Goal: Task Accomplishment & Management: Complete application form

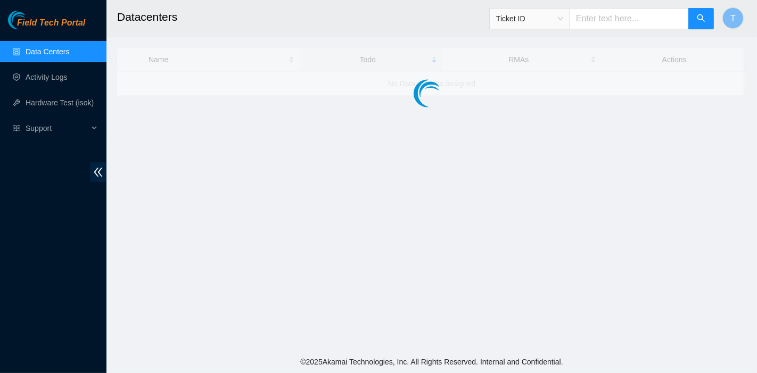
click at [31, 314] on div "Field Tech Portal Data Centers Activity Logs Hardware Test (isok) Support" at bounding box center [53, 192] width 107 height 363
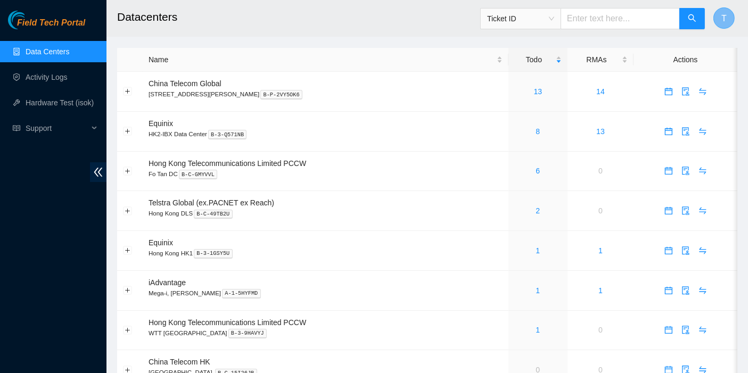
click at [728, 22] on button "T" at bounding box center [724, 17] width 21 height 21
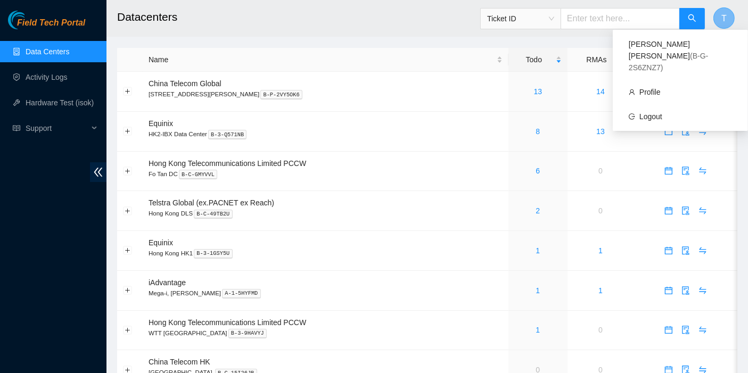
click at [727, 22] on button "T" at bounding box center [724, 17] width 21 height 21
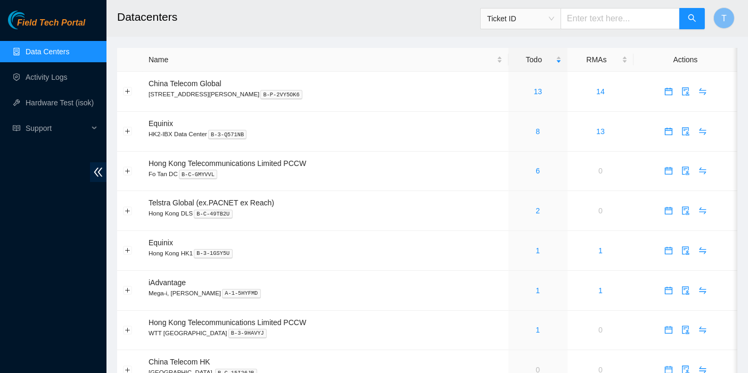
click at [75, 89] on ul "Data Centers Activity Logs Hardware Test (isok) Support" at bounding box center [53, 90] width 107 height 102
click at [68, 75] on link "Activity Logs" at bounding box center [47, 77] width 42 height 9
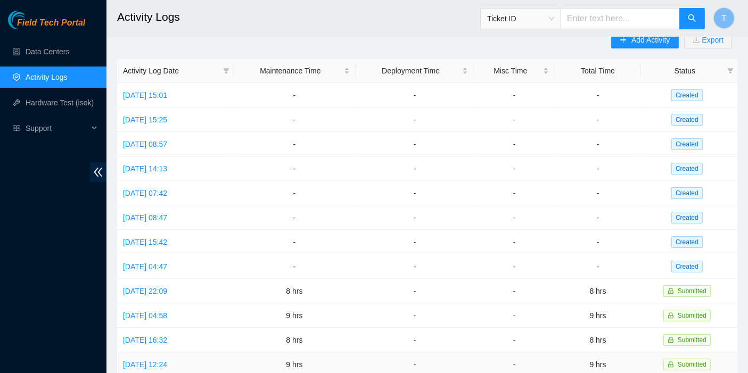
scroll to position [23, 0]
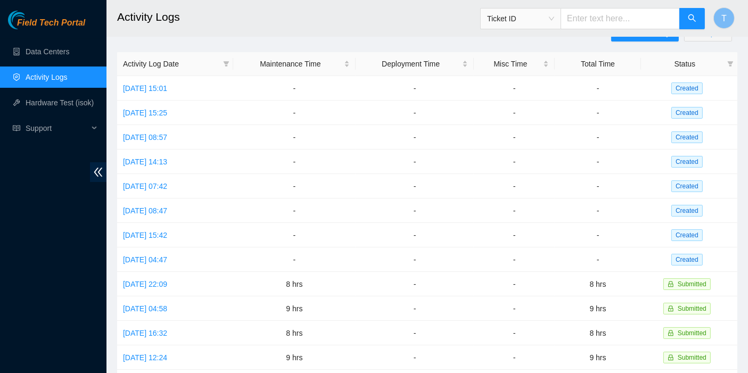
click at [508, 39] on div "Add Activity Export Activity Log Date Maintenance Time Deployment Time Misc Tim…" at bounding box center [427, 313] width 621 height 576
click at [560, 37] on div "Add Activity Export Activity Log Date Maintenance Time Deployment Time Misc Tim…" at bounding box center [427, 313] width 621 height 576
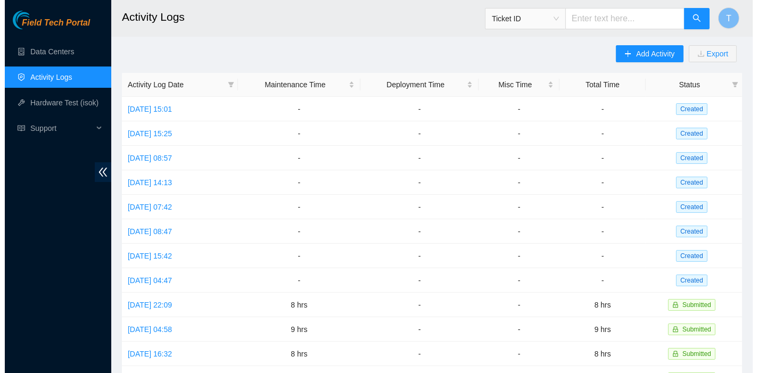
scroll to position [0, 0]
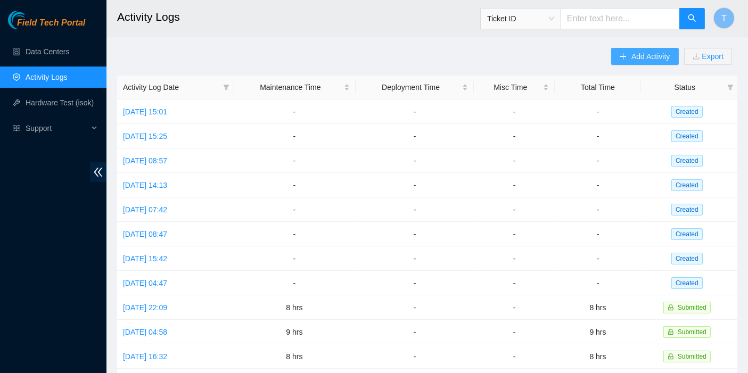
click at [641, 58] on span "Add Activity" at bounding box center [651, 57] width 38 height 12
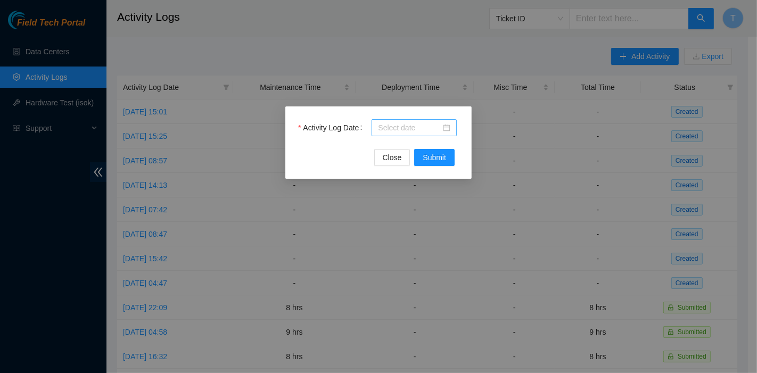
click at [427, 125] on input "Activity Log Date" at bounding box center [409, 128] width 63 height 12
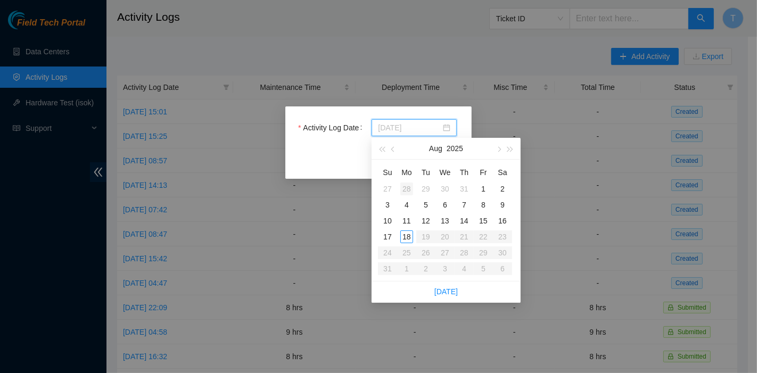
type input "[DATE]"
click at [406, 191] on div "28" at bounding box center [407, 189] width 13 height 13
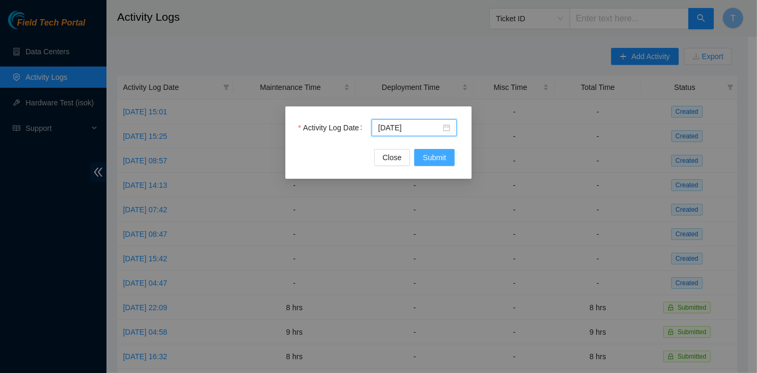
click at [434, 160] on span "Submit" at bounding box center [434, 158] width 23 height 12
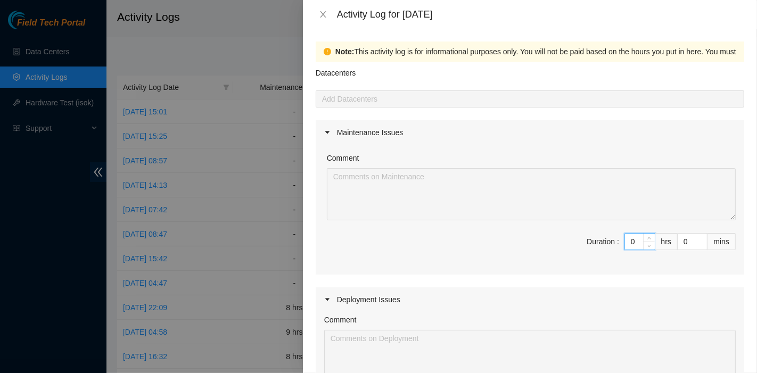
drag, startPoint x: 627, startPoint y: 237, endPoint x: 596, endPoint y: 238, distance: 31.4
click at [596, 238] on span "Duration : 0 hrs 0 mins" at bounding box center [530, 248] width 412 height 30
type input "8"
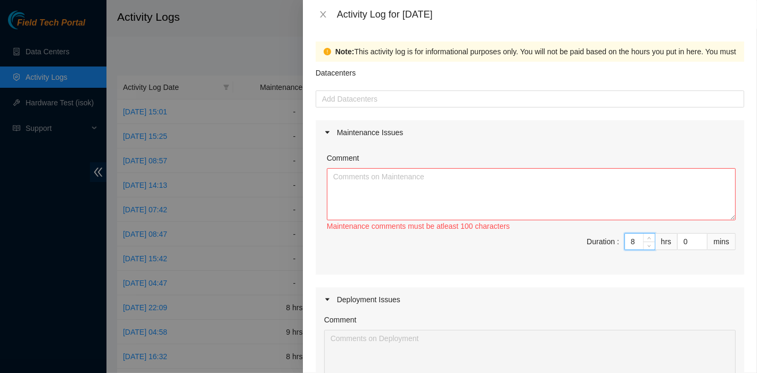
type input "8"
click at [486, 198] on textarea "Comment" at bounding box center [531, 194] width 409 height 52
paste textarea "Nie-fieldtechs]February 2025H&E Guide updatesWalkosz, [GEOGRAPHIC_DATA] <[EMAIL…"
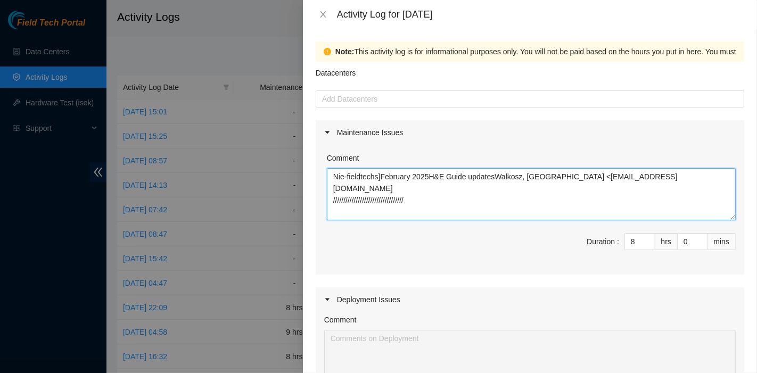
click at [510, 193] on textarea "Nie-fieldtechs]February 2025H&E Guide updatesWalkosz, [GEOGRAPHIC_DATA] <[EMAIL…" at bounding box center [531, 194] width 409 height 52
click at [373, 178] on textarea "Nie-fieldtechs]February 2025H&E Guide updatesWalkosz, [GEOGRAPHIC_DATA] <[EMAIL…" at bounding box center [531, 194] width 409 height 52
paste textarea "[Nie-fieldtechs] December H&E Guide updates [PERSON_NAME] <[EMAIL_ADDRESS][DOMA…"
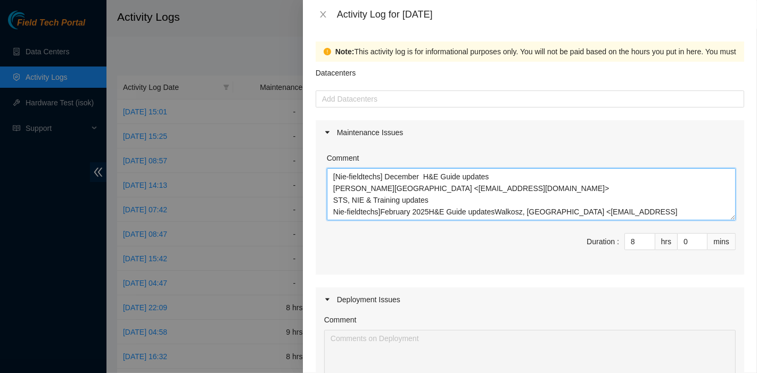
drag, startPoint x: 421, startPoint y: 174, endPoint x: 373, endPoint y: 173, distance: 47.4
click at [373, 173] on textarea "[Nie-fieldtechs] December H&E Guide updates [PERSON_NAME][GEOGRAPHIC_DATA] <[EM…" at bounding box center [531, 194] width 409 height 52
click at [411, 177] on textarea "[Nie-fieldtechs] December H&E Guide updates [PERSON_NAME][GEOGRAPHIC_DATA] <[EM…" at bounding box center [531, 194] width 409 height 52
click at [418, 179] on textarea "[Nie-fieldtechs] December H&E Guide updates [PERSON_NAME][GEOGRAPHIC_DATA] <[EM…" at bounding box center [531, 194] width 409 height 52
drag, startPoint x: 420, startPoint y: 178, endPoint x: 388, endPoint y: 175, distance: 32.1
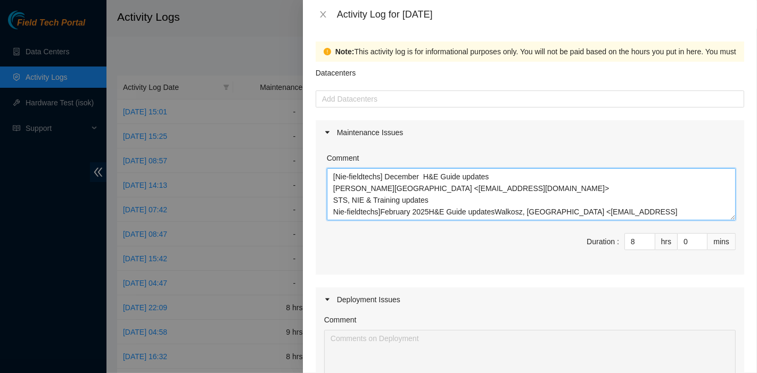
click at [388, 175] on textarea "[Nie-fieldtechs] December H&E Guide updates [PERSON_NAME][GEOGRAPHIC_DATA] <[EM…" at bounding box center [531, 194] width 409 height 52
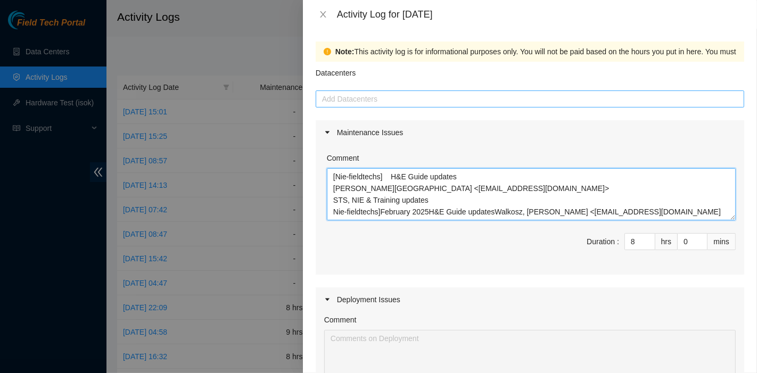
click at [378, 101] on div at bounding box center [530, 99] width 423 height 13
type textarea "[Nie-fieldtechs] H&E Guide updates [PERSON_NAME][GEOGRAPHIC_DATA] <[EMAIL_ADDRE…"
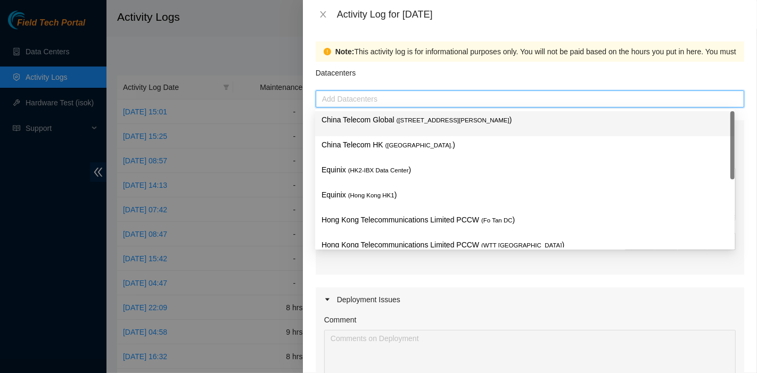
click at [379, 117] on p "China Telecom Global ( [STREET_ADDRESS][PERSON_NAME] )" at bounding box center [525, 120] width 407 height 12
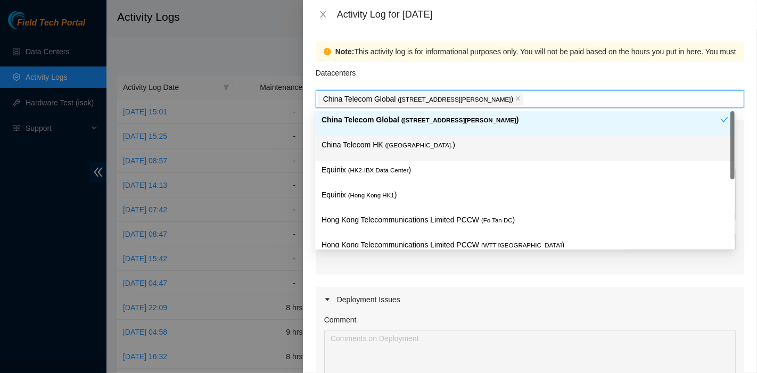
click at [374, 154] on div "China Telecom HK ( [GEOGRAPHIC_DATA] )" at bounding box center [525, 149] width 407 height 20
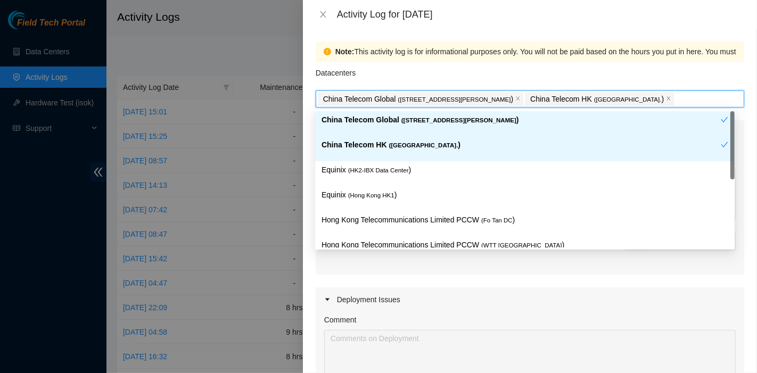
click at [373, 189] on p "Equinix ( [GEOGRAPHIC_DATA] HK1 )" at bounding box center [525, 195] width 407 height 12
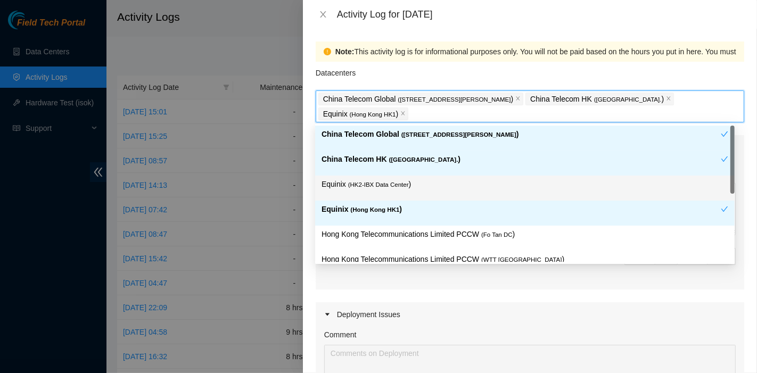
click at [379, 189] on p "Equinix ( HK2-IBX Data Center )" at bounding box center [525, 184] width 407 height 12
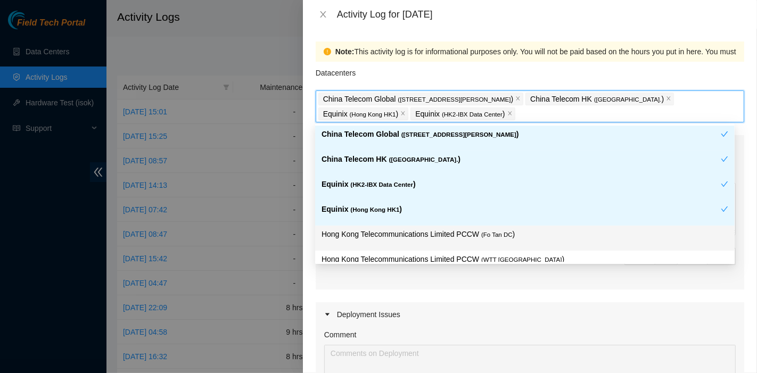
click at [413, 237] on p "Hong Kong Telecommunications Limited PCCW ( Fo Tan DC )" at bounding box center [525, 235] width 407 height 12
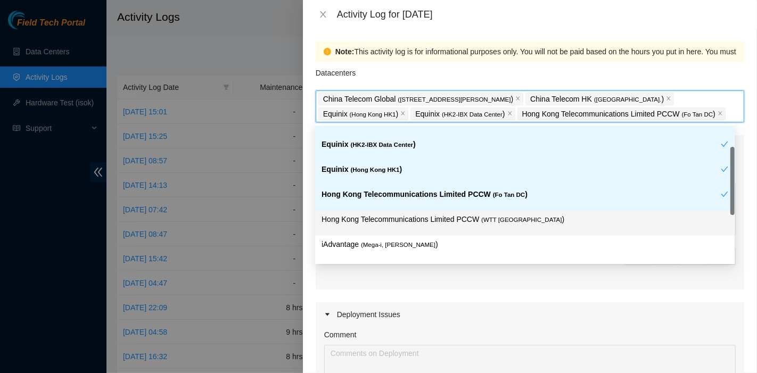
scroll to position [87, 0]
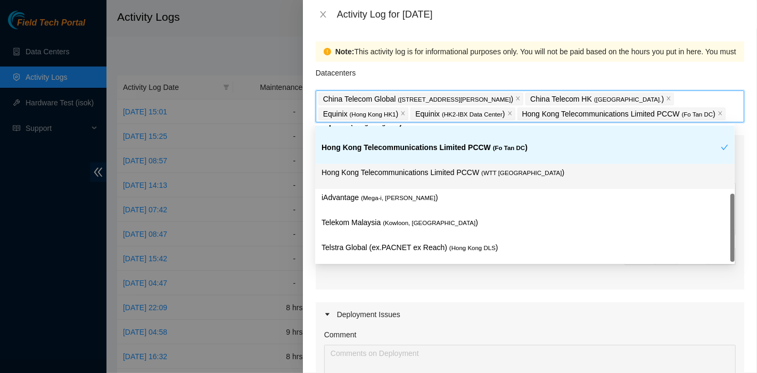
click at [462, 182] on div "Hong Kong Telecommunications Limited PCCW ( WTT [GEOGRAPHIC_DATA] )" at bounding box center [525, 177] width 407 height 20
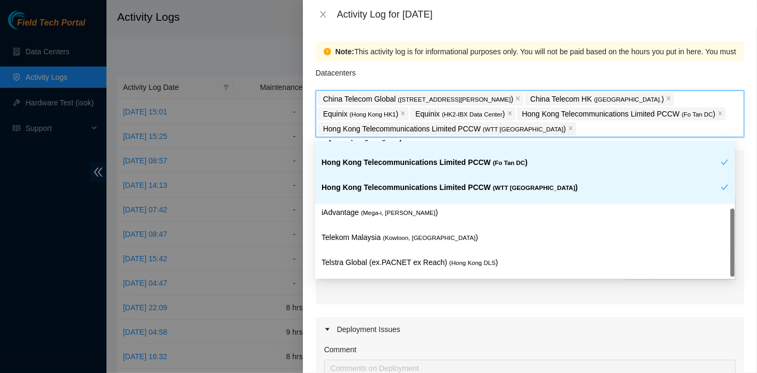
click at [429, 208] on p "iAdvantage ( Mega-i, Chai Wan )" at bounding box center [525, 213] width 407 height 12
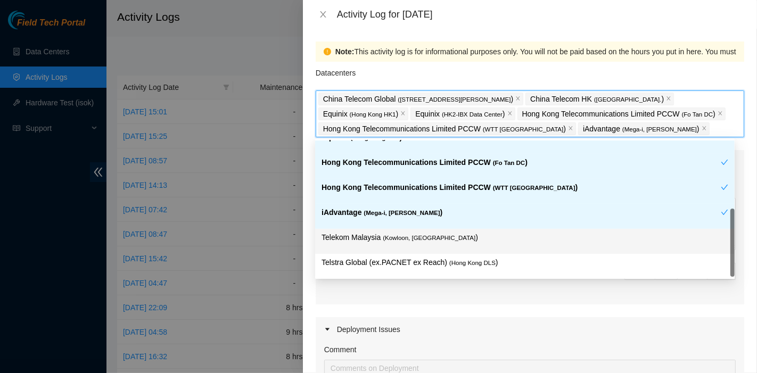
click at [425, 242] on p "Telekom Malaysia ( [GEOGRAPHIC_DATA], [GEOGRAPHIC_DATA] )" at bounding box center [525, 238] width 407 height 12
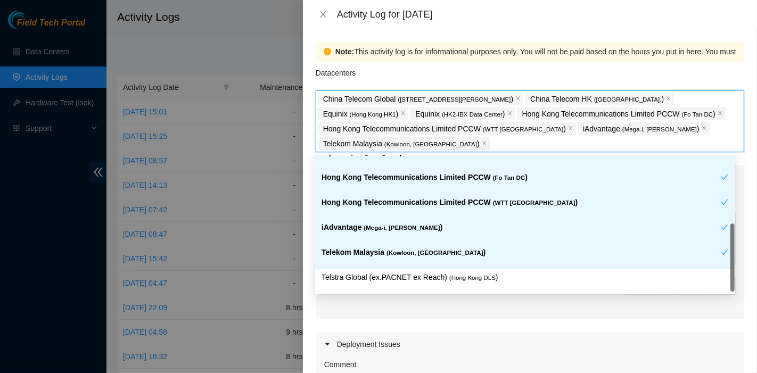
click at [431, 265] on div "Telekom Malaysia ( [GEOGRAPHIC_DATA], [GEOGRAPHIC_DATA] )" at bounding box center [525, 256] width 420 height 25
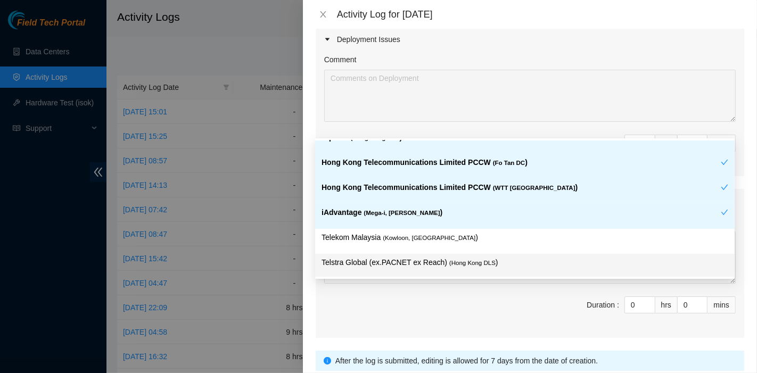
click at [393, 255] on div "Telstra Global (ex.PACNET ex Reach) ( [GEOGRAPHIC_DATA] DLS )" at bounding box center [525, 266] width 420 height 25
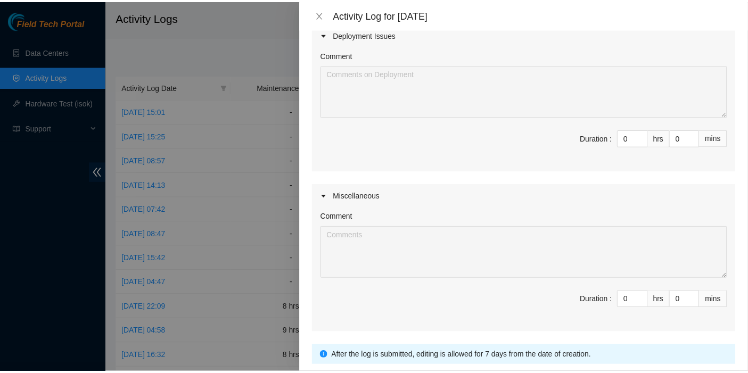
scroll to position [384, 0]
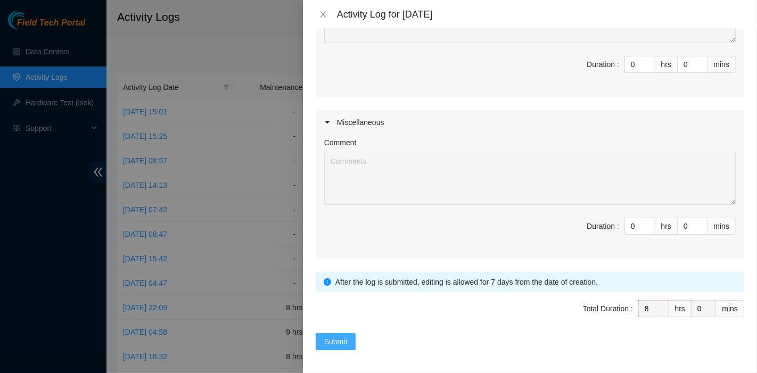
click at [341, 333] on button "Submit" at bounding box center [336, 341] width 40 height 17
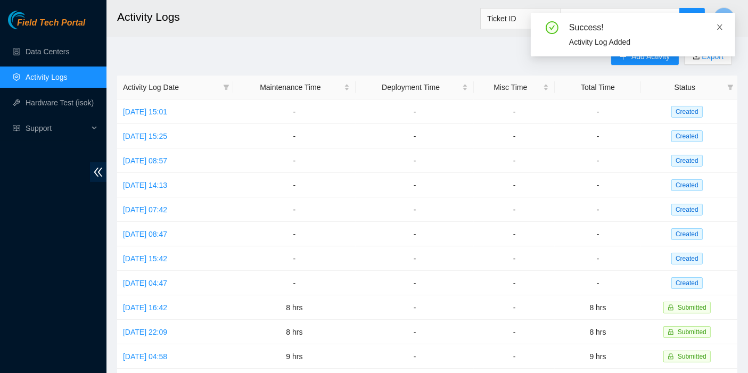
click at [721, 26] on icon "close" at bounding box center [719, 27] width 5 height 5
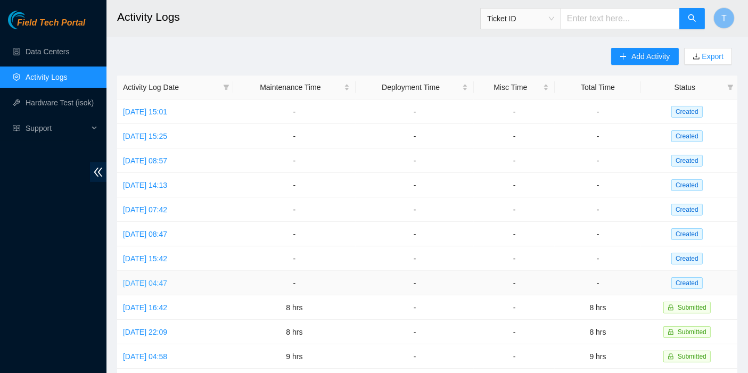
click at [139, 279] on link "[DATE] 04:47" at bounding box center [145, 283] width 44 height 9
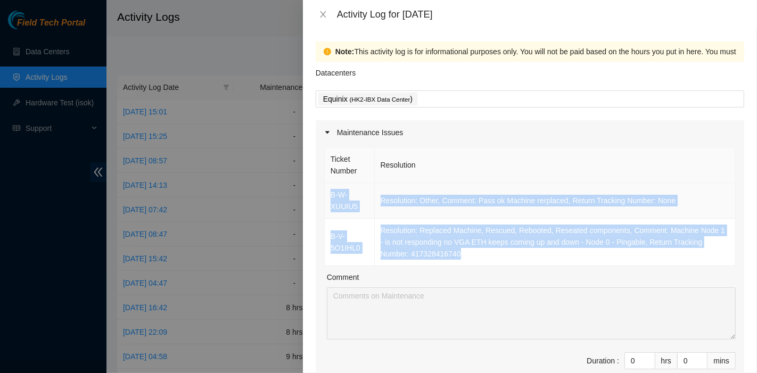
drag, startPoint x: 482, startPoint y: 253, endPoint x: 326, endPoint y: 193, distance: 166.6
click at [326, 193] on tbody "B-W-XUUIU5 Resolution: Other, Comment: Pass ok Machine rerplaced, Return Tracki…" at bounding box center [530, 224] width 411 height 83
copy tbody "B-W-XUUIU5 Resolution: Other, Comment: Pass ok Machine rerplaced, Return Tracki…"
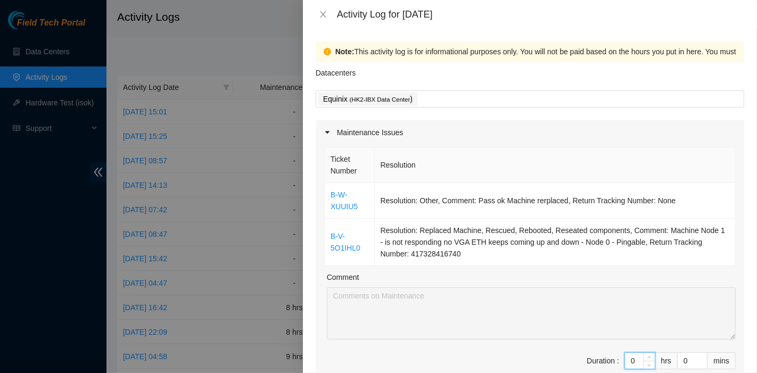
drag, startPoint x: 627, startPoint y: 357, endPoint x: 616, endPoint y: 356, distance: 10.7
click at [625, 356] on input "0" at bounding box center [640, 361] width 30 height 16
type input "9"
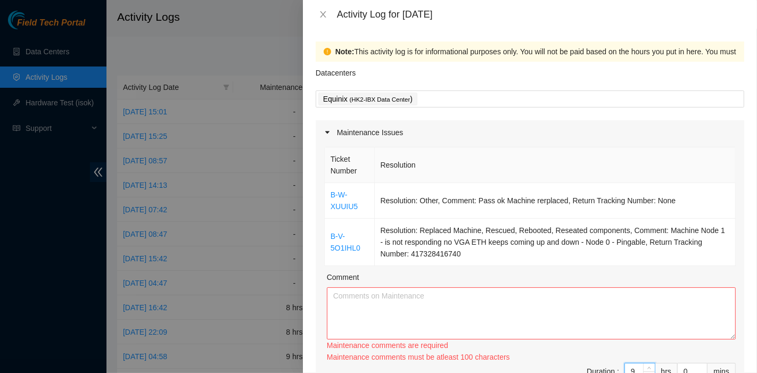
type input "9"
click at [467, 329] on textarea "Comment" at bounding box center [531, 314] width 409 height 52
paste textarea "B-W-XUUIU5 Resolution: Other, Comment: Pass ok Machine rerplaced, Return Tracki…"
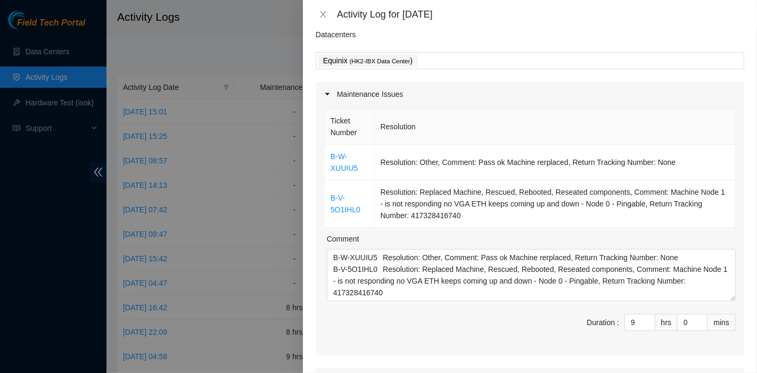
scroll to position [39, 0]
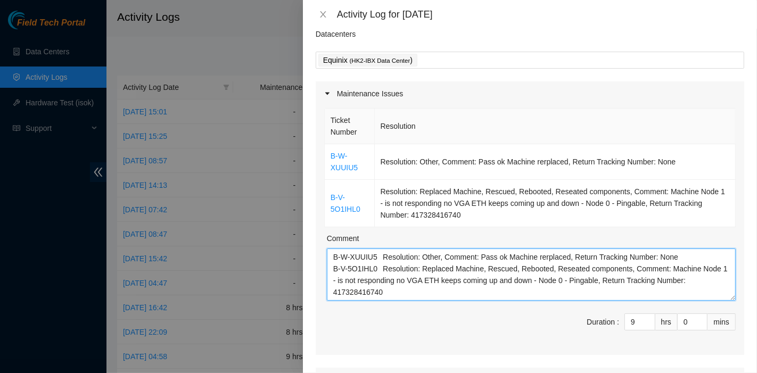
click at [640, 289] on textarea "B-W-XUUIU5 Resolution: Other, Comment: Pass ok Machine rerplaced, Return Tracki…" at bounding box center [531, 275] width 409 height 52
click at [678, 278] on textarea "B-W-XUUIU5 Resolution: Other, Comment: Pass ok Machine rerplaced, Return Tracki…" at bounding box center [531, 275] width 409 height 52
click at [698, 281] on textarea "B-W-XUUIU5 Resolution: Other, Comment: Pass ok Machine rerplaced, Return Tracki…" at bounding box center [531, 275] width 409 height 52
paste textarea "B-V-5OGDWOW B-V-5OGDWP9 B-V-5PNBFO5 B-V-5OEQEAT B-V-5OEQEB0 B-V-5NB03BD Trackin…"
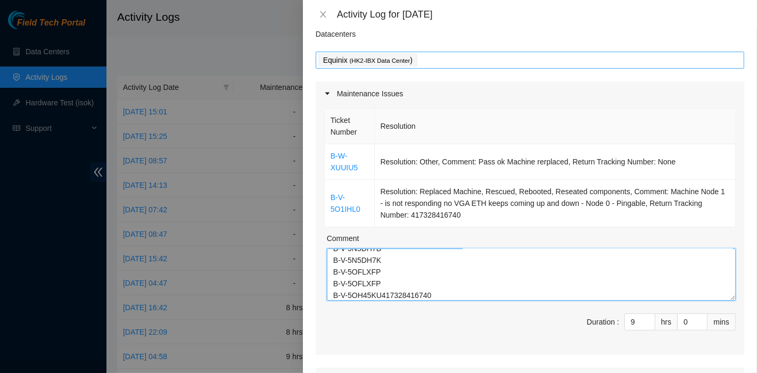
click at [460, 68] on div "Equinix ( HK2-IBX Data Center )" at bounding box center [530, 60] width 429 height 17
type textarea "B-W-XUUIU5 Resolution: Other, Comment: Pass ok Machine rerplaced, Return Tracki…"
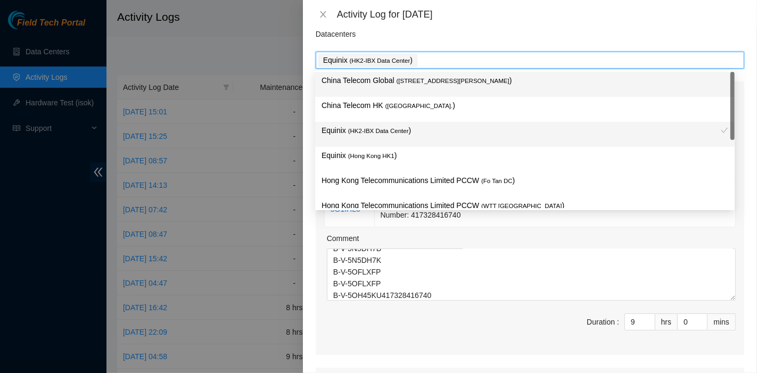
click at [452, 79] on span "( [STREET_ADDRESS][PERSON_NAME]" at bounding box center [453, 81] width 113 height 6
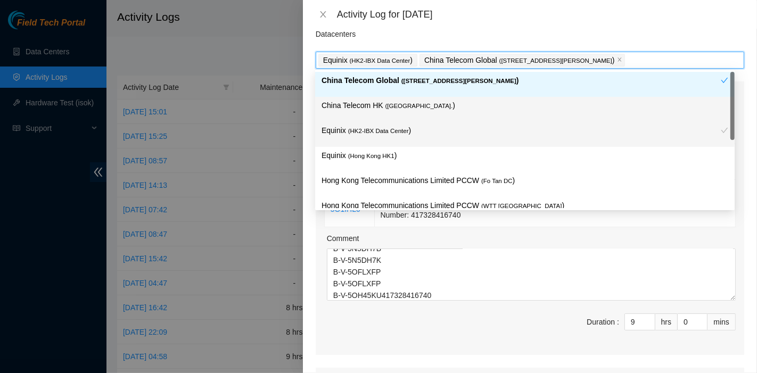
click at [432, 104] on p "China Telecom HK ( [GEOGRAPHIC_DATA] )" at bounding box center [525, 106] width 407 height 12
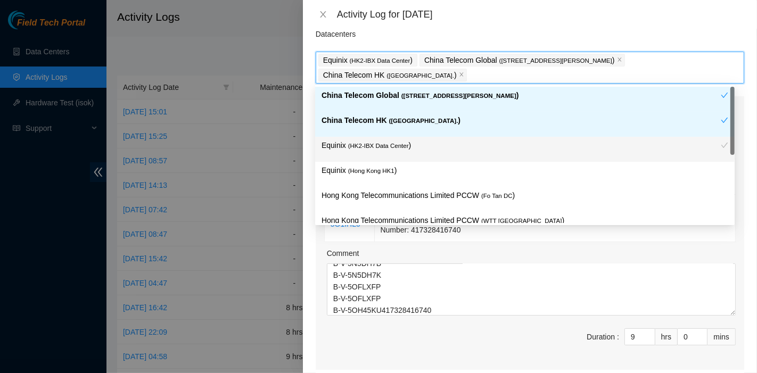
click at [399, 153] on div "Equinix ( HK2-IBX Data Center )" at bounding box center [521, 150] width 399 height 20
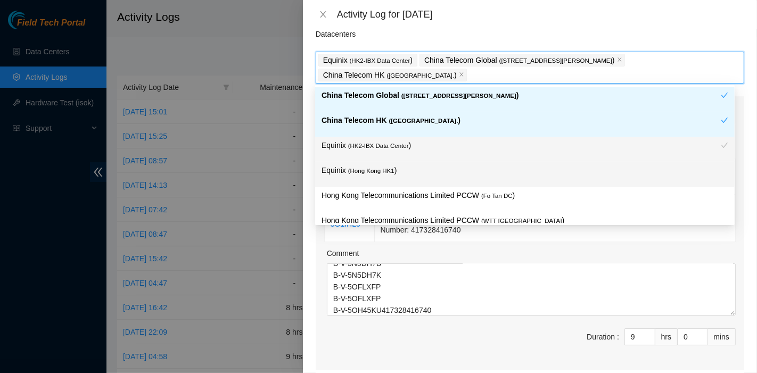
click at [397, 169] on p "Equinix ( [GEOGRAPHIC_DATA] HK1 )" at bounding box center [525, 171] width 407 height 12
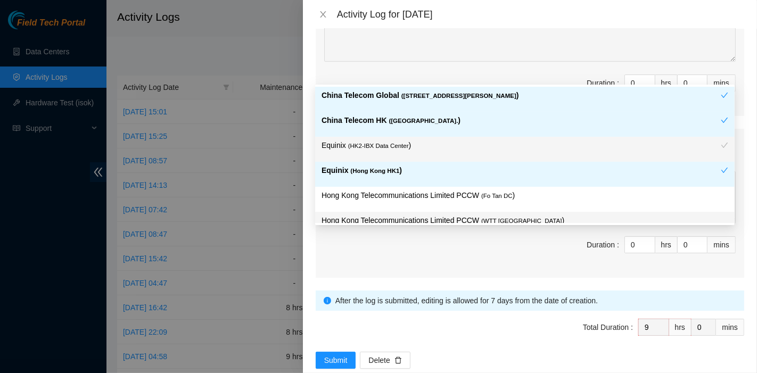
scroll to position [473, 0]
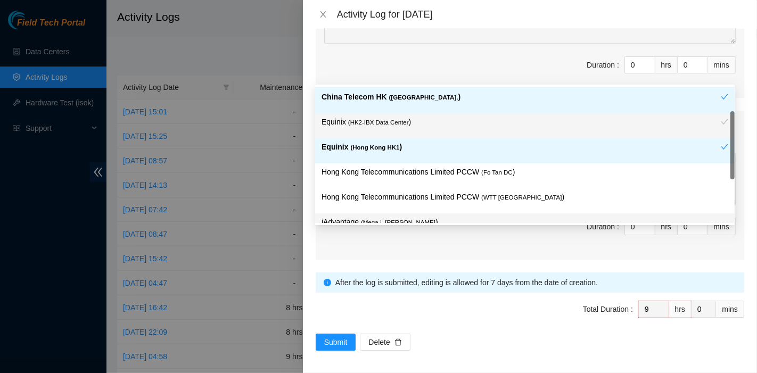
click at [451, 222] on div "iAdvantage ( Mega-i, Chai Wan )" at bounding box center [525, 226] width 407 height 20
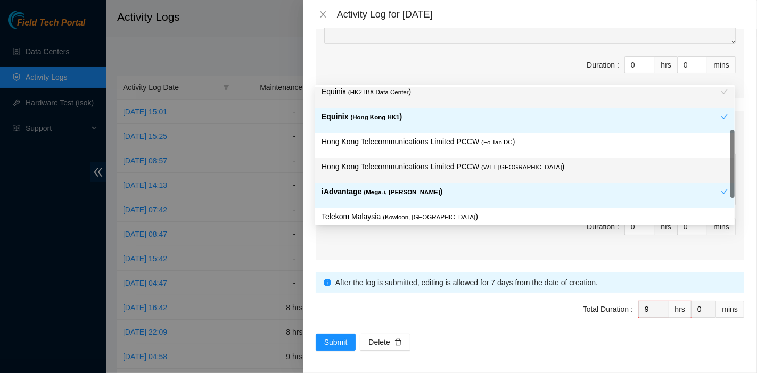
click at [470, 167] on p "Hong Kong Telecommunications Limited PCCW ( WTT [GEOGRAPHIC_DATA] )" at bounding box center [525, 167] width 407 height 12
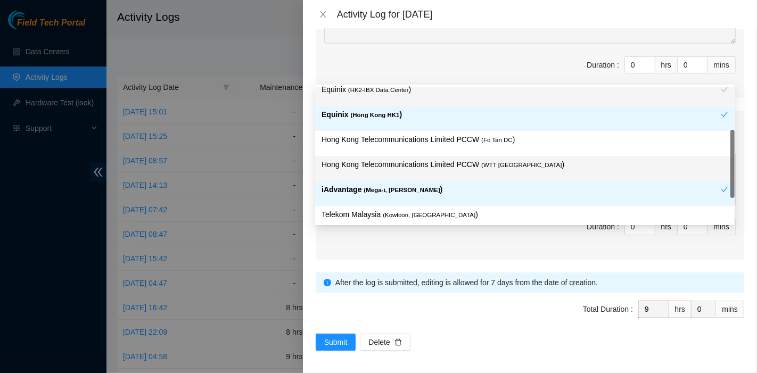
scroll to position [488, 0]
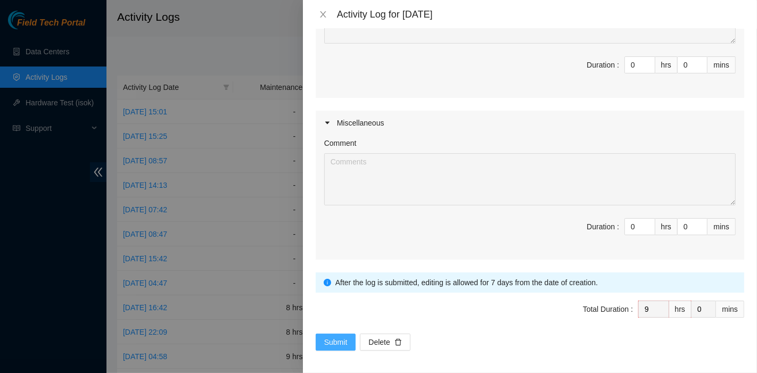
click at [325, 339] on span "Submit" at bounding box center [335, 343] width 23 height 12
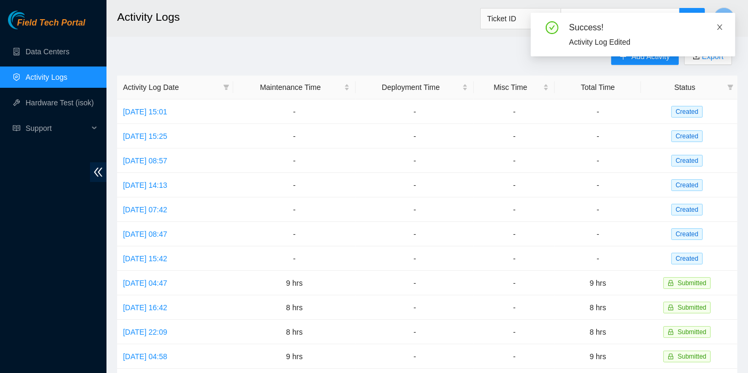
click at [718, 27] on icon "close" at bounding box center [719, 26] width 7 height 7
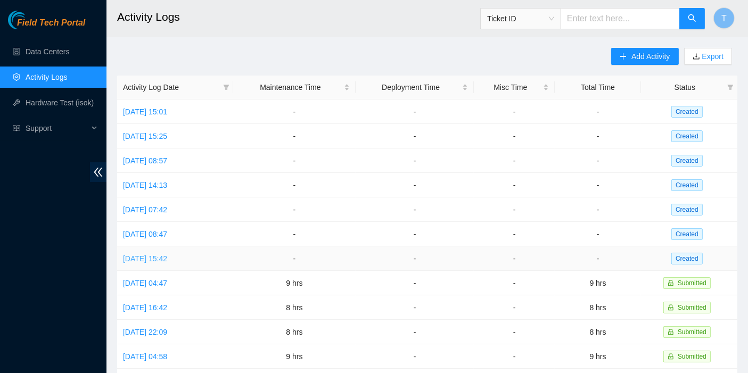
click at [167, 255] on link "[DATE] 15:42" at bounding box center [145, 259] width 44 height 9
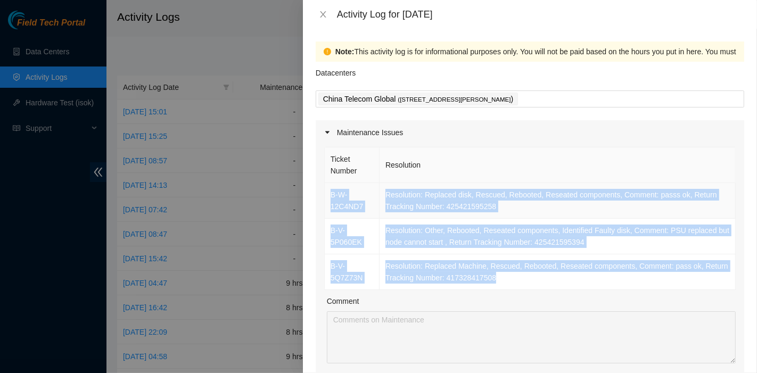
drag, startPoint x: 534, startPoint y: 279, endPoint x: 327, endPoint y: 193, distance: 223.8
click at [327, 193] on tbody "B-W-12C4ND7 Resolution: Replaced disk, Rescued, Rebooted, Reseated components, …" at bounding box center [530, 236] width 411 height 107
copy tbody "B-W-12C4ND7 Resolution: Replaced disk, Rescued, Rebooted, Reseated components, …"
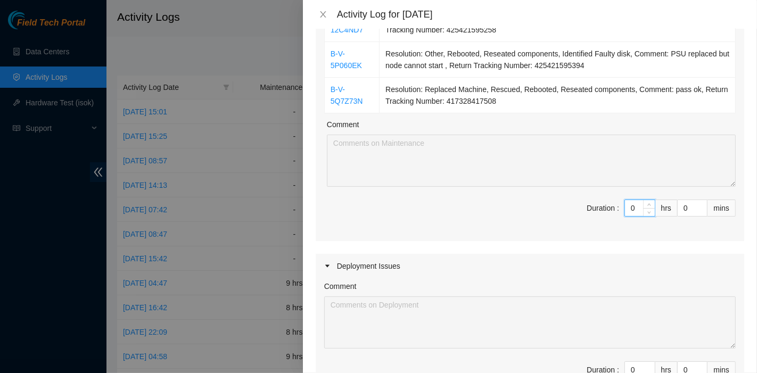
drag, startPoint x: 627, startPoint y: 217, endPoint x: 615, endPoint y: 209, distance: 14.3
click at [611, 214] on span "Duration : 0 hrs 0 mins" at bounding box center [530, 215] width 412 height 30
type input "8"
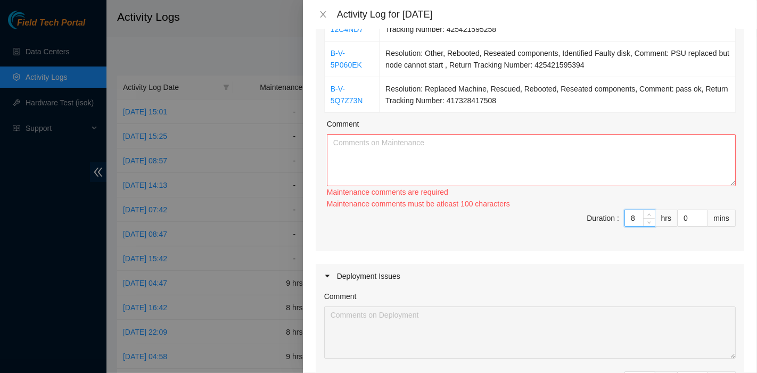
type input "8"
type input "3"
type input "30"
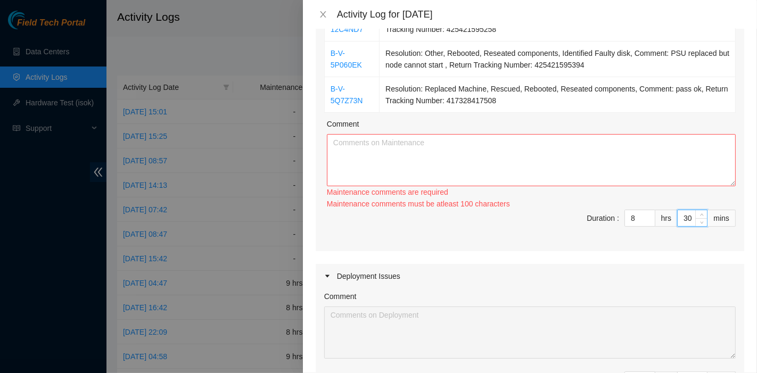
type input "30"
click at [451, 156] on textarea "Comment" at bounding box center [531, 160] width 409 height 52
paste textarea "B-W-12C4ND7 Resolution: Replaced disk, Rescued, Rebooted, Reseated components, …"
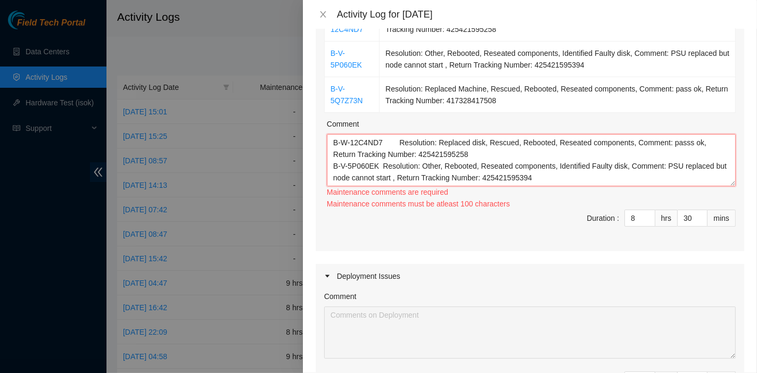
scroll to position [20, 0]
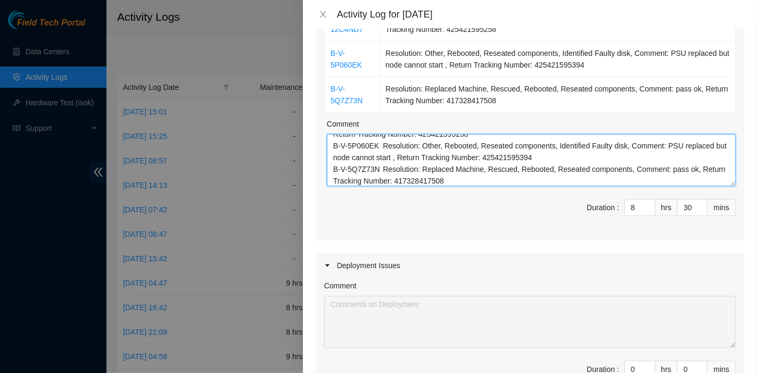
click at [561, 181] on textarea "B-W-12C4ND7 Resolution: Replaced disk, Rescued, Rebooted, Reseated components, …" at bounding box center [531, 160] width 409 height 52
paste textarea "B-V-5NL8TTB Tracking - 425421579387 B-V-5NR8YBZ B-V-5NR8YC6 B-W-11QHKLO Trackin…"
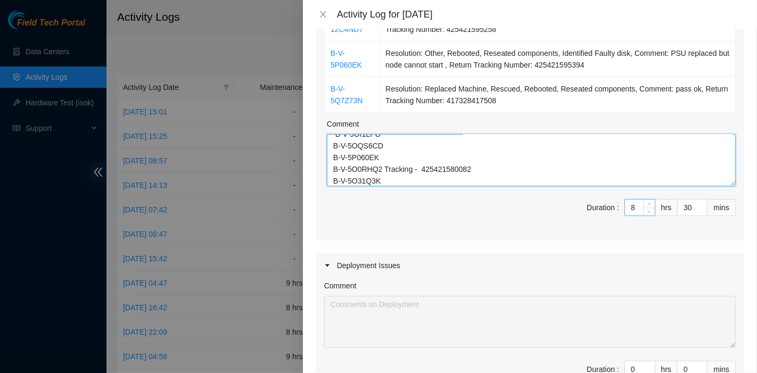
type textarea "B-W-12C4ND7 Resolution: Replaced disk, Rescued, Rebooted, Reseated components, …"
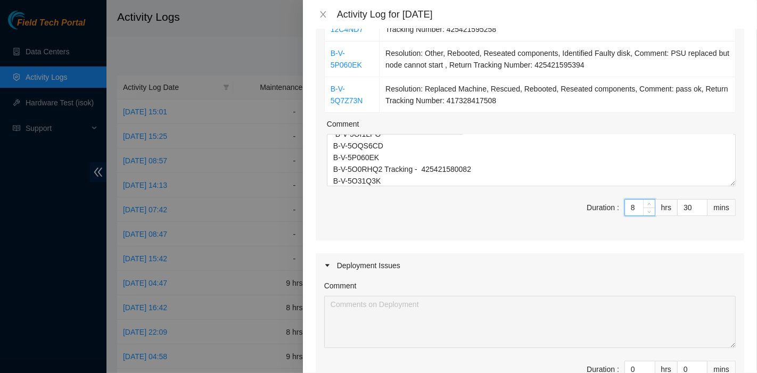
drag, startPoint x: 630, startPoint y: 205, endPoint x: 611, endPoint y: 204, distance: 19.2
click at [611, 204] on span "Duration : 8 hrs 30 mins" at bounding box center [530, 214] width 412 height 30
type input "9"
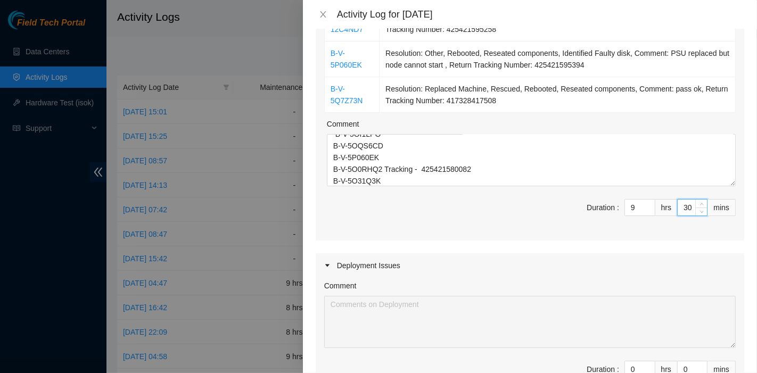
type input "0"
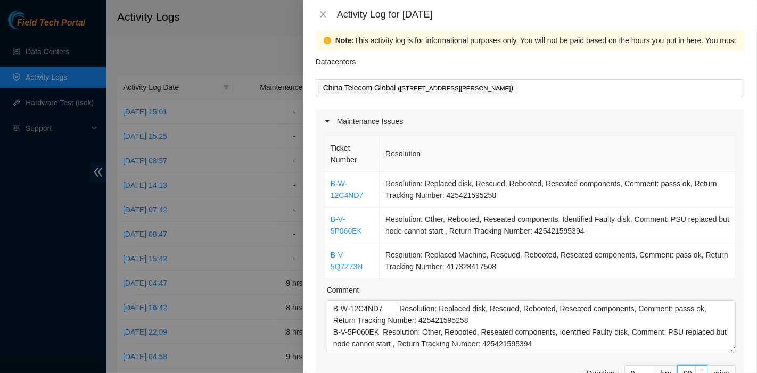
scroll to position [0, 0]
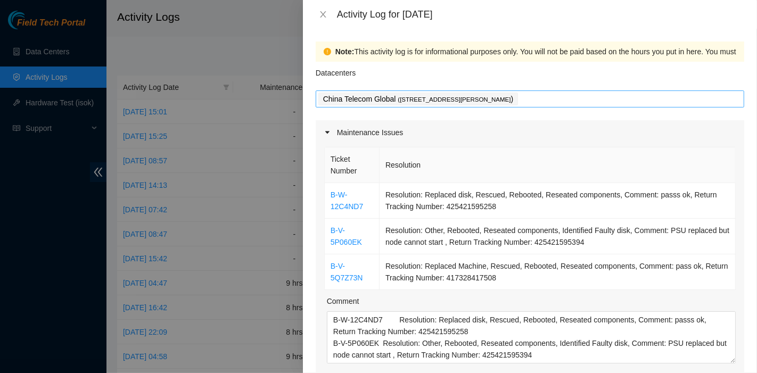
click at [581, 103] on div "China Telecom Global ( [STREET_ADDRESS][PERSON_NAME] )" at bounding box center [530, 99] width 423 height 15
type input "0"
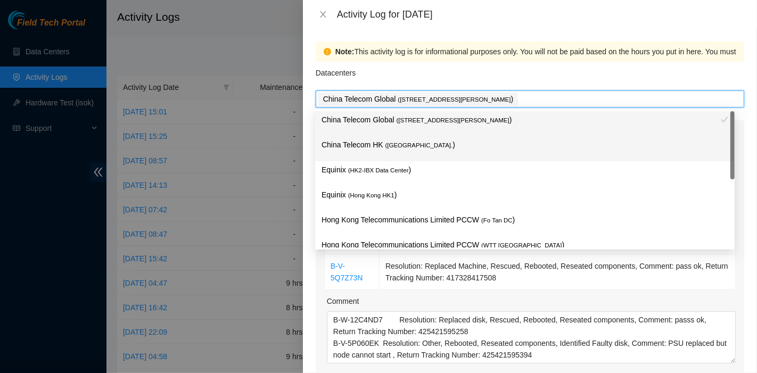
click at [437, 148] on p "China Telecom HK ( [GEOGRAPHIC_DATA] )" at bounding box center [525, 145] width 407 height 12
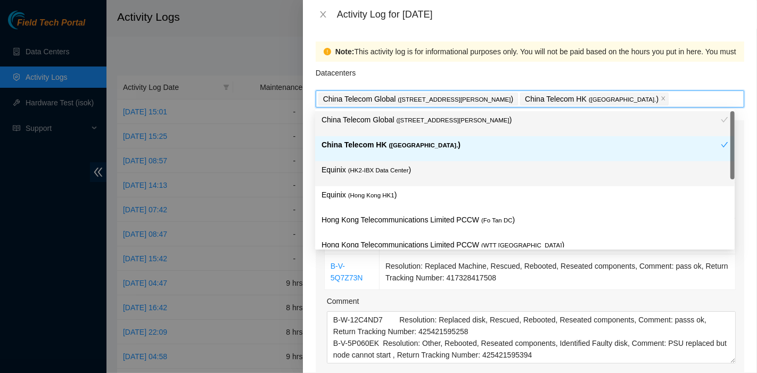
click at [371, 170] on span "( HK2-IBX Data Center" at bounding box center [378, 170] width 61 height 6
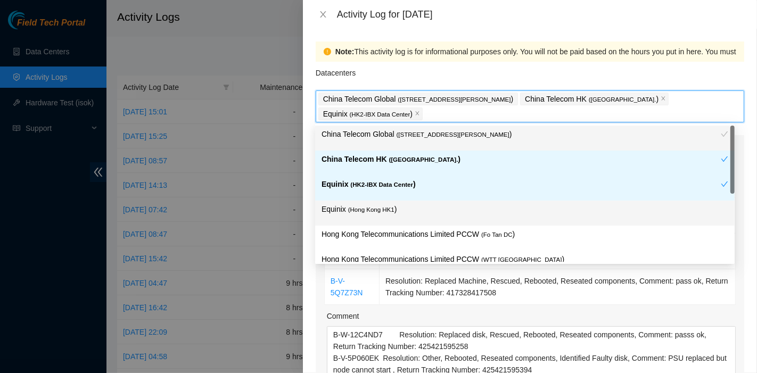
click at [379, 211] on span "( [GEOGRAPHIC_DATA] HK1" at bounding box center [371, 210] width 46 height 6
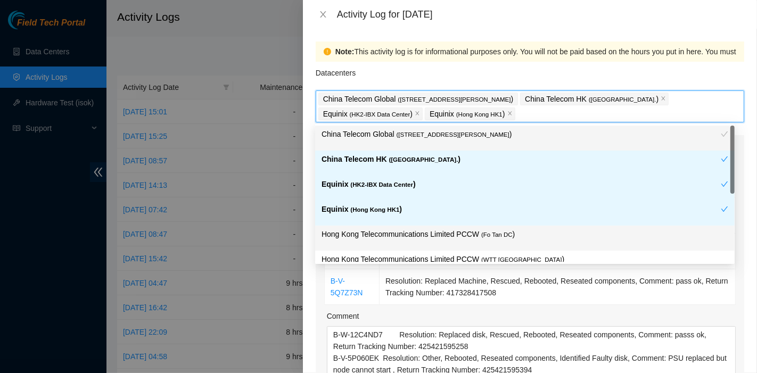
click at [490, 239] on p "Hong Kong Telecommunications Limited PCCW ( Fo Tan DC )" at bounding box center [525, 235] width 407 height 12
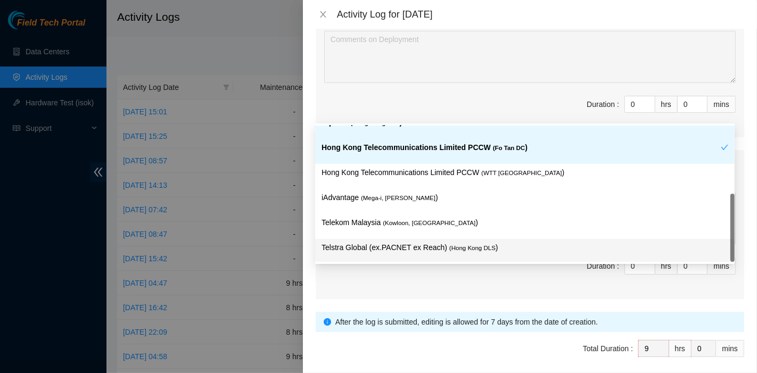
scroll to position [497, 0]
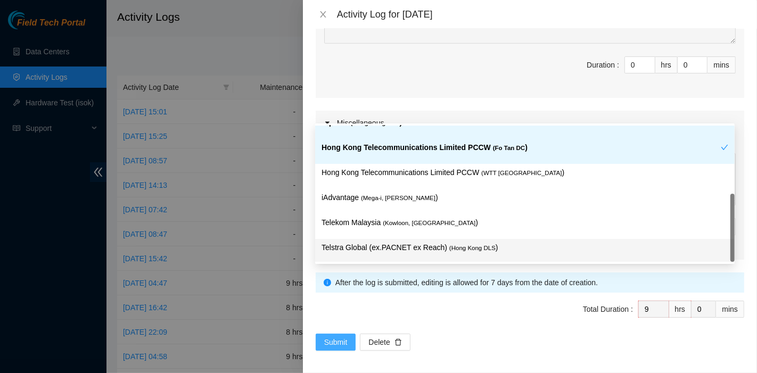
click at [337, 334] on button "Submit" at bounding box center [336, 342] width 40 height 17
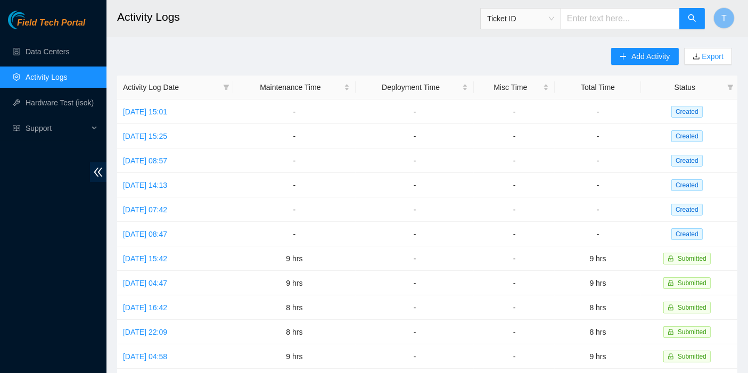
click at [549, 48] on div "Add Activity Export Activity Log Date Maintenance Time Deployment Time Misc Tim…" at bounding box center [427, 336] width 621 height 576
click at [652, 61] on span "Add Activity" at bounding box center [651, 57] width 38 height 12
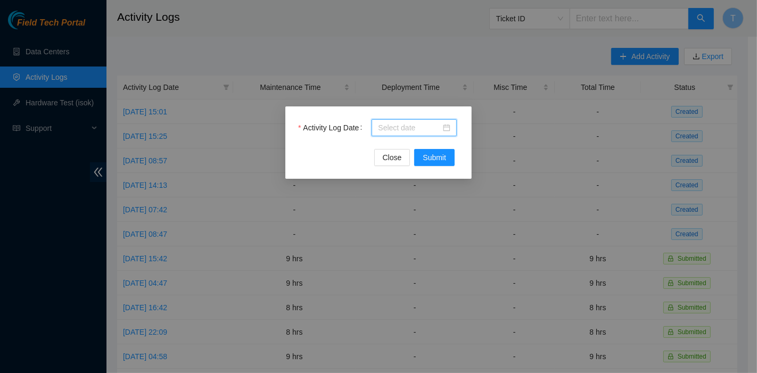
click at [410, 129] on input "Activity Log Date" at bounding box center [409, 128] width 63 height 12
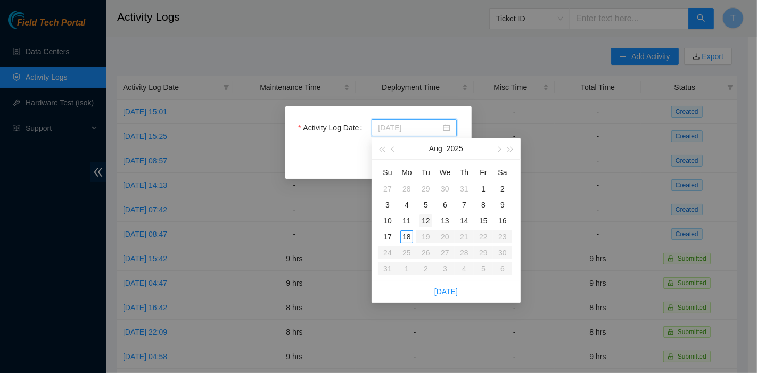
type input "[DATE]"
click at [466, 189] on div "31" at bounding box center [464, 189] width 13 height 13
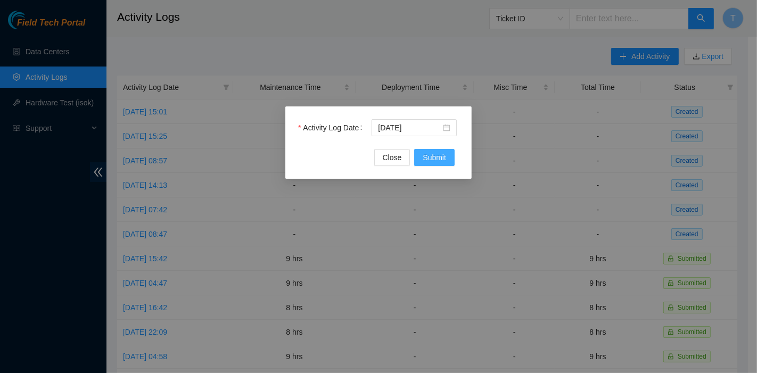
click at [448, 159] on button "Submit" at bounding box center [434, 157] width 40 height 17
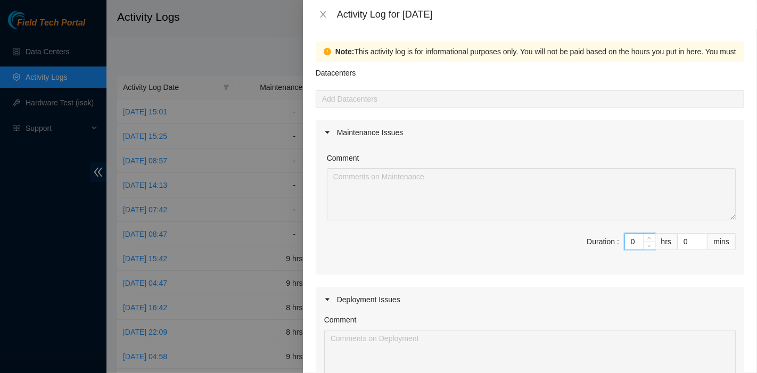
drag, startPoint x: 629, startPoint y: 235, endPoint x: 610, endPoint y: 235, distance: 18.1
click at [610, 235] on span "Duration : 0 hrs 0 mins" at bounding box center [530, 248] width 412 height 30
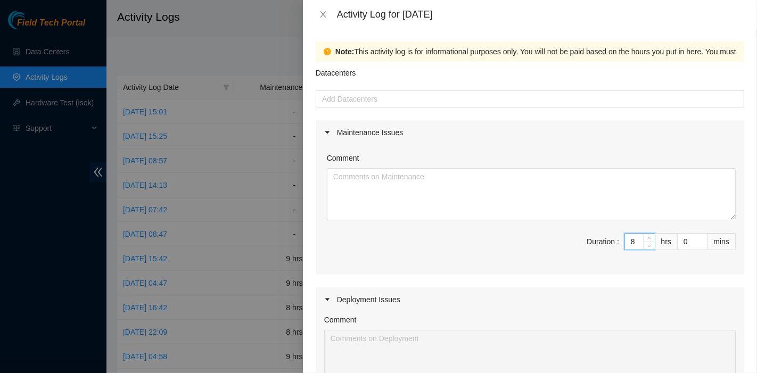
type input "8"
type input "3"
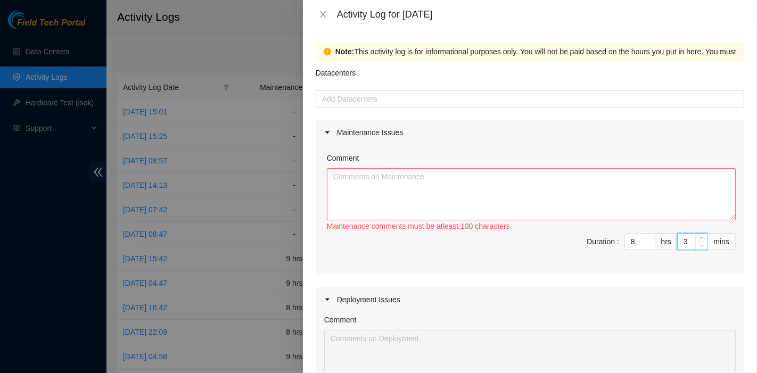
type input "39"
type input "3"
type input "30"
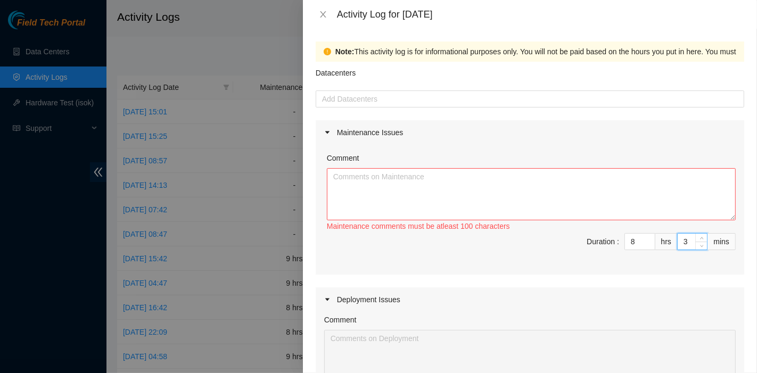
type input "30"
click at [455, 205] on textarea "Comment" at bounding box center [531, 194] width 409 height 52
paste textarea "Comment Comment Comment ……………………………………………………. Arranging and coordinating statio…"
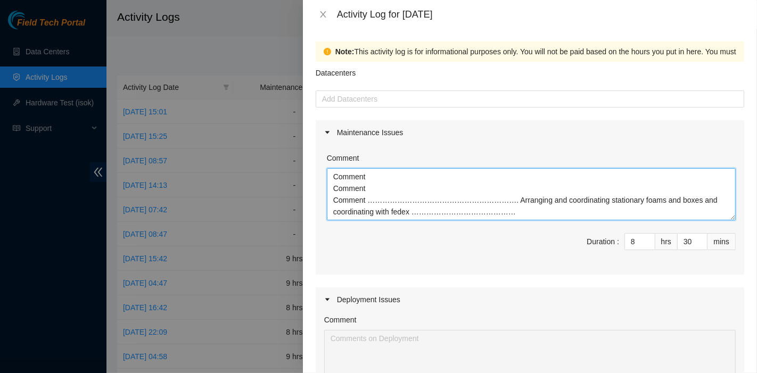
scroll to position [9, 0]
type textarea "Comment Comment Comment ……………………………………………………. Arranging and coordinating statio…"
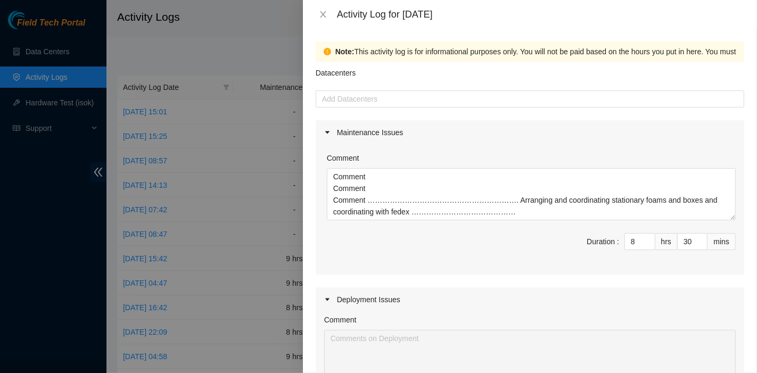
click at [379, 78] on div "Datacenters" at bounding box center [530, 76] width 429 height 29
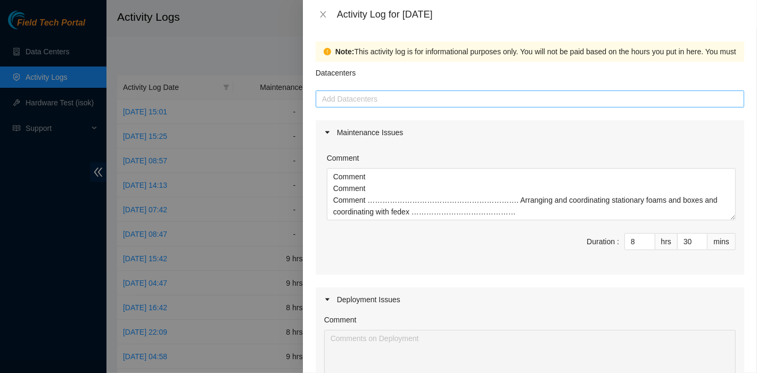
drag, startPoint x: 382, startPoint y: 103, endPoint x: 380, endPoint y: 109, distance: 6.7
click at [382, 103] on div at bounding box center [530, 99] width 423 height 13
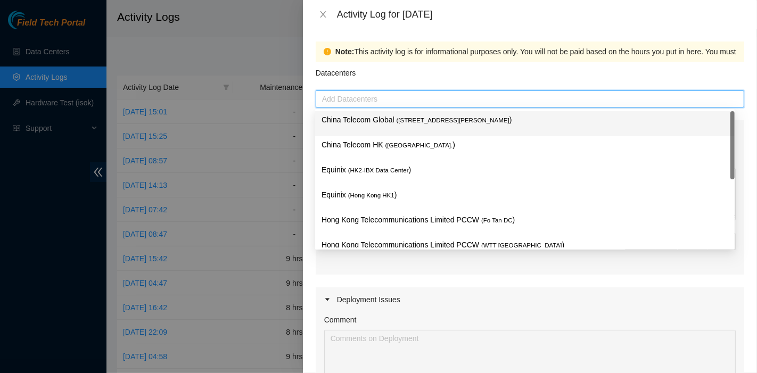
click at [379, 129] on div "China Telecom Global ( [STREET_ADDRESS][PERSON_NAME] )" at bounding box center [525, 124] width 407 height 20
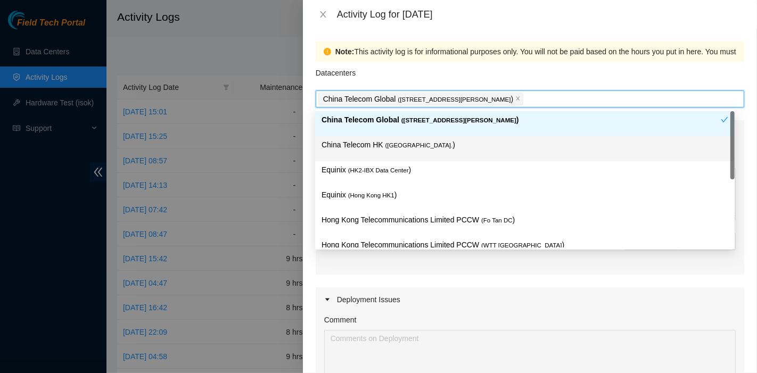
click at [376, 156] on div "China Telecom HK ( [GEOGRAPHIC_DATA] )" at bounding box center [525, 149] width 407 height 20
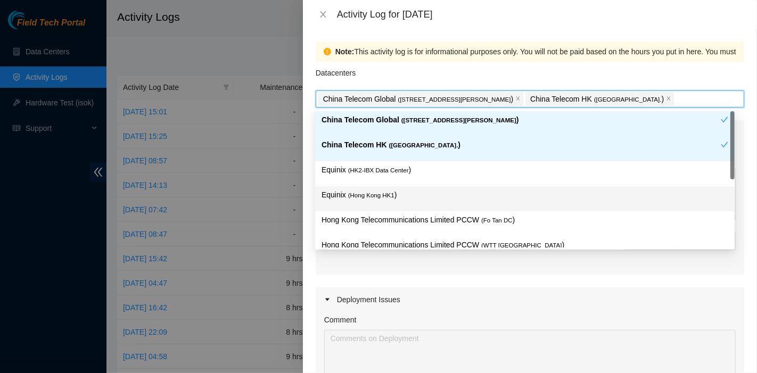
click at [374, 189] on p "Equinix ( [GEOGRAPHIC_DATA] HK1 )" at bounding box center [525, 195] width 407 height 12
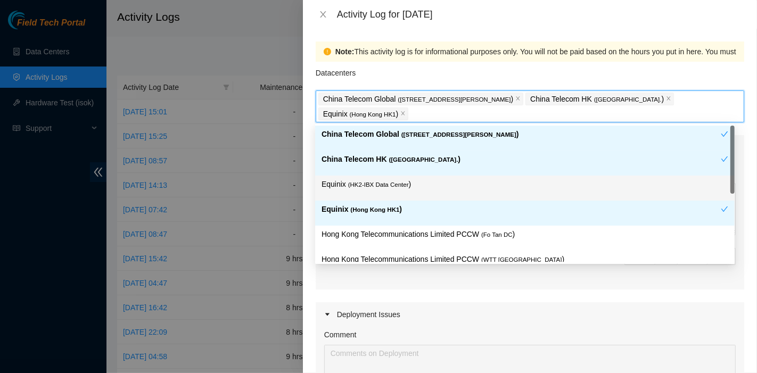
click at [382, 182] on span "( HK2-IBX Data Center" at bounding box center [378, 185] width 61 height 6
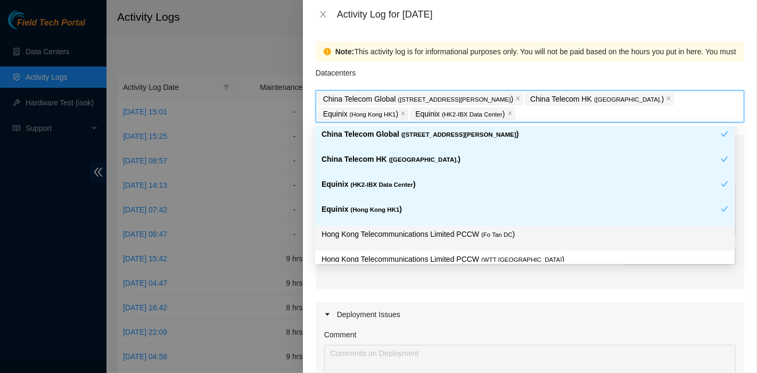
click at [464, 236] on p "Hong Kong Telecommunications Limited PCCW ( Fo Tan DC )" at bounding box center [525, 235] width 407 height 12
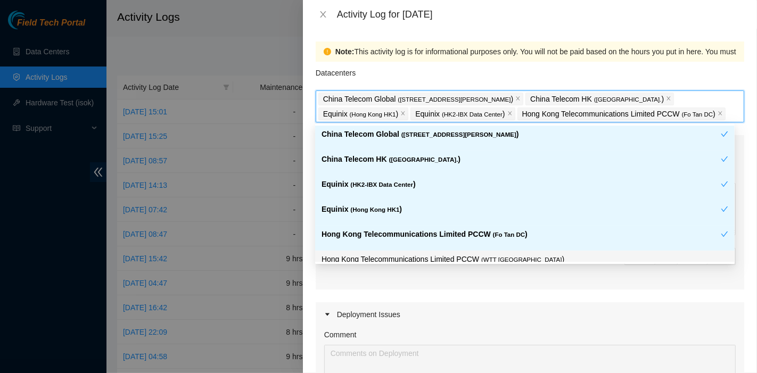
click at [471, 257] on p "Hong Kong Telecommunications Limited PCCW ( WTT [GEOGRAPHIC_DATA] )" at bounding box center [525, 260] width 407 height 12
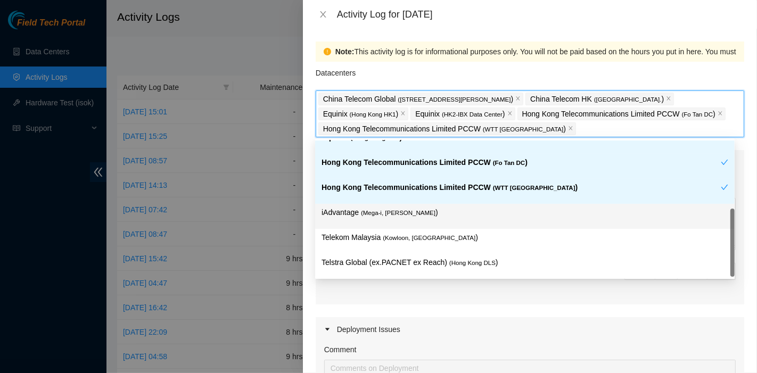
scroll to position [87, 0]
click at [434, 215] on p "iAdvantage ( Mega-i, Chai Wan )" at bounding box center [525, 213] width 407 height 12
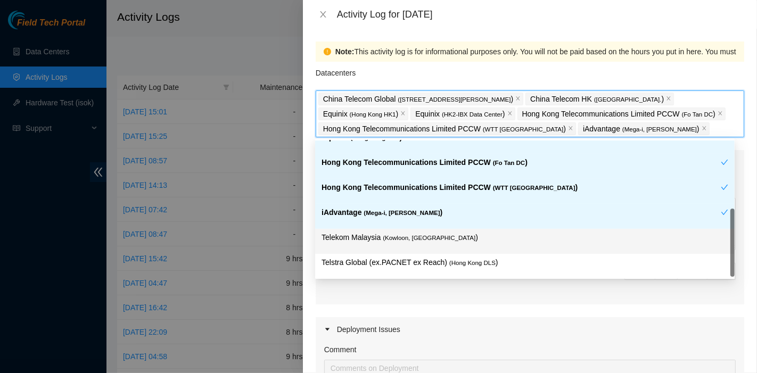
click at [434, 240] on span "( Kowloon, [GEOGRAPHIC_DATA]" at bounding box center [429, 238] width 93 height 6
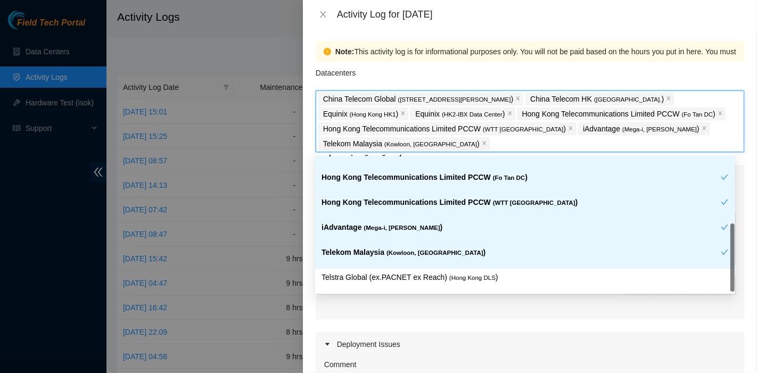
click at [453, 272] on p "Telstra Global (ex.PACNET ex Reach) ( [GEOGRAPHIC_DATA] DLS )" at bounding box center [525, 278] width 407 height 12
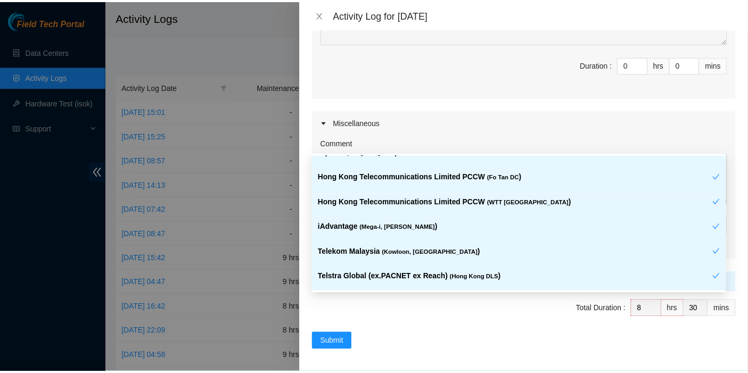
scroll to position [384, 0]
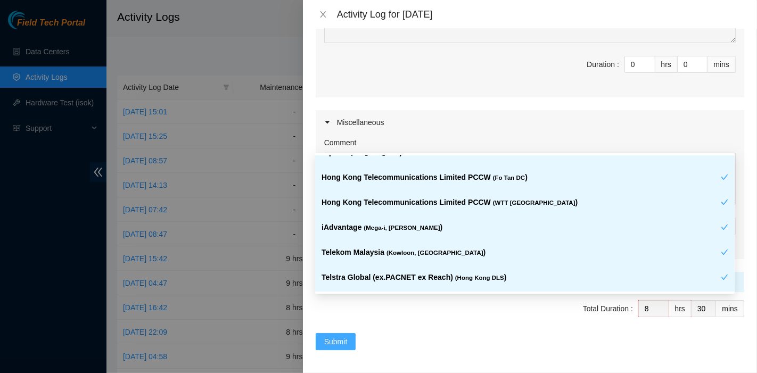
click at [342, 342] on span "Submit" at bounding box center [335, 342] width 23 height 12
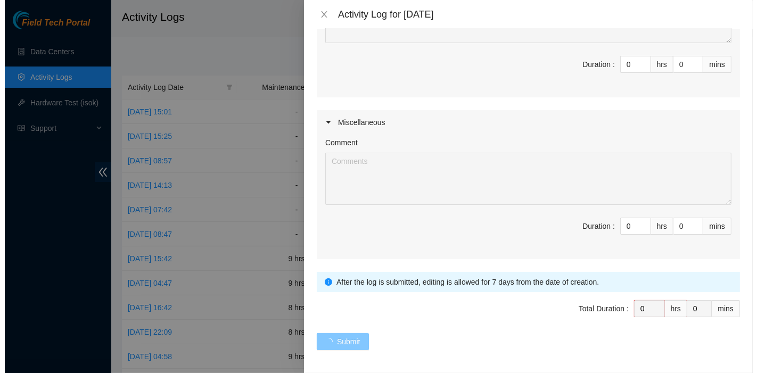
scroll to position [0, 0]
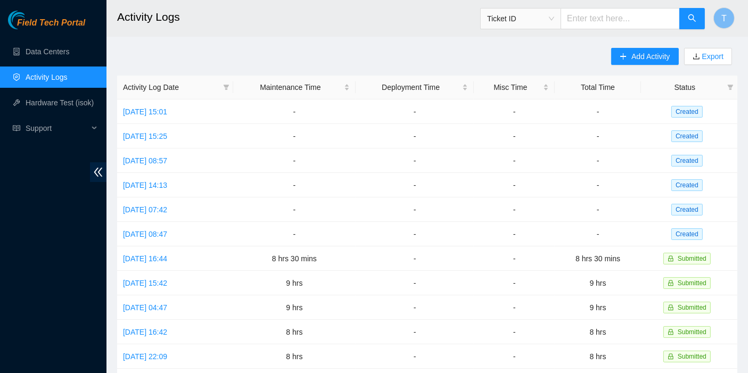
click at [566, 66] on div "Add Activity Export Activity Log Date Maintenance Time Deployment Time Misc Tim…" at bounding box center [427, 336] width 621 height 576
click at [652, 55] on span "Add Activity" at bounding box center [651, 57] width 38 height 12
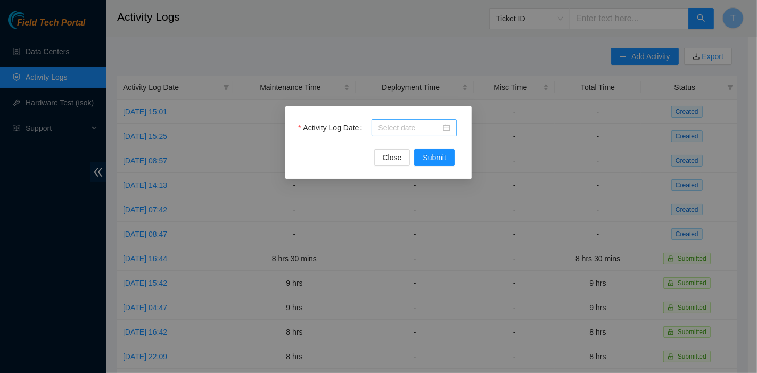
click at [391, 130] on input "Activity Log Date" at bounding box center [409, 128] width 63 height 12
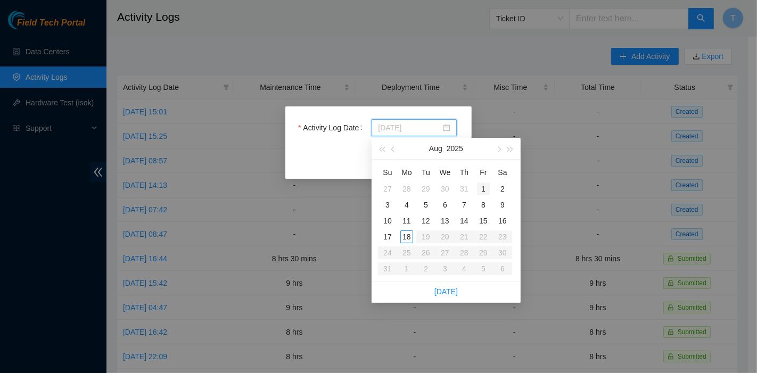
type input "[DATE]"
click at [479, 189] on div "1" at bounding box center [483, 189] width 13 height 13
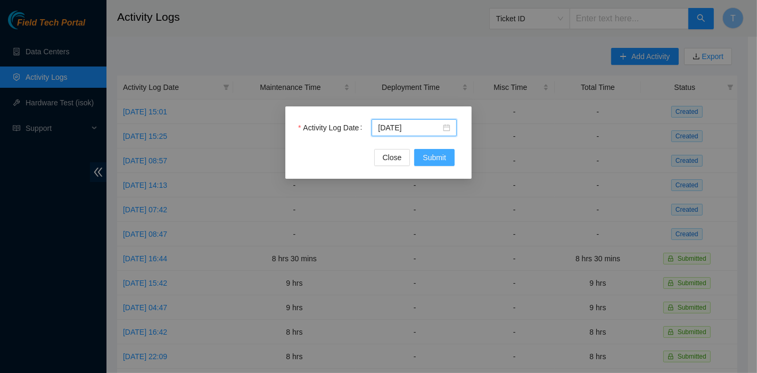
click at [441, 156] on span "Submit" at bounding box center [434, 158] width 23 height 12
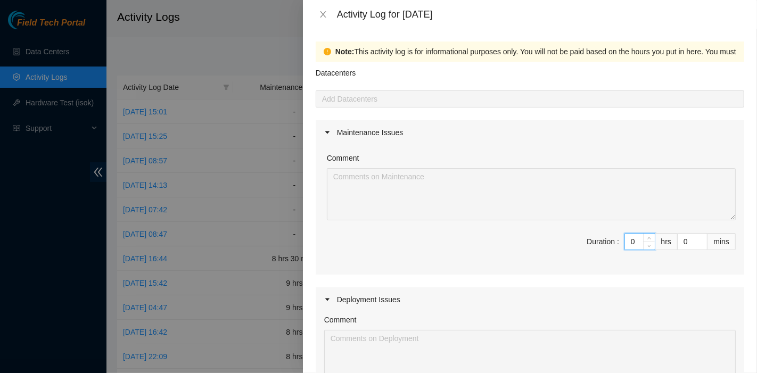
drag, startPoint x: 625, startPoint y: 242, endPoint x: 606, endPoint y: 241, distance: 19.2
click at [606, 241] on span "Duration : 0 hrs 0 mins" at bounding box center [530, 248] width 412 height 30
type input "9"
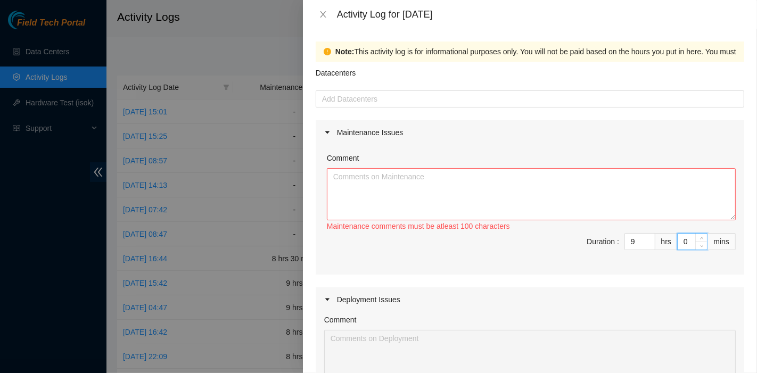
type input "3"
type input "30"
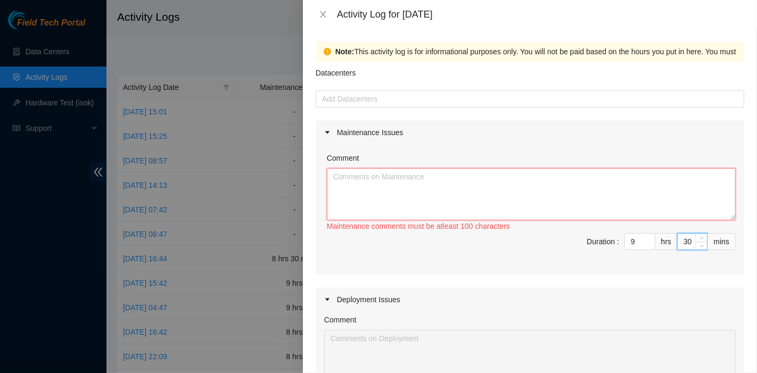
click at [562, 201] on textarea "Comment" at bounding box center [531, 194] width 409 height 52
paste textarea "DP83102 DP83104 DP80469 DP83429 - DP83430 DP81177 DP79032 DP78580 DP81102 DP805…"
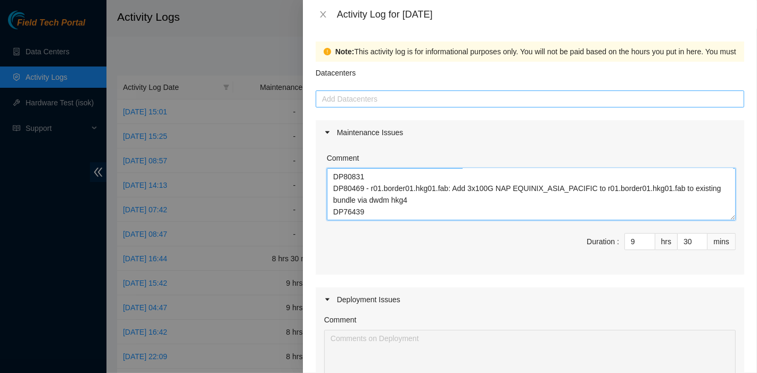
click at [406, 105] on div at bounding box center [530, 99] width 423 height 13
type textarea "DP83102 DP83104 DP80469 DP83429 - DP83430 DP81177 DP79032 DP78580 DP81102 DP805…"
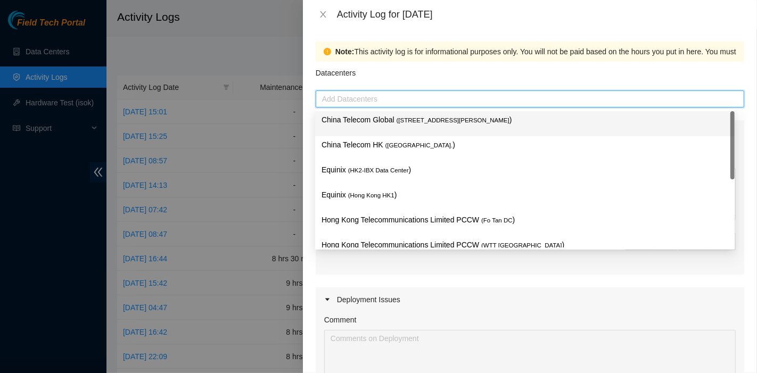
click at [397, 124] on span "( [STREET_ADDRESS][PERSON_NAME]" at bounding box center [453, 120] width 113 height 6
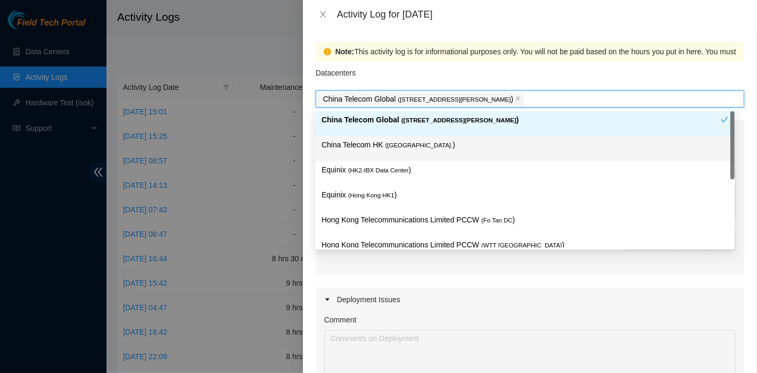
click at [386, 143] on span "( [GEOGRAPHIC_DATA]." at bounding box center [420, 145] width 68 height 6
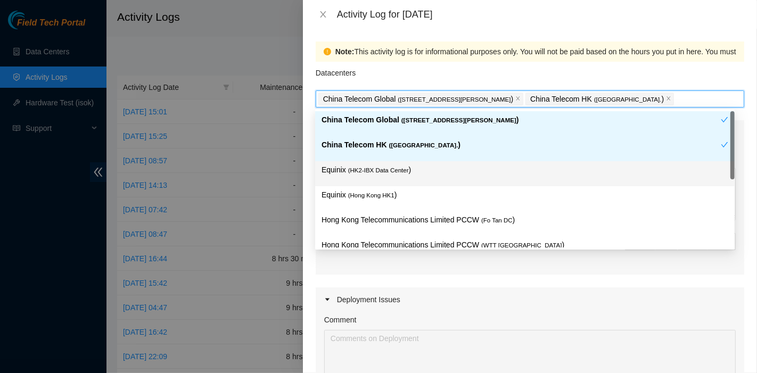
click at [378, 176] on div "Equinix ( HK2-IBX Data Center )" at bounding box center [525, 174] width 407 height 20
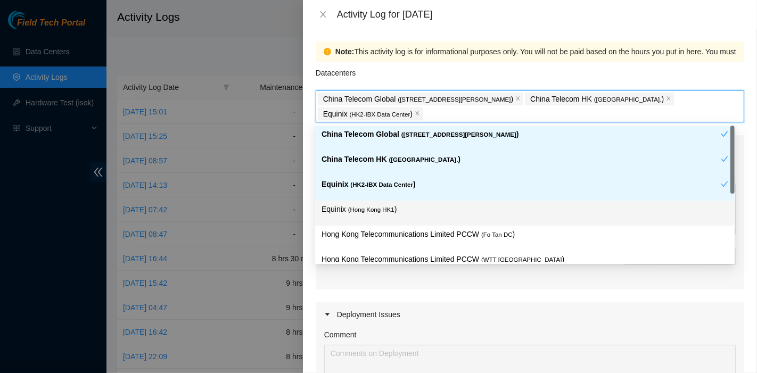
click at [378, 209] on span "( [GEOGRAPHIC_DATA] HK1" at bounding box center [371, 210] width 46 height 6
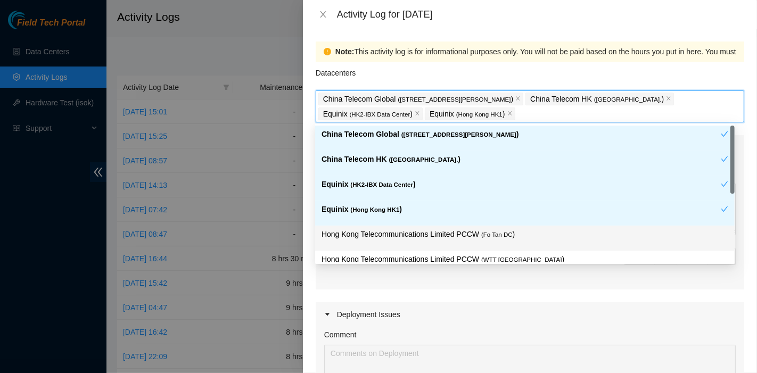
click at [469, 230] on p "Hong Kong Telecommunications Limited PCCW ( Fo Tan DC )" at bounding box center [525, 235] width 407 height 12
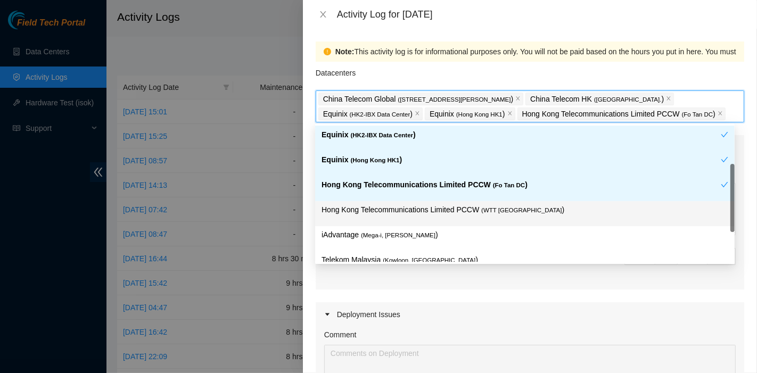
click at [485, 221] on div "Hong Kong Telecommunications Limited PCCW ( WTT [GEOGRAPHIC_DATA] )" at bounding box center [525, 214] width 407 height 20
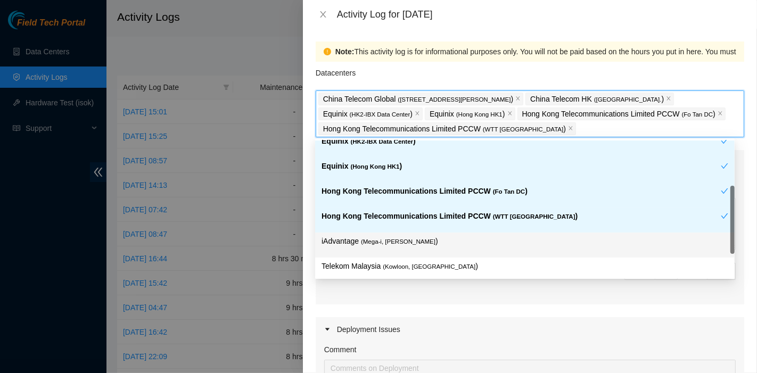
click at [429, 236] on p "iAdvantage ( Mega-i, Chai Wan )" at bounding box center [525, 241] width 407 height 12
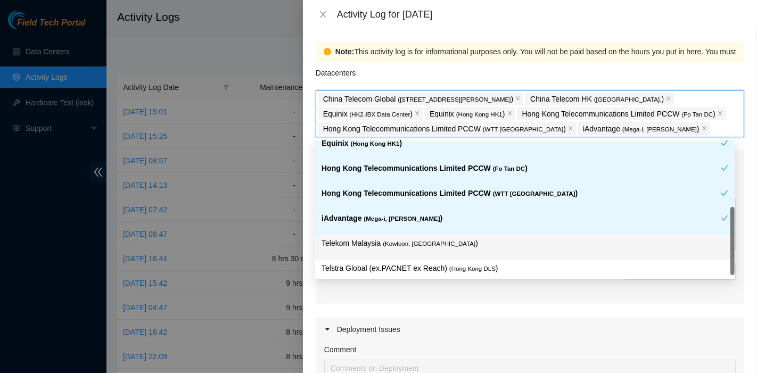
scroll to position [87, 0]
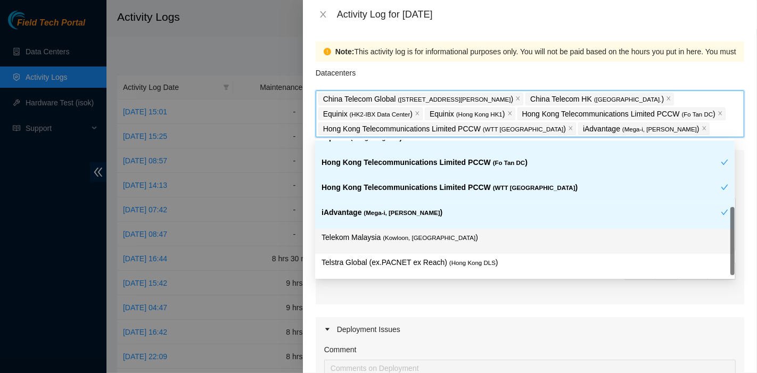
click at [436, 241] on p "Telekom Malaysia ( [GEOGRAPHIC_DATA], [GEOGRAPHIC_DATA] )" at bounding box center [525, 238] width 407 height 12
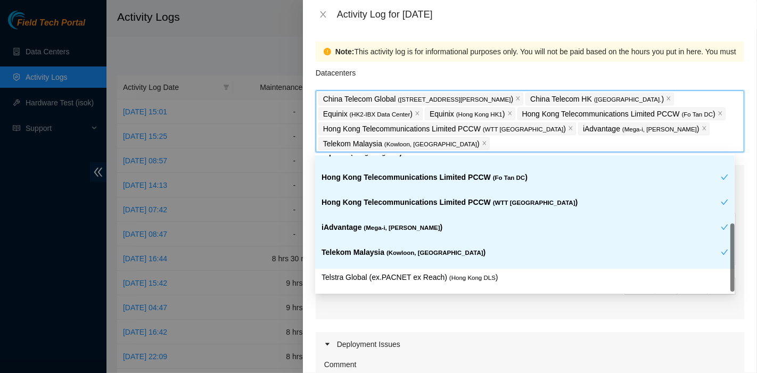
click at [476, 264] on div "Telekom Malaysia ( [GEOGRAPHIC_DATA], [GEOGRAPHIC_DATA] )" at bounding box center [521, 257] width 399 height 20
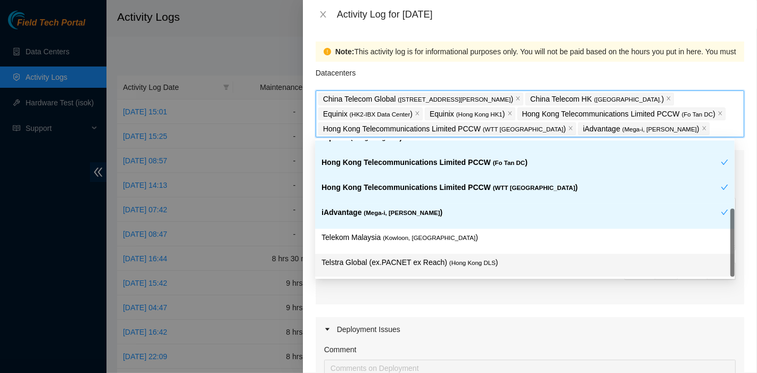
scroll to position [0, 0]
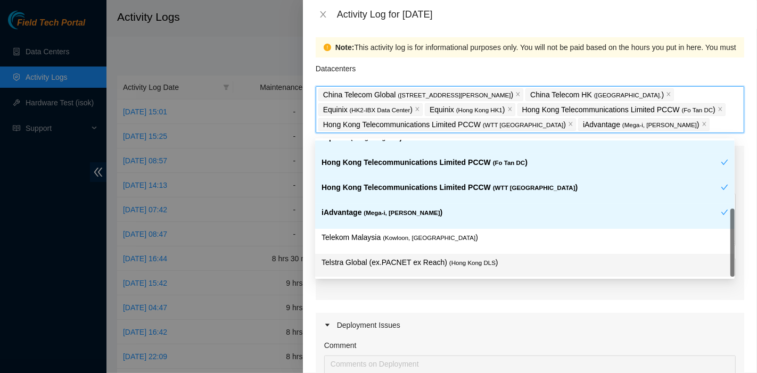
click at [480, 257] on p "Telstra Global (ex.PACNET ex Reach) ( [GEOGRAPHIC_DATA] DLS )" at bounding box center [525, 263] width 407 height 12
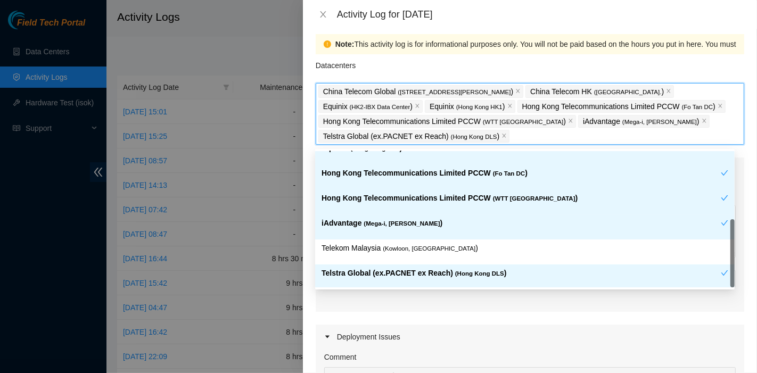
click at [482, 262] on div "Telekom Malaysia ( [GEOGRAPHIC_DATA], [GEOGRAPHIC_DATA] )" at bounding box center [525, 252] width 420 height 25
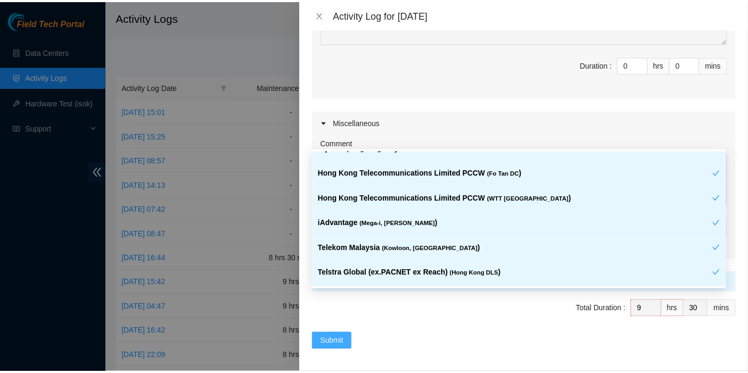
scroll to position [384, 0]
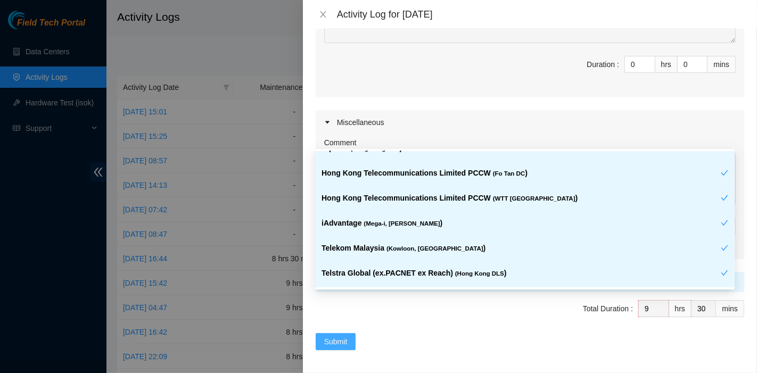
click at [337, 336] on span "Submit" at bounding box center [335, 342] width 23 height 12
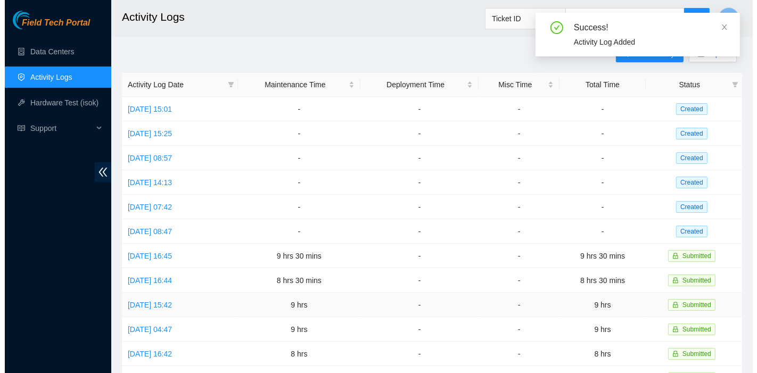
scroll to position [3, 0]
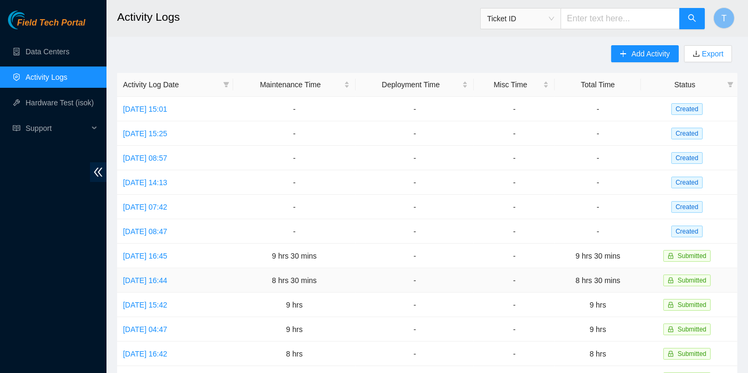
drag, startPoint x: 40, startPoint y: 329, endPoint x: 199, endPoint y: 276, distance: 166.8
click at [41, 329] on div "Field Tech Portal Data Centers Activity Logs Hardware Test (isok) Support" at bounding box center [53, 192] width 107 height 363
click at [643, 53] on span "Add Activity" at bounding box center [651, 54] width 38 height 12
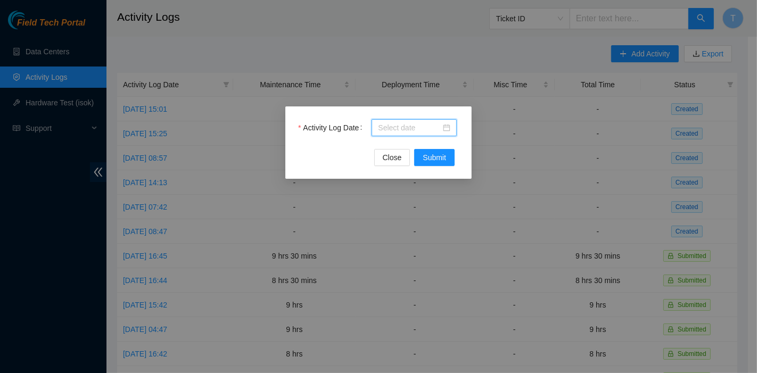
click at [398, 133] on input "Activity Log Date" at bounding box center [409, 128] width 63 height 12
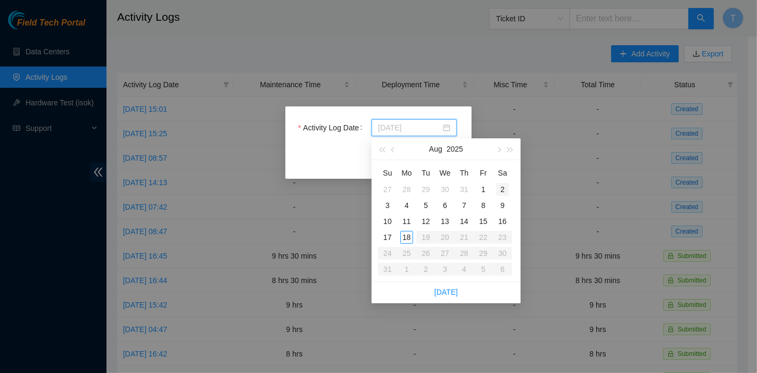
type input "[DATE]"
click at [498, 188] on div "2" at bounding box center [502, 189] width 13 height 13
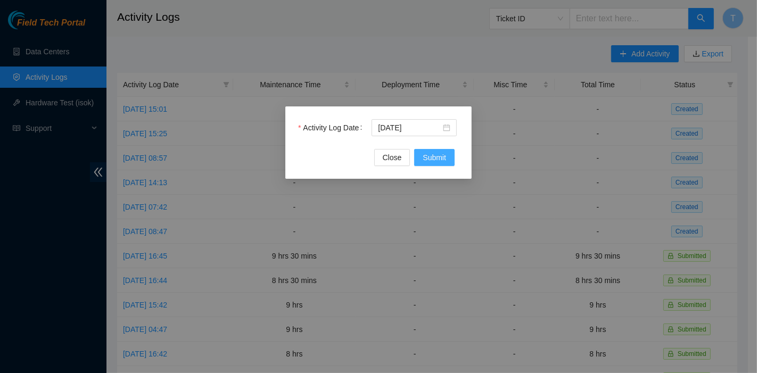
click at [445, 162] on span "Submit" at bounding box center [434, 158] width 23 height 12
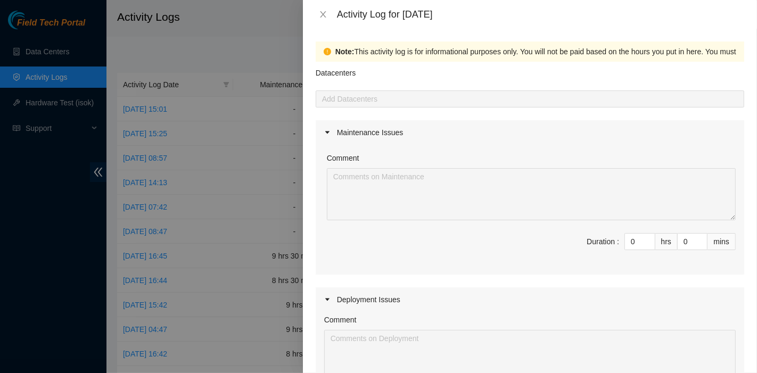
drag, startPoint x: 629, startPoint y: 243, endPoint x: 614, endPoint y: 244, distance: 14.9
click at [614, 244] on span "Duration : 0 hrs 0 mins" at bounding box center [530, 248] width 412 height 30
type input "8"
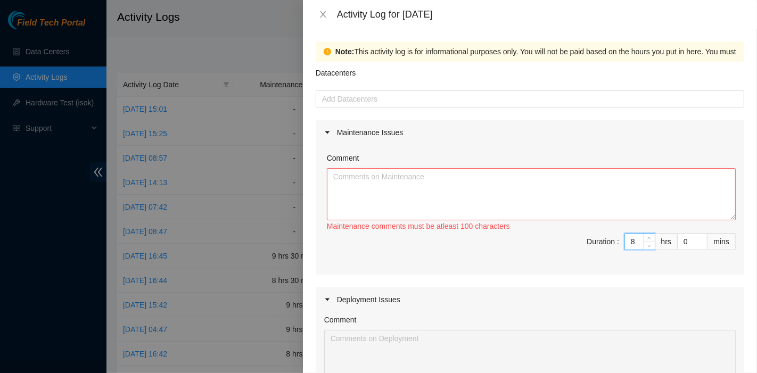
type input "8"
type input "3"
type input "30"
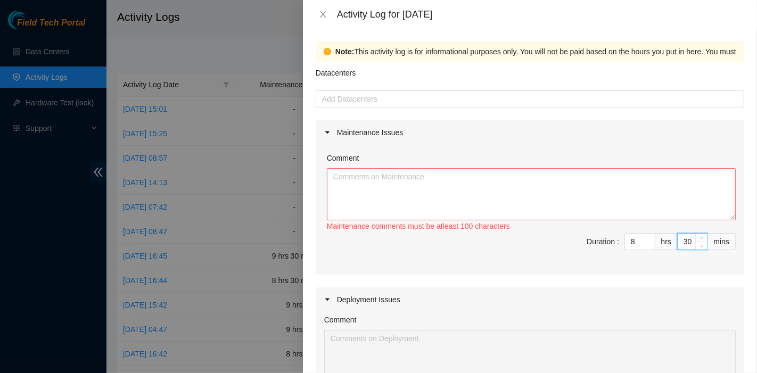
type input "30"
click at [443, 206] on textarea "Comment" at bounding box center [531, 194] width 409 height 52
paste textarea "DP83102 DP83104 DP80469 DP83429 - DP83430 DP81177 DP79032 DP78580 DP81102 DP805…"
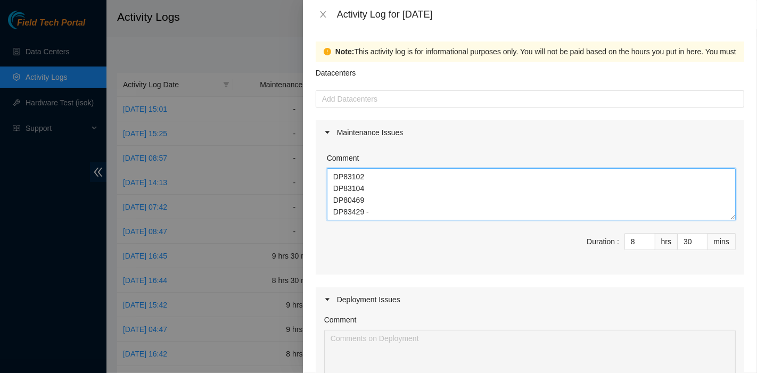
scroll to position [255, 0]
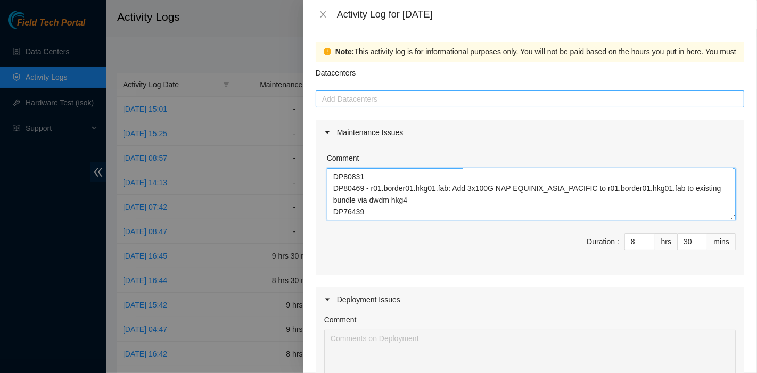
click at [393, 100] on div at bounding box center [530, 99] width 423 height 13
type textarea "DP83102 DP83104 DP80469 DP83429 - DP83430 DP81177 DP79032 DP78580 DP81102 DP805…"
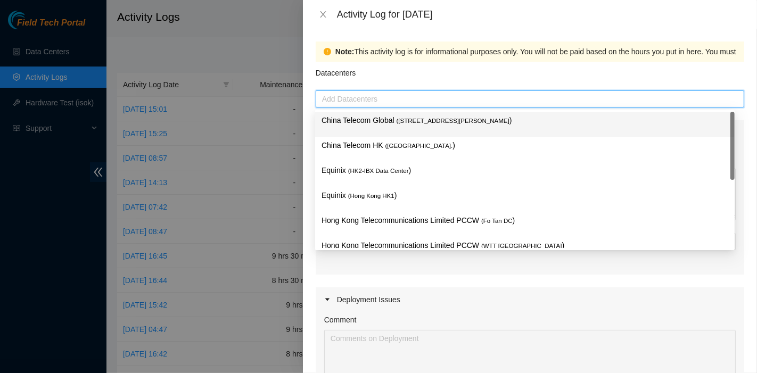
click at [390, 125] on p "China Telecom Global ( [STREET_ADDRESS][PERSON_NAME] )" at bounding box center [525, 121] width 407 height 12
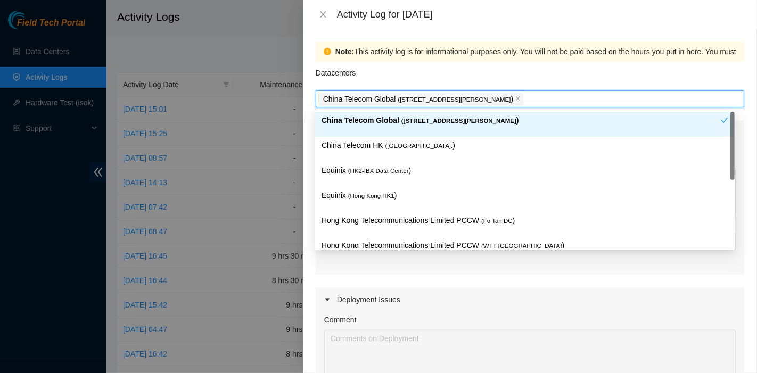
click at [388, 143] on span "( [GEOGRAPHIC_DATA]." at bounding box center [420, 146] width 68 height 6
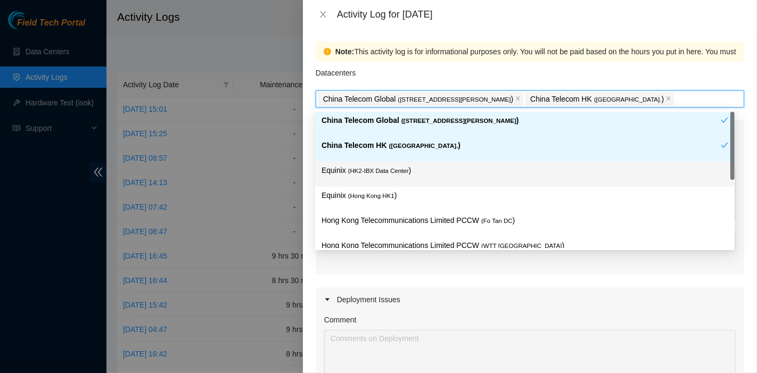
click at [388, 170] on span "( HK2-IBX Data Center" at bounding box center [378, 171] width 61 height 6
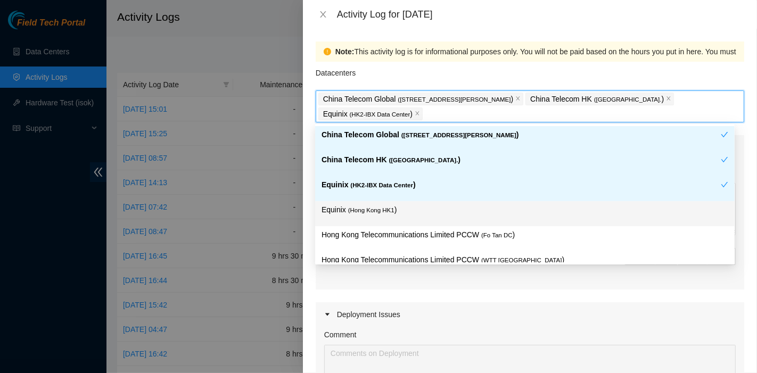
click at [382, 214] on p "Equinix ( [GEOGRAPHIC_DATA] HK1 )" at bounding box center [525, 210] width 407 height 12
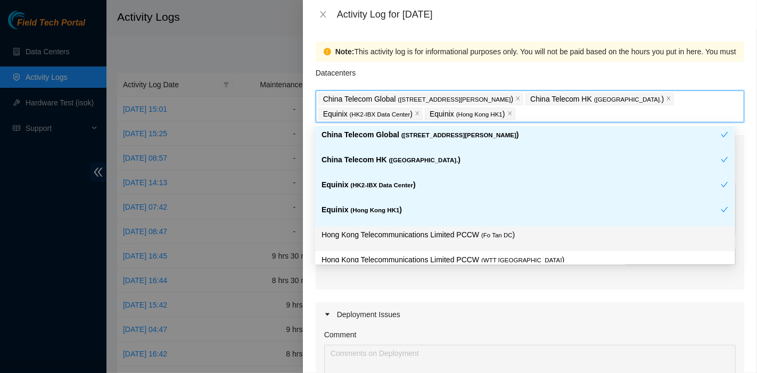
click at [450, 236] on p "Hong Kong Telecommunications Limited PCCW ( Fo Tan DC )" at bounding box center [525, 235] width 407 height 12
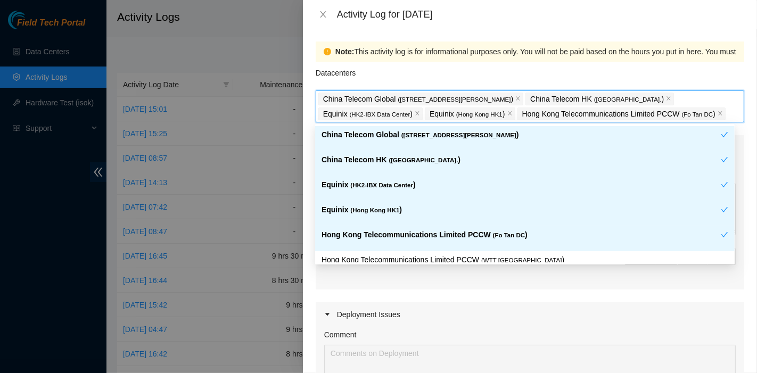
scroll to position [87, 0]
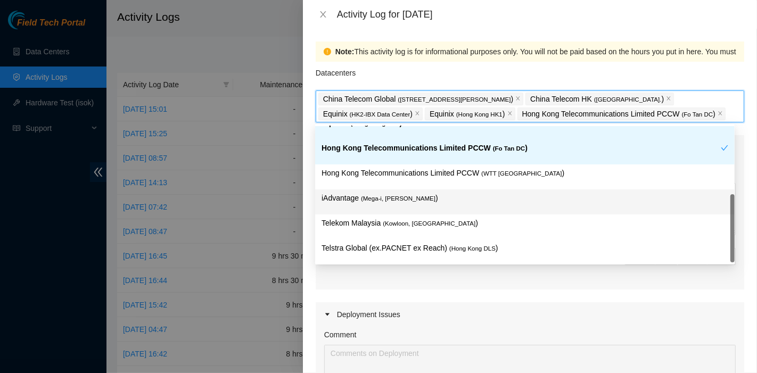
click at [466, 217] on p "Telekom Malaysia ( [GEOGRAPHIC_DATA], [GEOGRAPHIC_DATA] )" at bounding box center [525, 223] width 407 height 12
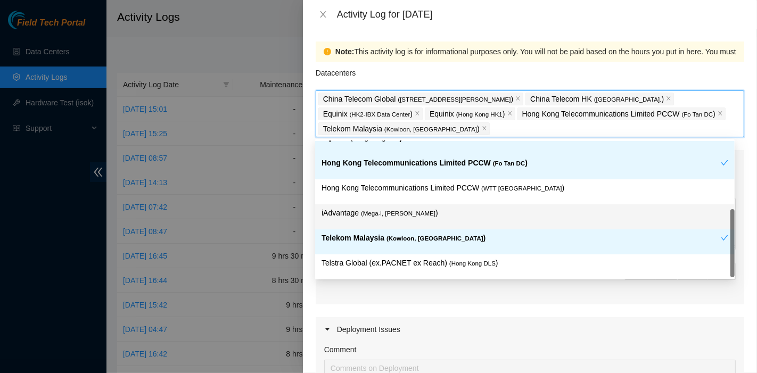
click at [417, 210] on p "iAdvantage ( Mega-i, Chai Wan )" at bounding box center [525, 213] width 407 height 12
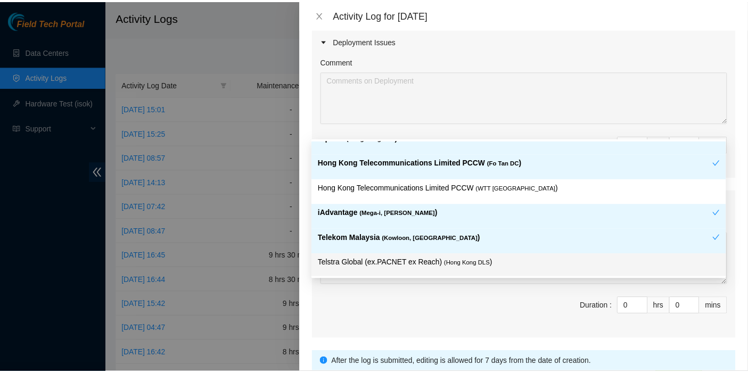
scroll to position [369, 0]
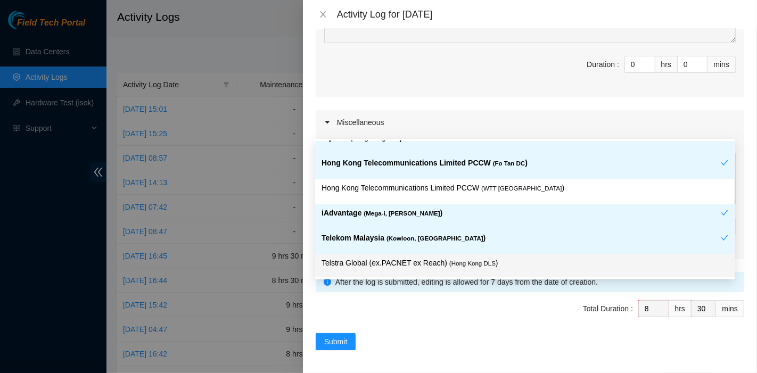
click at [329, 328] on span "Total Duration : 8 hrs 30 mins" at bounding box center [530, 315] width 429 height 30
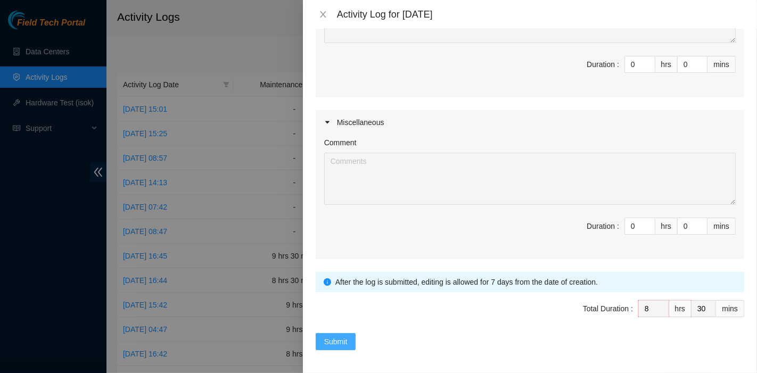
click at [329, 336] on span "Submit" at bounding box center [335, 342] width 23 height 12
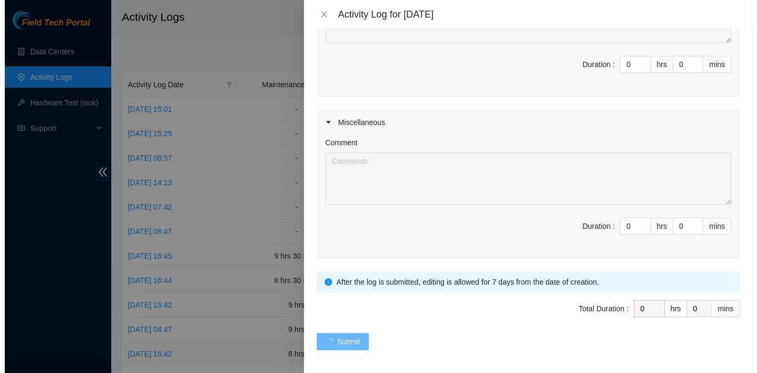
scroll to position [0, 0]
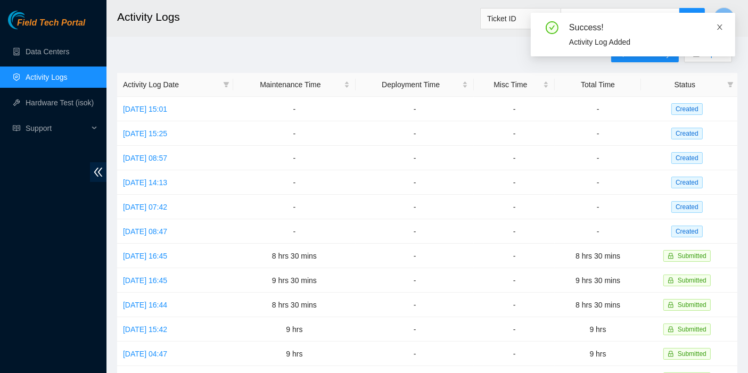
click at [720, 26] on icon "close" at bounding box center [719, 26] width 7 height 7
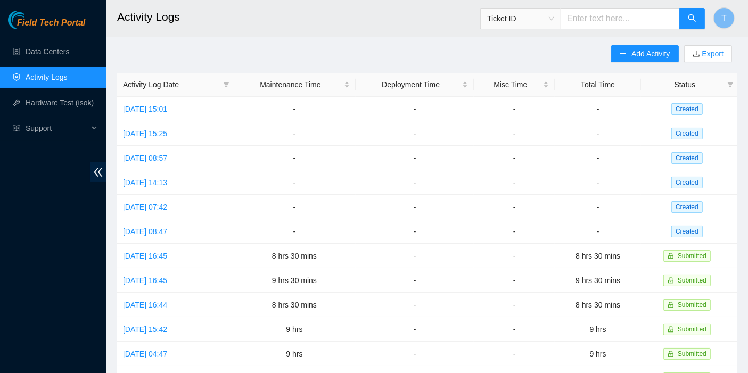
click at [541, 44] on main "Activity Logs Ticket ID T Add Activity Export Activity Log Date Maintenance Tim…" at bounding box center [428, 314] width 642 height 634
click at [647, 55] on span "Add Activity" at bounding box center [651, 54] width 38 height 12
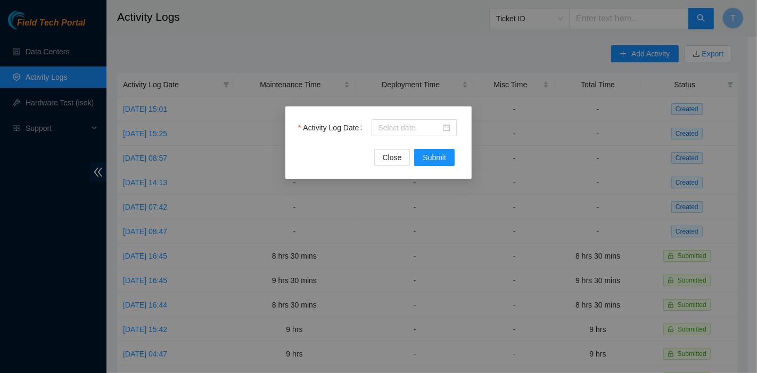
click at [406, 109] on div "Activity Log Date Close Submit" at bounding box center [379, 143] width 186 height 72
click at [407, 113] on div "Activity Log Date Close Submit" at bounding box center [379, 143] width 186 height 72
click at [408, 121] on div at bounding box center [414, 127] width 85 height 17
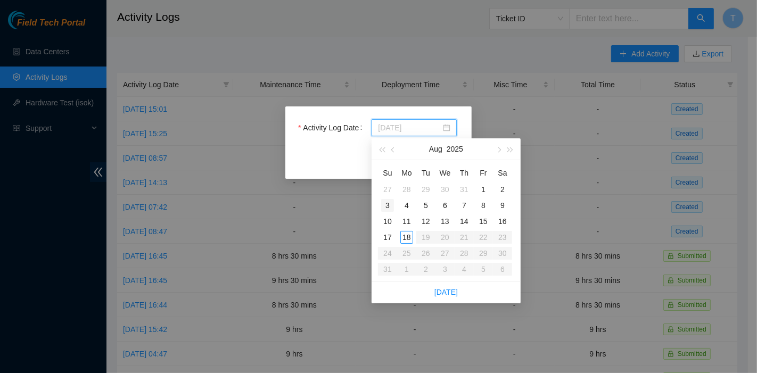
type input "[DATE]"
click at [384, 203] on div "3" at bounding box center [387, 205] width 13 height 13
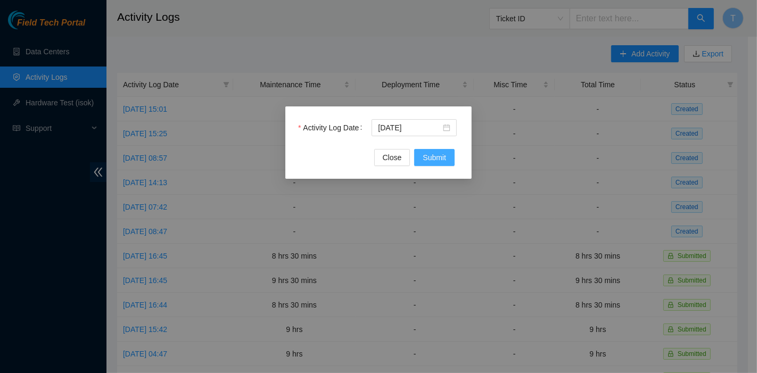
click at [438, 153] on span "Submit" at bounding box center [434, 158] width 23 height 12
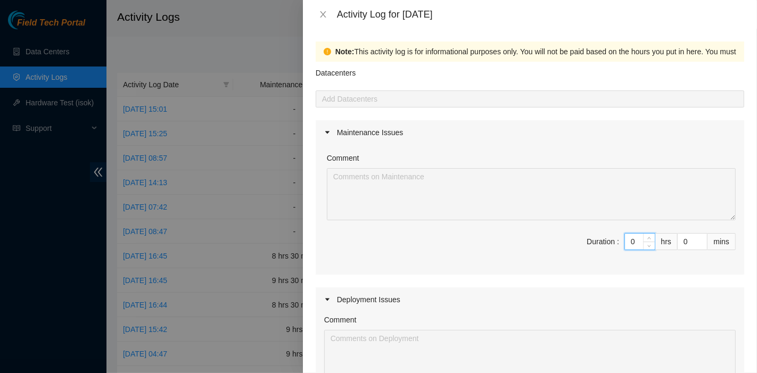
drag, startPoint x: 629, startPoint y: 241, endPoint x: 597, endPoint y: 242, distance: 32.0
click at [597, 242] on span "Duration : 0 hrs 0 mins" at bounding box center [530, 248] width 412 height 30
type input "8"
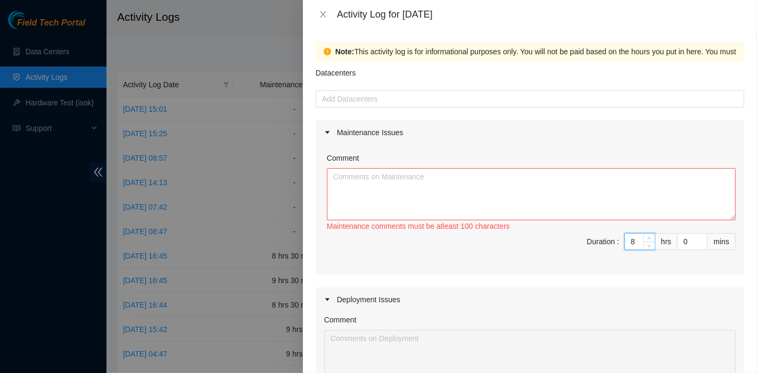
type input "8"
click at [507, 209] on textarea "Comment" at bounding box center [531, 194] width 409 height 52
paste textarea "B-V-5O0RHQ2 Tracking - 425421580082 B-V-5O31Q3K B-V-5O31Q01 B-V-5P0605V B-V-5KC…"
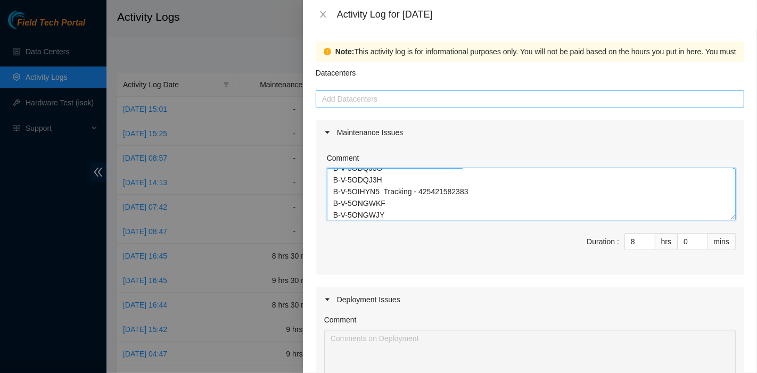
click at [408, 102] on div at bounding box center [530, 99] width 423 height 13
type textarea "B-V-5O0RHQ2 Tracking - 425421580082 B-V-5O31Q3K B-V-5O31Q01 B-V-5P0605V B-V-5KC…"
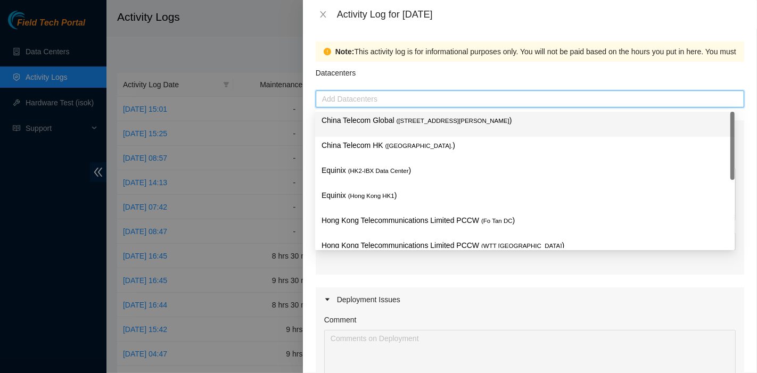
click at [399, 125] on p "China Telecom Global ( [STREET_ADDRESS][PERSON_NAME] )" at bounding box center [525, 121] width 407 height 12
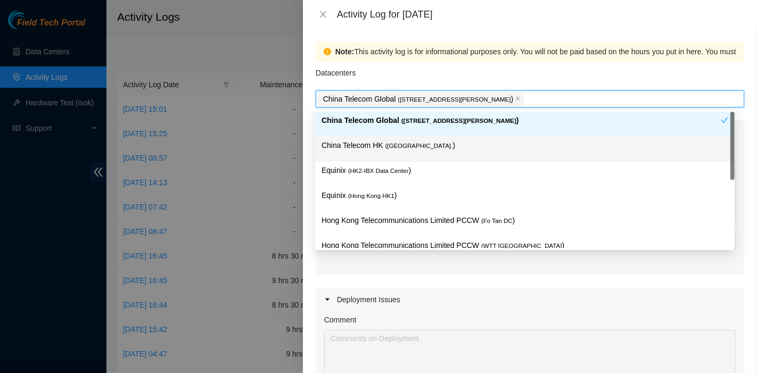
click at [388, 162] on div "Equinix ( HK2-IBX Data Center )" at bounding box center [525, 174] width 420 height 25
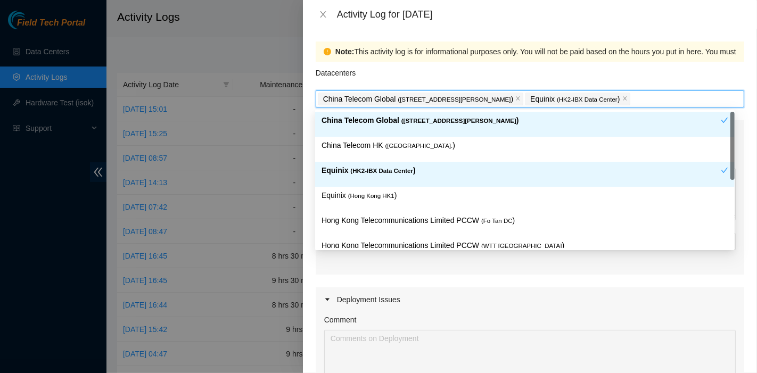
click at [384, 183] on div "Equinix ( HK2-IBX Data Center )" at bounding box center [521, 175] width 399 height 20
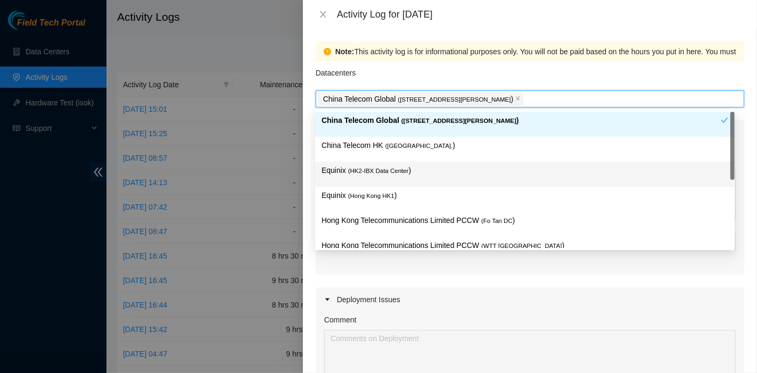
click at [397, 151] on div "China Telecom HK ( [GEOGRAPHIC_DATA] )" at bounding box center [525, 150] width 407 height 20
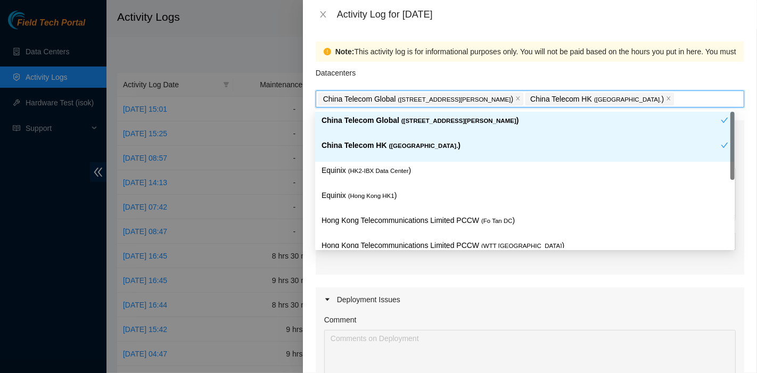
click at [394, 170] on span "( HK2-IBX Data Center" at bounding box center [378, 171] width 61 height 6
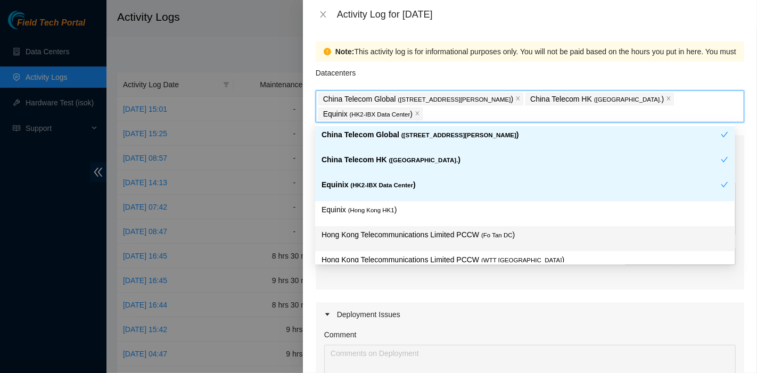
drag, startPoint x: 462, startPoint y: 236, endPoint x: 471, endPoint y: 244, distance: 12.1
click at [462, 236] on p "Hong Kong Telecommunications Limited PCCW ( Fo Tan DC )" at bounding box center [525, 235] width 407 height 12
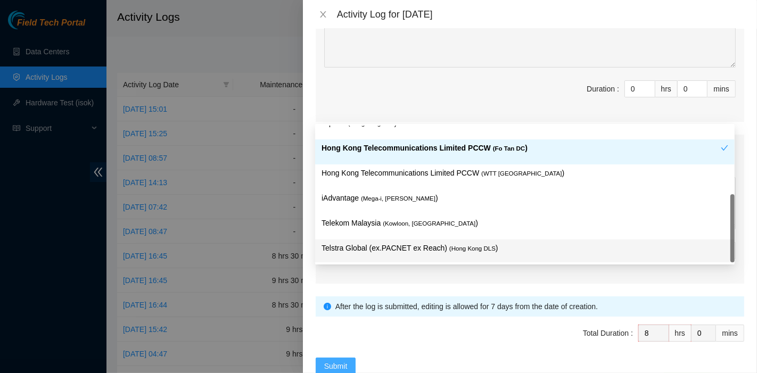
scroll to position [354, 0]
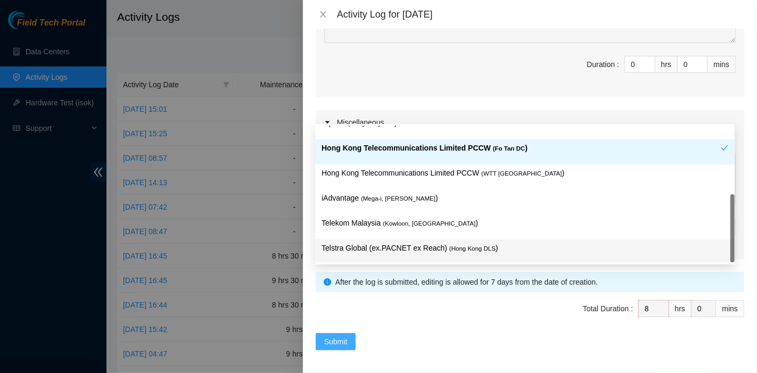
click at [320, 345] on button "Submit" at bounding box center [336, 341] width 40 height 17
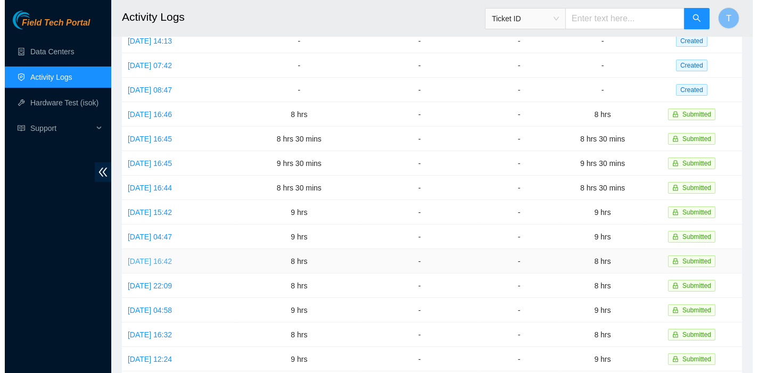
scroll to position [144, 0]
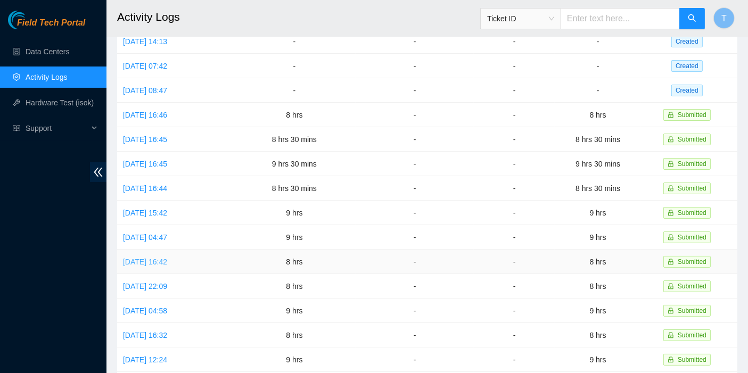
click at [146, 258] on link "[DATE] 16:42" at bounding box center [145, 262] width 44 height 9
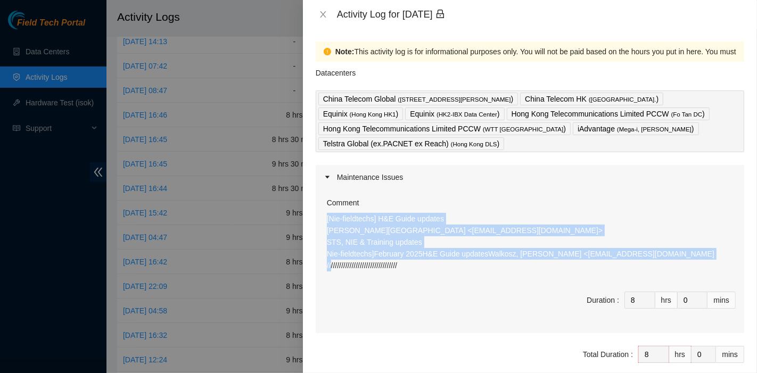
drag, startPoint x: 482, startPoint y: 276, endPoint x: 320, endPoint y: 214, distance: 174.2
click at [320, 214] on div "Comment [Nie-fieldtechs] H&E Guide updates [PERSON_NAME][GEOGRAPHIC_DATA] <[EMA…" at bounding box center [530, 262] width 429 height 144
copy p "[Nie-fieldtechs] H&E Guide updates [PERSON_NAME][GEOGRAPHIC_DATA] <[EMAIL_ADDRE…"
click at [318, 14] on button "Close" at bounding box center [323, 15] width 15 height 10
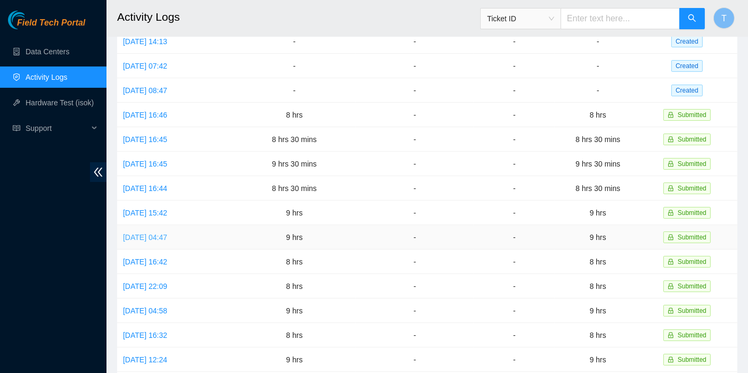
click at [167, 233] on link "[DATE] 04:47" at bounding box center [145, 237] width 44 height 9
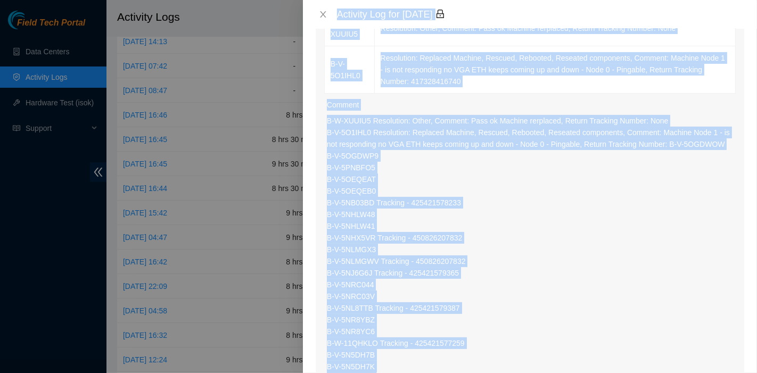
scroll to position [143, 0]
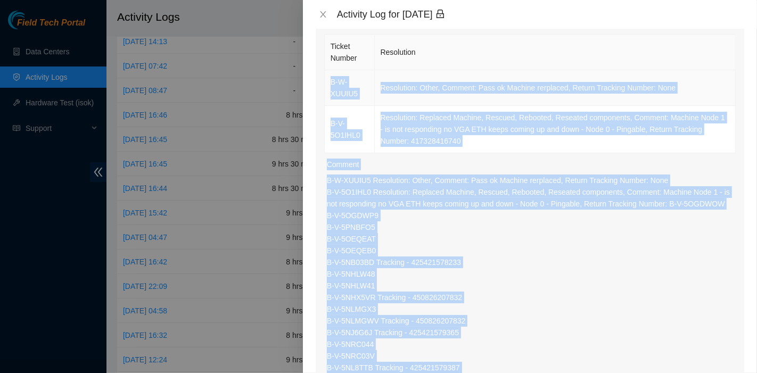
drag, startPoint x: 440, startPoint y: 314, endPoint x: 329, endPoint y: 81, distance: 258.0
click at [329, 81] on div "Ticket Number Resolution B-W-XUUIU5 Resolution: Other, Comment: Pass ok Machine…" at bounding box center [530, 280] width 429 height 497
copy div "B-W-XUUIU5 Resolution: Other, Comment: Pass ok Machine rerplaced, Return Tracki…"
click at [322, 14] on icon "close" at bounding box center [323, 14] width 9 height 9
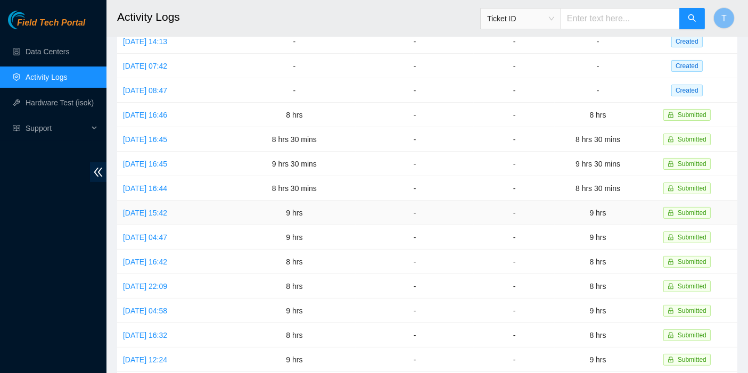
click at [172, 212] on td "[DATE] 15:42" at bounding box center [175, 213] width 116 height 25
click at [167, 209] on link "[DATE] 15:42" at bounding box center [145, 213] width 44 height 9
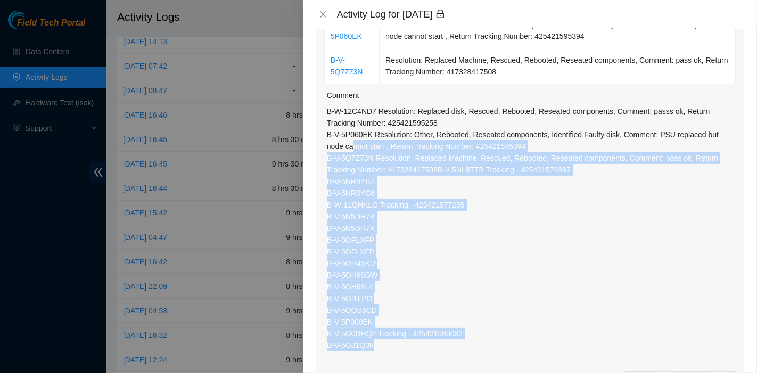
scroll to position [236, 0]
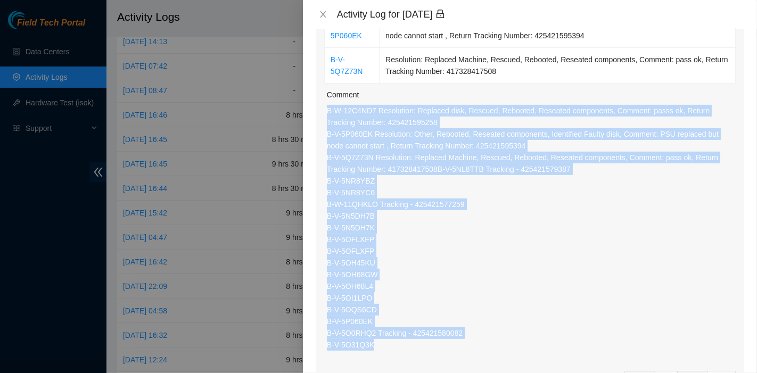
drag, startPoint x: 389, startPoint y: 337, endPoint x: 330, endPoint y: 85, distance: 258.3
click at [330, 85] on div "Comment B-W-12C4ND7 Resolution: Replaced disk, Rescued, Rebooted, Reseated comp…" at bounding box center [531, 221] width 409 height 275
copy div "B-W-12C4ND7 Resolution: Replaced disk, Rescued, Rebooted, Reseated components, …"
click at [324, 15] on icon "close" at bounding box center [323, 14] width 6 height 6
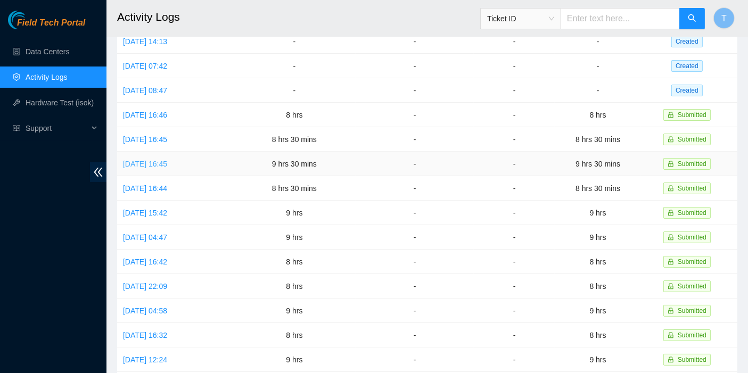
click at [167, 160] on link "[DATE] 16:45" at bounding box center [145, 164] width 44 height 9
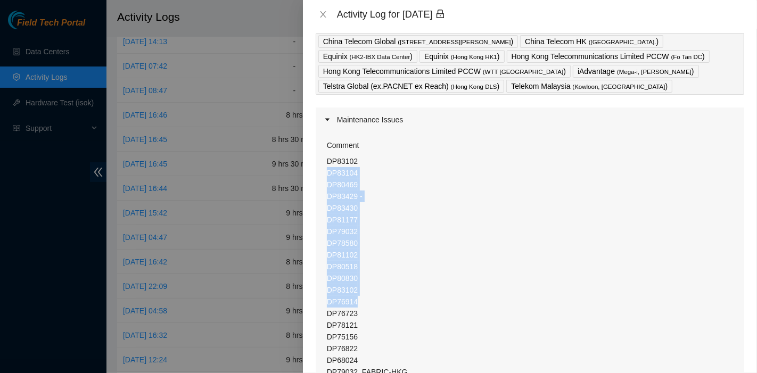
drag, startPoint x: 370, startPoint y: 322, endPoint x: 316, endPoint y: 168, distance: 162.9
click at [316, 168] on div "Comment DP83102 DP83104 DP80469 DP83429 - DP83430 DP81177 DP79032 DP78580 DP811…" at bounding box center [530, 321] width 429 height 378
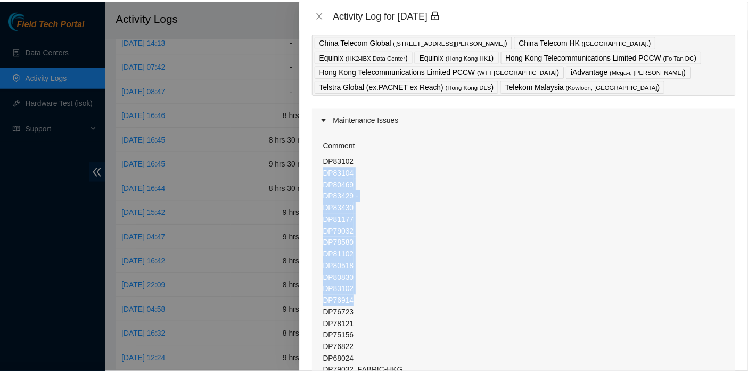
scroll to position [58, 0]
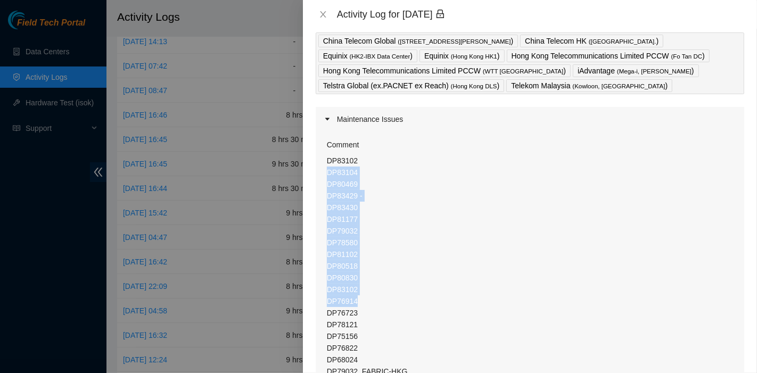
click at [338, 161] on p "DP83102 DP83104 DP80469 DP83429 - DP83430 DP81177 DP79032 DP78580 DP81102 DP805…" at bounding box center [531, 301] width 409 height 293
drag, startPoint x: 325, startPoint y: 159, endPoint x: 403, endPoint y: 324, distance: 183.2
click at [403, 324] on div "Comment DP83102 DP83104 DP80469 DP83429 - DP83430 DP81177 DP79032 DP78580 DP811…" at bounding box center [530, 321] width 429 height 378
copy p "DP83102 DP83104 DP80469 DP83429 - DP83430 DP81177 DP79032 DP78580 DP81102 DP805…"
click at [321, 12] on icon "close" at bounding box center [323, 14] width 6 height 6
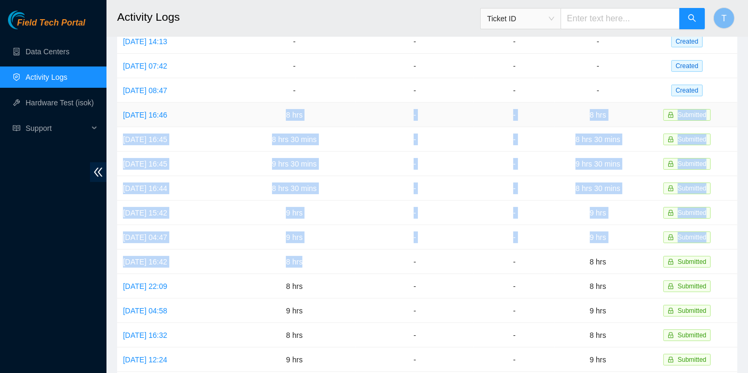
drag, startPoint x: 335, startPoint y: 254, endPoint x: 281, endPoint y: 121, distance: 142.9
click at [281, 121] on tbody "[DATE] 15:01 - - - - Created [DATE] 15:25 - - - - Created [DATE] 08:57 - - - - …" at bounding box center [427, 201] width 621 height 490
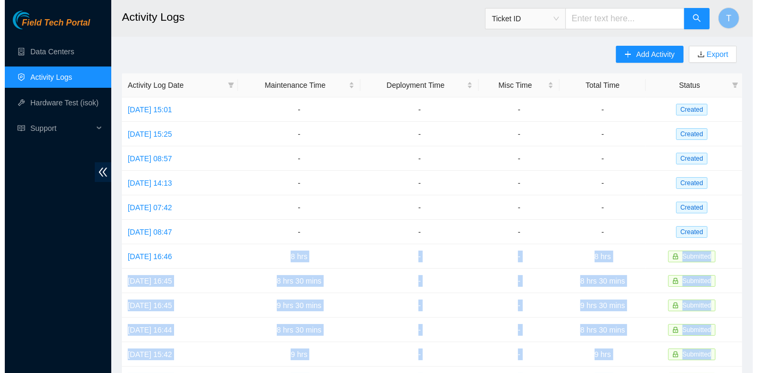
scroll to position [0, 0]
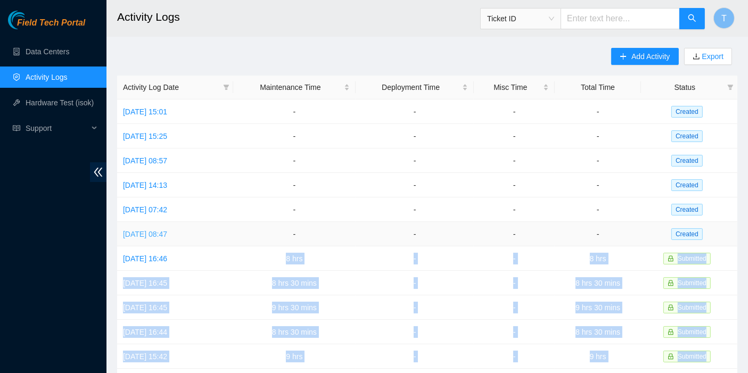
click at [143, 231] on link "[DATE] 08:47" at bounding box center [145, 234] width 44 height 9
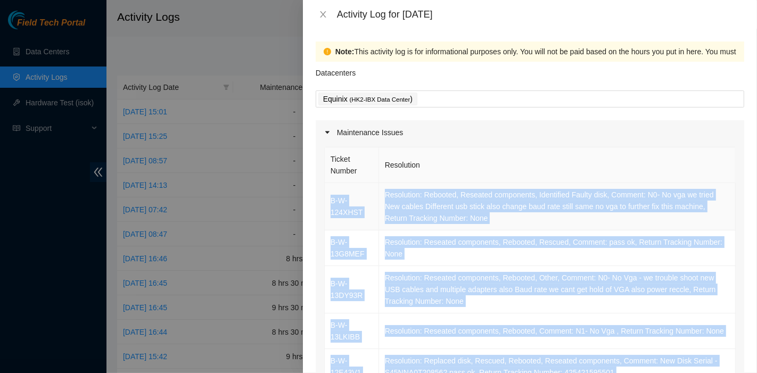
drag, startPoint x: 496, startPoint y: 287, endPoint x: 330, endPoint y: 197, distance: 188.8
click at [330, 197] on tbody "B-W-124XHST Resolution: Rebooted, Reseated components, Identified Faulty disk, …" at bounding box center [530, 325] width 411 height 285
copy tbody "B-W-124XHST Resolution: Rebooted, Reseated components, Identified Faulty disk, …"
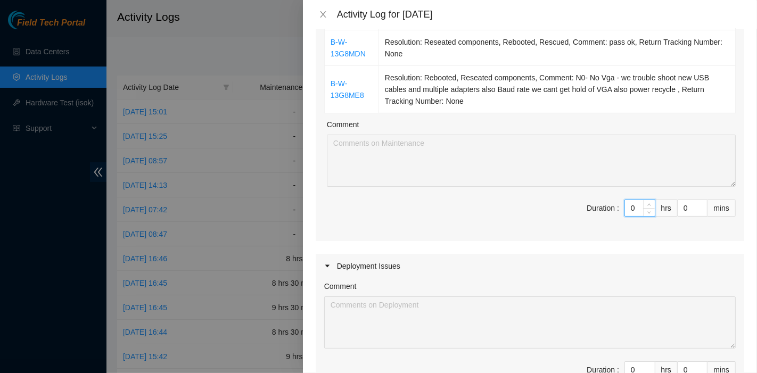
scroll to position [355, 0]
drag, startPoint x: 634, startPoint y: 205, endPoint x: 611, endPoint y: 205, distance: 23.4
click at [611, 205] on span "Duration : 0 hrs 0 mins" at bounding box center [530, 214] width 412 height 30
type input "9"
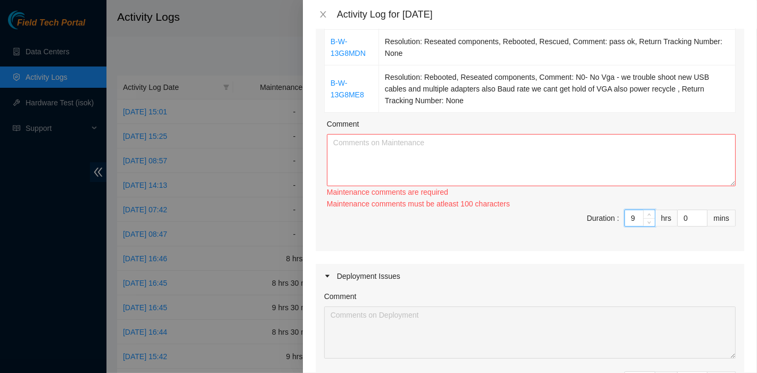
type input "9"
click at [479, 150] on textarea "Comment" at bounding box center [531, 160] width 409 height 52
paste textarea "B-W-124XHST Resolution: Rebooted, Reseated components, Identified Faulty disk, …"
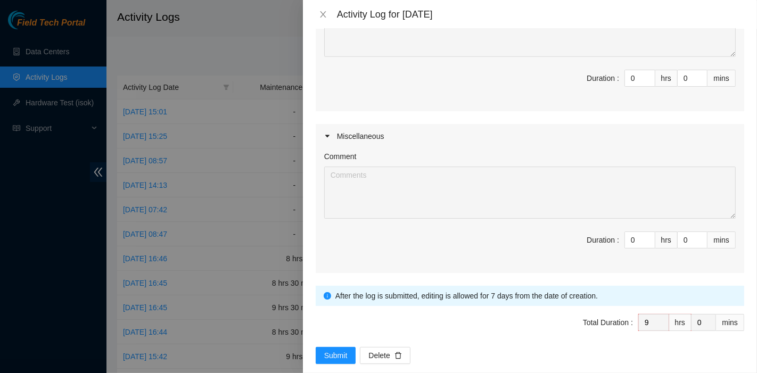
scroll to position [659, 0]
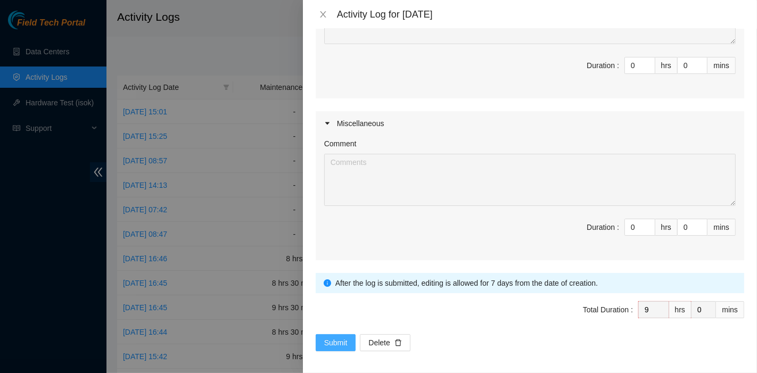
type textarea "B-W-124XHST Resolution: Rebooted, Reseated components, Identified Faulty disk, …"
click at [324, 335] on button "Submit" at bounding box center [336, 343] width 40 height 17
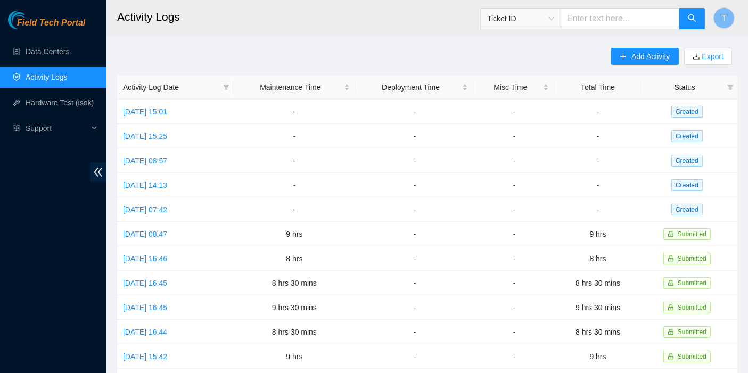
click at [15, 330] on div "Field Tech Portal Data Centers Activity Logs Hardware Test (isok) Support" at bounding box center [53, 192] width 107 height 363
click at [167, 209] on link "[DATE] 07:42" at bounding box center [145, 210] width 44 height 9
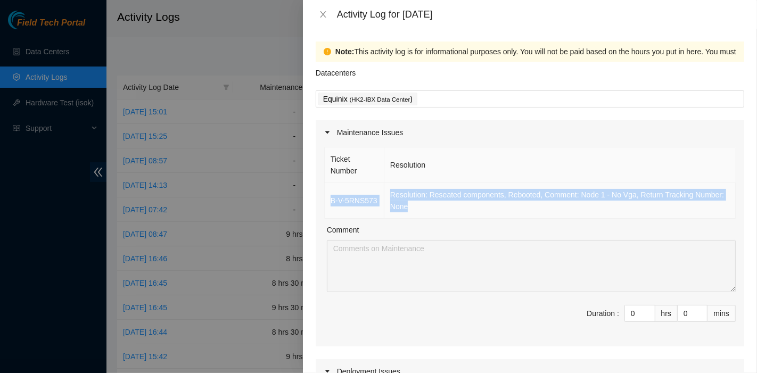
drag, startPoint x: 398, startPoint y: 197, endPoint x: 328, endPoint y: 194, distance: 70.4
click at [328, 194] on tr "B-V-5RNS573 Resolution: Reseated components, Rebooted, Comment: Node 1 - No Vga…" at bounding box center [530, 201] width 411 height 36
copy tr "B-V-5RNS573 Resolution: Reseated components, Rebooted, Comment: Node 1 - No Vga…"
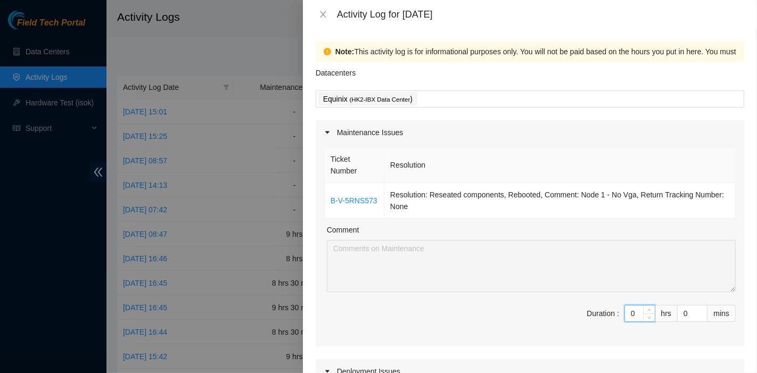
drag, startPoint x: 626, startPoint y: 316, endPoint x: 588, endPoint y: 316, distance: 38.4
click at [588, 316] on span "Duration : 0 hrs 0 mins" at bounding box center [530, 320] width 412 height 30
type input "8"
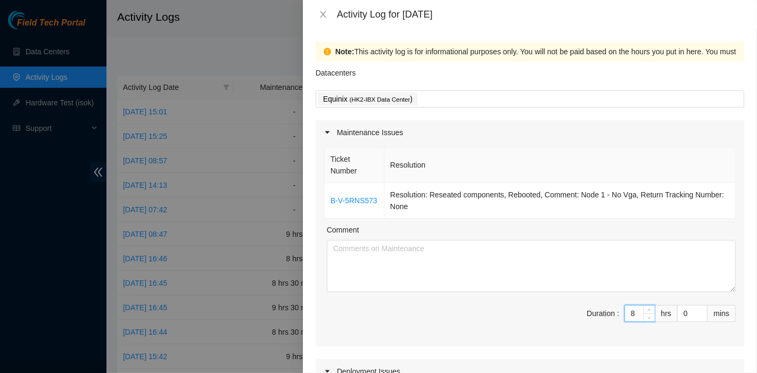
type input "8"
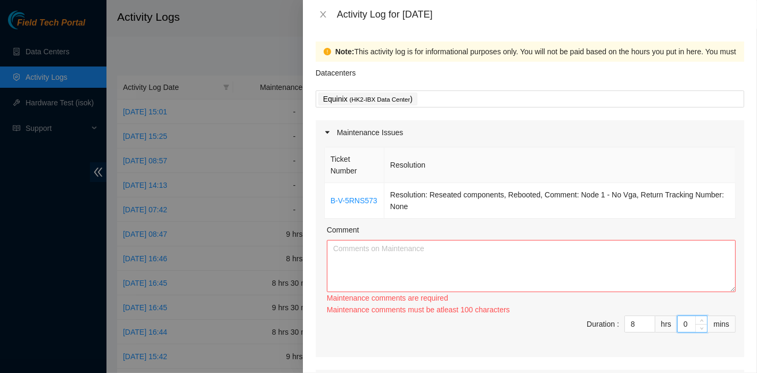
type input "3"
type input "30"
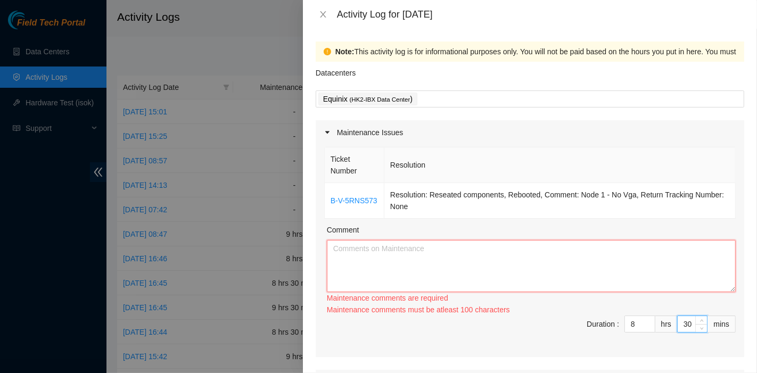
click at [441, 265] on textarea "Comment" at bounding box center [531, 266] width 409 height 52
paste textarea "B-V-5RNS573 Resolution: Reseated components, Rebooted, Comment: Node 1 - No Vga…"
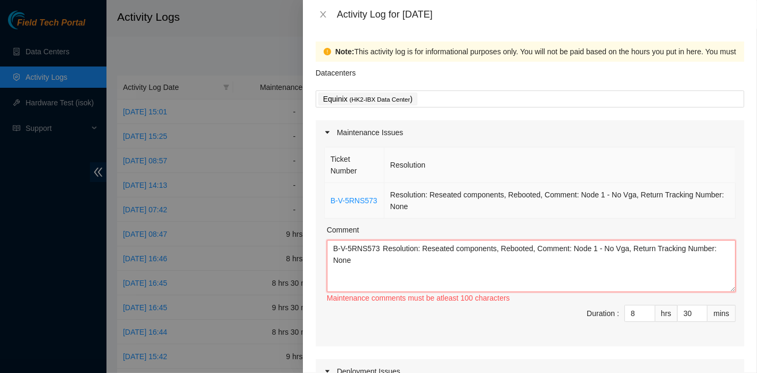
click at [527, 253] on textarea "B-V-5RNS573 Resolution: Reseated components, Rebooted, Comment: Node 1 - No Vga…" at bounding box center [531, 266] width 409 height 52
click at [488, 265] on textarea "B-V-5RNS573 Resolution: Reseated components, Rebooted, Comment: Node 1 - No Vga…" at bounding box center [531, 266] width 409 height 52
paste textarea "B-V-5OISR28 Tracking - 425421582409 B-V-5ONGXCP B-V-5ONGXC8 B-V-5OQS6BV B-V-5NH…"
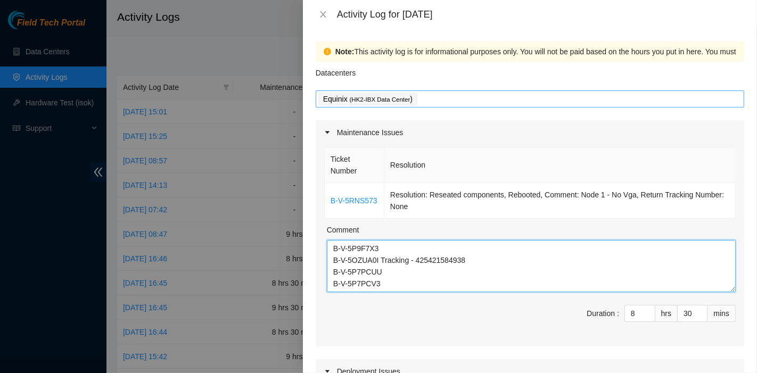
click at [439, 103] on div "Equinix ( HK2-IBX Data Center )" at bounding box center [530, 99] width 423 height 15
type textarea "B-V-5RNS573 Resolution: Reseated components, Rebooted, Comment: Node 1 - No Vga…"
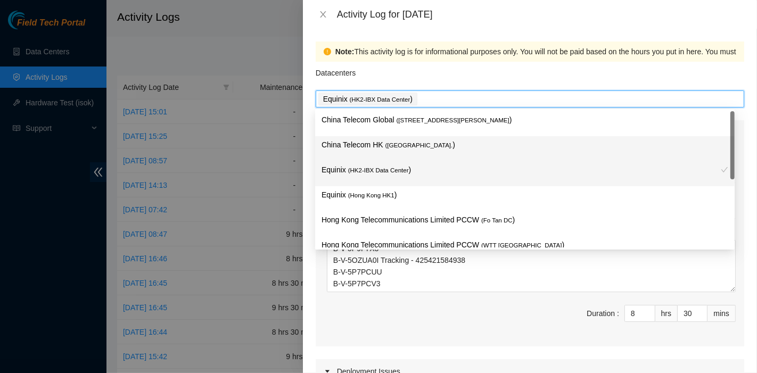
click at [418, 140] on p "China Telecom HK ( [GEOGRAPHIC_DATA] )" at bounding box center [525, 145] width 407 height 12
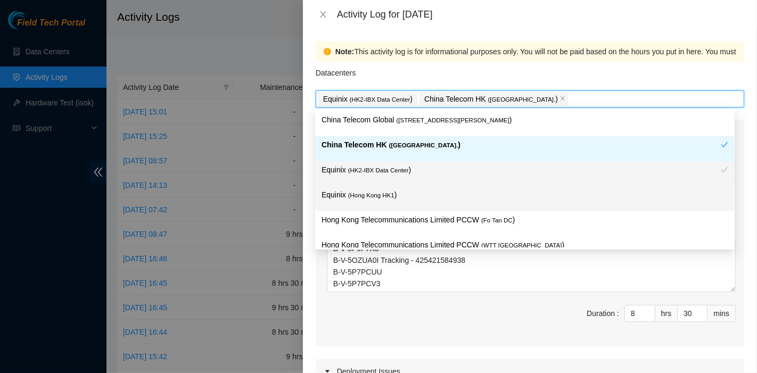
click at [413, 203] on div "Equinix ( [GEOGRAPHIC_DATA] HK1 )" at bounding box center [525, 199] width 407 height 20
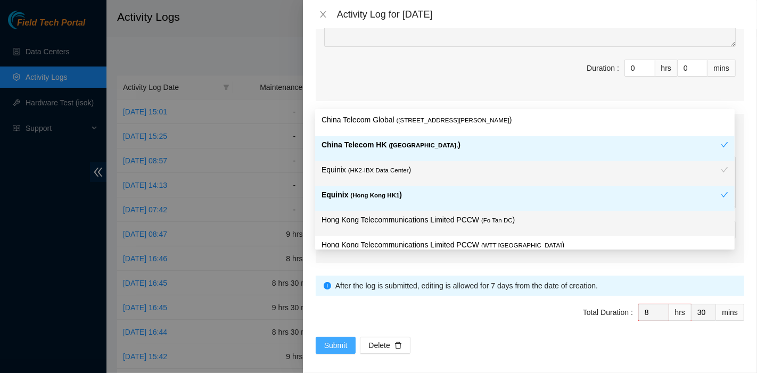
scroll to position [411, 0]
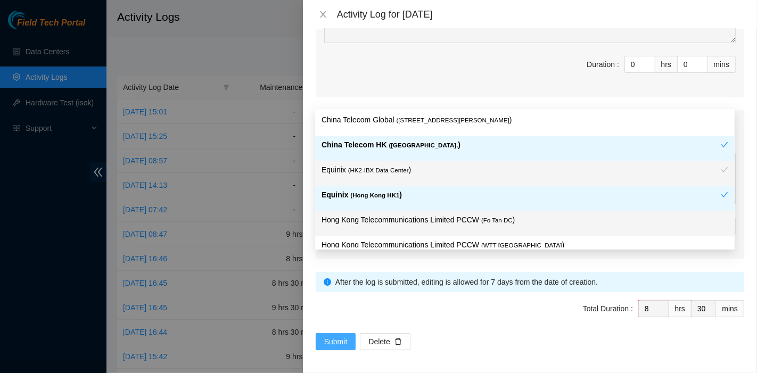
click at [338, 339] on span "Submit" at bounding box center [335, 342] width 23 height 12
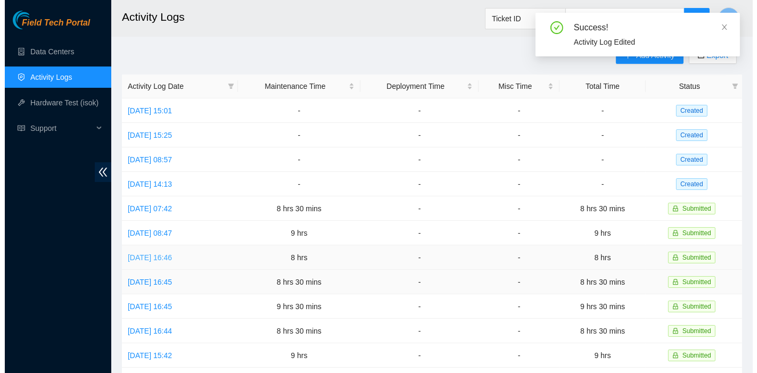
scroll to position [2, 0]
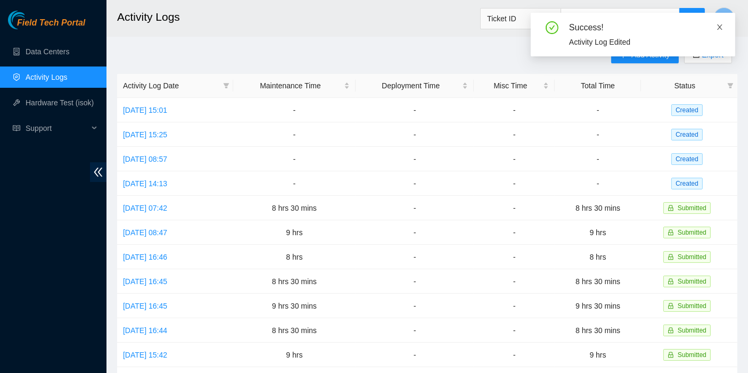
click at [719, 26] on icon "close" at bounding box center [719, 27] width 5 height 5
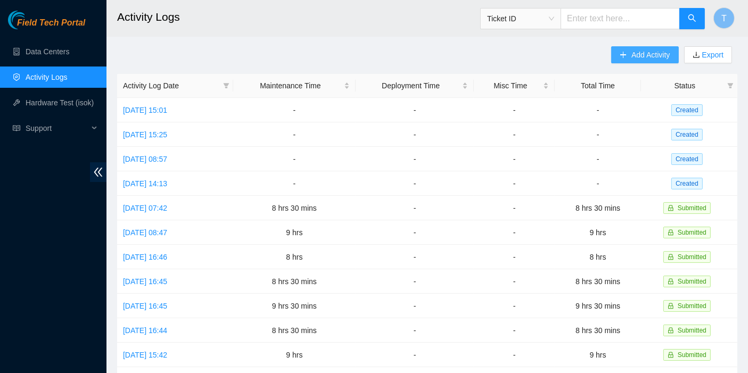
click at [638, 55] on span "Add Activity" at bounding box center [651, 55] width 38 height 12
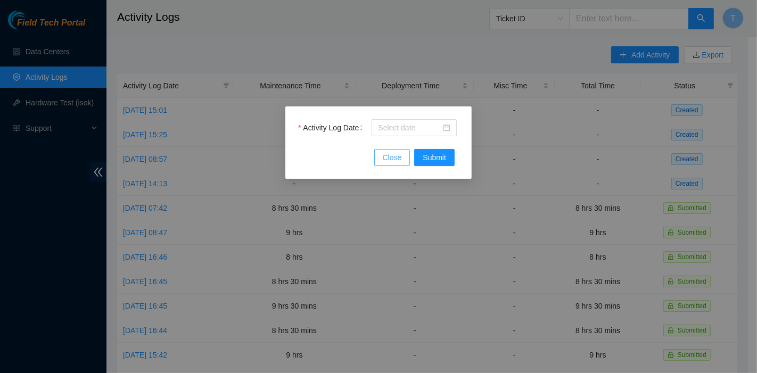
click at [377, 152] on button "Close" at bounding box center [392, 157] width 36 height 17
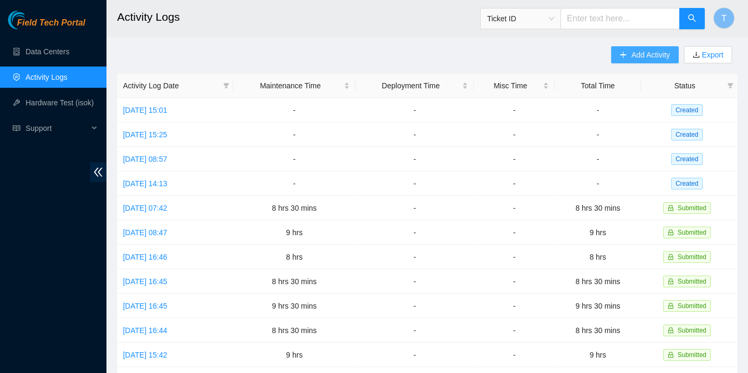
click at [648, 53] on span "Add Activity" at bounding box center [651, 55] width 38 height 12
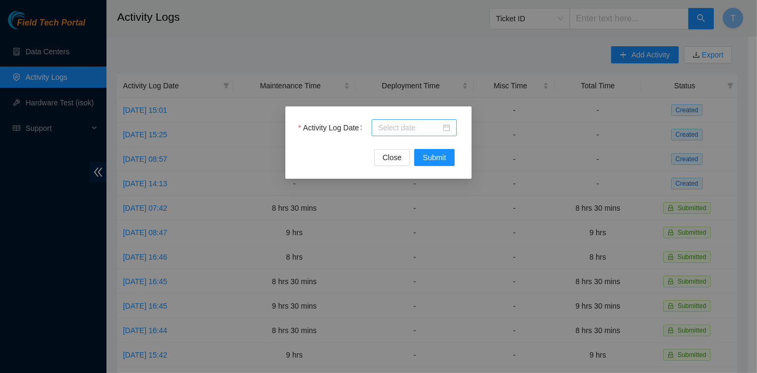
click at [431, 132] on input "Activity Log Date" at bounding box center [409, 128] width 63 height 12
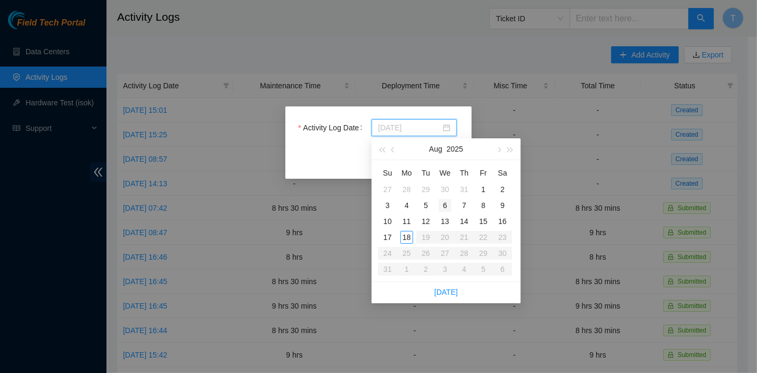
type input "[DATE]"
click at [448, 206] on div "6" at bounding box center [445, 205] width 13 height 13
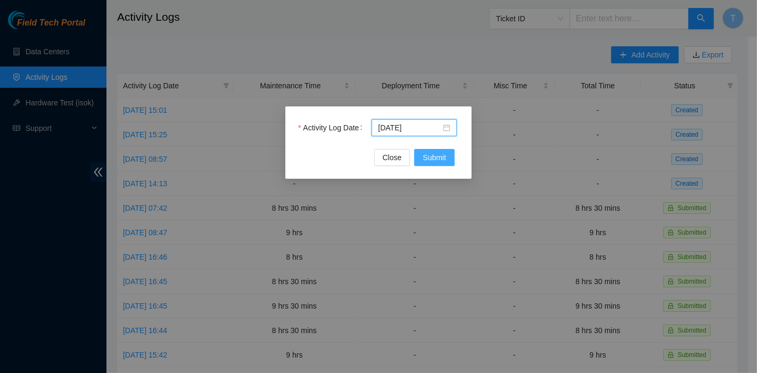
click at [443, 152] on span "Submit" at bounding box center [434, 158] width 23 height 12
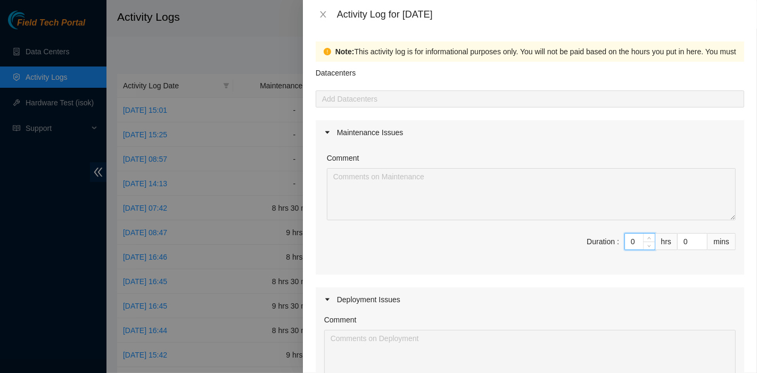
drag, startPoint x: 627, startPoint y: 241, endPoint x: 584, endPoint y: 238, distance: 43.2
click at [584, 238] on span "Duration : 0 hrs 0 mins" at bounding box center [530, 248] width 412 height 30
type input "8"
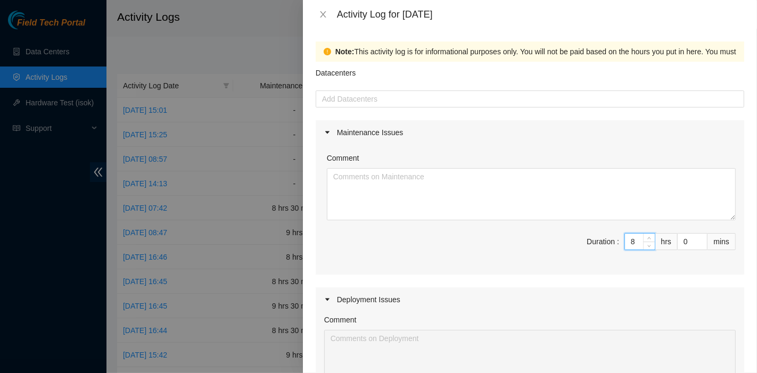
type input "8"
type input "3"
type input "30"
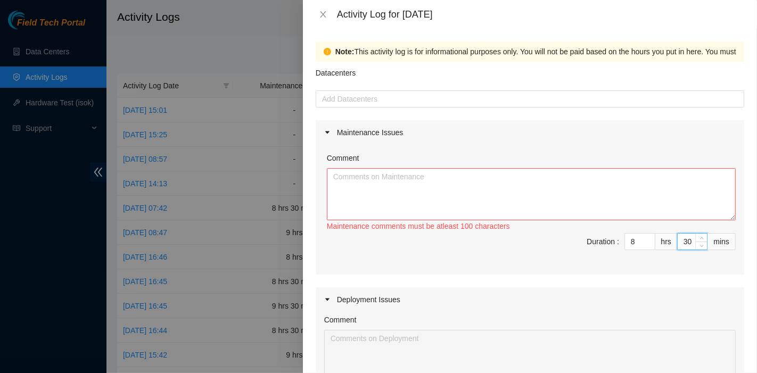
type input "30"
click at [388, 195] on textarea "Comment" at bounding box center [531, 194] width 409 height 52
paste textarea "Comment Comment Comment ……………………………………………………. Arranging and coordinating statio…"
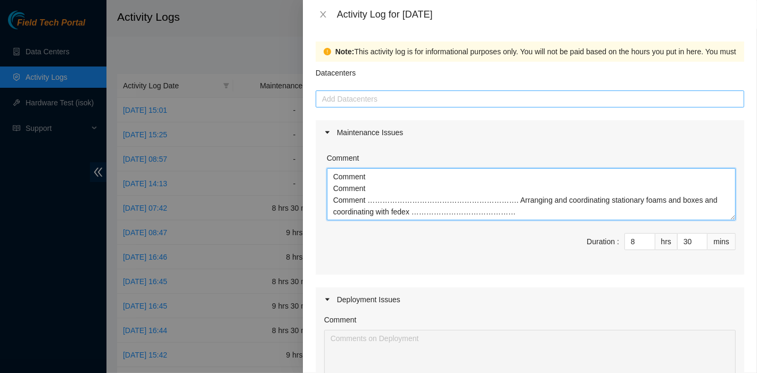
click at [368, 104] on div at bounding box center [530, 99] width 423 height 13
type textarea "Comment Comment Comment ……………………………………………………. Arranging and coordinating statio…"
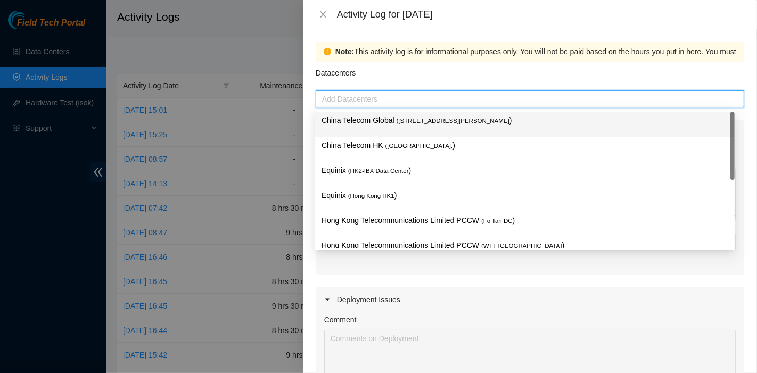
click at [370, 124] on p "China Telecom Global ( [STREET_ADDRESS][PERSON_NAME] )" at bounding box center [525, 121] width 407 height 12
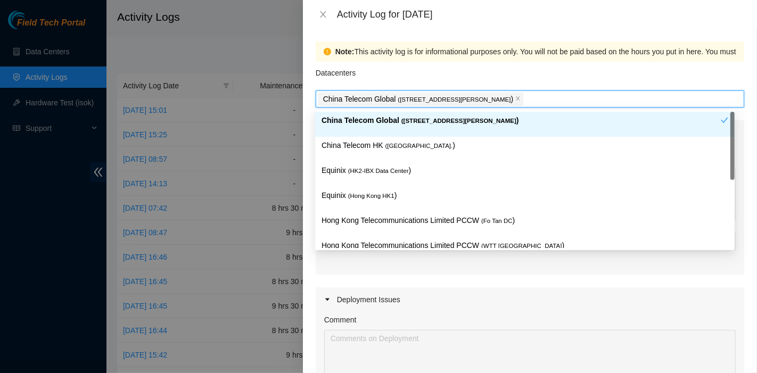
click at [368, 148] on p "China Telecom HK ( [GEOGRAPHIC_DATA] )" at bounding box center [525, 146] width 407 height 12
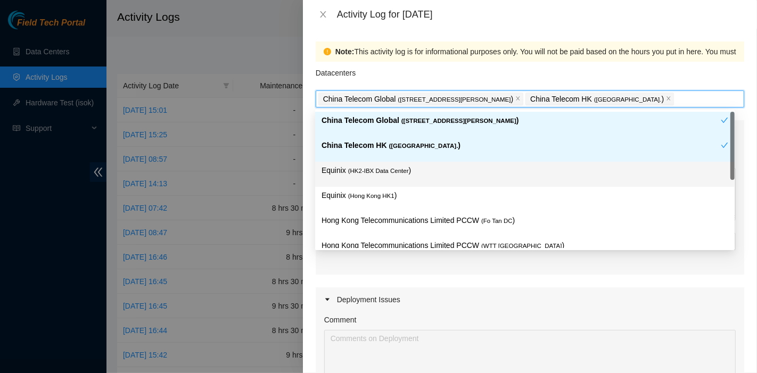
click at [368, 179] on div "Equinix ( HK2-IBX Data Center )" at bounding box center [525, 175] width 407 height 20
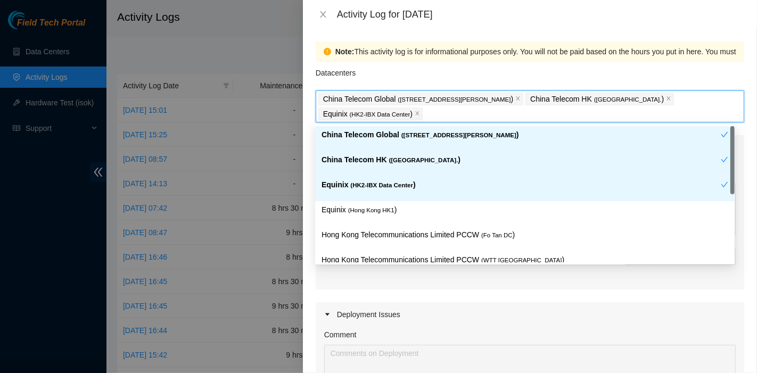
click at [365, 204] on p "Equinix ( [GEOGRAPHIC_DATA] HK1 )" at bounding box center [525, 210] width 407 height 12
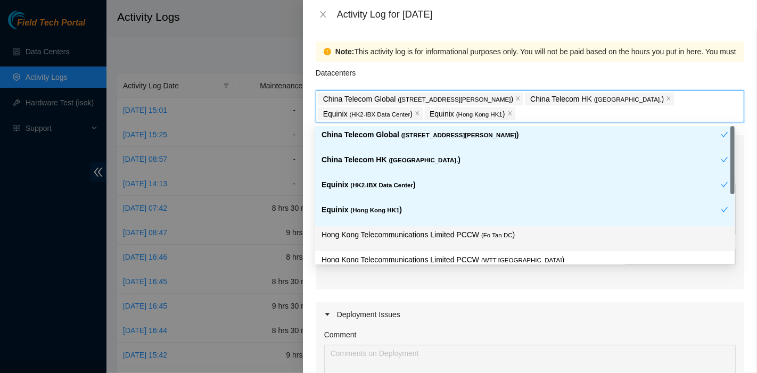
click at [470, 241] on div "Hong Kong Telecommunications Limited PCCW ( Fo Tan DC )" at bounding box center [525, 239] width 407 height 20
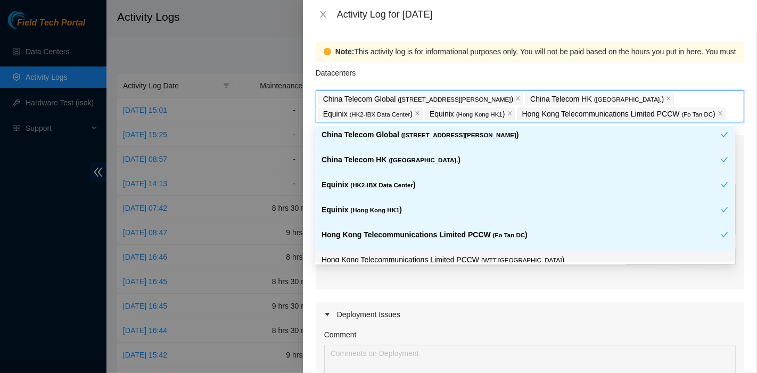
click at [476, 262] on body "Field Tech Portal Data Centers Activity Logs Hardware Test (isok) Support Activ…" at bounding box center [374, 184] width 748 height 373
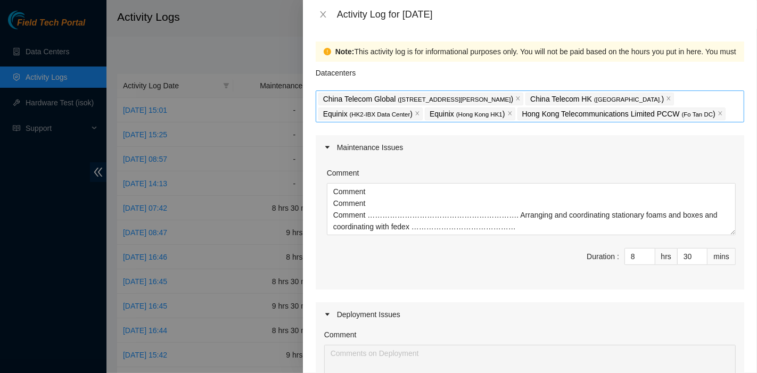
click at [670, 95] on div "China Telecom Global ( [STREET_ADDRESS][PERSON_NAME] Telecom HK ( [GEOGRAPHIC_D…" at bounding box center [530, 107] width 423 height 30
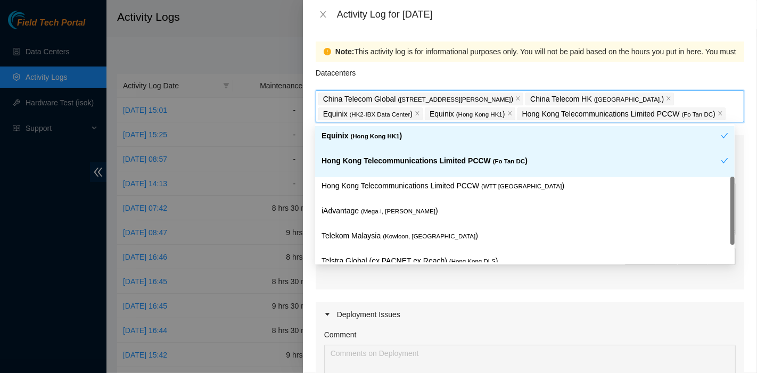
scroll to position [87, 0]
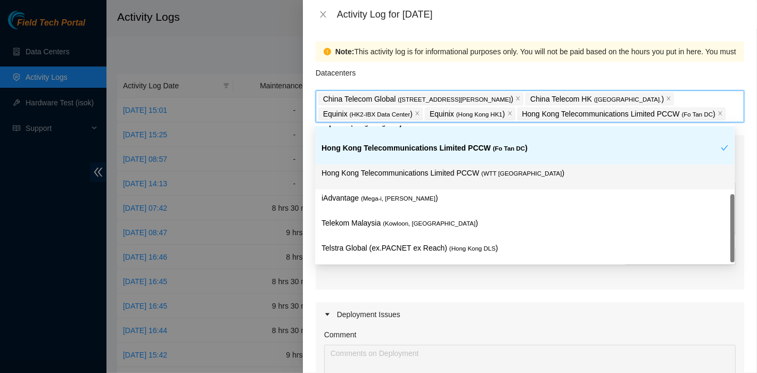
click at [475, 178] on div "Hong Kong Telecommunications Limited PCCW ( WTT [GEOGRAPHIC_DATA] )" at bounding box center [525, 177] width 407 height 20
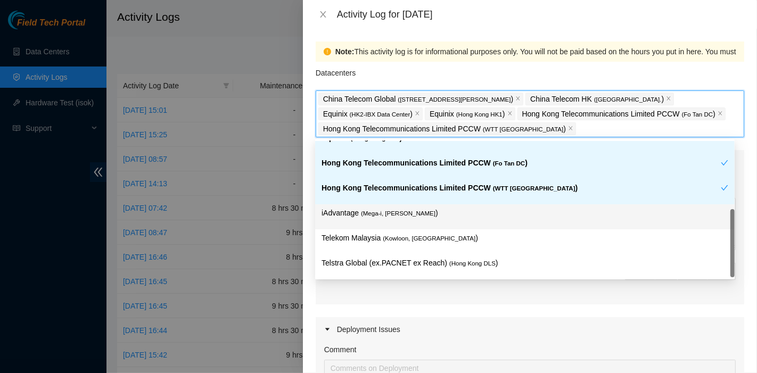
click at [423, 210] on p "iAdvantage ( Mega-i, Chai Wan )" at bounding box center [525, 213] width 407 height 12
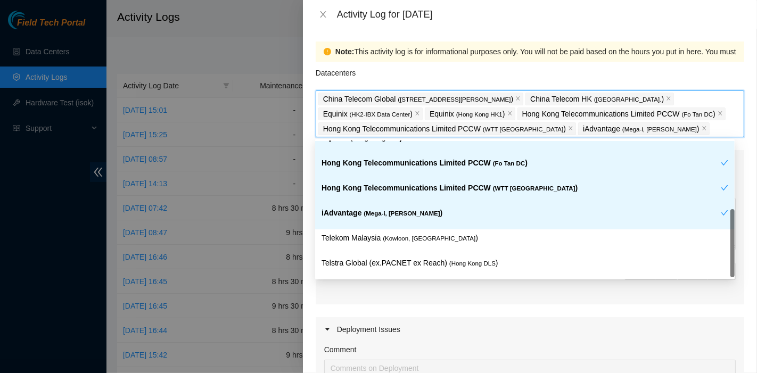
click at [421, 236] on span "( Kowloon, [GEOGRAPHIC_DATA]" at bounding box center [429, 238] width 93 height 6
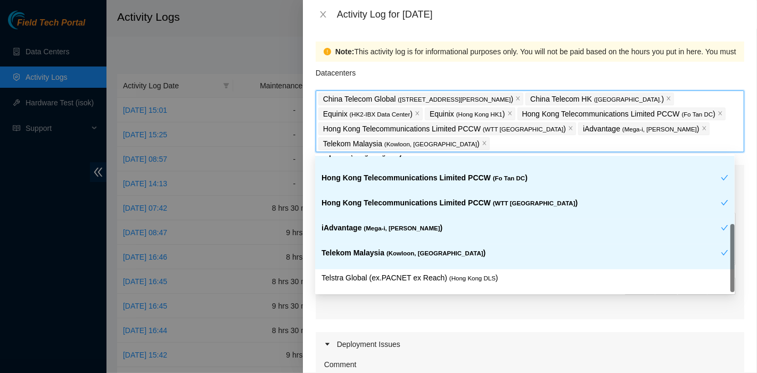
click at [423, 270] on div "Telstra Global (ex.PACNET ex Reach) ( [GEOGRAPHIC_DATA] DLS )" at bounding box center [525, 282] width 420 height 25
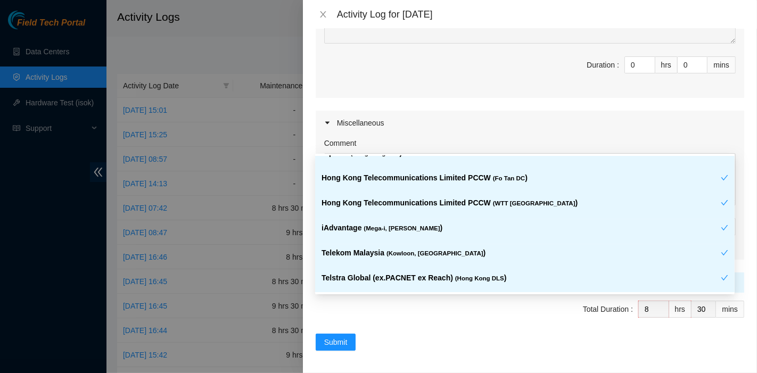
scroll to position [384, 0]
click at [338, 340] on span "Submit" at bounding box center [335, 342] width 23 height 12
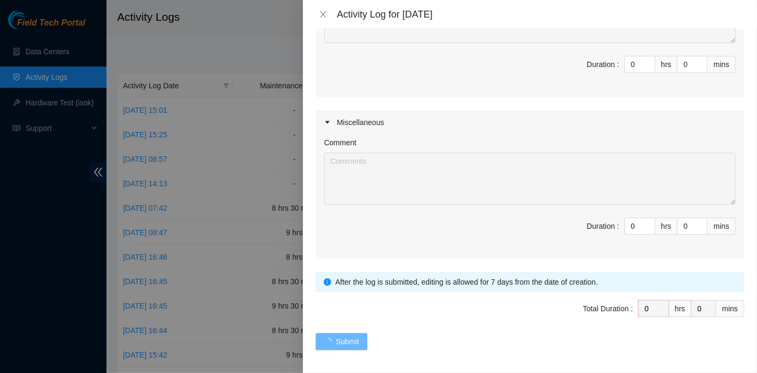
scroll to position [0, 0]
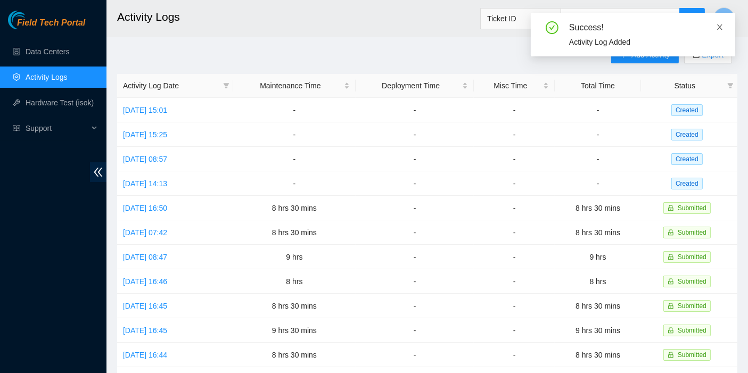
click at [719, 27] on icon "close" at bounding box center [719, 26] width 7 height 7
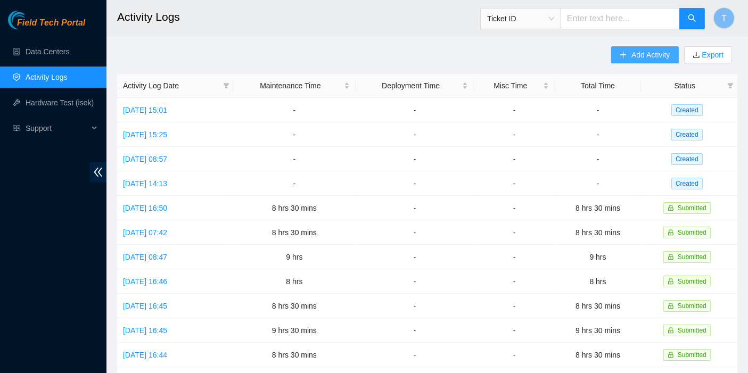
click at [640, 61] on button "Add Activity" at bounding box center [644, 54] width 67 height 17
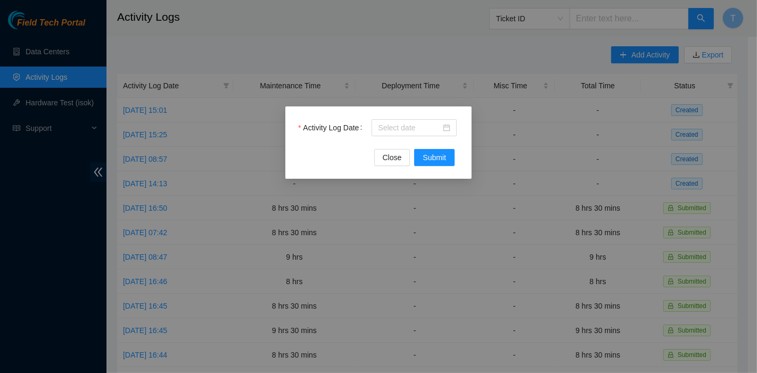
click at [429, 118] on div "Activity Log Date Close Submit" at bounding box center [379, 143] width 186 height 72
click at [427, 122] on input "Activity Log Date" at bounding box center [409, 128] width 63 height 12
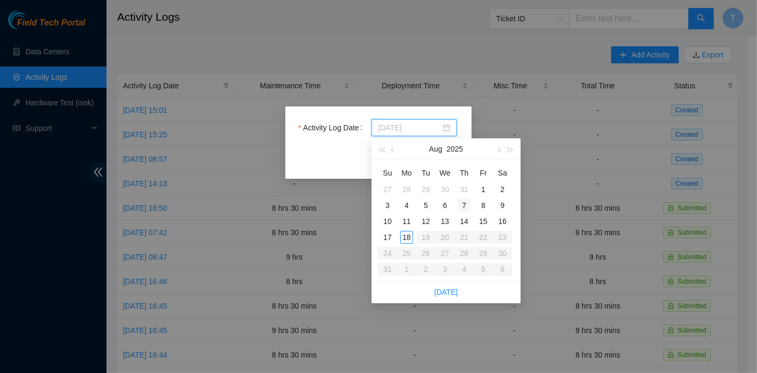
type input "[DATE]"
click at [463, 206] on div "7" at bounding box center [464, 205] width 13 height 13
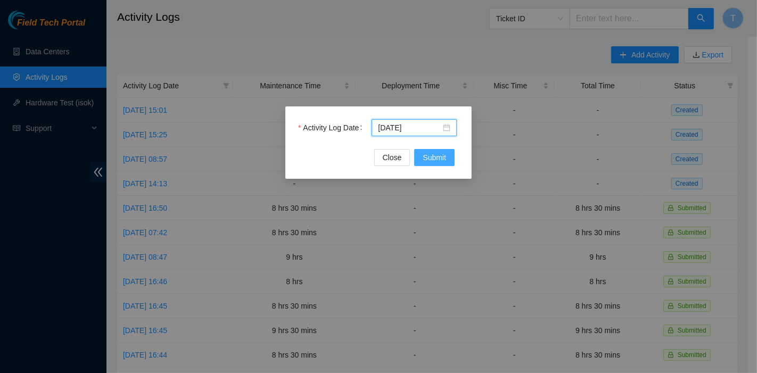
click at [445, 154] on span "Submit" at bounding box center [434, 158] width 23 height 12
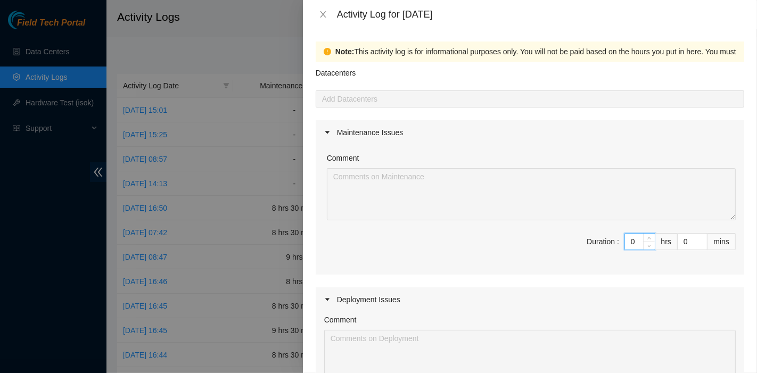
drag, startPoint x: 628, startPoint y: 239, endPoint x: 594, endPoint y: 242, distance: 34.3
click at [594, 242] on span "Duration : 0 hrs 0 mins" at bounding box center [530, 248] width 412 height 30
type input "8"
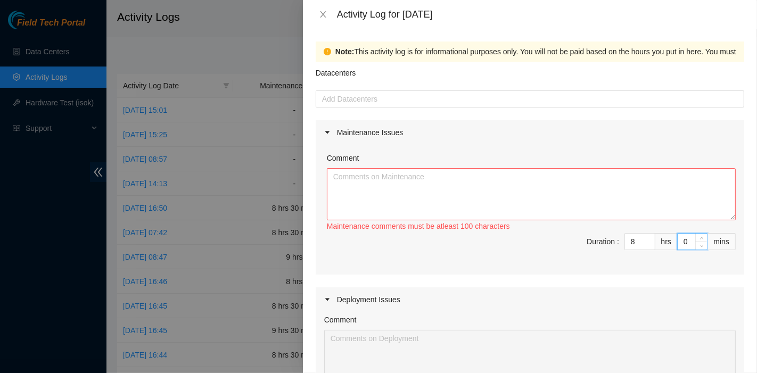
type input "3"
type input "30"
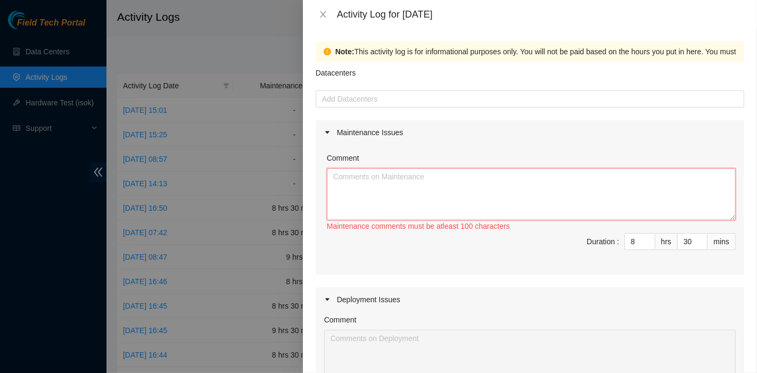
click at [464, 187] on textarea "Comment" at bounding box center [531, 194] width 409 height 52
paste textarea "DP83102 DP83104 DP80469 DP83429 - DP83430 DP81177 DP79032 DP78580 DP81102 DP805…"
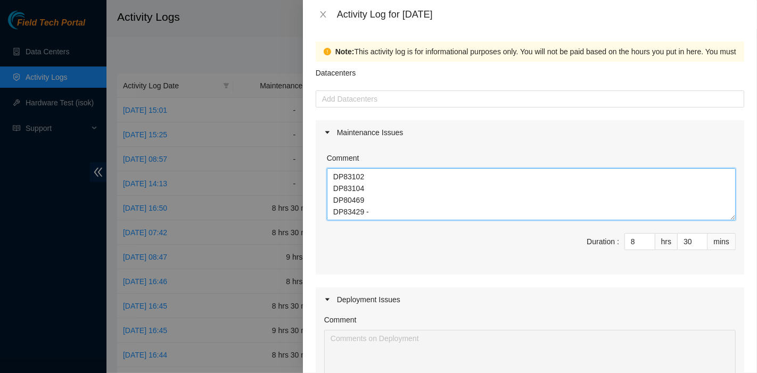
scroll to position [173, 0]
type textarea "DP83102 DP83104 DP80469 DP83429 - DP83430 DP81177 DP79032 DP78580 DP81102 DP805…"
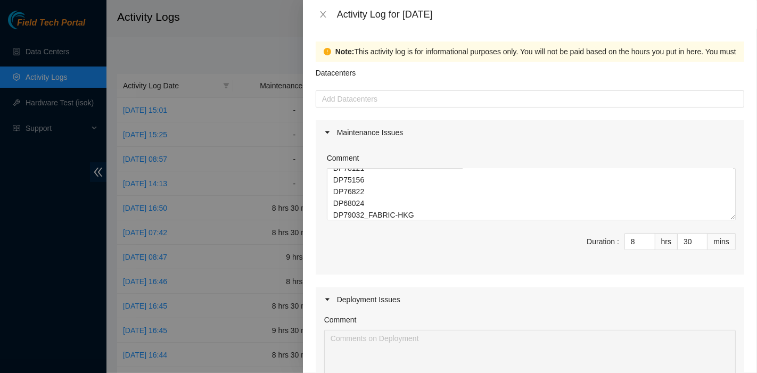
click at [364, 108] on form "Datacenters Add Datacenters Maintenance Issues Comment DP83102 DP83104 DP80469 …" at bounding box center [530, 376] width 429 height 628
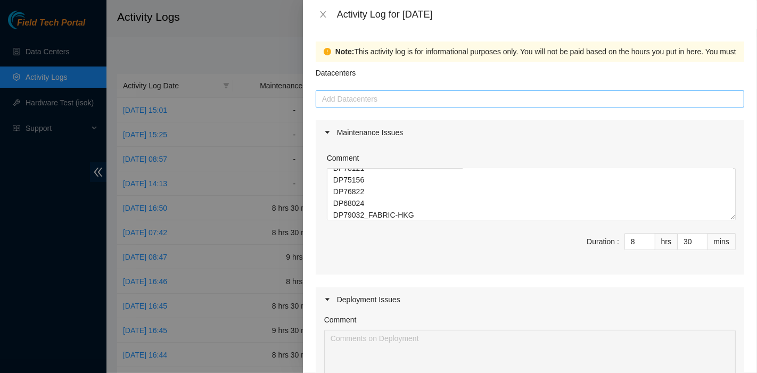
click at [369, 100] on div at bounding box center [530, 99] width 423 height 13
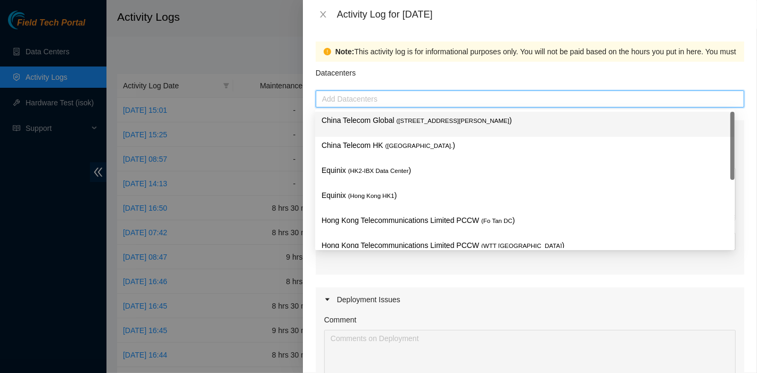
click at [371, 119] on p "China Telecom Global ( [STREET_ADDRESS][PERSON_NAME] )" at bounding box center [525, 121] width 407 height 12
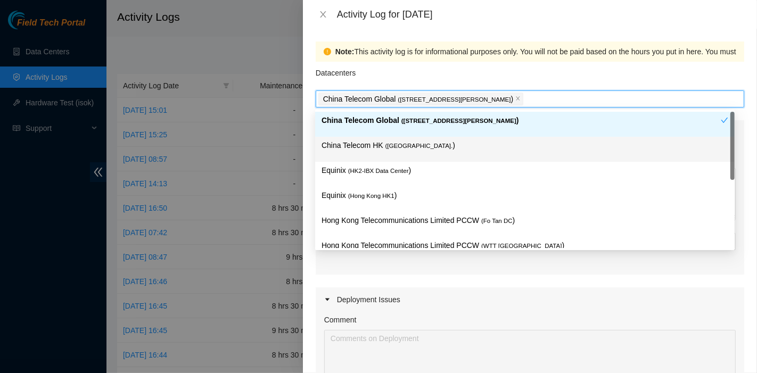
click at [371, 154] on div "China Telecom HK ( [GEOGRAPHIC_DATA] )" at bounding box center [525, 150] width 407 height 20
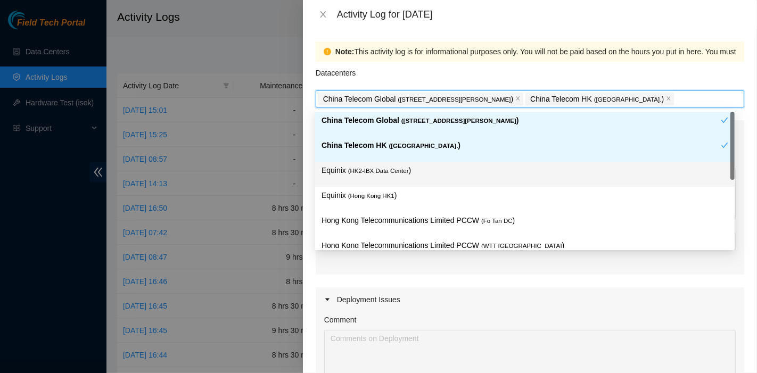
click at [371, 185] on div "Equinix ( HK2-IBX Data Center )" at bounding box center [525, 174] width 420 height 25
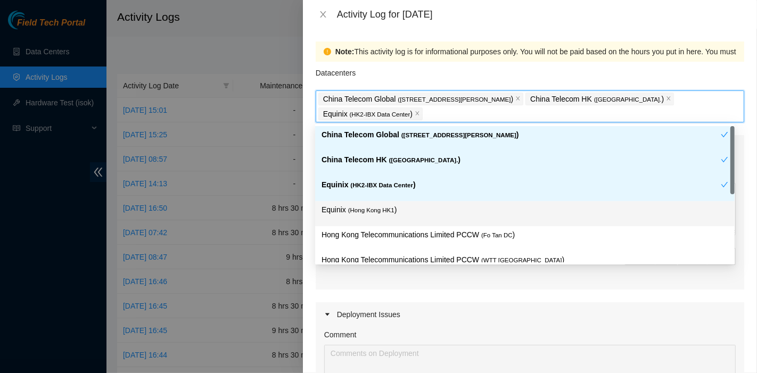
click at [374, 219] on div "Equinix ( [GEOGRAPHIC_DATA] HK1 )" at bounding box center [525, 214] width 407 height 20
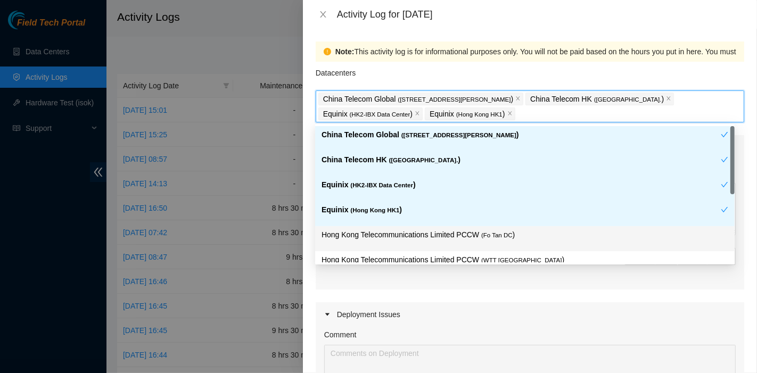
click at [423, 241] on div "Hong Kong Telecommunications Limited PCCW ( Fo Tan DC )" at bounding box center [525, 239] width 407 height 20
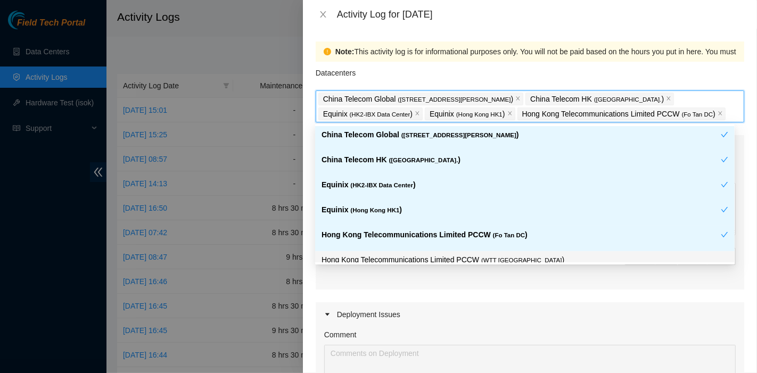
click at [442, 265] on span "Duration : 8 hrs 30 mins" at bounding box center [530, 263] width 412 height 30
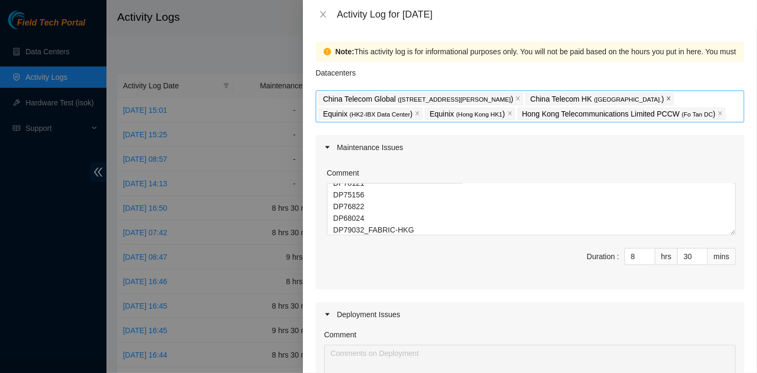
click at [666, 96] on icon "close" at bounding box center [668, 98] width 5 height 5
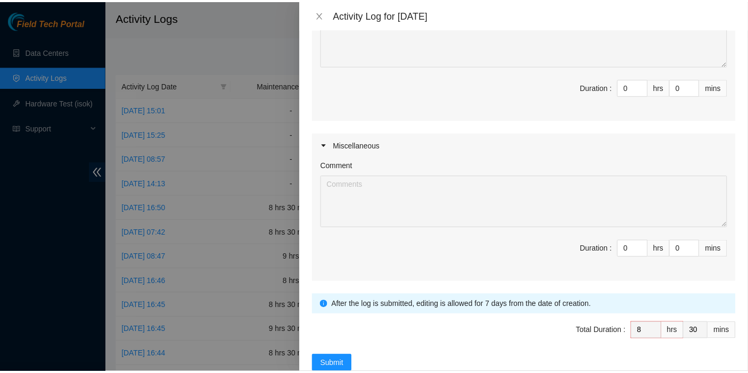
scroll to position [354, 0]
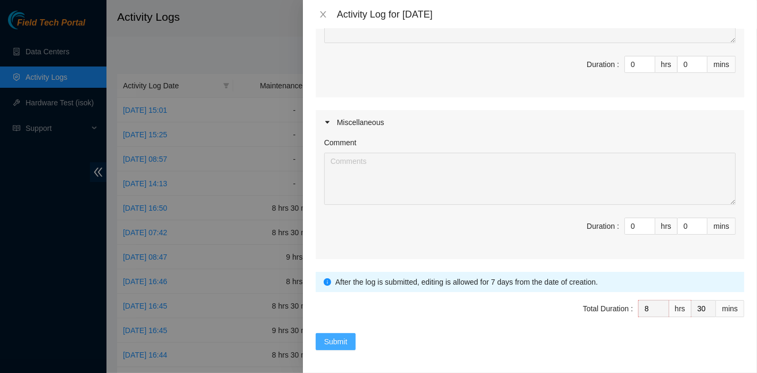
click at [341, 337] on span "Submit" at bounding box center [335, 342] width 23 height 12
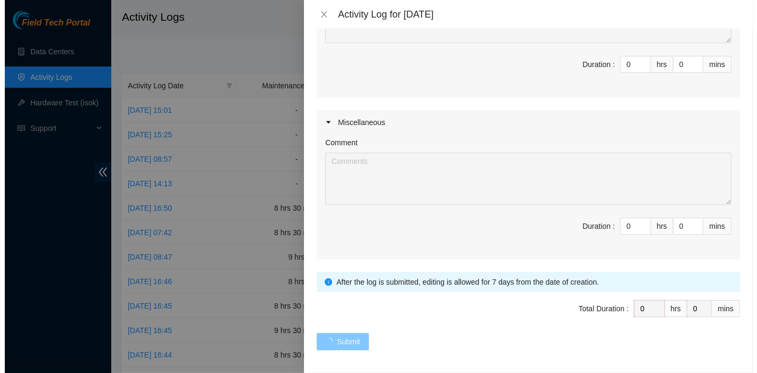
scroll to position [0, 0]
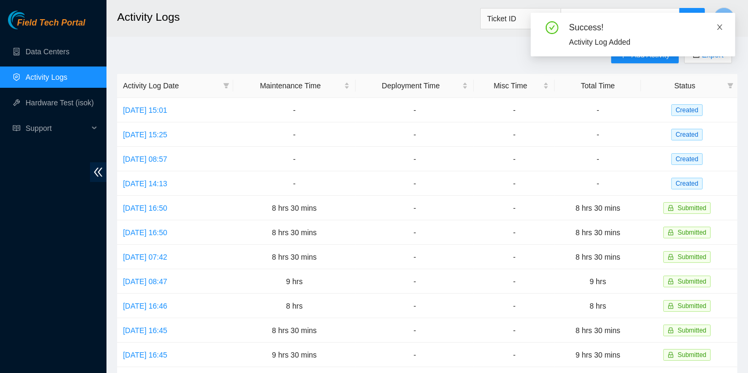
click at [719, 27] on icon "close" at bounding box center [719, 26] width 7 height 7
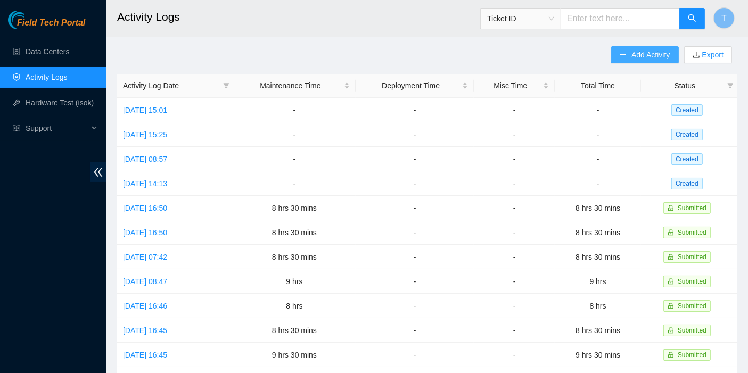
click at [635, 57] on span "Add Activity" at bounding box center [651, 55] width 38 height 12
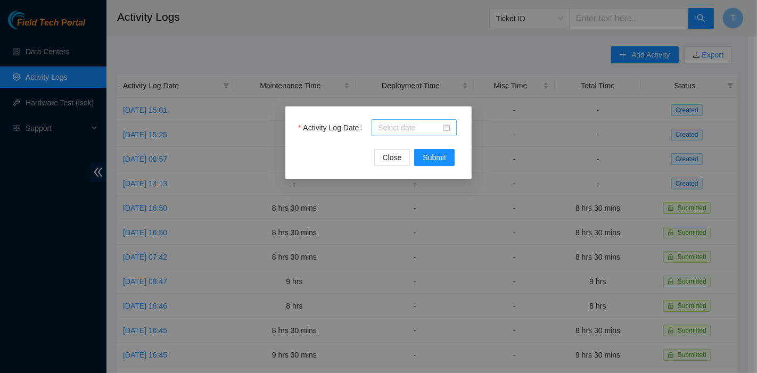
click at [418, 135] on div at bounding box center [414, 127] width 85 height 17
click at [418, 130] on input "Activity Log Date" at bounding box center [409, 128] width 63 height 12
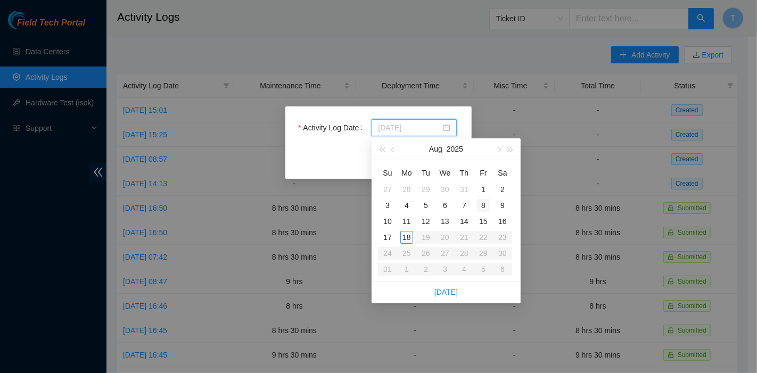
type input "[DATE]"
click at [487, 206] on div "8" at bounding box center [483, 205] width 13 height 13
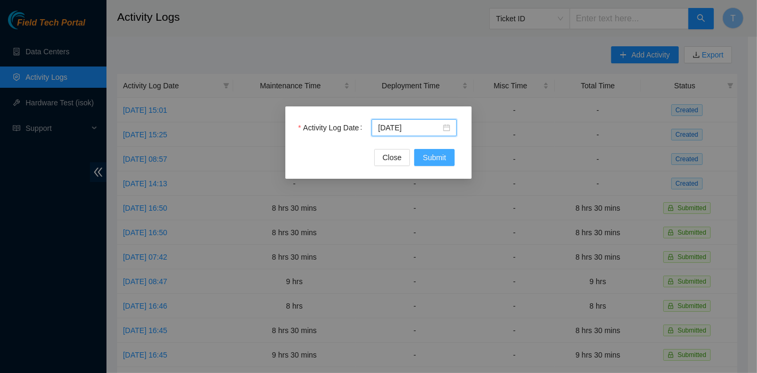
click at [452, 161] on button "Submit" at bounding box center [434, 157] width 40 height 17
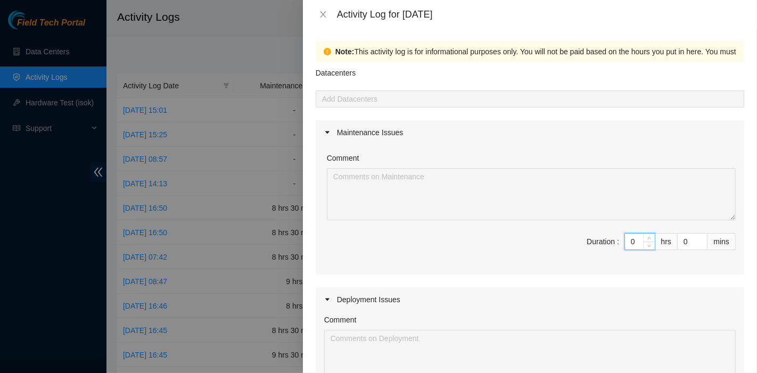
drag, startPoint x: 629, startPoint y: 238, endPoint x: 539, endPoint y: 230, distance: 90.9
click at [539, 230] on div "Comment Duration : 0 hrs 0 mins" at bounding box center [530, 210] width 429 height 130
type input "8"
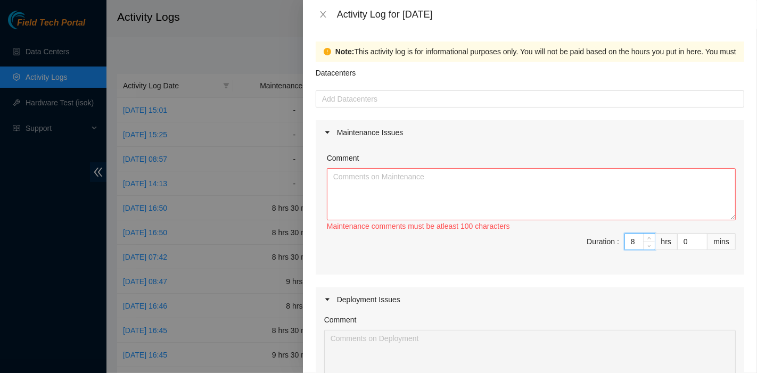
type input "8"
click at [492, 204] on textarea "Comment" at bounding box center [531, 194] width 409 height 52
paste textarea "B-V-5PCSU1B Tracking - 450826209170 B-V-5PH3CY2 B-V-5PH3CX9 B-V-5OQS6CD B-V-5OU…"
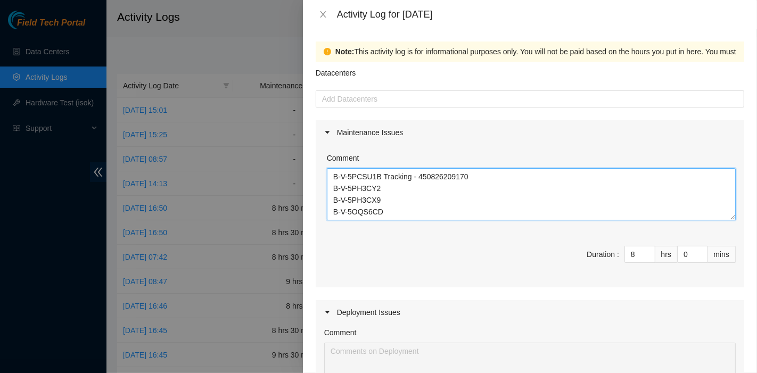
scroll to position [219, 0]
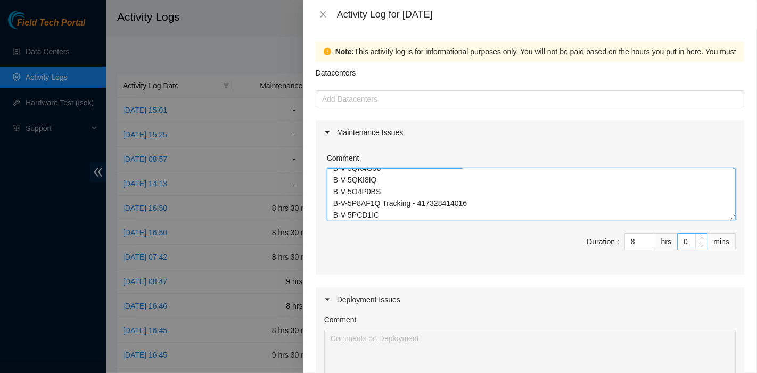
type textarea "B-V-5PCSU1B Tracking - 450826209170 B-V-5PH3CY2 B-V-5PH3CX9 B-V-5OQS6CD B-V-5OU…"
click at [678, 243] on input "0" at bounding box center [692, 242] width 29 height 16
click at [430, 83] on div "Datacenters" at bounding box center [530, 76] width 429 height 29
click at [417, 110] on form "Datacenters Add Datacenters Maintenance Issues Comment B-V-5PCSU1B Tracking - 4…" at bounding box center [530, 376] width 429 height 628
click at [401, 109] on form "Datacenters Add Datacenters Maintenance Issues Comment B-V-5PCSU1B Tracking - 4…" at bounding box center [530, 376] width 429 height 628
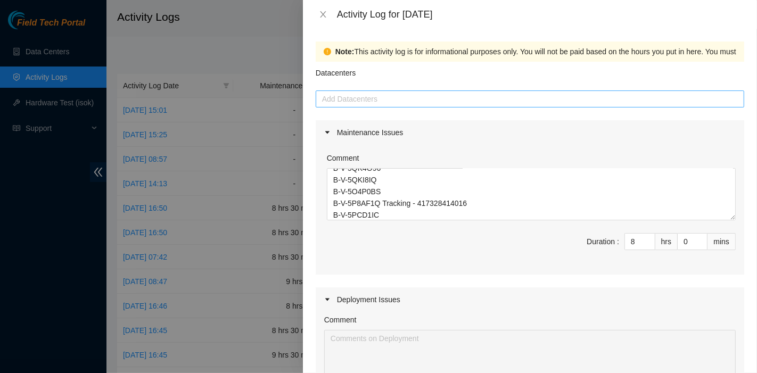
click at [400, 99] on div at bounding box center [530, 99] width 423 height 13
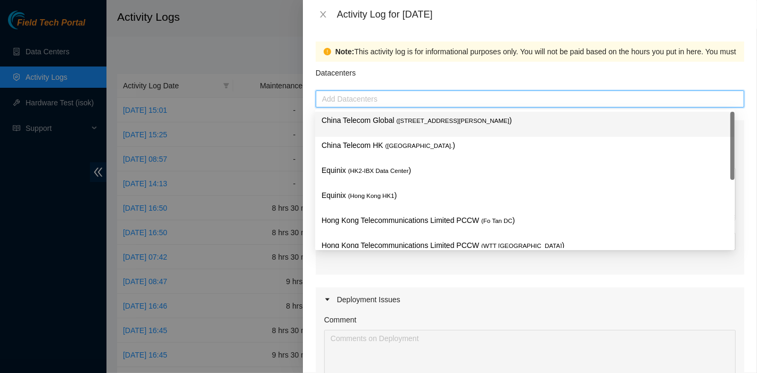
click at [397, 124] on span "( [STREET_ADDRESS][PERSON_NAME]" at bounding box center [453, 121] width 113 height 6
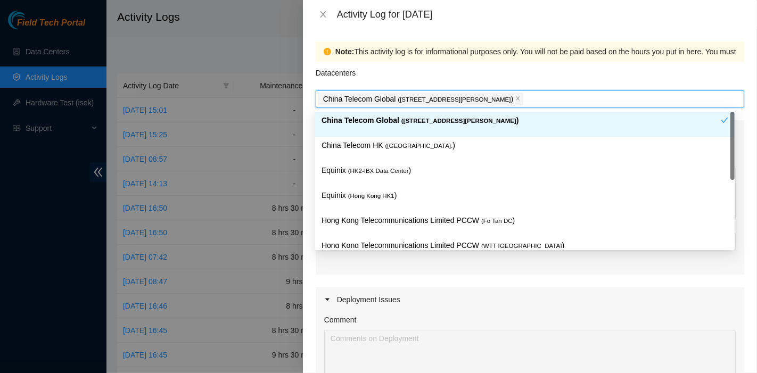
click at [394, 141] on p "China Telecom HK ( [GEOGRAPHIC_DATA] )" at bounding box center [525, 146] width 407 height 12
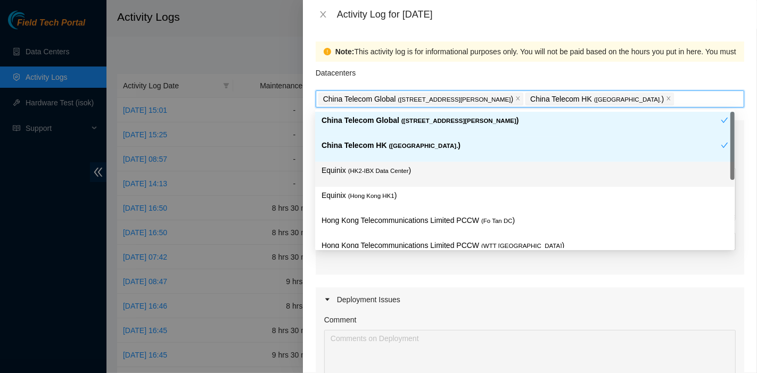
click at [395, 168] on span "( HK2-IBX Data Center" at bounding box center [378, 171] width 61 height 6
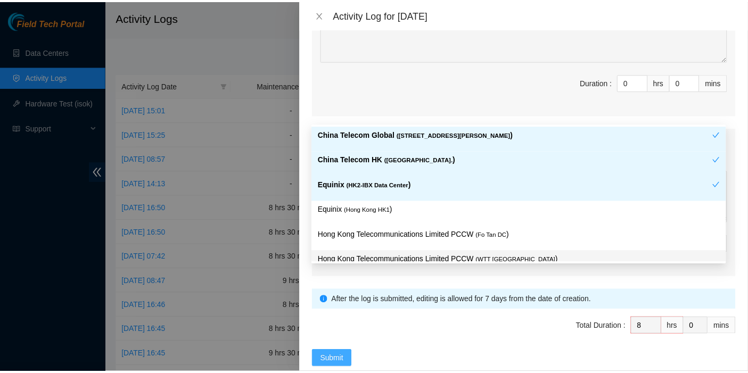
scroll to position [354, 0]
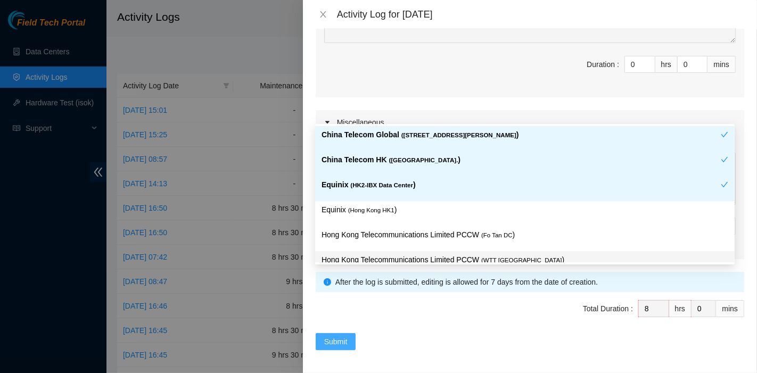
click at [348, 341] on button "Submit" at bounding box center [336, 341] width 40 height 17
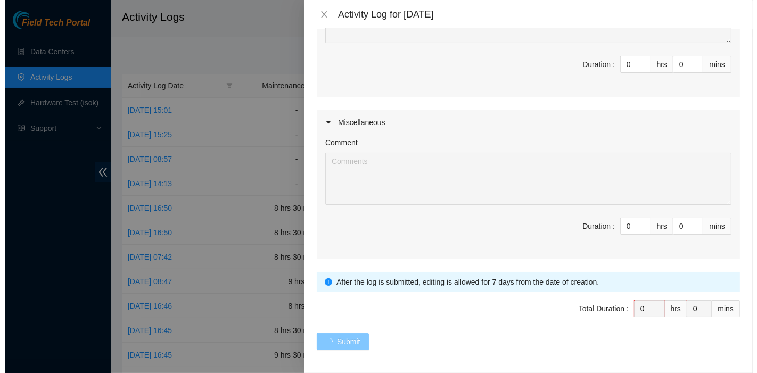
scroll to position [0, 0]
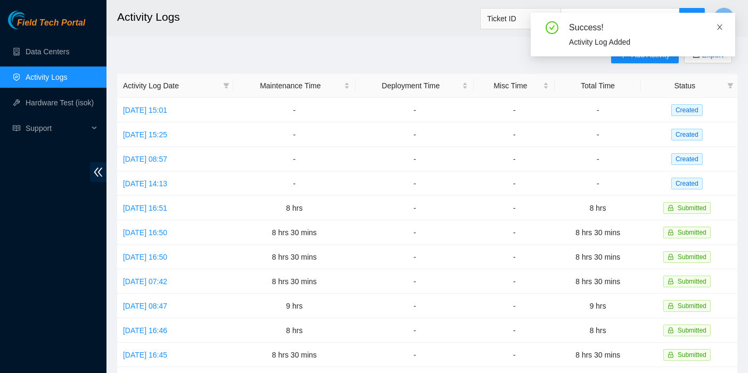
click at [721, 25] on icon "close" at bounding box center [719, 26] width 7 height 7
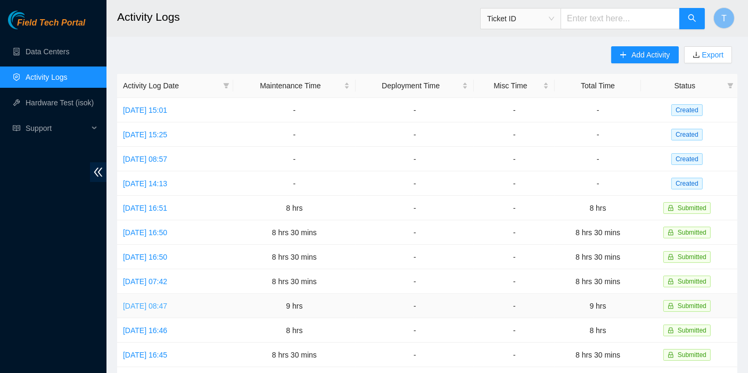
click at [156, 302] on link "[DATE] 08:47" at bounding box center [145, 306] width 44 height 9
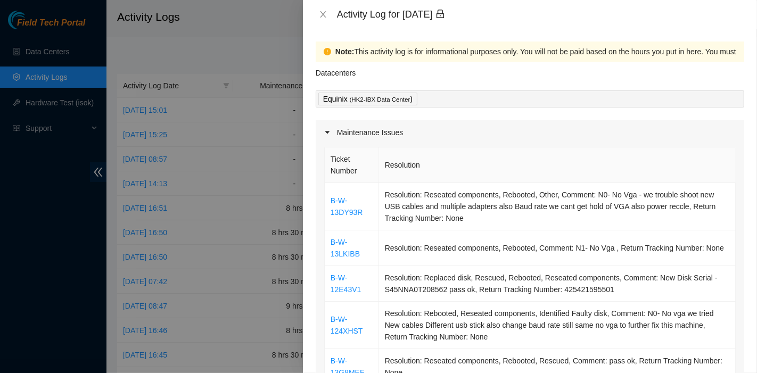
click at [323, 5] on div "Activity Log for [DATE]" at bounding box center [530, 14] width 454 height 29
click at [323, 17] on icon "close" at bounding box center [323, 14] width 9 height 9
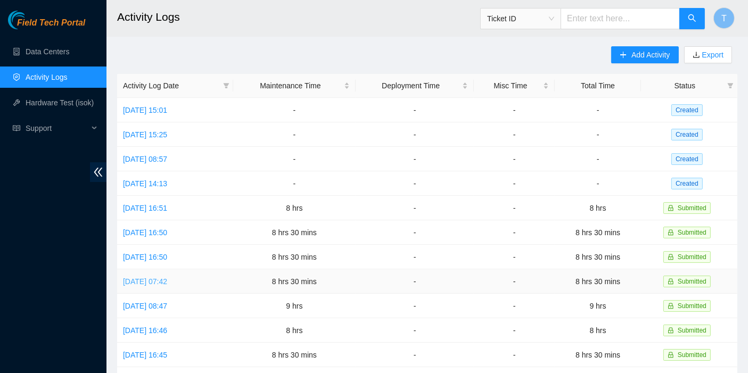
click at [167, 280] on link "[DATE] 07:42" at bounding box center [145, 282] width 44 height 9
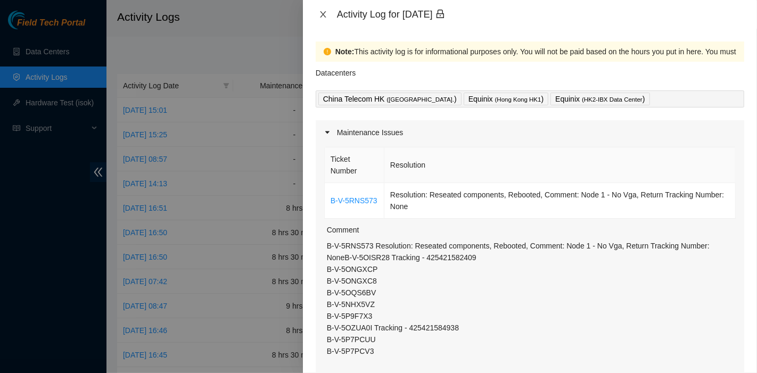
click at [324, 12] on icon "close" at bounding box center [323, 14] width 9 height 9
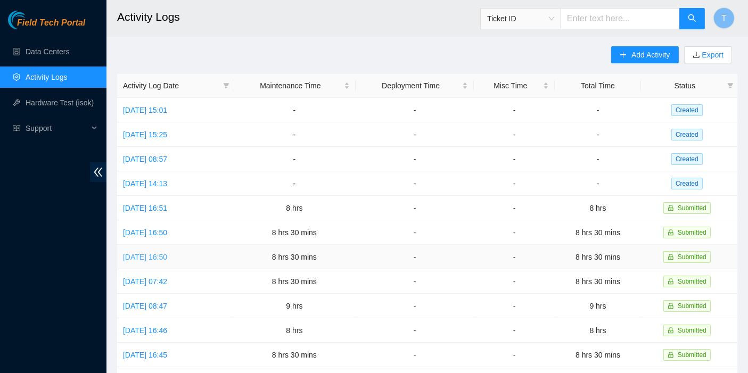
click at [162, 254] on link "[DATE] 16:50" at bounding box center [145, 257] width 44 height 9
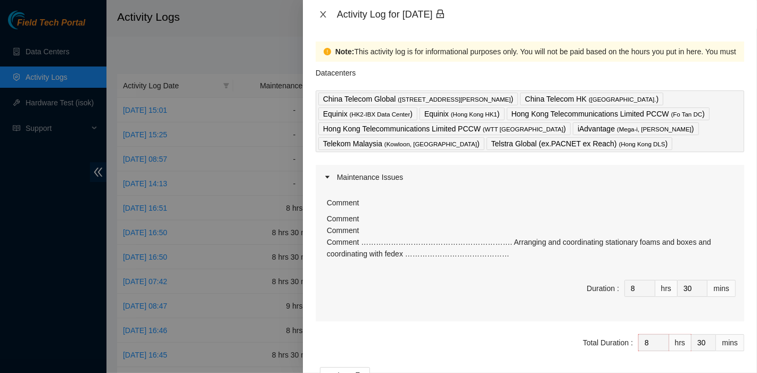
click at [321, 15] on icon "close" at bounding box center [323, 14] width 9 height 9
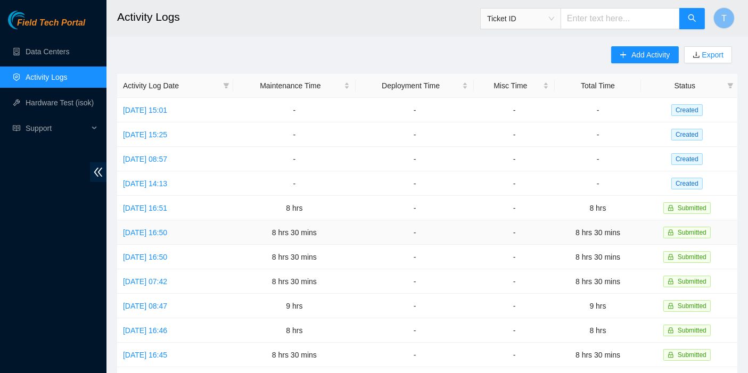
click at [156, 223] on td "[DATE] 16:50" at bounding box center [175, 233] width 116 height 25
click at [163, 222] on td "[DATE] 16:50" at bounding box center [175, 233] width 116 height 25
click at [165, 229] on link "[DATE] 16:50" at bounding box center [145, 233] width 44 height 9
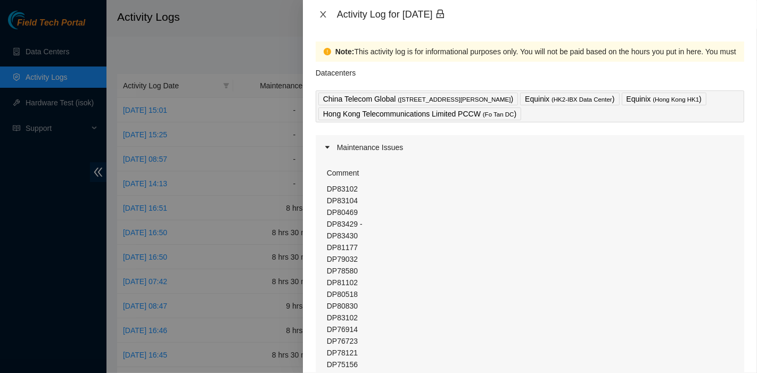
click at [322, 10] on button "Close" at bounding box center [323, 15] width 15 height 10
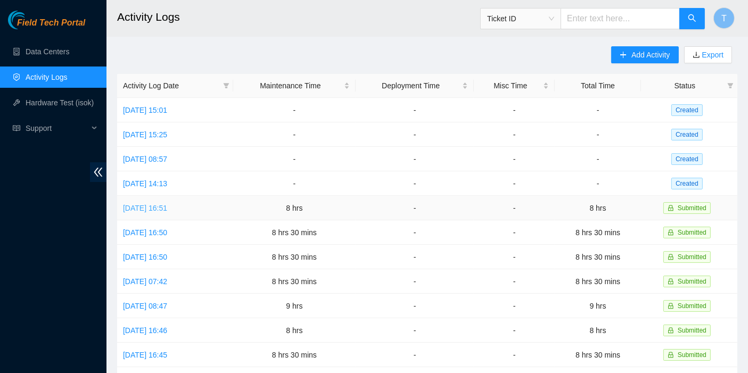
click at [167, 209] on link "[DATE] 16:51" at bounding box center [145, 208] width 44 height 9
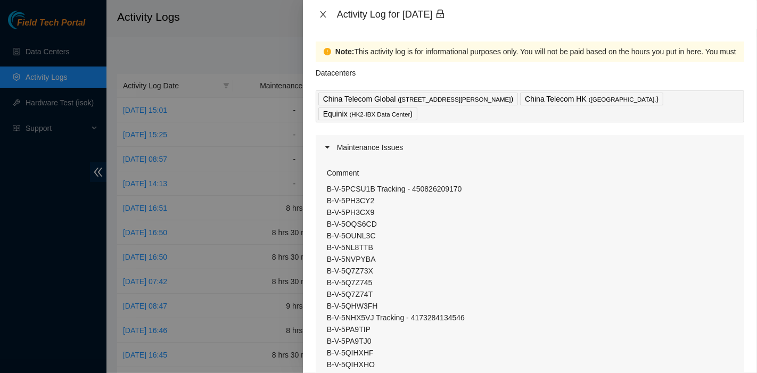
click at [323, 14] on icon "close" at bounding box center [323, 14] width 6 height 6
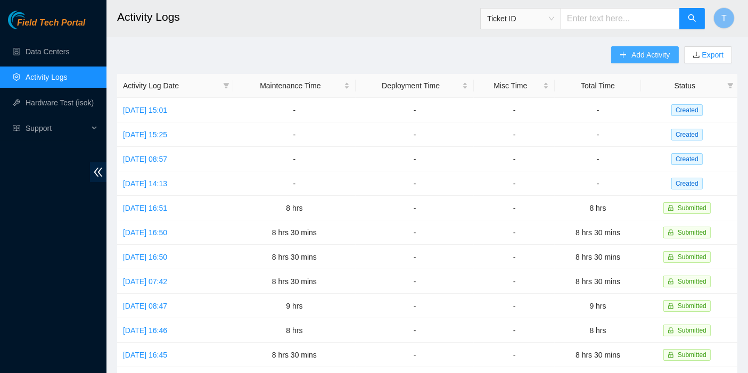
click at [640, 52] on span "Add Activity" at bounding box center [651, 55] width 38 height 12
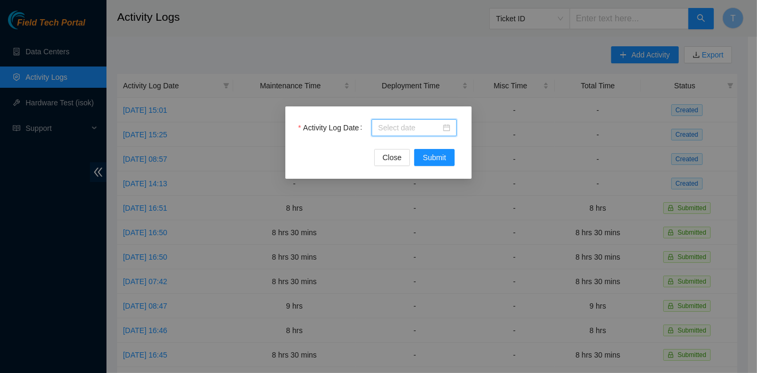
click at [434, 131] on input "Activity Log Date" at bounding box center [409, 128] width 63 height 12
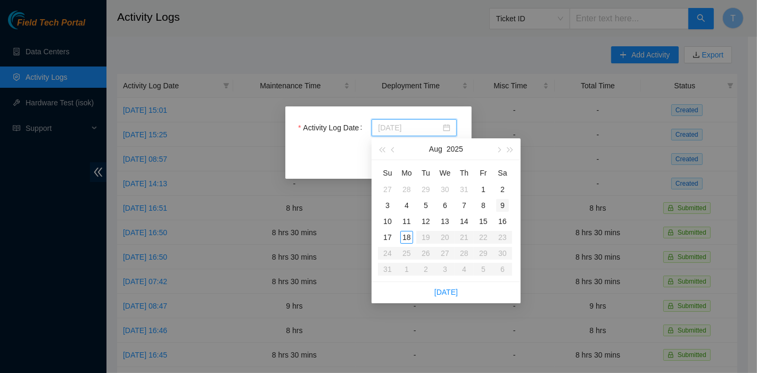
type input "[DATE]"
click at [496, 206] on div "9" at bounding box center [502, 205] width 13 height 13
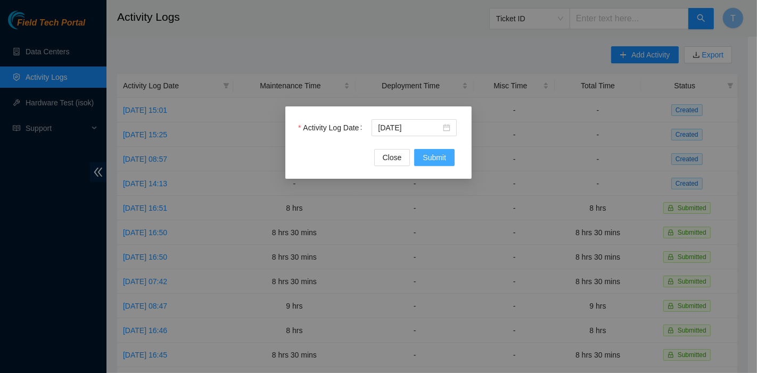
click at [437, 160] on span "Submit" at bounding box center [434, 158] width 23 height 12
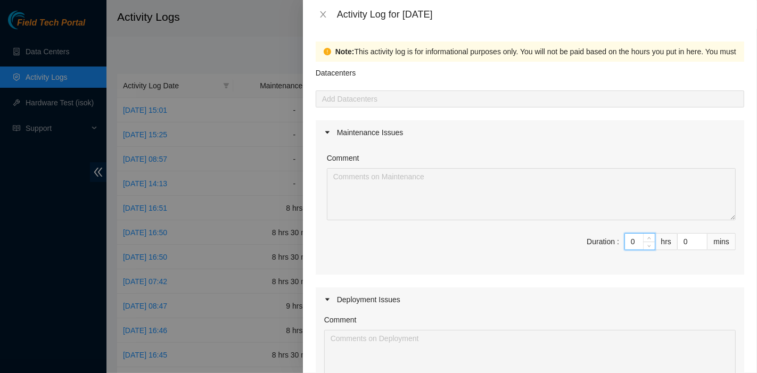
click at [625, 239] on input "0" at bounding box center [640, 242] width 30 height 16
type input "8"
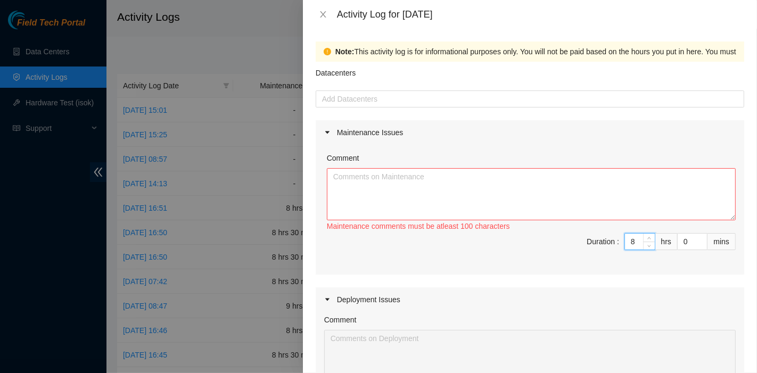
drag, startPoint x: 621, startPoint y: 239, endPoint x: 615, endPoint y: 237, distance: 6.7
type input "8"
drag, startPoint x: 615, startPoint y: 237, endPoint x: 379, endPoint y: 206, distance: 238.0
click at [379, 206] on textarea "Comment" at bounding box center [531, 194] width 409 height 52
paste textarea "B-V-5PCD1IV B-V-5PI6RQJ Tracking - 450826209710 B-V-5PLKEU8 B-V-5PLKEUH B-V-5PZ…"
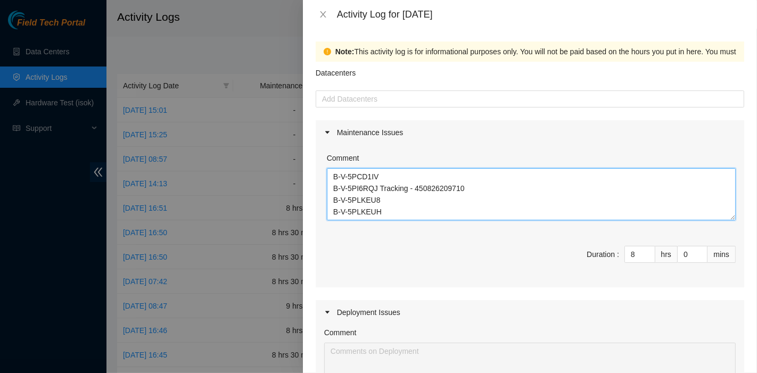
scroll to position [173, 0]
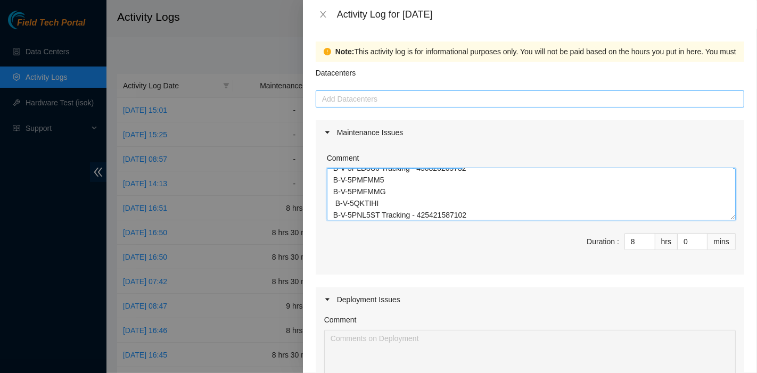
click at [373, 103] on div at bounding box center [530, 99] width 423 height 13
type textarea "B-V-5PCD1IV B-V-5PI6RQJ Tracking - 450826209710 B-V-5PLKEU8 B-V-5PLKEUH B-V-5PZ…"
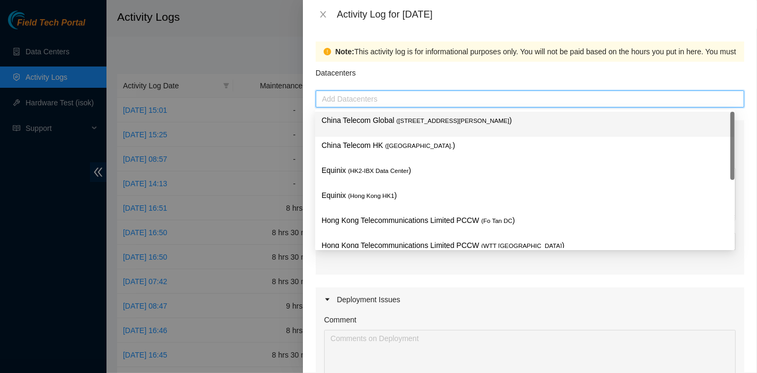
click at [371, 116] on p "China Telecom Global ( [STREET_ADDRESS][PERSON_NAME] )" at bounding box center [525, 121] width 407 height 12
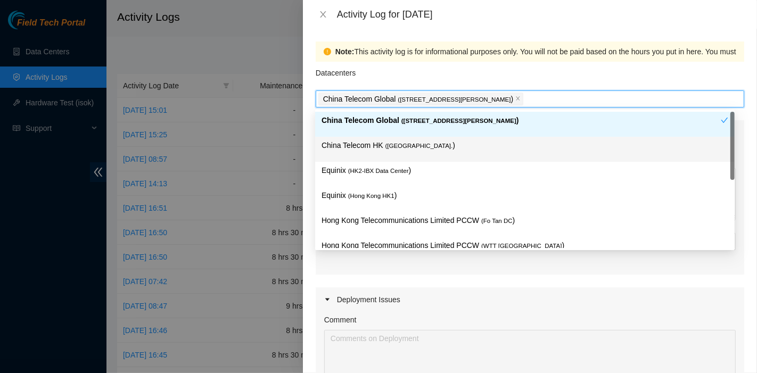
click at [369, 144] on p "China Telecom HK ( [GEOGRAPHIC_DATA] )" at bounding box center [525, 146] width 407 height 12
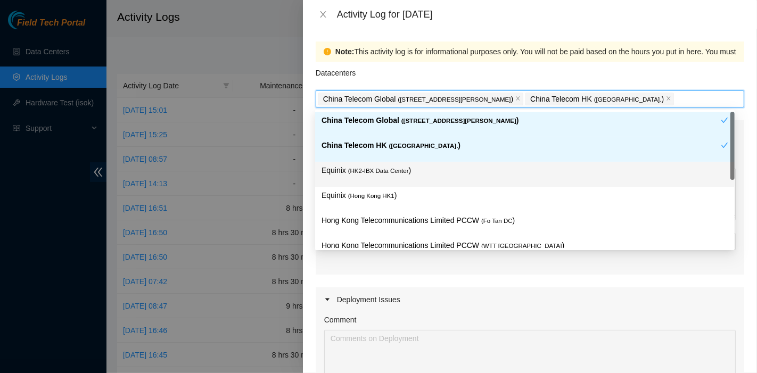
click at [370, 169] on span "( HK2-IBX Data Center" at bounding box center [378, 171] width 61 height 6
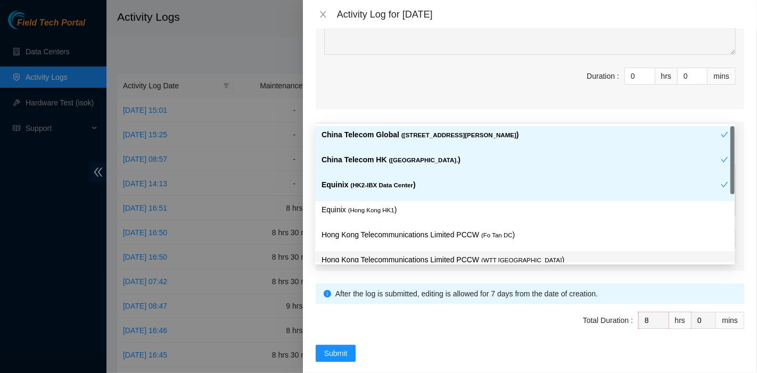
scroll to position [354, 0]
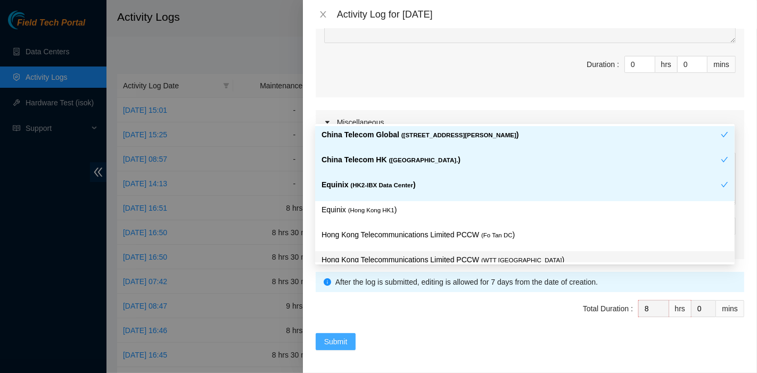
click at [332, 343] on span "Submit" at bounding box center [335, 342] width 23 height 12
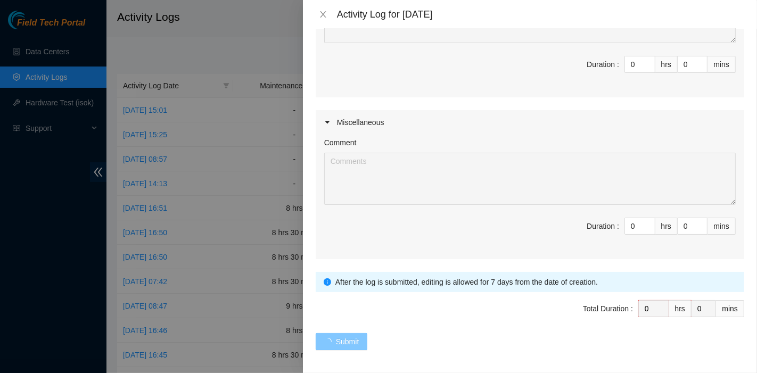
scroll to position [0, 0]
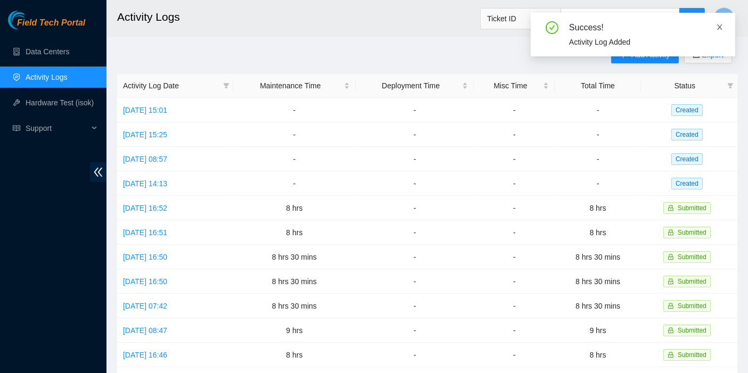
click at [720, 23] on span at bounding box center [719, 27] width 7 height 9
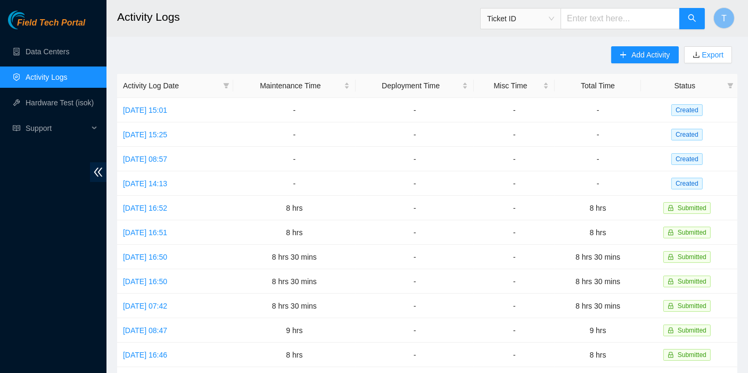
click at [560, 56] on div "Add Activity Export Activity Log Date Maintenance Time Deployment Time Misc Tim…" at bounding box center [427, 334] width 621 height 576
click at [656, 55] on span "Add Activity" at bounding box center [651, 55] width 38 height 12
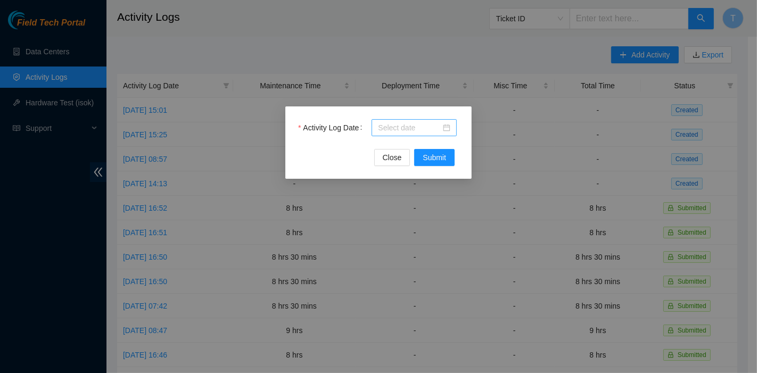
click at [397, 127] on input "Activity Log Date" at bounding box center [409, 128] width 63 height 12
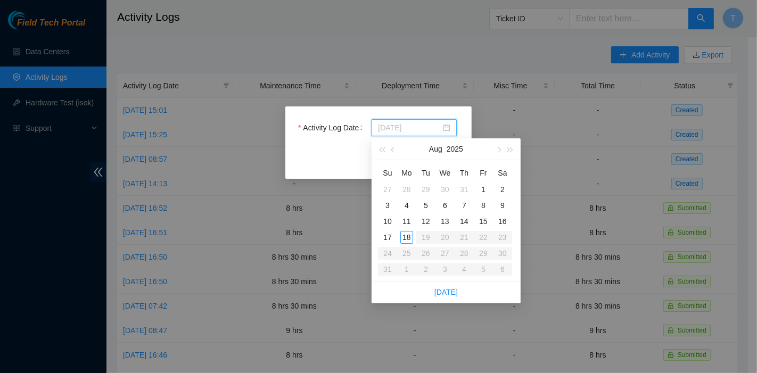
type input "[DATE]"
click at [391, 217] on div "10" at bounding box center [387, 221] width 13 height 13
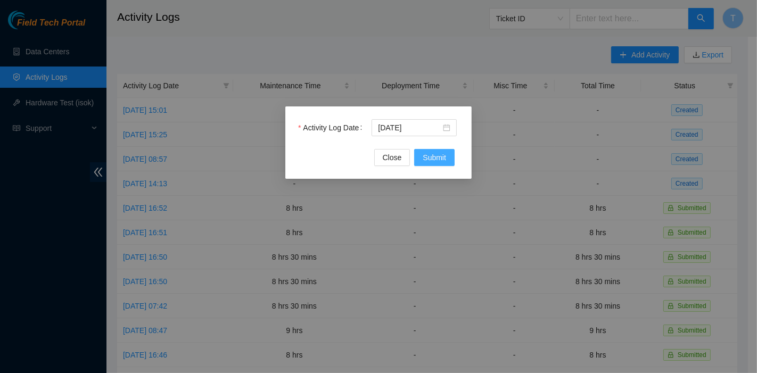
click at [441, 153] on span "Submit" at bounding box center [434, 158] width 23 height 12
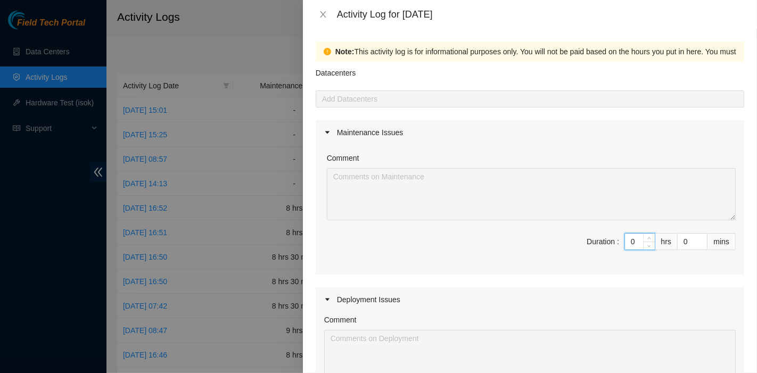
drag, startPoint x: 627, startPoint y: 238, endPoint x: 594, endPoint y: 238, distance: 32.5
click at [594, 238] on span "Duration : 0 hrs 0 mins" at bounding box center [530, 248] width 412 height 30
type input "8"
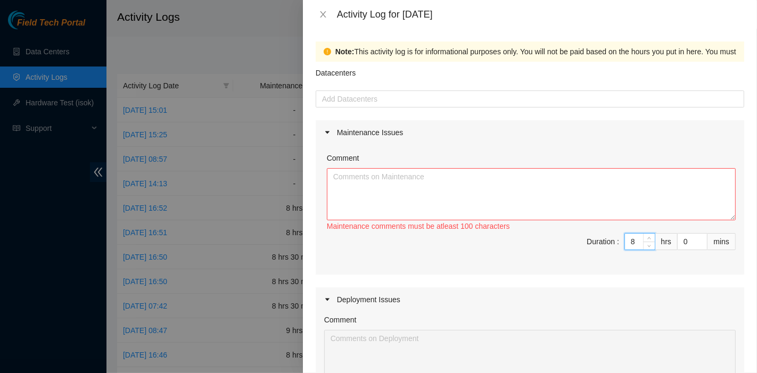
type input "8"
click at [512, 206] on textarea "Comment" at bounding box center [531, 194] width 409 height 52
paste textarea "DP83102 DP83104 DP80469 DP83429 - DP83430 DP81177 DP79032 DP78580 DP81102 DP805…"
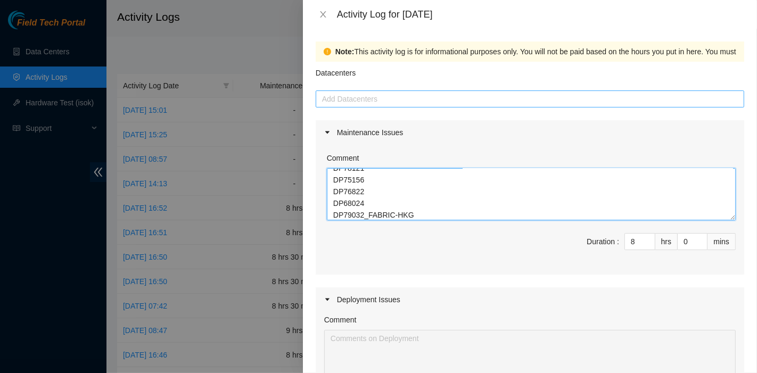
click at [389, 105] on div "Add Datacenters" at bounding box center [530, 99] width 429 height 17
type textarea "DP83102 DP83104 DP80469 DP83429 - DP83430 DP81177 DP79032 DP78580 DP81102 DP805…"
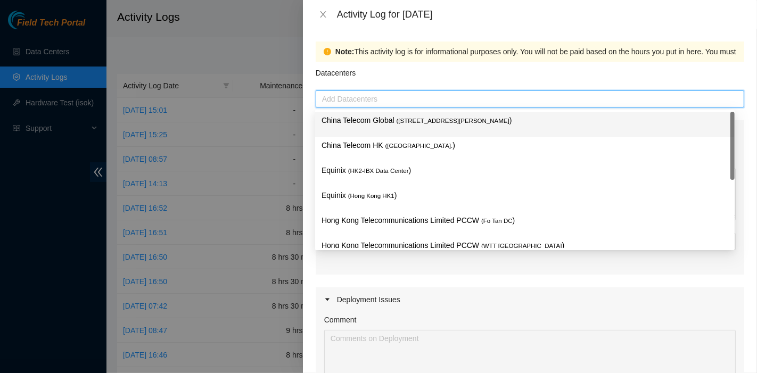
click at [389, 120] on p "China Telecom Global ( [STREET_ADDRESS][PERSON_NAME] )" at bounding box center [525, 121] width 407 height 12
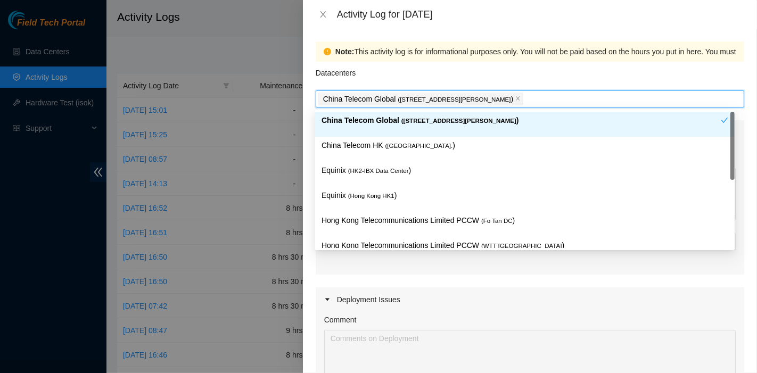
click at [379, 151] on p "China Telecom HK ( [GEOGRAPHIC_DATA] )" at bounding box center [525, 146] width 407 height 12
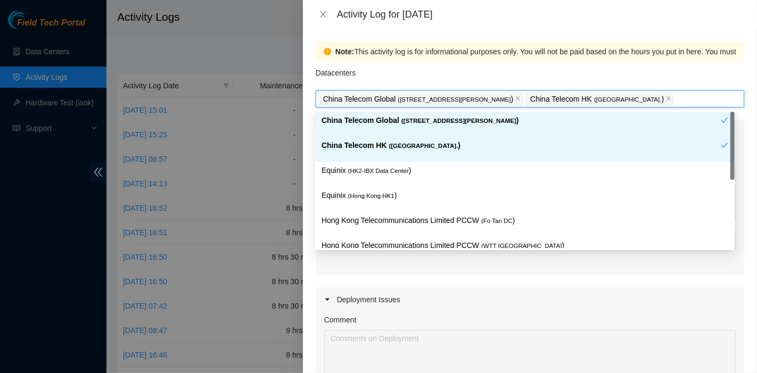
click at [374, 175] on p "Equinix ( HK2-IBX Data Center )" at bounding box center [525, 171] width 407 height 12
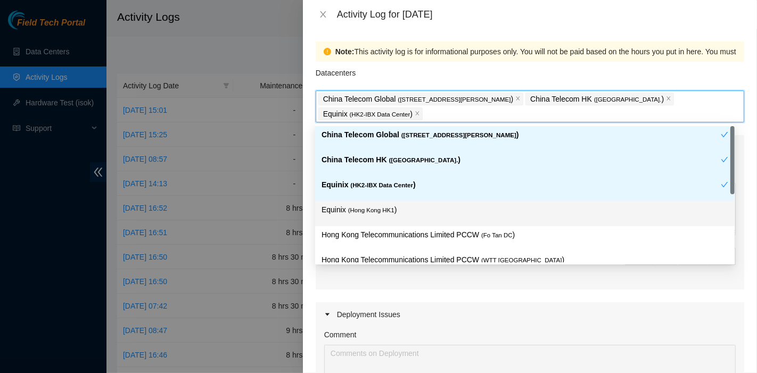
click at [374, 207] on span "( [GEOGRAPHIC_DATA] HK1" at bounding box center [371, 210] width 46 height 6
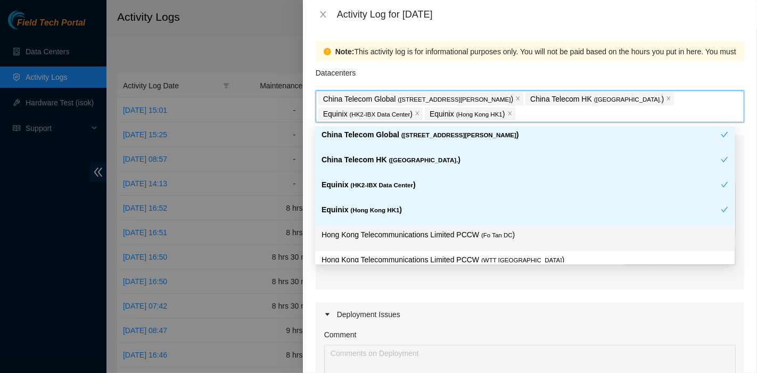
click at [508, 238] on p "Hong Kong Telecommunications Limited PCCW ( Fo Tan DC )" at bounding box center [525, 235] width 407 height 12
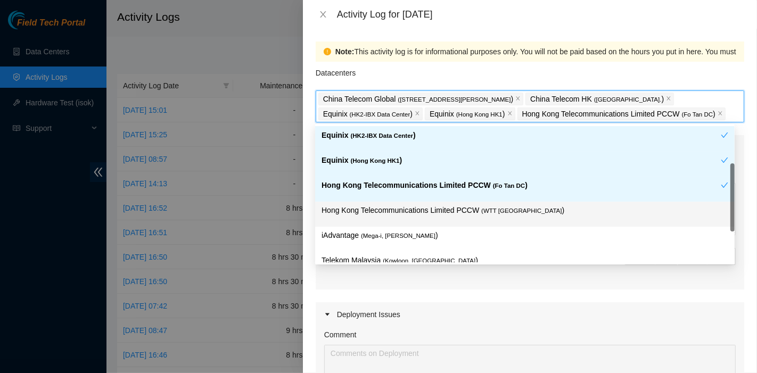
click at [506, 227] on div "iAdvantage ( Mega-i, Chai Wan )" at bounding box center [525, 239] width 420 height 25
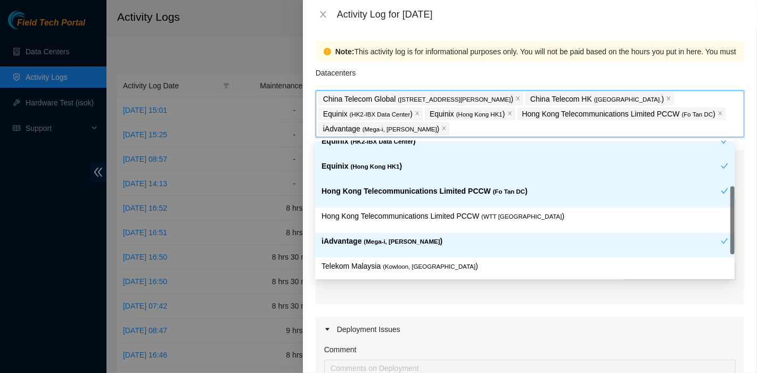
click at [447, 246] on p "iAdvantage ( Mega-i, Chai Wan )" at bounding box center [521, 241] width 399 height 12
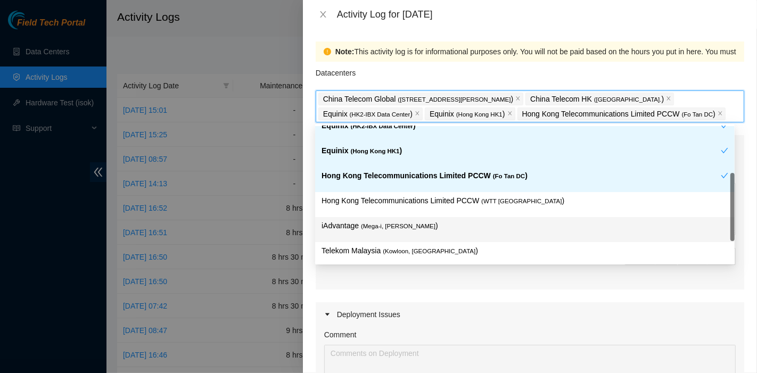
scroll to position [60, 0]
click at [441, 209] on div "Hong Kong Telecommunications Limited PCCW ( WTT [GEOGRAPHIC_DATA] )" at bounding box center [525, 204] width 407 height 20
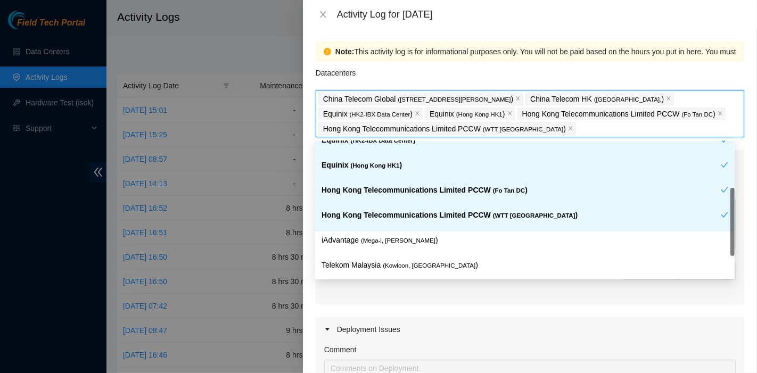
click at [421, 236] on p "iAdvantage ( Mega-i, Chai Wan )" at bounding box center [525, 240] width 407 height 12
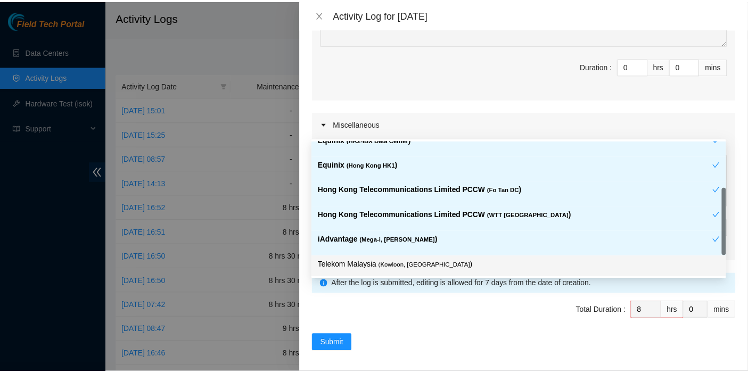
scroll to position [369, 0]
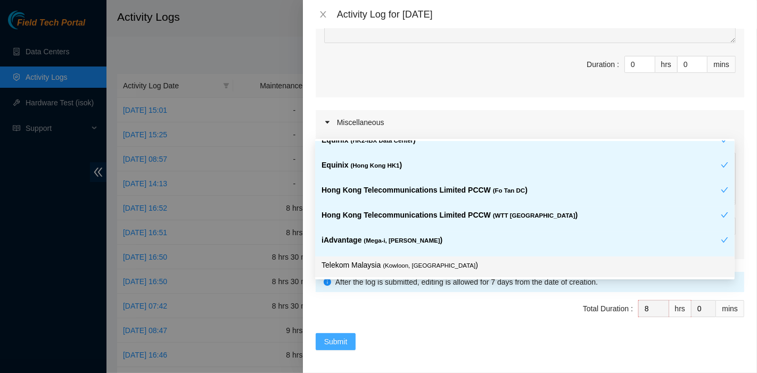
click at [342, 337] on span "Submit" at bounding box center [335, 342] width 23 height 12
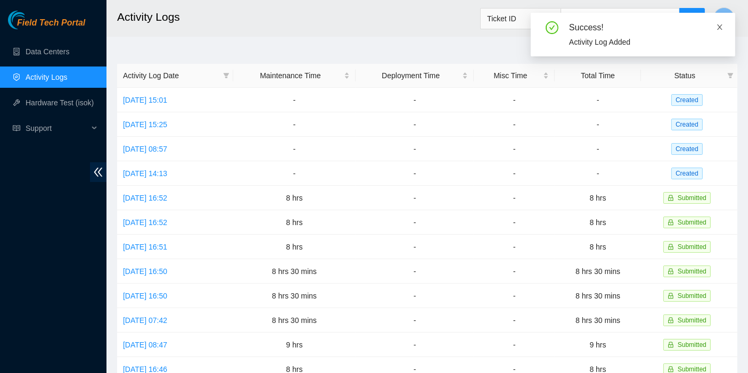
scroll to position [12, 0]
click at [721, 25] on icon "close" at bounding box center [719, 26] width 7 height 7
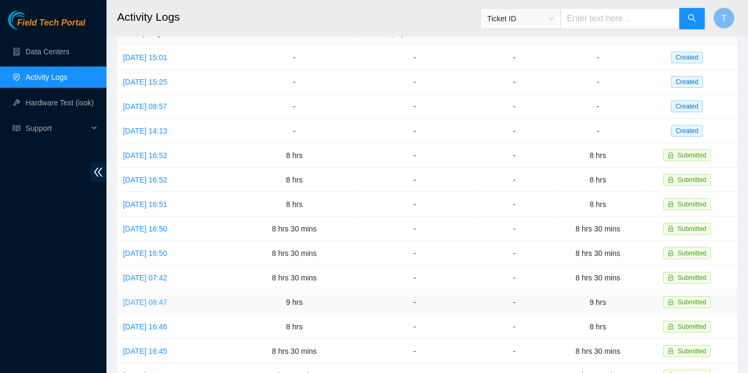
click at [167, 300] on link "[DATE] 08:47" at bounding box center [145, 302] width 44 height 9
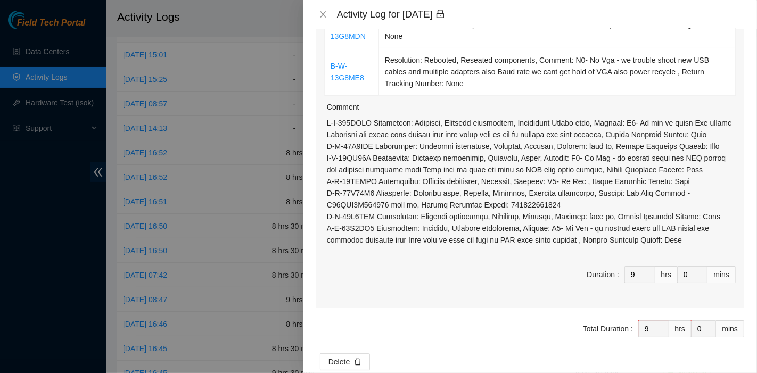
scroll to position [417, 0]
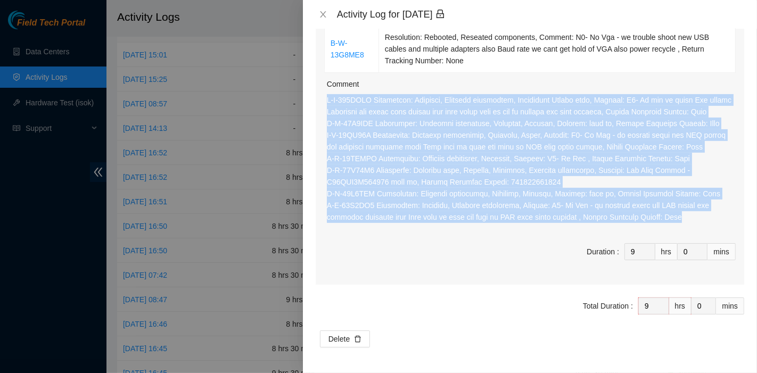
drag, startPoint x: 708, startPoint y: 219, endPoint x: 330, endPoint y: 68, distance: 407.3
click at [330, 73] on div "Comment" at bounding box center [531, 152] width 409 height 158
copy div "B-W-124XHST Resolution: Rebooted, Reseated components, Identified Faulty disk, …"
click at [324, 17] on icon "close" at bounding box center [323, 14] width 9 height 9
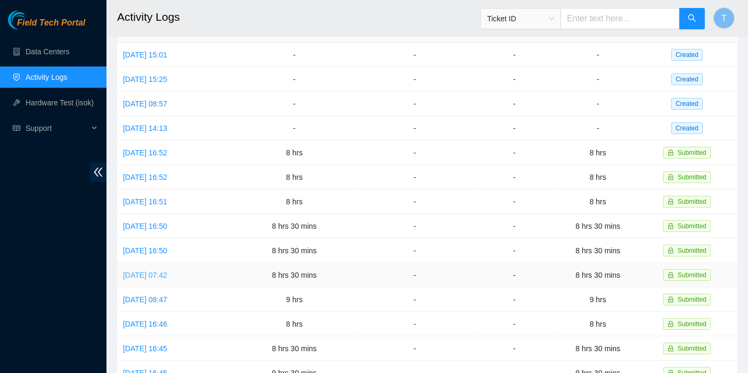
click at [167, 271] on link "[DATE] 07:42" at bounding box center [145, 275] width 44 height 9
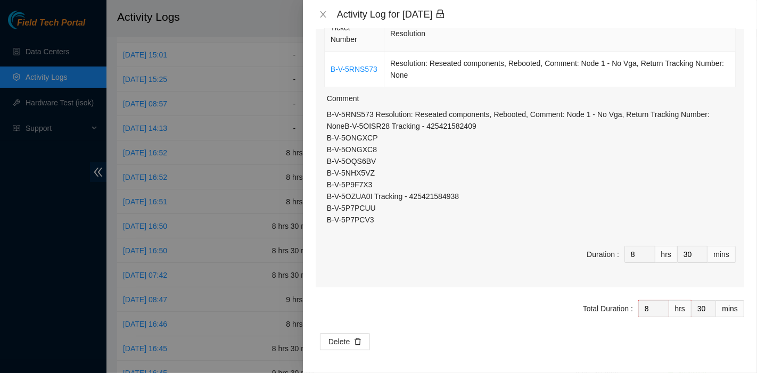
scroll to position [133, 0]
click at [401, 241] on div "Ticket Number Resolution B-V-5RNS573 Resolution: Reseated components, Rebooted,…" at bounding box center [530, 149] width 429 height 274
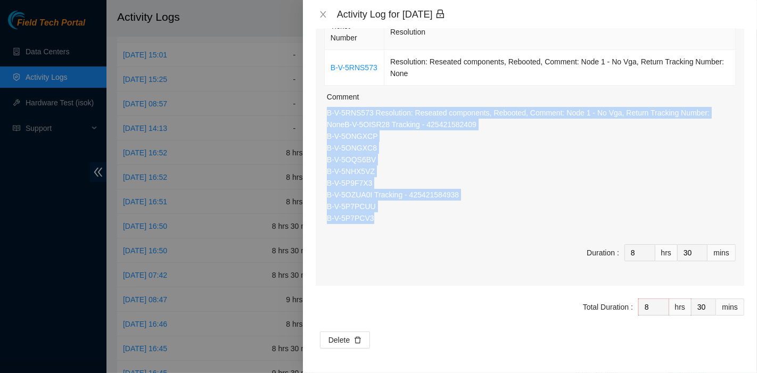
drag, startPoint x: 382, startPoint y: 224, endPoint x: 318, endPoint y: 115, distance: 126.8
click at [318, 115] on div "Ticket Number Resolution B-V-5RNS573 Resolution: Reseated components, Rebooted,…" at bounding box center [530, 149] width 429 height 274
copy p "B-V-5RNS573 Resolution: Reseated components, Rebooted, Comment: Node 1 - No Vga…"
click at [321, 14] on icon "close" at bounding box center [323, 14] width 9 height 9
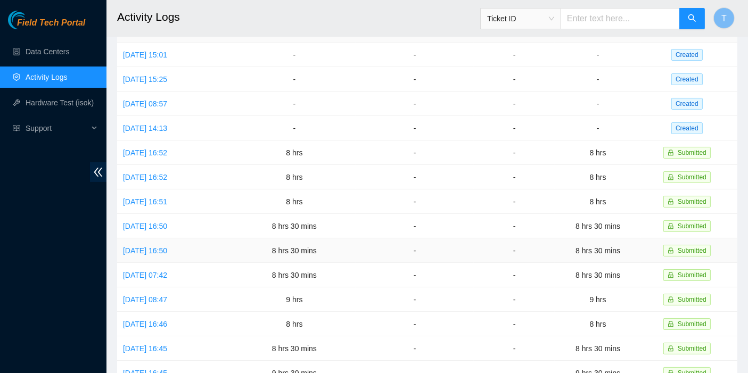
click at [165, 240] on td "[DATE] 16:50" at bounding box center [175, 251] width 116 height 25
click at [166, 247] on link "[DATE] 16:50" at bounding box center [145, 251] width 44 height 9
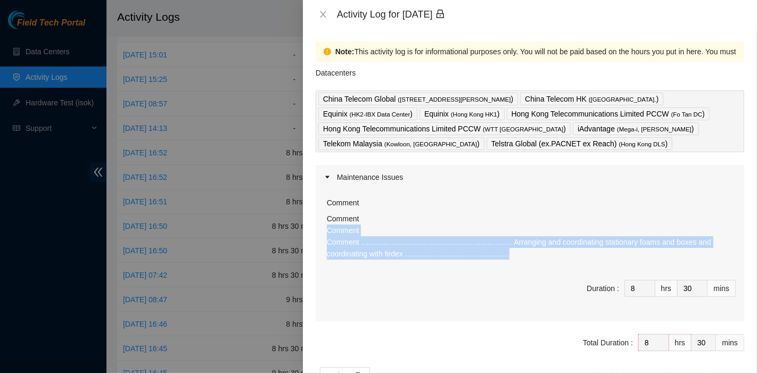
drag, startPoint x: 470, startPoint y: 251, endPoint x: 307, endPoint y: 224, distance: 164.7
click at [307, 224] on div "Note: This activity log is for informational purposes only. You will not be pai…" at bounding box center [530, 201] width 454 height 345
click at [320, 12] on icon "close" at bounding box center [323, 14] width 9 height 9
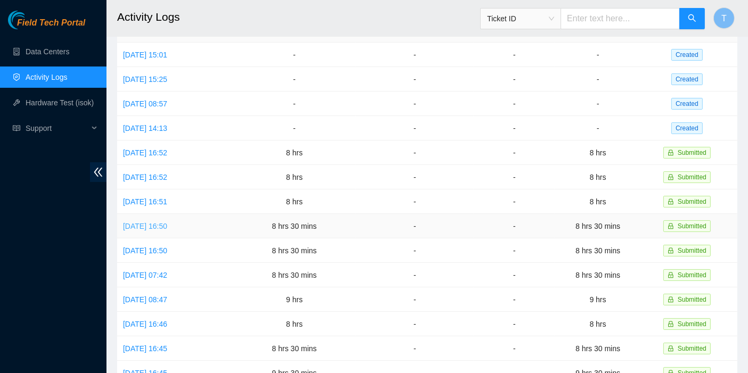
click at [167, 222] on link "[DATE] 16:50" at bounding box center [145, 226] width 44 height 9
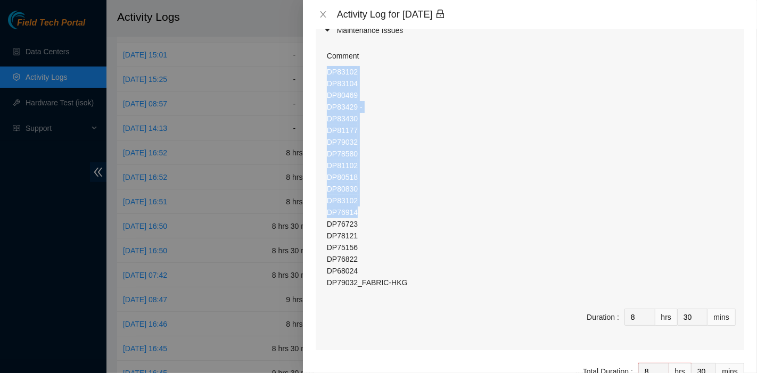
drag, startPoint x: 374, startPoint y: 218, endPoint x: 321, endPoint y: 68, distance: 158.9
click at [321, 68] on div "Comment DP83102 DP83104 DP80469 DP83429 - DP83430 DP81177 DP79032 DP78580 DP811…" at bounding box center [530, 197] width 429 height 308
click at [325, 12] on icon "close" at bounding box center [323, 14] width 9 height 9
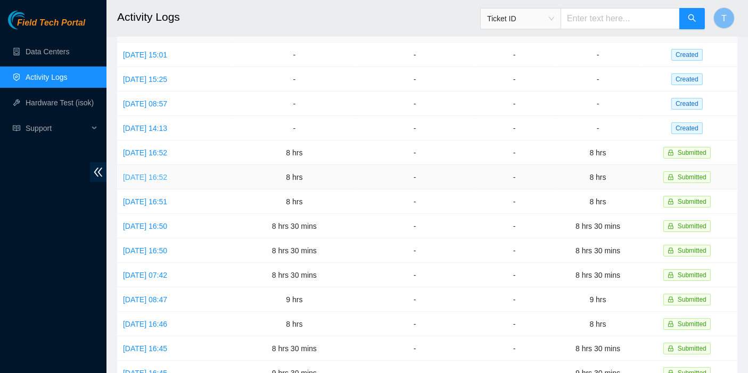
click at [149, 173] on link "[DATE] 16:52" at bounding box center [145, 177] width 44 height 9
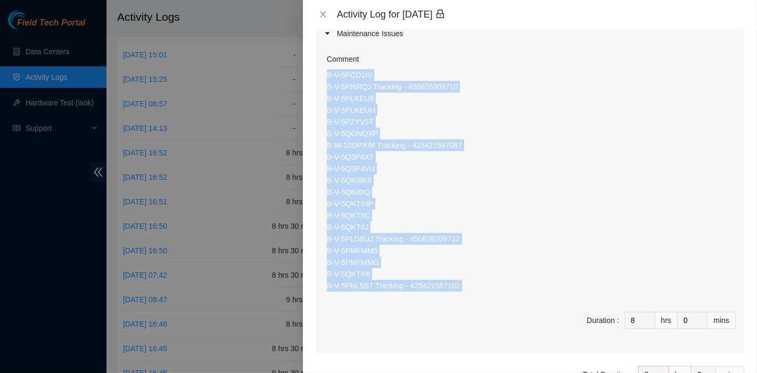
drag, startPoint x: 329, startPoint y: 189, endPoint x: 473, endPoint y: 298, distance: 181.0
click at [471, 298] on div "Comment B-V-5PCD1IV B-V-5PI6RQJ Tracking - 450826209710 B-V-5PLKEU8 B-V-5PLKEUH…" at bounding box center [530, 200] width 429 height 308
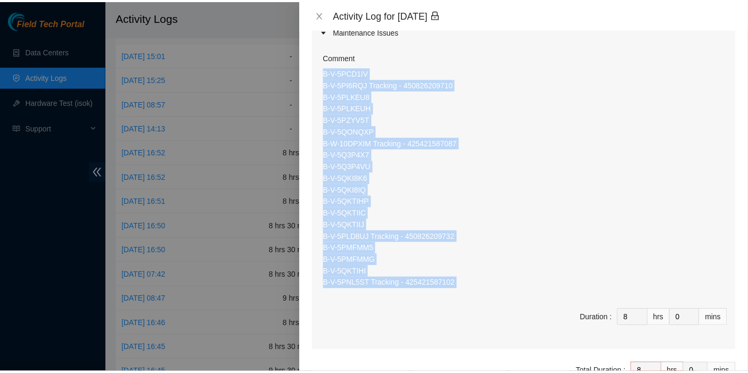
scroll to position [117, 0]
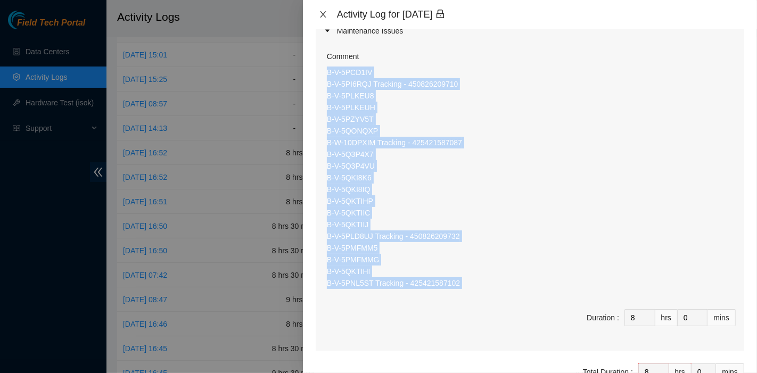
click at [327, 11] on icon "close" at bounding box center [323, 14] width 9 height 9
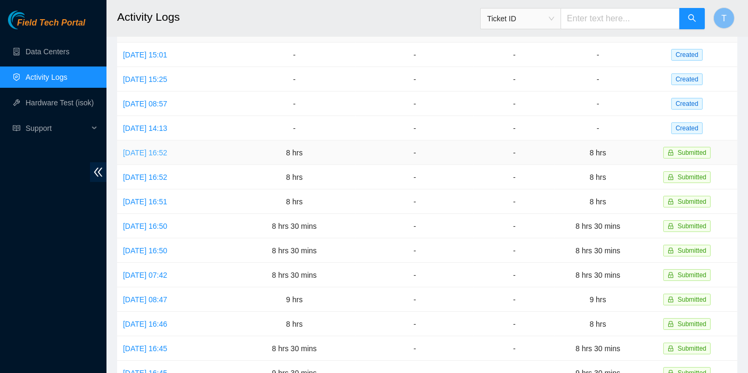
click at [152, 149] on link "[DATE] 16:52" at bounding box center [145, 153] width 44 height 9
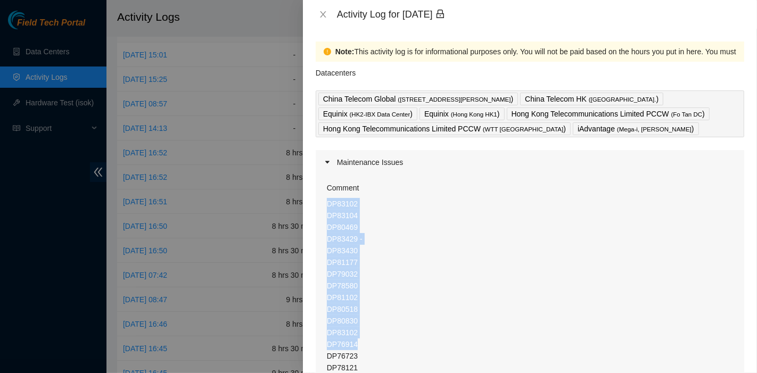
drag, startPoint x: 329, startPoint y: 205, endPoint x: 372, endPoint y: 340, distance: 141.8
click at [372, 340] on p "DP83102 DP83104 DP80469 DP83429 - DP83430 DP81177 DP79032 DP78580 DP81102 DP805…" at bounding box center [531, 309] width 409 height 223
click at [324, 16] on icon "close" at bounding box center [323, 14] width 9 height 9
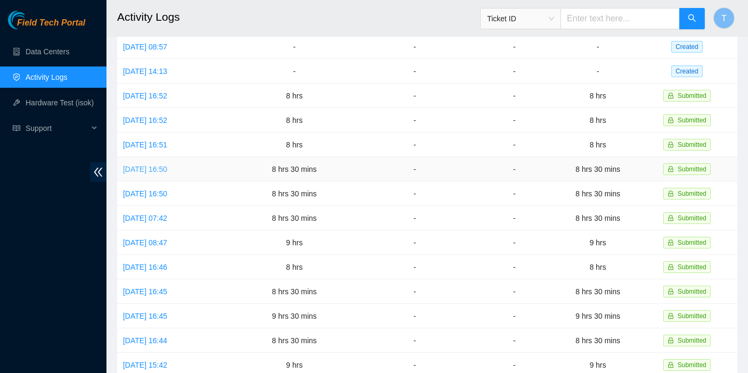
click at [167, 165] on link "[DATE] 16:50" at bounding box center [145, 169] width 44 height 9
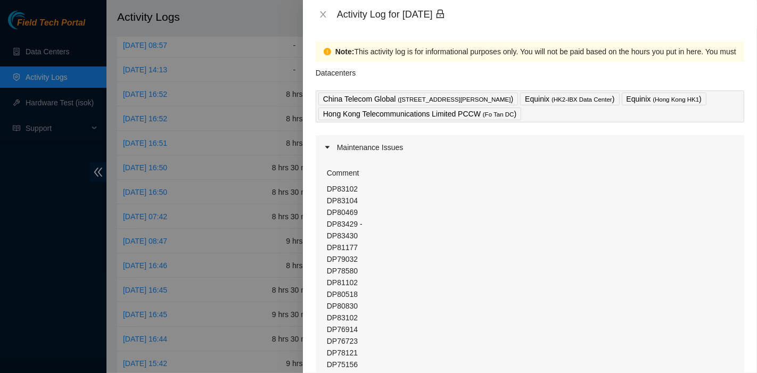
scroll to position [0, 0]
click at [320, 11] on icon "close" at bounding box center [323, 14] width 9 height 9
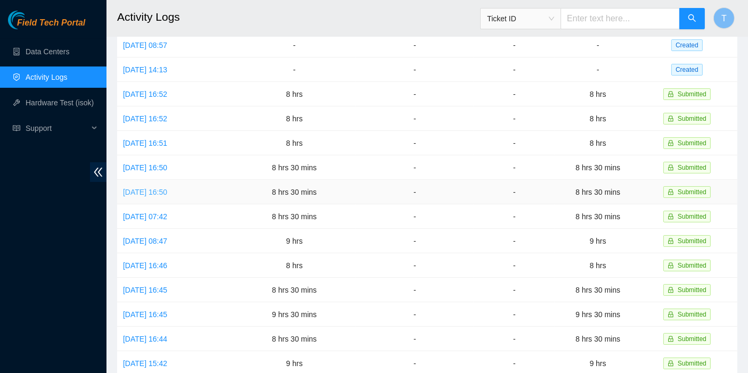
click at [148, 190] on link "[DATE] 16:50" at bounding box center [145, 192] width 44 height 9
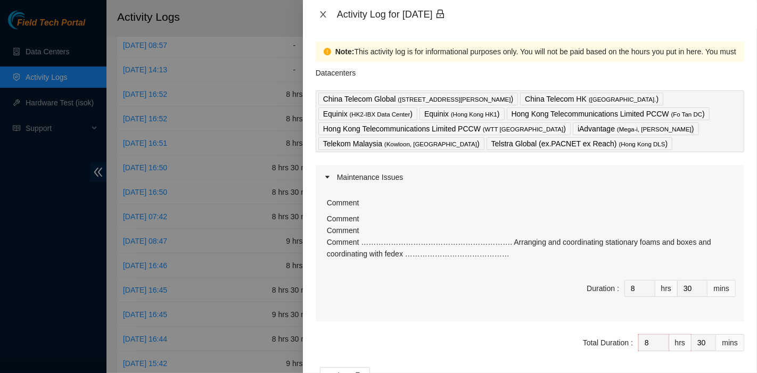
click at [321, 17] on icon "close" at bounding box center [323, 14] width 6 height 6
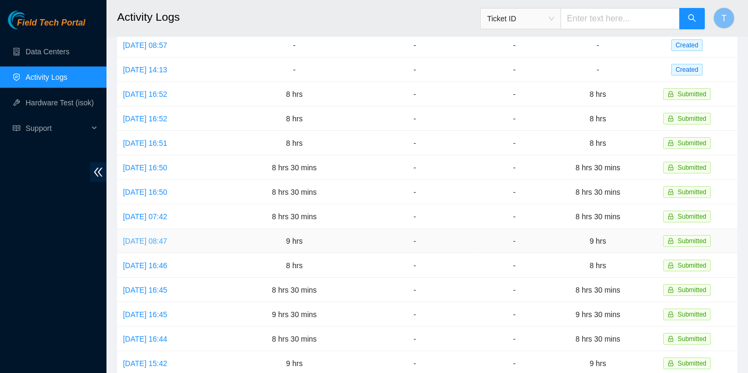
click at [167, 237] on link "[DATE] 08:47" at bounding box center [145, 241] width 44 height 9
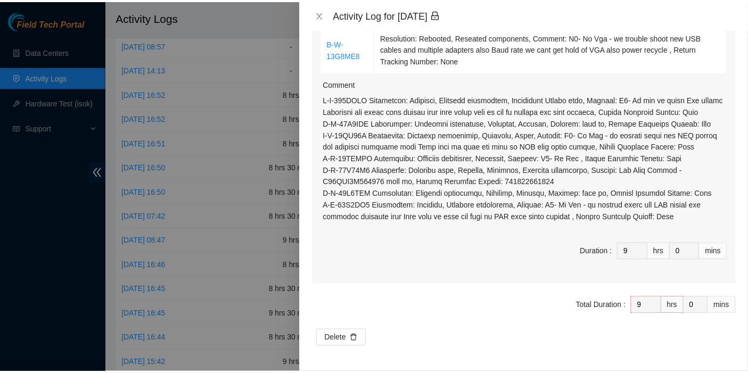
scroll to position [417, 0]
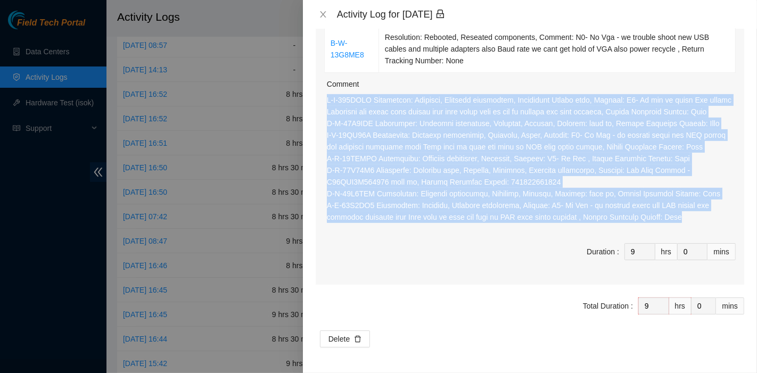
drag, startPoint x: 531, startPoint y: 193, endPoint x: 325, endPoint y: 77, distance: 235.9
click at [325, 77] on div "Ticket Number Resolution B-W-13DY93R Resolution: Reseated components, Rebooted,…" at bounding box center [530, 17] width 429 height 535
click at [319, 18] on button "Close" at bounding box center [323, 15] width 15 height 10
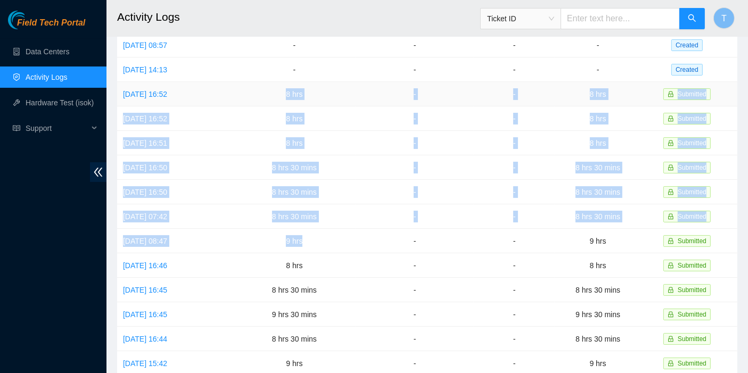
drag, startPoint x: 334, startPoint y: 236, endPoint x: 255, endPoint y: 101, distance: 156.6
click at [255, 101] on tbody "[DATE] 15:01 - - - - Created [DATE] 15:25 - - - - Created [DATE] 08:57 - - - - …" at bounding box center [427, 229] width 621 height 490
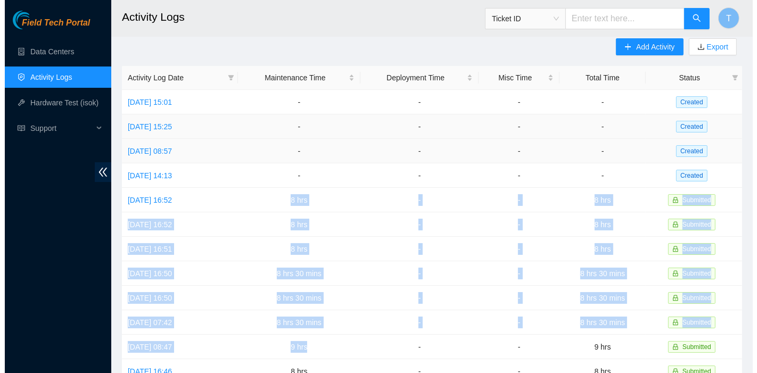
scroll to position [0, 0]
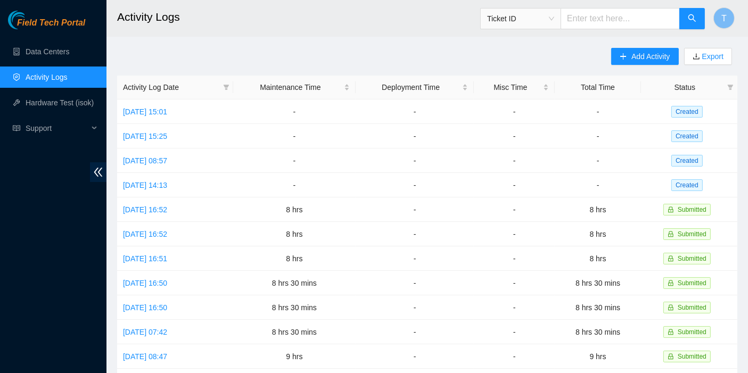
click at [45, 210] on div "Field Tech Portal Data Centers Activity Logs Hardware Test (isok) Support" at bounding box center [53, 192] width 107 height 363
click at [164, 185] on link "[DATE] 14:13" at bounding box center [145, 185] width 44 height 9
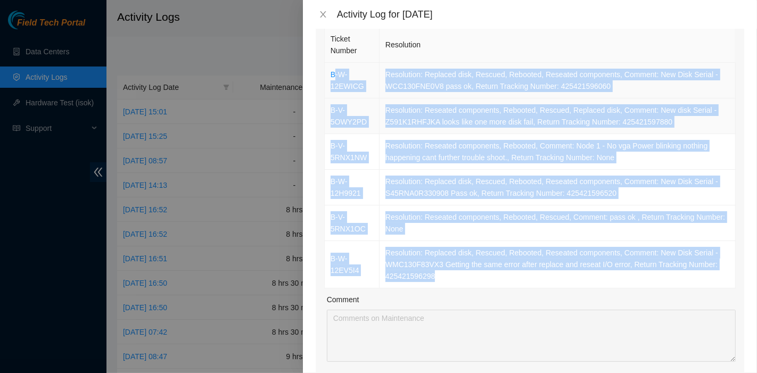
scroll to position [120, 0]
drag, startPoint x: 450, startPoint y: 268, endPoint x: 332, endPoint y: 65, distance: 234.6
click at [332, 65] on tbody "B-W-12EWICG Resolution: Replaced disk, Rescued, Rebooted, Reseated components, …" at bounding box center [530, 176] width 411 height 226
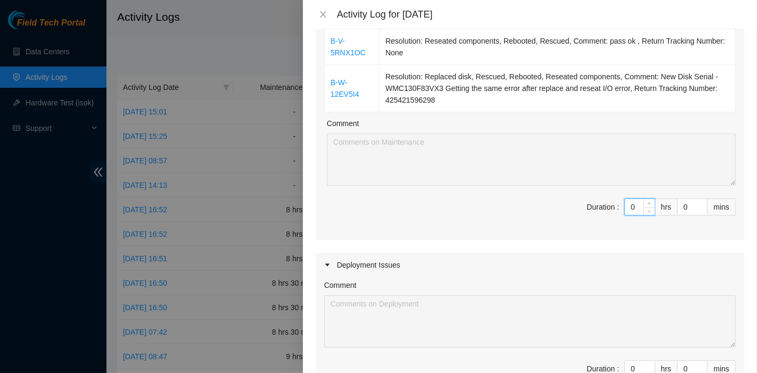
drag, startPoint x: 630, startPoint y: 209, endPoint x: 576, endPoint y: 205, distance: 54.5
click at [576, 205] on span "Duration : 0 hrs 0 mins" at bounding box center [530, 214] width 412 height 30
type input "9"
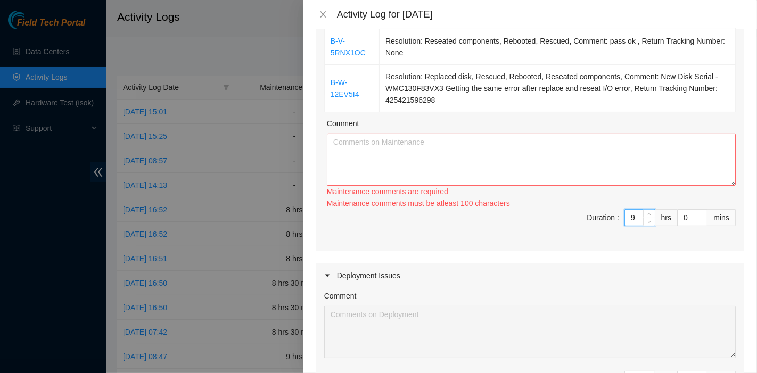
type input "9"
click at [316, 154] on div "Ticket Number Resolution B-W-12EWICG Resolution: Replaced disk, Rescued, Reboot…" at bounding box center [530, 49] width 429 height 403
click at [366, 152] on textarea "Comment" at bounding box center [531, 160] width 409 height 52
paste textarea "B-W-12EWICG Resolution: Replaced disk, Rescued, Rebooted, Reseated components, …"
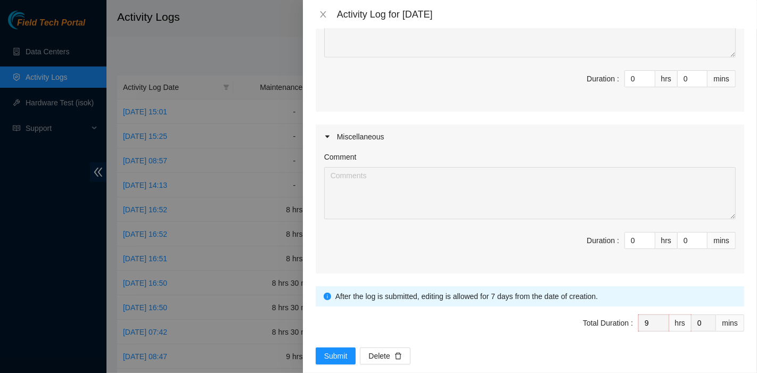
scroll to position [601, 0]
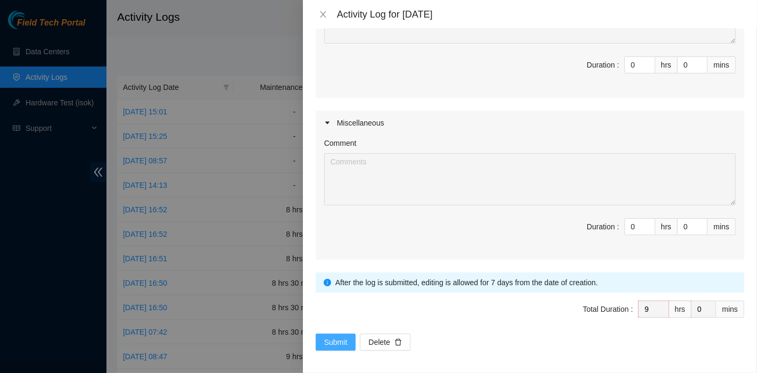
type textarea "B-W-12EWICG Resolution: Replaced disk, Rescued, Rebooted, Reseated components, …"
click at [337, 341] on span "Submit" at bounding box center [335, 343] width 23 height 12
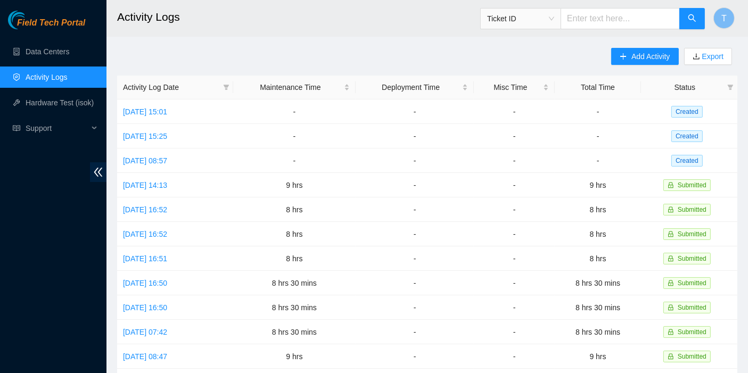
click at [36, 313] on div "Field Tech Portal Data Centers Activity Logs Hardware Test (isok) Support" at bounding box center [53, 192] width 107 height 363
click at [167, 159] on link "[DATE] 08:57" at bounding box center [145, 161] width 44 height 9
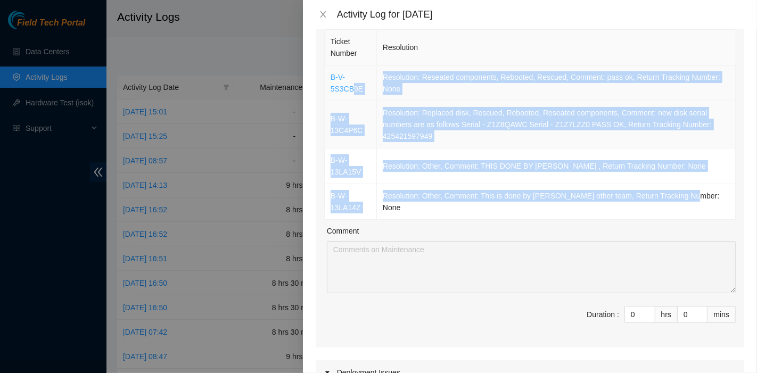
scroll to position [118, 0]
drag, startPoint x: 711, startPoint y: 208, endPoint x: 329, endPoint y: 75, distance: 405.0
click at [329, 75] on tbody "B-V-5S3CB9E Resolution: Reseated components, Rebooted, Rescued, Comment: pass o…" at bounding box center [530, 142] width 411 height 154
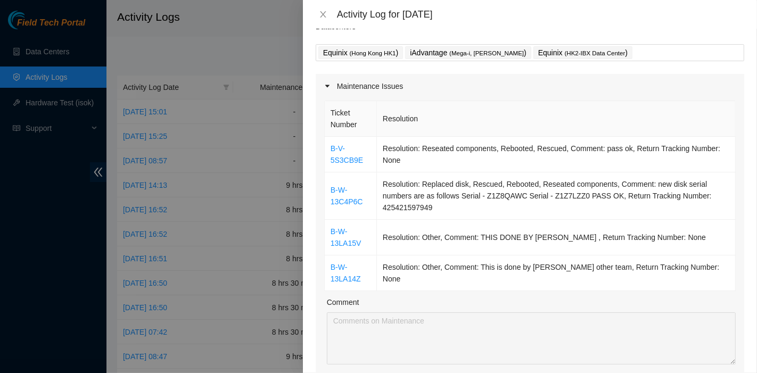
scroll to position [47, 0]
drag, startPoint x: 613, startPoint y: 226, endPoint x: 618, endPoint y: 231, distance: 7.2
click at [616, 225] on td "Resolution: Other, Comment: THIS DONE BY [PERSON_NAME] , Return Tracking Number…" at bounding box center [556, 237] width 359 height 36
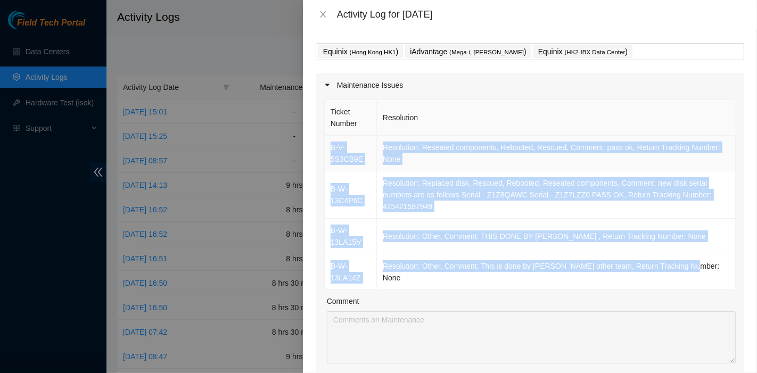
drag, startPoint x: 711, startPoint y: 273, endPoint x: 325, endPoint y: 151, distance: 404.0
click at [325, 151] on tbody "B-V-5S3CB9E Resolution: Reseated components, Rebooted, Rescued, Comment: pass o…" at bounding box center [530, 213] width 411 height 154
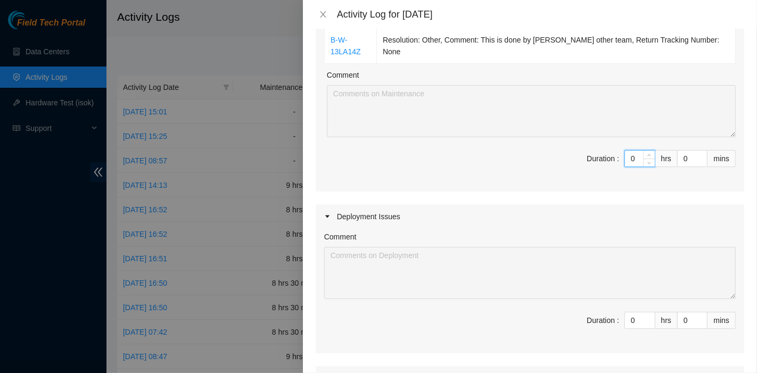
drag, startPoint x: 627, startPoint y: 163, endPoint x: 570, endPoint y: 162, distance: 57.0
click at [570, 162] on span "Duration : 0 hrs 0 mins" at bounding box center [530, 165] width 412 height 30
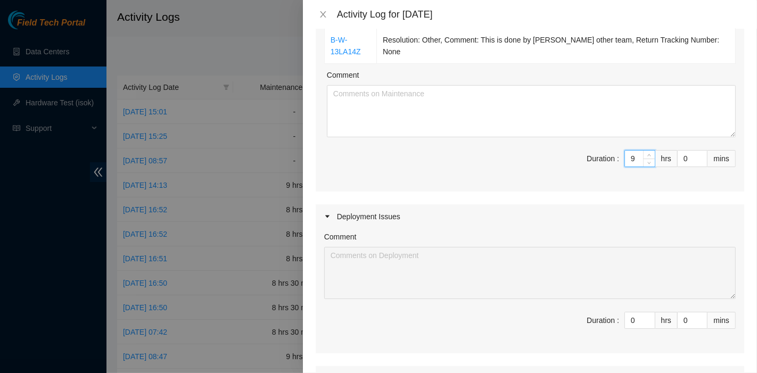
type input "9"
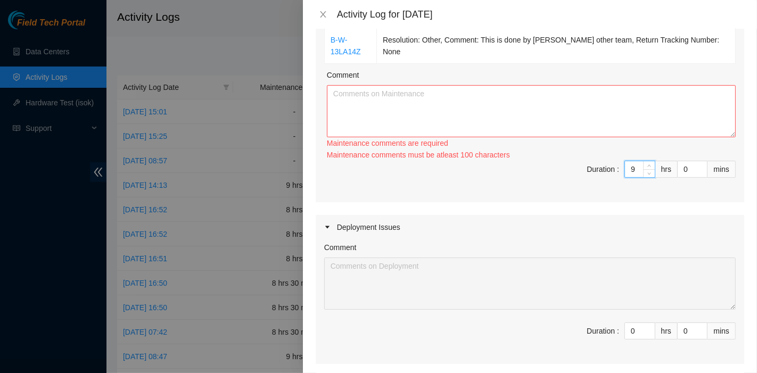
type input "9"
drag, startPoint x: 570, startPoint y: 162, endPoint x: 645, endPoint y: 123, distance: 84.1
click at [645, 123] on textarea "Comment" at bounding box center [531, 111] width 409 height 52
paste textarea "B-V-5S3CB9E Resolution: Reseated components, Rebooted, Rescued, Comment: pass o…"
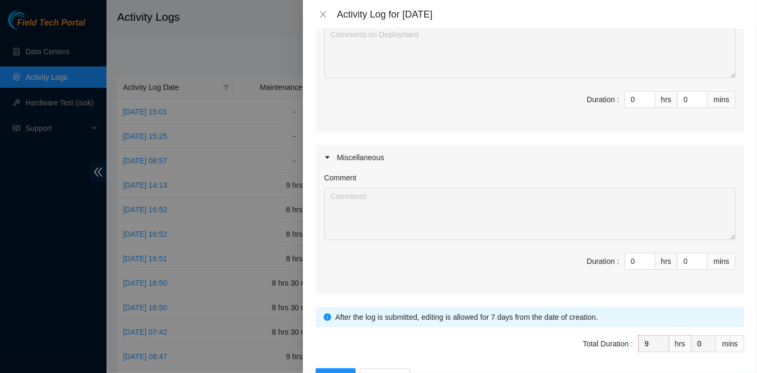
scroll to position [529, 0]
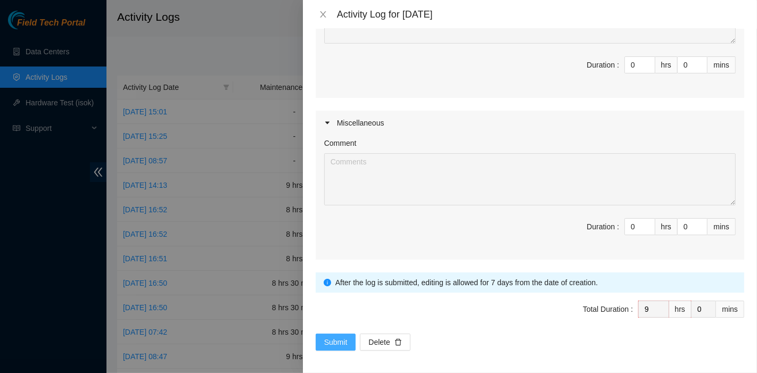
type textarea "B-V-5S3CB9E Resolution: Reseated components, Rebooted, Rescued, Comment: pass o…"
click at [332, 334] on button "Submit" at bounding box center [336, 342] width 40 height 17
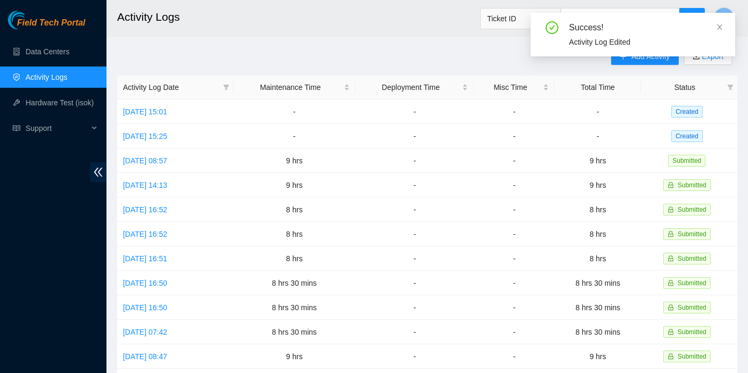
drag, startPoint x: 719, startPoint y: 28, endPoint x: 719, endPoint y: 35, distance: 6.9
click at [719, 28] on icon "close" at bounding box center [719, 26] width 7 height 7
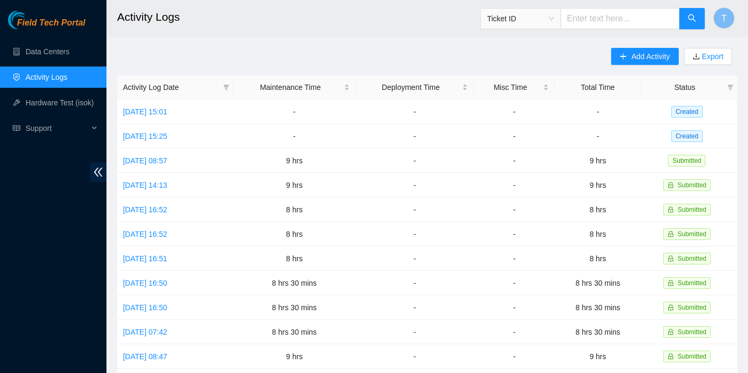
click at [33, 327] on div "Field Tech Portal Data Centers Activity Logs Hardware Test (isok) Support" at bounding box center [53, 192] width 107 height 363
click at [657, 57] on span "Add Activity" at bounding box center [651, 57] width 38 height 12
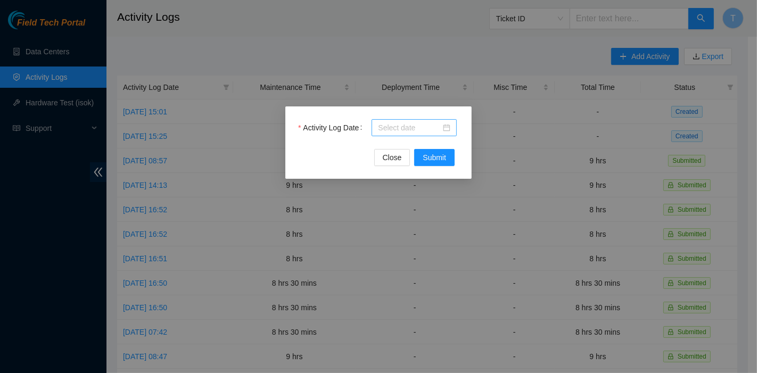
click at [399, 131] on input "Activity Log Date" at bounding box center [409, 128] width 63 height 12
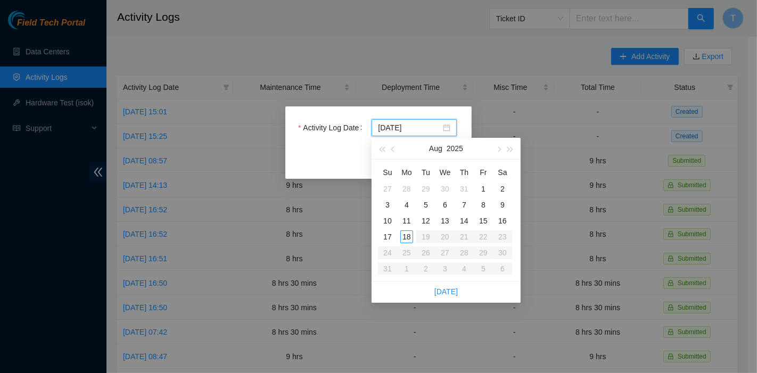
type input "[DATE]"
click at [450, 217] on div "13" at bounding box center [445, 221] width 13 height 13
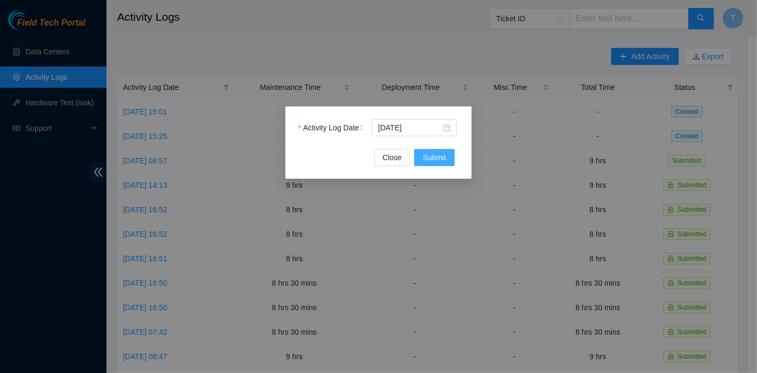
click at [433, 154] on span "Submit" at bounding box center [434, 158] width 23 height 12
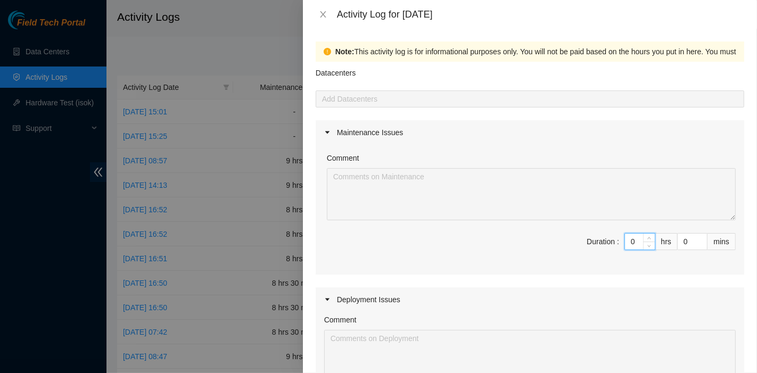
drag, startPoint x: 629, startPoint y: 242, endPoint x: 617, endPoint y: 243, distance: 11.2
click at [625, 243] on input "0" at bounding box center [640, 242] width 30 height 16
type input "8"
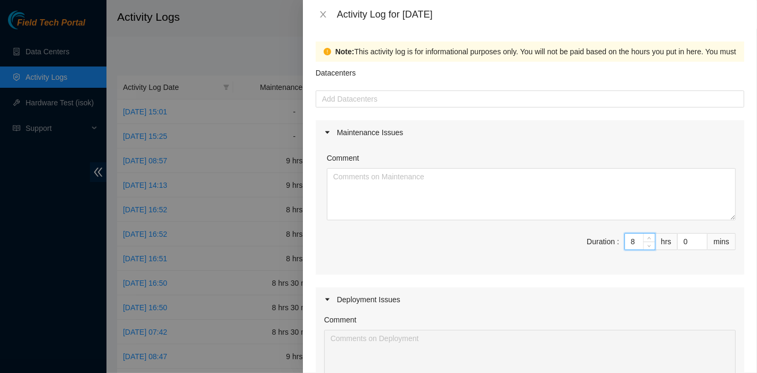
type input "8"
type input "3"
type input "30"
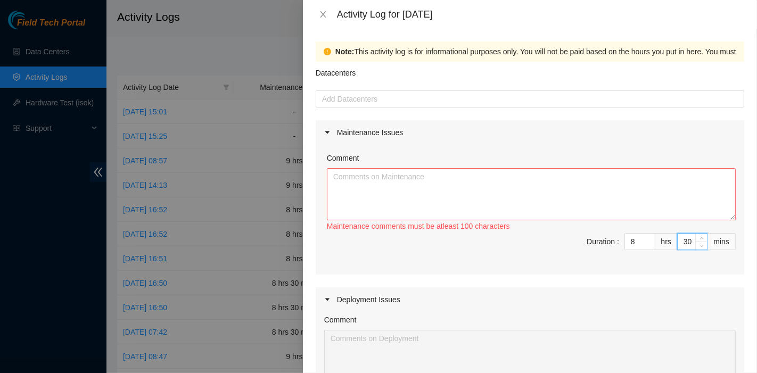
type input "30"
click at [505, 194] on textarea "Comment" at bounding box center [531, 194] width 409 height 52
paste textarea "Comment Comment Comment ……………………………………………………. Arranging and coordinating statio…"
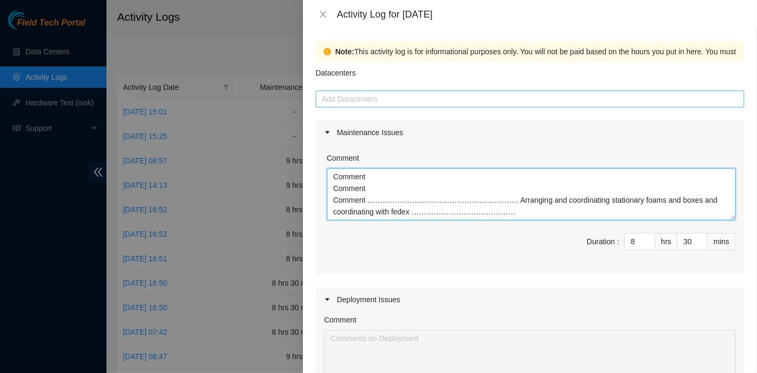
click at [366, 107] on div "Add Datacenters" at bounding box center [530, 99] width 429 height 17
type textarea "Comment Comment Comment ……………………………………………………. Arranging and coordinating statio…"
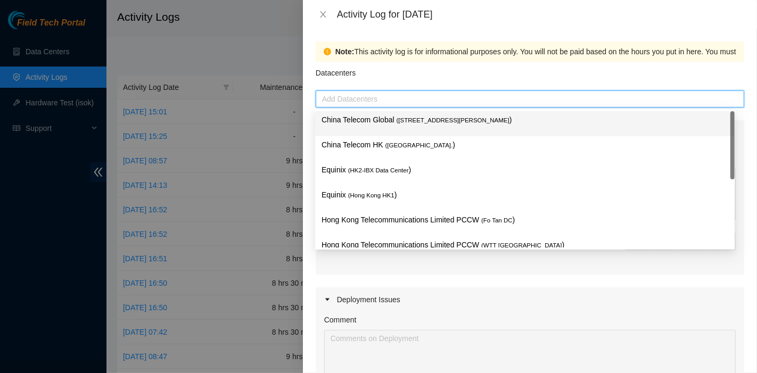
click at [368, 134] on div "China Telecom Global ( [STREET_ADDRESS][PERSON_NAME] )" at bounding box center [525, 123] width 420 height 25
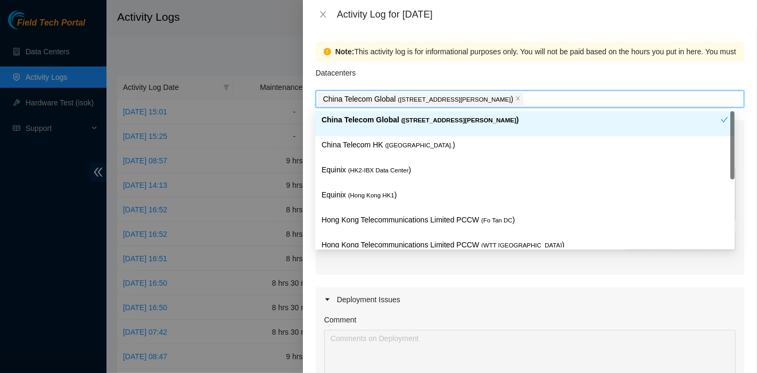
click at [366, 153] on div "China Telecom HK ( [GEOGRAPHIC_DATA] )" at bounding box center [525, 149] width 407 height 20
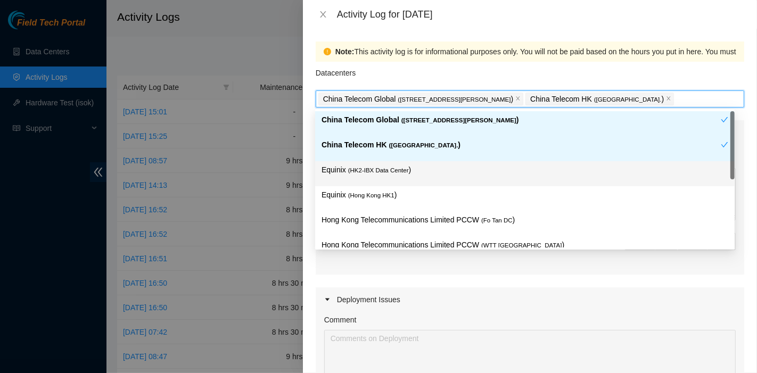
click at [362, 175] on p "Equinix ( HK2-IBX Data Center )" at bounding box center [525, 170] width 407 height 12
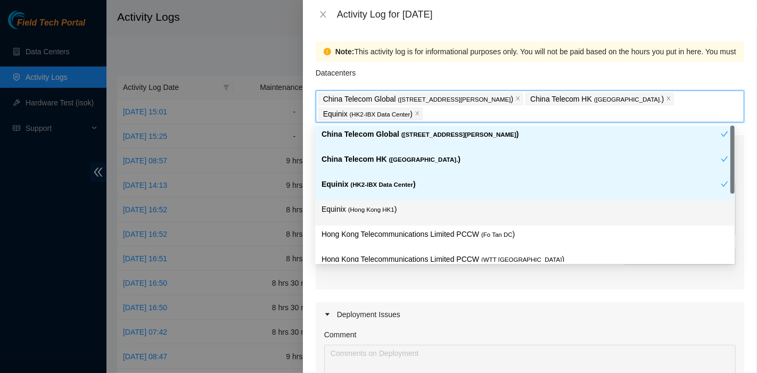
click at [362, 203] on p "Equinix ( [GEOGRAPHIC_DATA] HK1 )" at bounding box center [525, 209] width 407 height 12
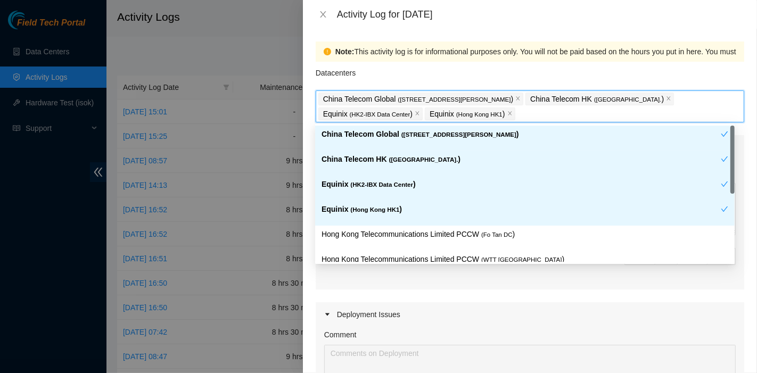
click at [427, 234] on p "Hong Kong Telecommunications Limited PCCW ( Fo Tan DC )" at bounding box center [525, 235] width 407 height 12
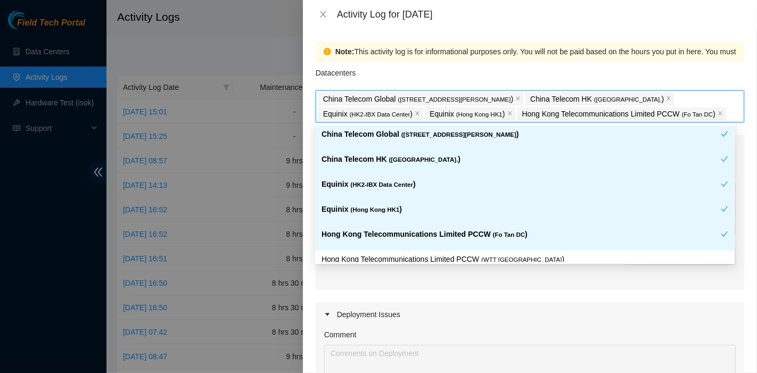
click at [440, 241] on div "Hong Kong Telecommunications Limited PCCW ( Fo Tan DC )" at bounding box center [521, 239] width 399 height 20
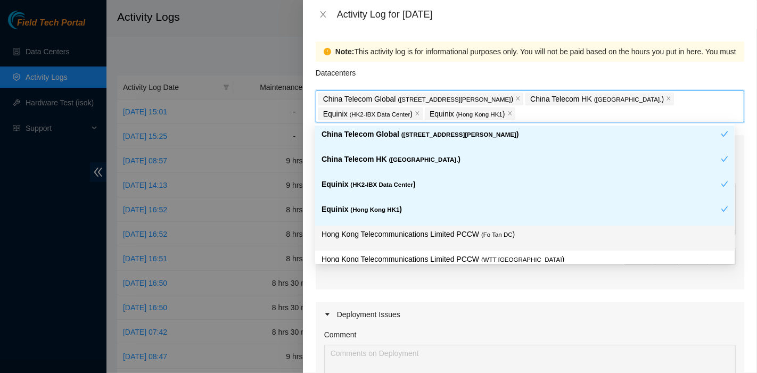
click at [440, 241] on div "Hong Kong Telecommunications Limited PCCW ( Fo Tan DC )" at bounding box center [525, 239] width 407 height 20
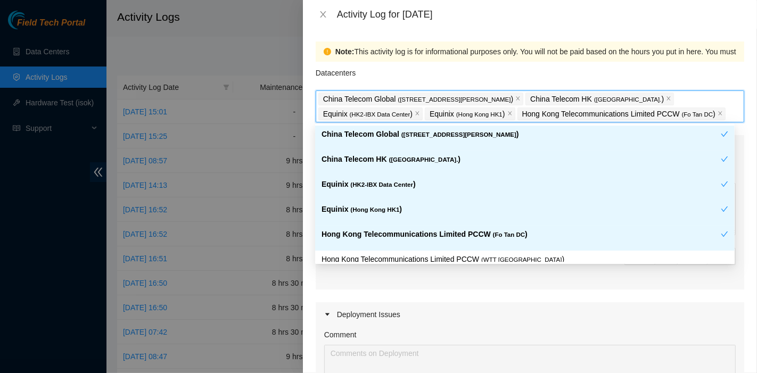
click at [444, 251] on div "Hong Kong Telecommunications Limited PCCW ( WTT [GEOGRAPHIC_DATA] )" at bounding box center [525, 263] width 420 height 25
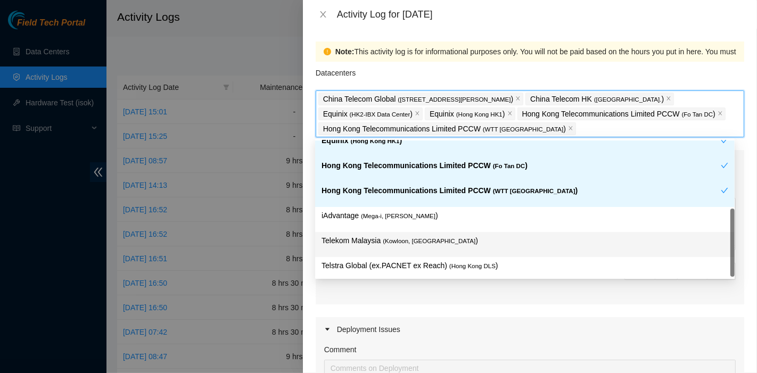
scroll to position [87, 0]
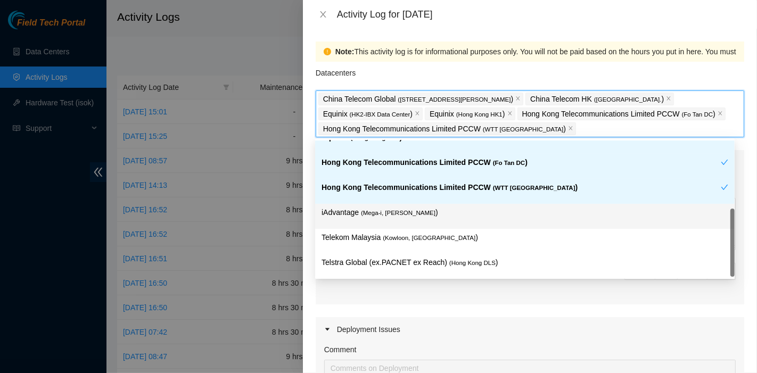
click at [411, 211] on p "iAdvantage ( Mega-i, Chai Wan )" at bounding box center [525, 213] width 407 height 12
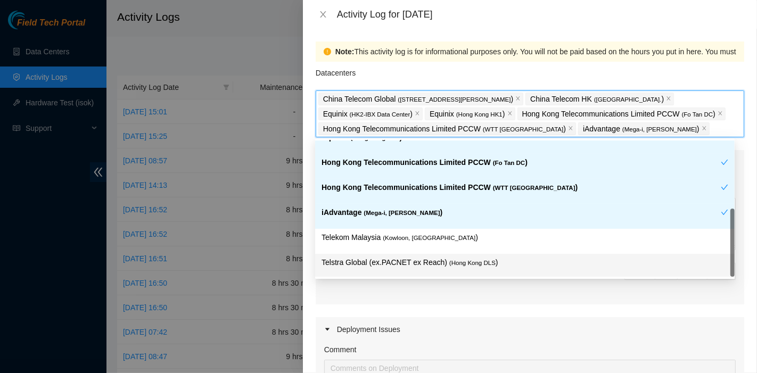
click at [423, 254] on div "Telstra Global (ex.PACNET ex Reach) ( [GEOGRAPHIC_DATA] DLS )" at bounding box center [525, 266] width 420 height 25
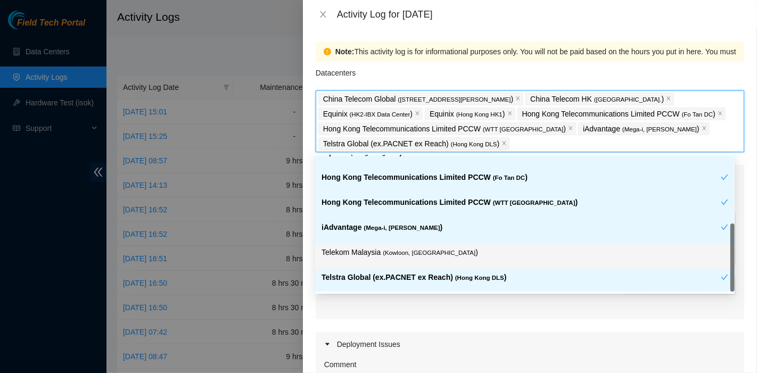
click at [425, 253] on span "( Kowloon, [GEOGRAPHIC_DATA]" at bounding box center [429, 253] width 93 height 6
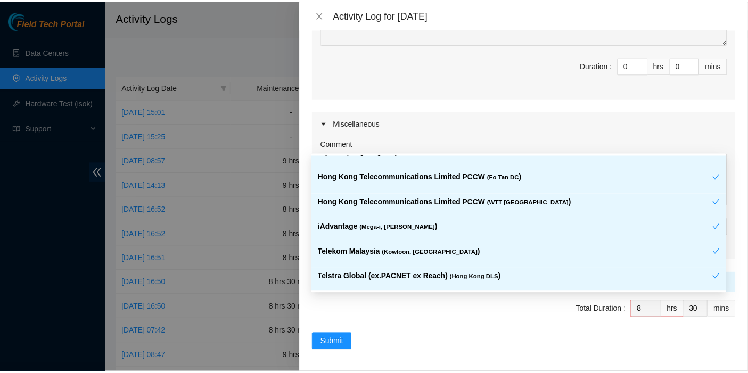
scroll to position [384, 0]
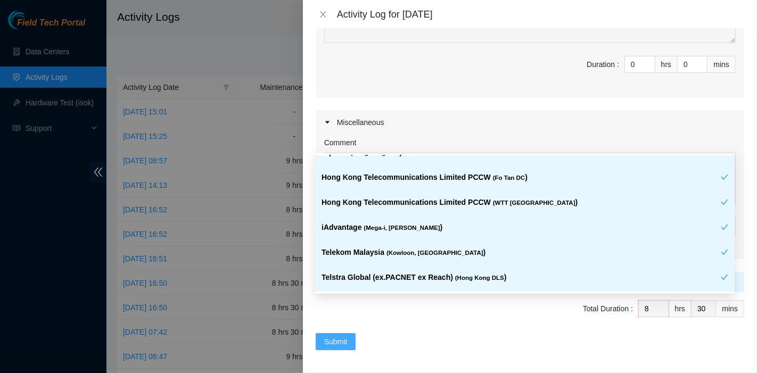
click at [339, 336] on span "Submit" at bounding box center [335, 342] width 23 height 12
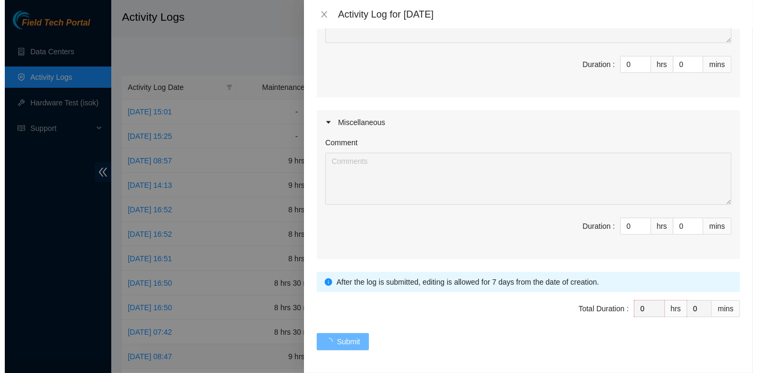
scroll to position [0, 0]
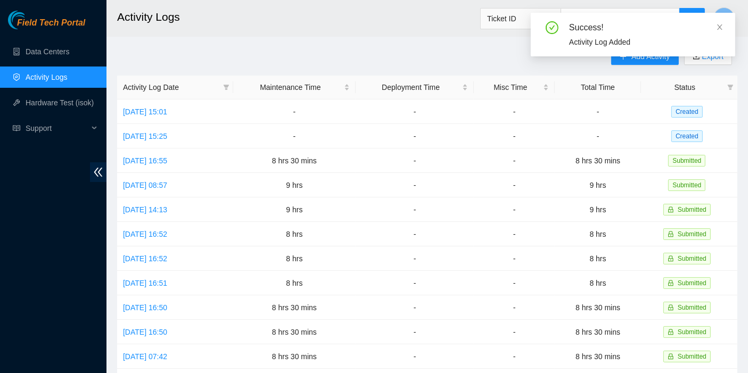
drag, startPoint x: 718, startPoint y: 22, endPoint x: 715, endPoint y: 37, distance: 15.8
click at [718, 23] on span at bounding box center [719, 27] width 7 height 9
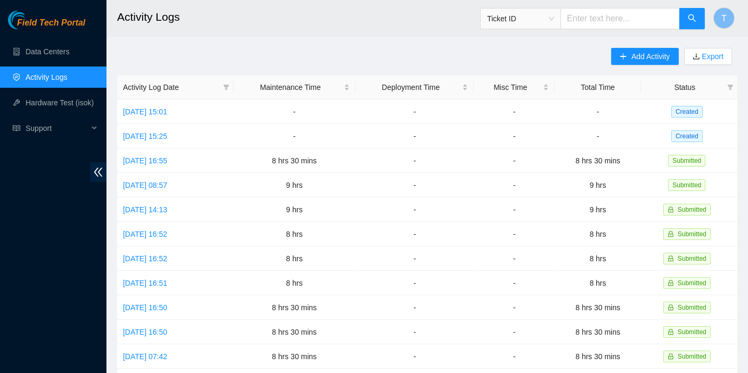
click at [571, 51] on div "Add Activity Export Activity Log Date Maintenance Time Deployment Time Misc Tim…" at bounding box center [427, 336] width 621 height 576
click at [652, 57] on span "Add Activity" at bounding box center [651, 57] width 38 height 12
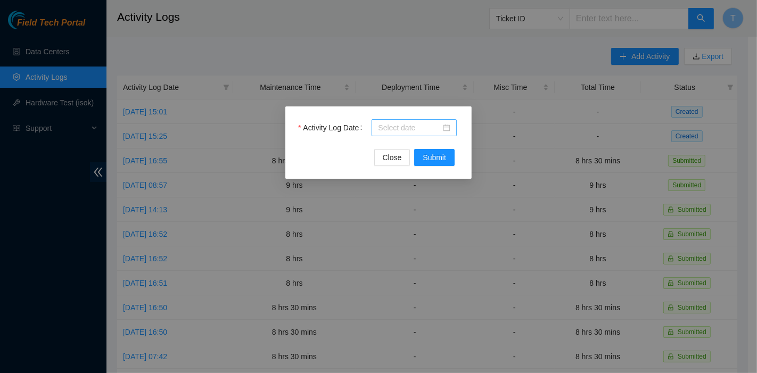
click at [379, 133] on input "Activity Log Date" at bounding box center [409, 128] width 63 height 12
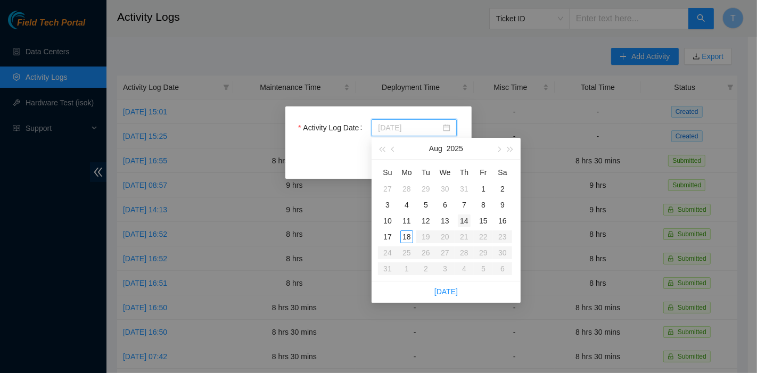
type input "[DATE]"
click at [457, 221] on td "14" at bounding box center [464, 221] width 19 height 16
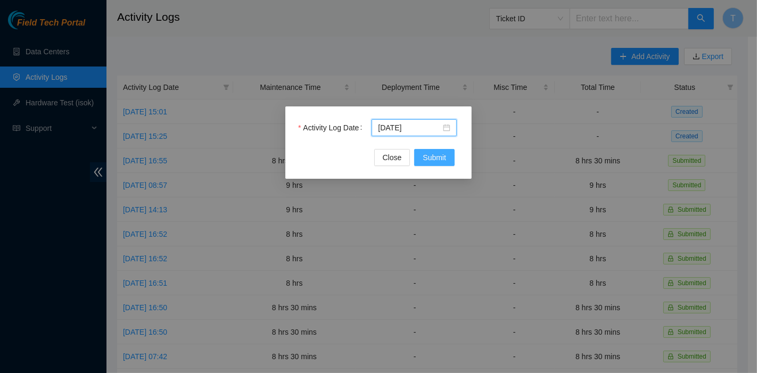
click at [428, 152] on span "Submit" at bounding box center [434, 158] width 23 height 12
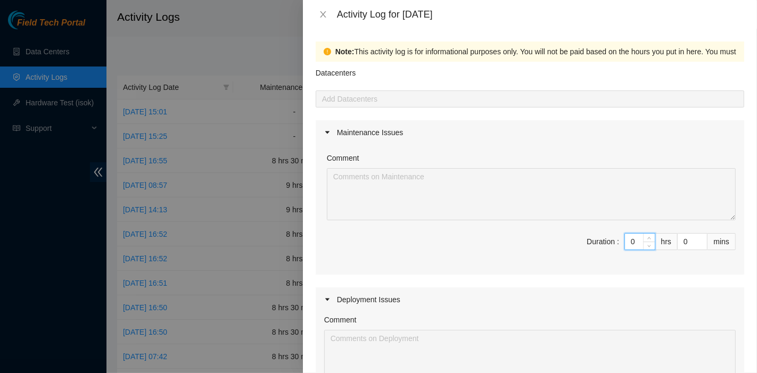
click at [627, 240] on input "0" at bounding box center [640, 242] width 30 height 16
type input "9"
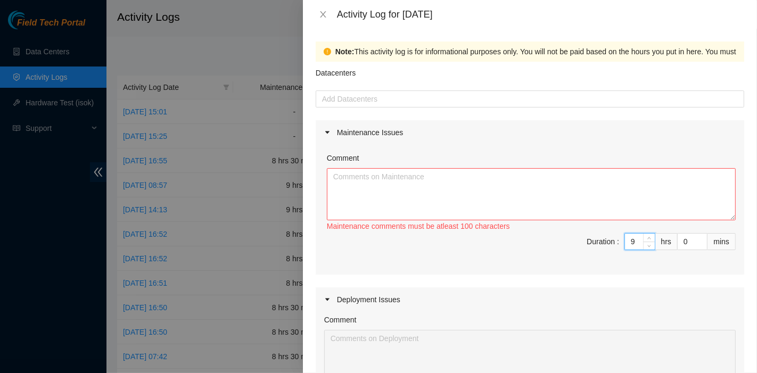
type input "9"
click at [493, 205] on textarea "Comment" at bounding box center [531, 194] width 409 height 52
paste textarea "DP83102 DP83104 DP80469 DP83429 - DP83430 DP81177 DP79032 DP78580 DP81102 DP805…"
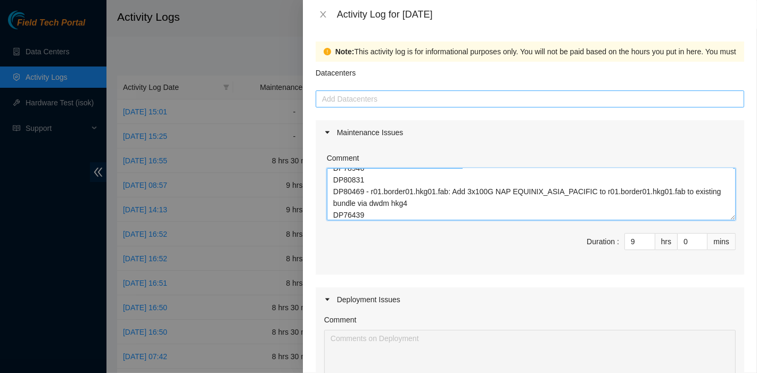
click at [405, 106] on div "Add Datacenters" at bounding box center [530, 99] width 429 height 17
type textarea "DP83102 DP83104 DP80469 DP83429 - DP83430 DP81177 DP79032 DP78580 DP81102 DP805…"
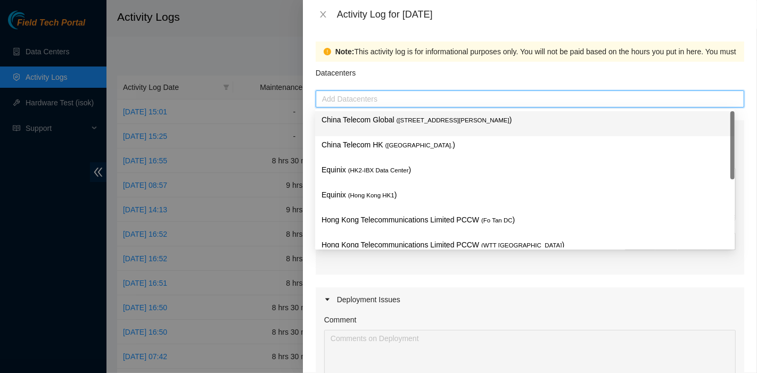
click at [402, 128] on div "China Telecom Global ( [STREET_ADDRESS][PERSON_NAME] )" at bounding box center [525, 124] width 407 height 20
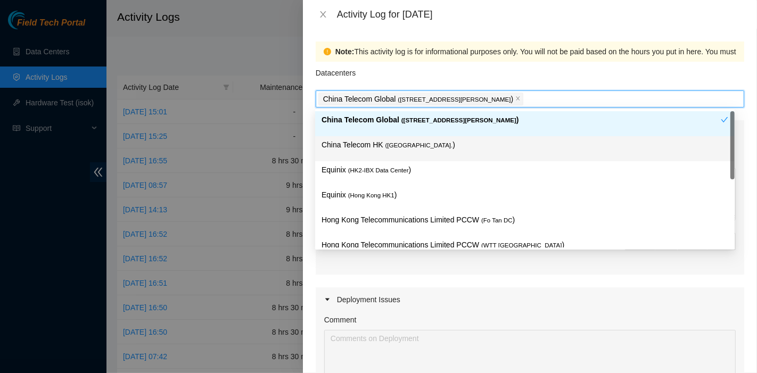
click at [399, 151] on p "China Telecom HK ( [GEOGRAPHIC_DATA] )" at bounding box center [525, 145] width 407 height 12
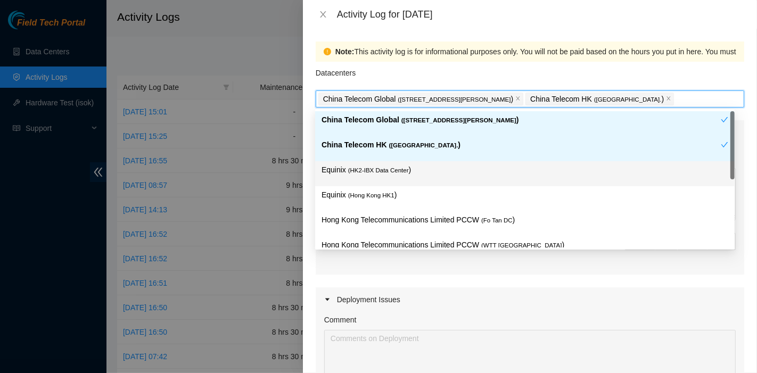
click at [395, 180] on div "Equinix ( HK2-IBX Data Center )" at bounding box center [525, 174] width 407 height 20
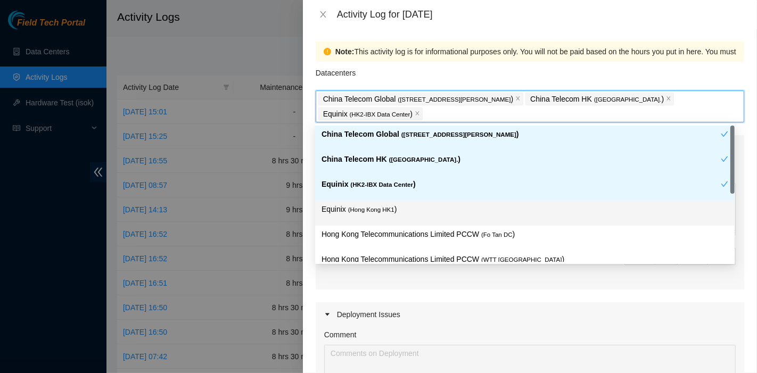
click at [394, 212] on p "Equinix ( [GEOGRAPHIC_DATA] HK1 )" at bounding box center [525, 209] width 407 height 12
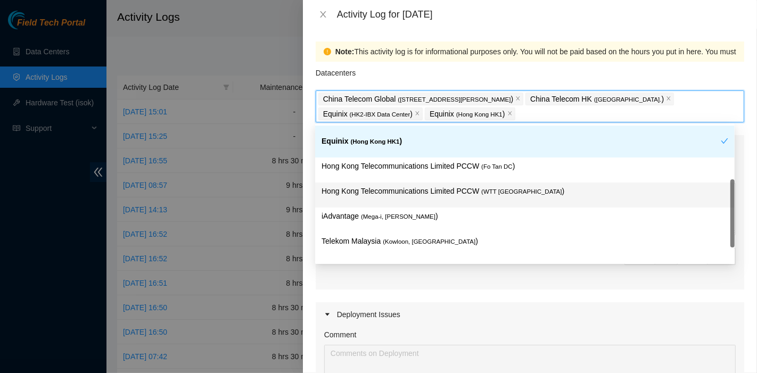
scroll to position [87, 0]
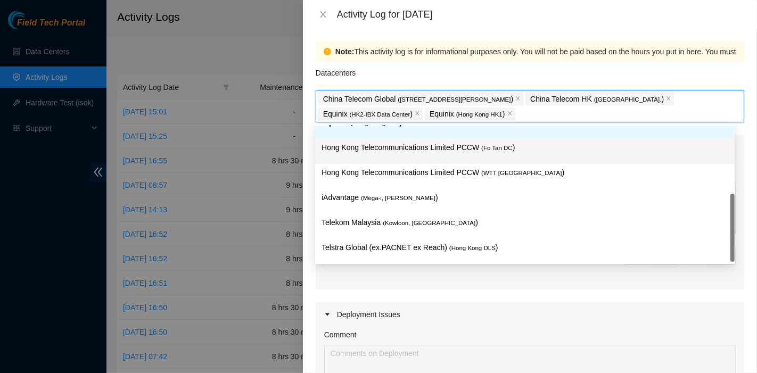
drag, startPoint x: 502, startPoint y: 150, endPoint x: 518, endPoint y: 197, distance: 50.2
click at [502, 150] on span "( Fo Tan DC" at bounding box center [497, 148] width 31 height 6
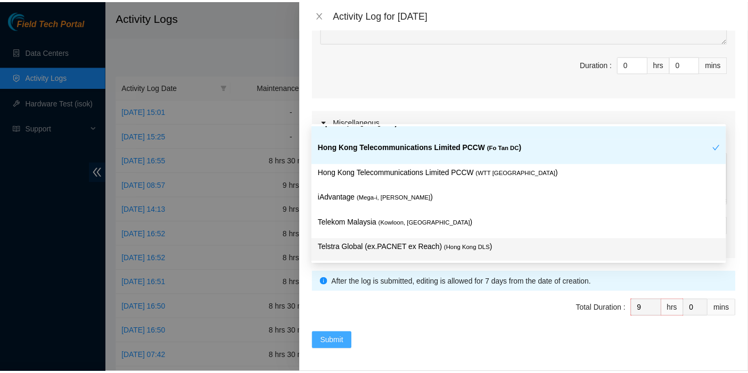
scroll to position [354, 0]
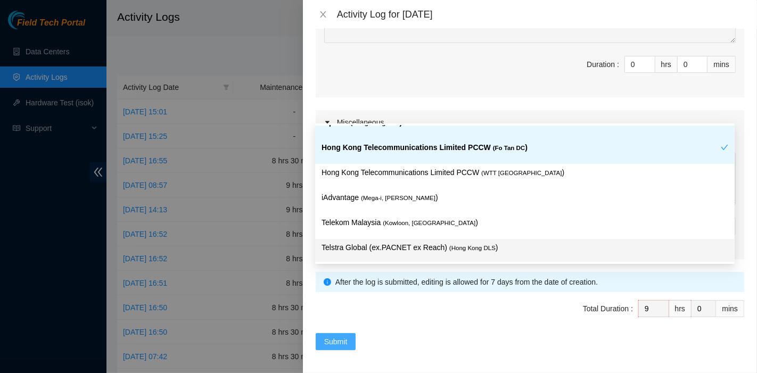
click at [331, 337] on span "Submit" at bounding box center [335, 342] width 23 height 12
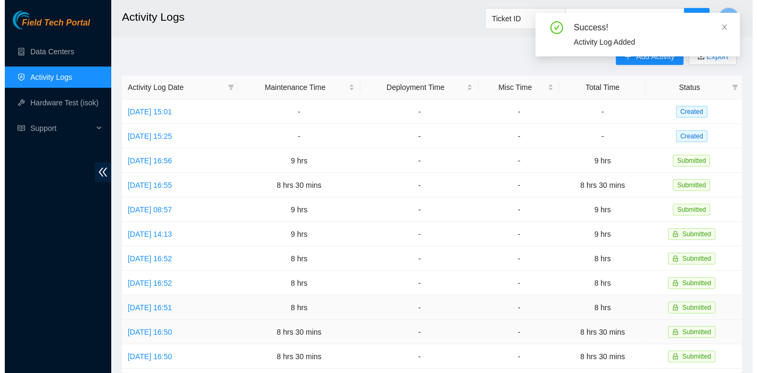
scroll to position [0, 0]
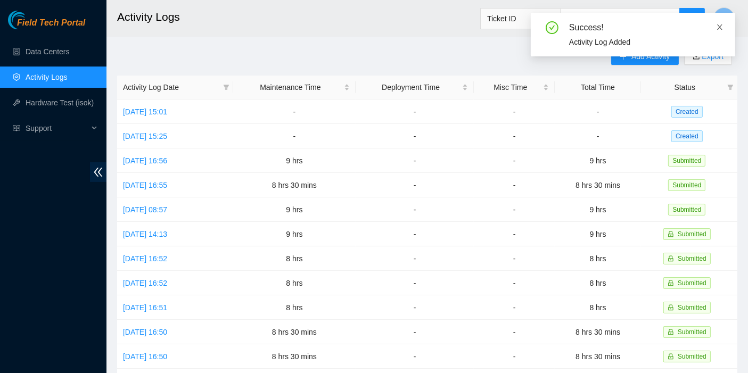
click at [720, 25] on icon "close" at bounding box center [719, 26] width 7 height 7
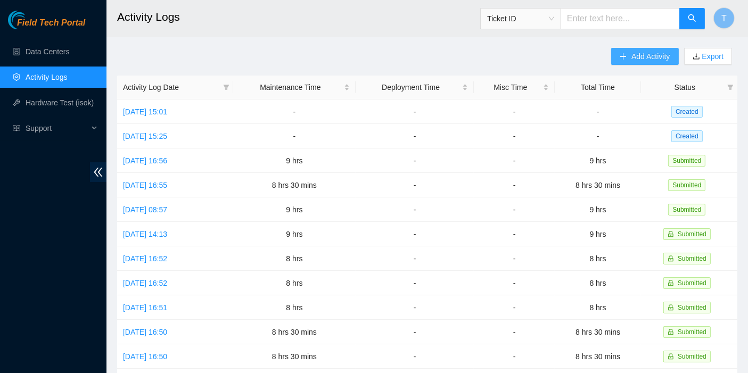
click at [639, 55] on span "Add Activity" at bounding box center [651, 57] width 38 height 12
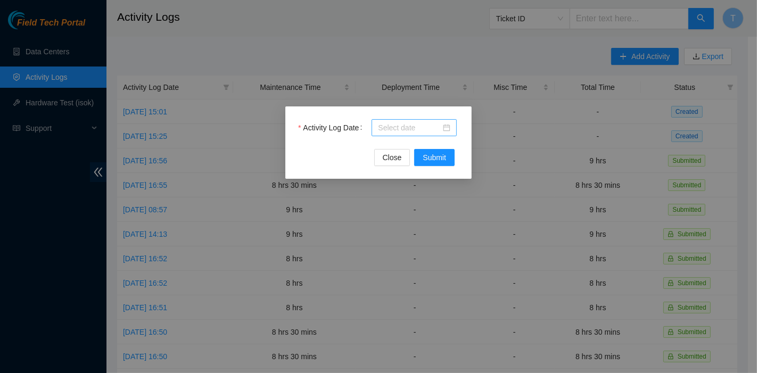
click at [432, 120] on div at bounding box center [414, 127] width 85 height 17
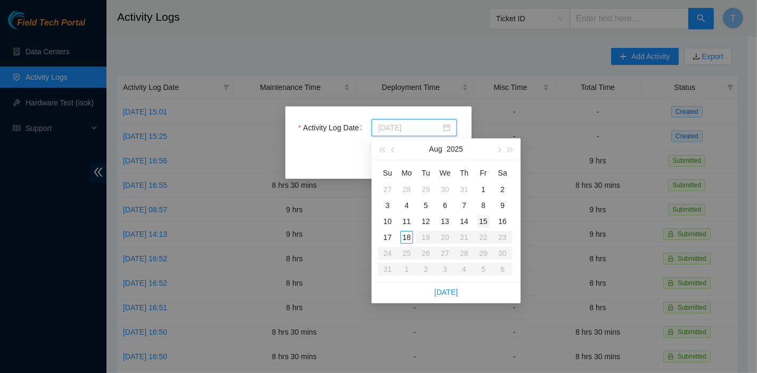
type input "[DATE]"
click at [478, 222] on div "15" at bounding box center [483, 221] width 13 height 13
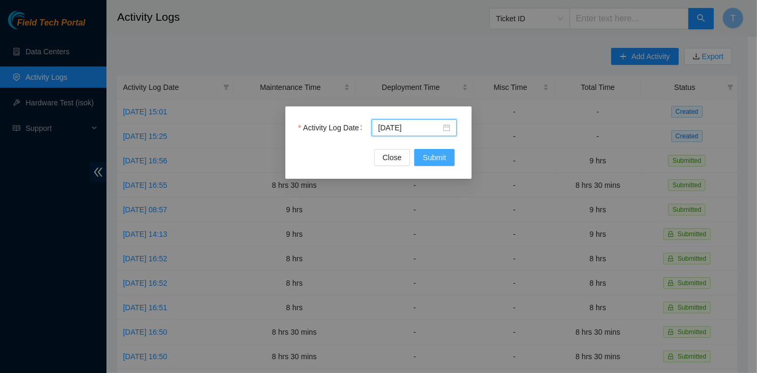
click at [450, 150] on button "Submit" at bounding box center [434, 157] width 40 height 17
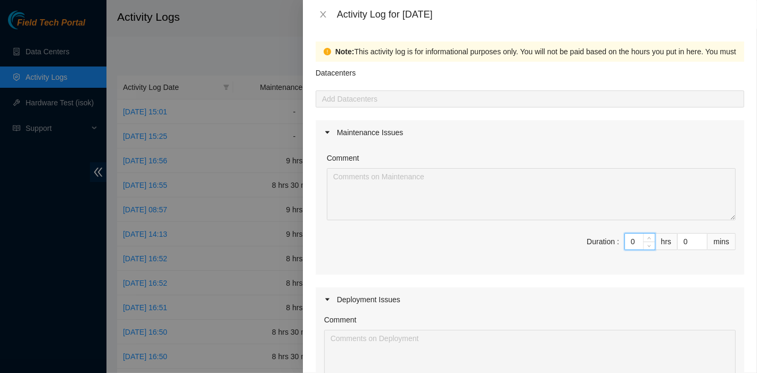
click at [625, 241] on input "0" at bounding box center [640, 242] width 30 height 16
type input "09"
type input "9"
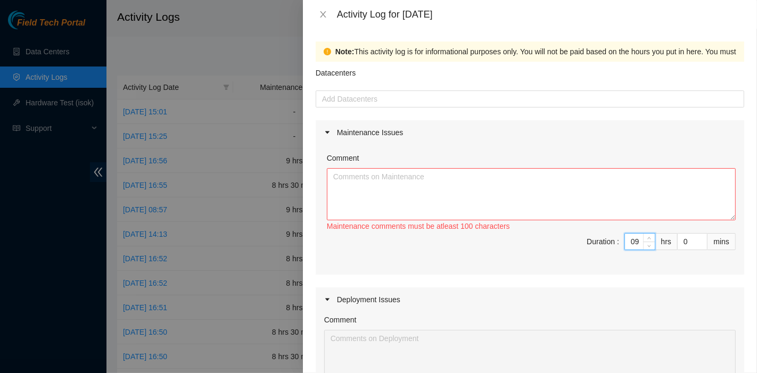
type input "0"
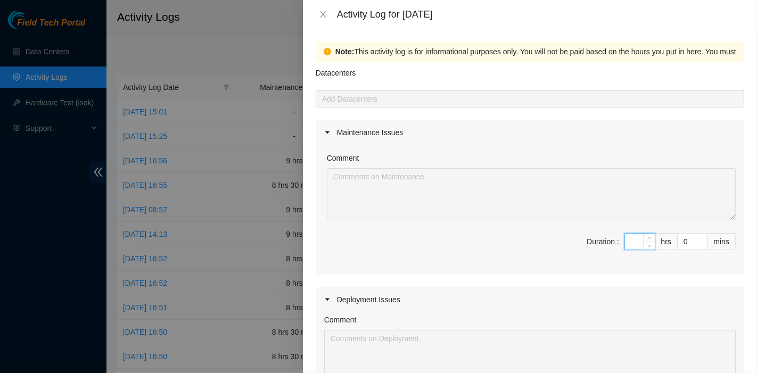
type input "8"
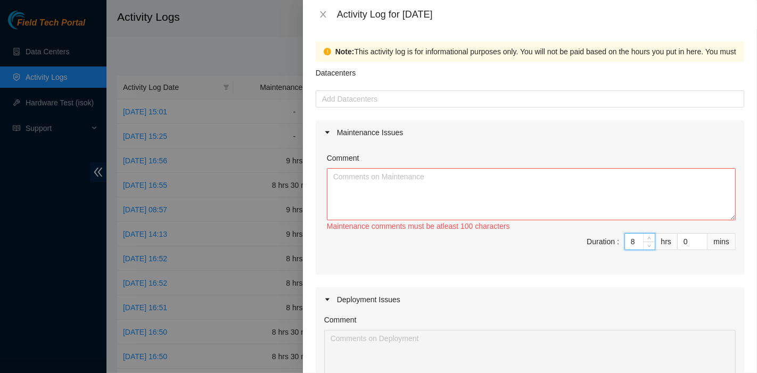
type input "8"
type input "03"
type input "3"
type input "0"
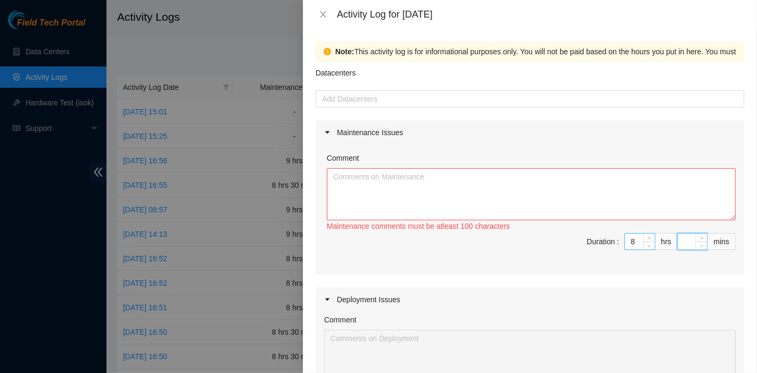
type input "3"
type input "30"
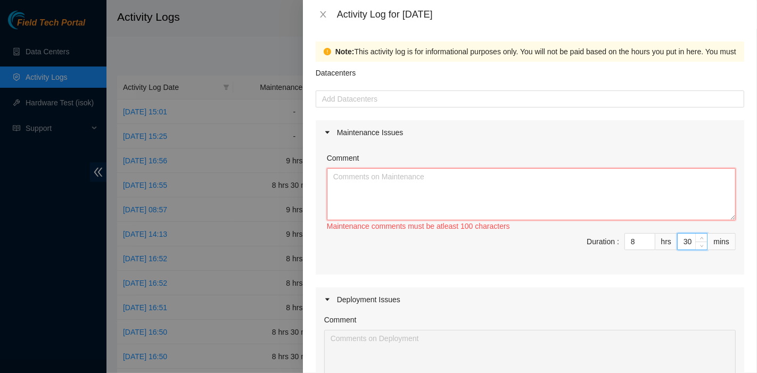
click at [347, 195] on textarea "Comment" at bounding box center [531, 194] width 409 height 52
paste textarea "DP83102 DP83104 DP80469 DP83429 - DP83430 DP81177 DP79032 DP78580 DP81102 DP805…"
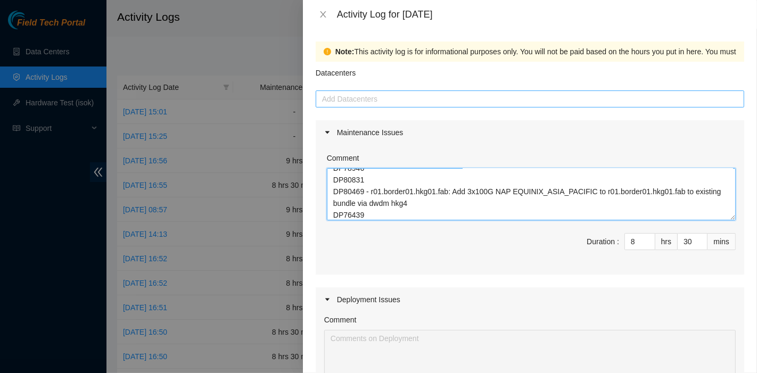
click at [366, 96] on div at bounding box center [530, 99] width 423 height 13
type textarea "DP83102 DP83104 DP80469 DP83429 - DP83430 DP81177 DP79032 DP78580 DP81102 DP805…"
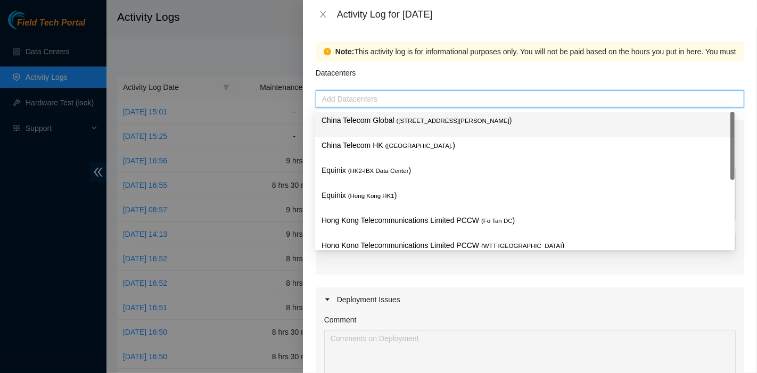
click at [367, 126] on p "China Telecom Global ( [STREET_ADDRESS][PERSON_NAME] )" at bounding box center [525, 121] width 407 height 12
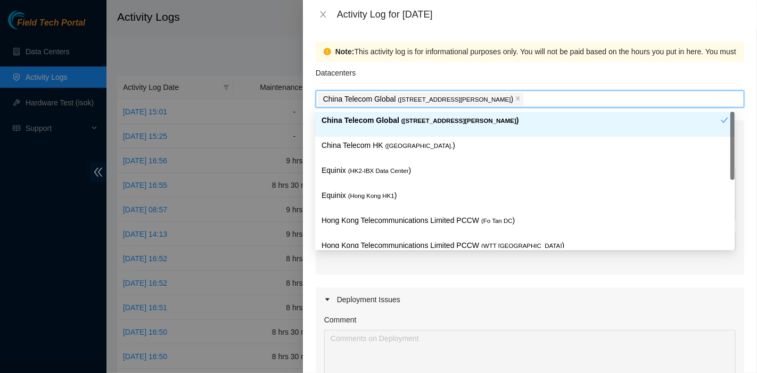
click at [368, 151] on div "China Telecom HK ( [GEOGRAPHIC_DATA] )" at bounding box center [525, 150] width 407 height 20
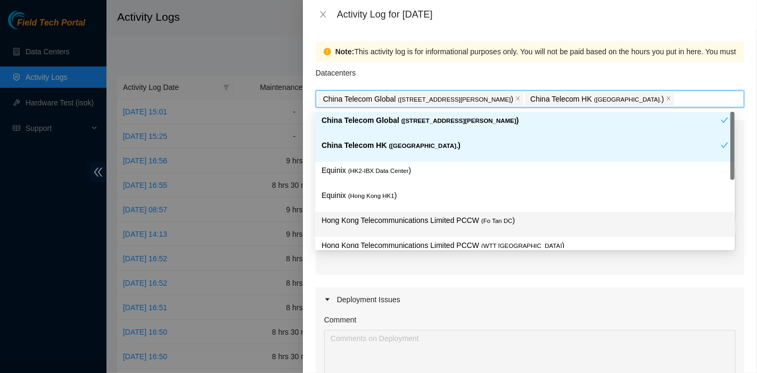
click at [453, 221] on p "Hong Kong Telecommunications Limited PCCW ( Fo Tan DC )" at bounding box center [525, 221] width 407 height 12
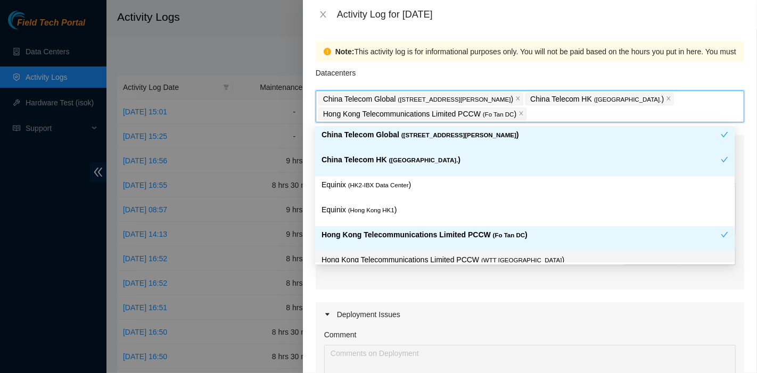
click at [473, 257] on p "Hong Kong Telecommunications Limited PCCW ( WTT [GEOGRAPHIC_DATA] )" at bounding box center [525, 260] width 407 height 12
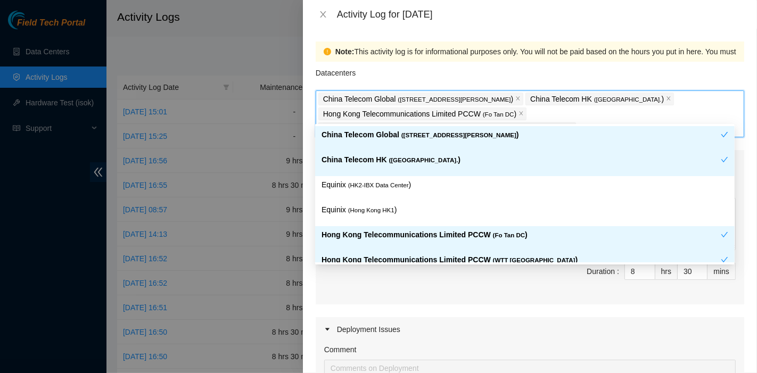
click at [444, 254] on p "Hong Kong Telecommunications Limited PCCW ( WTT [GEOGRAPHIC_DATA] )" at bounding box center [521, 260] width 399 height 12
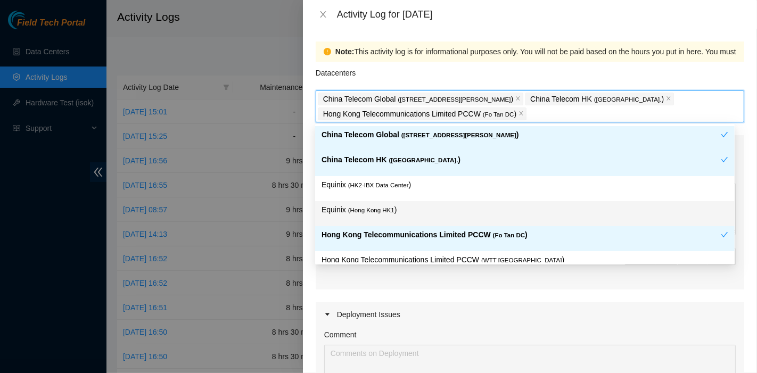
click at [388, 211] on span "( [GEOGRAPHIC_DATA] HK1" at bounding box center [371, 210] width 46 height 6
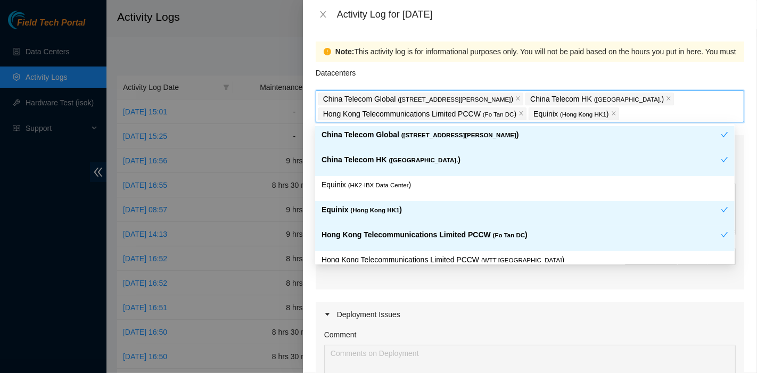
click at [391, 195] on div "Equinix ( HK2-IBX Data Center )" at bounding box center [525, 189] width 407 height 20
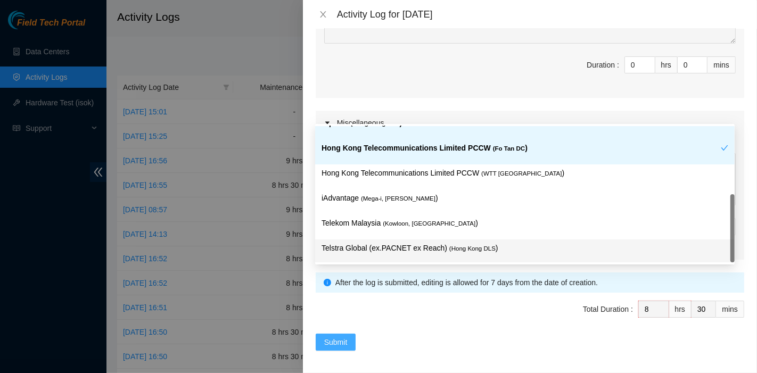
scroll to position [354, 0]
click at [337, 336] on span "Submit" at bounding box center [335, 342] width 23 height 12
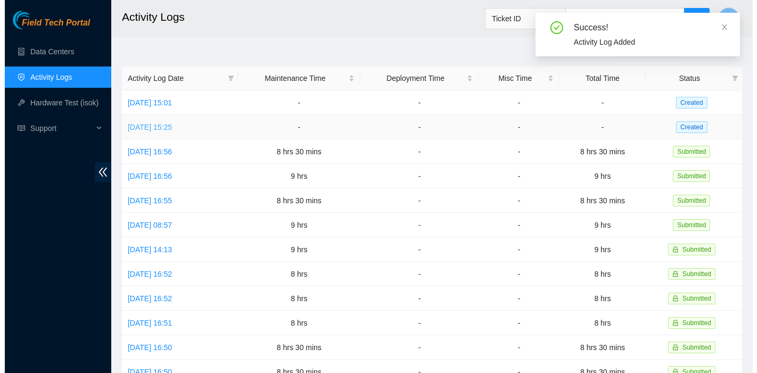
scroll to position [10, 0]
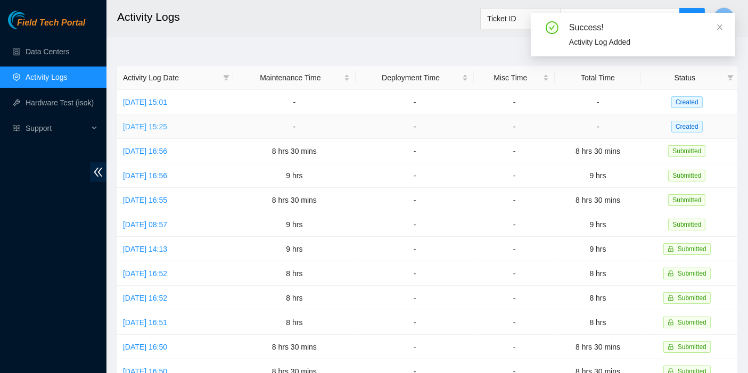
click at [158, 127] on link "[DATE] 15:25" at bounding box center [145, 127] width 44 height 9
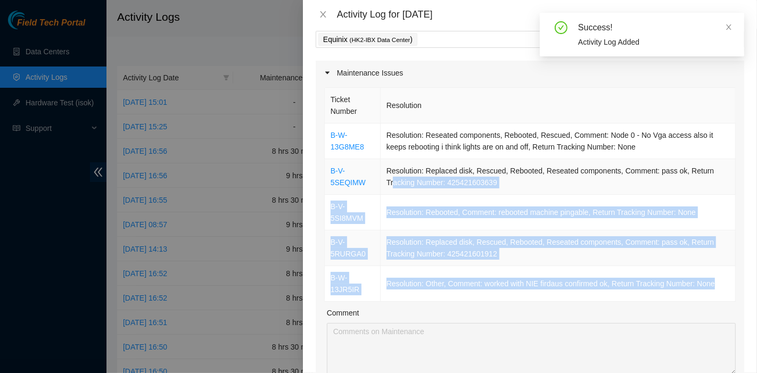
scroll to position [59, 0]
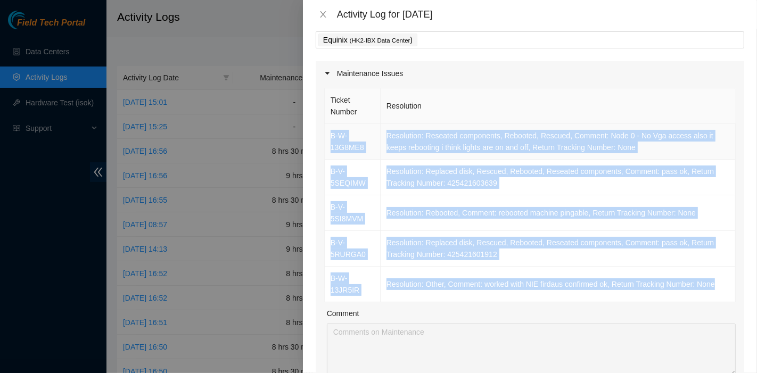
drag, startPoint x: 716, startPoint y: 281, endPoint x: 325, endPoint y: 130, distance: 418.8
click at [325, 130] on tbody "B-W-13G8ME8 Resolution: Reseated components, Rebooted, Rescued, Comment: Node 0…" at bounding box center [530, 213] width 411 height 178
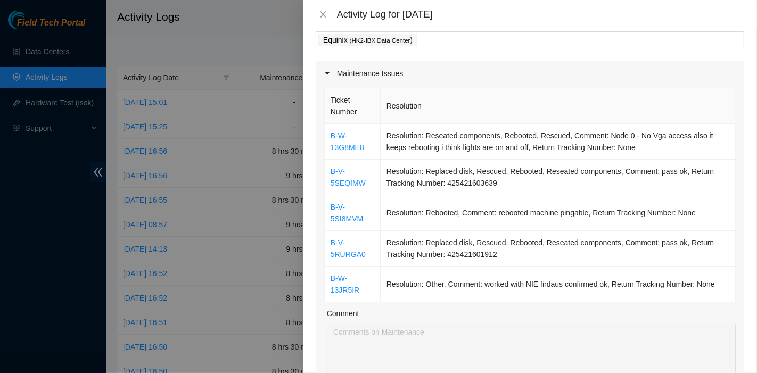
click at [457, 42] on div "Equinix ( HK2-IBX Data Center )" at bounding box center [530, 39] width 423 height 15
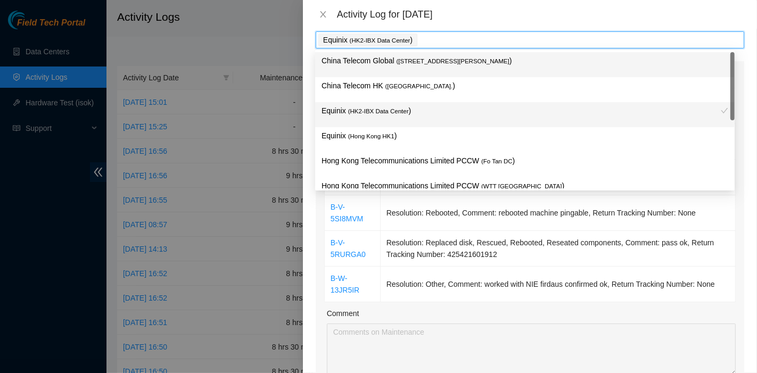
click at [432, 66] on p "China Telecom Global ( [STREET_ADDRESS][PERSON_NAME] )" at bounding box center [525, 61] width 407 height 12
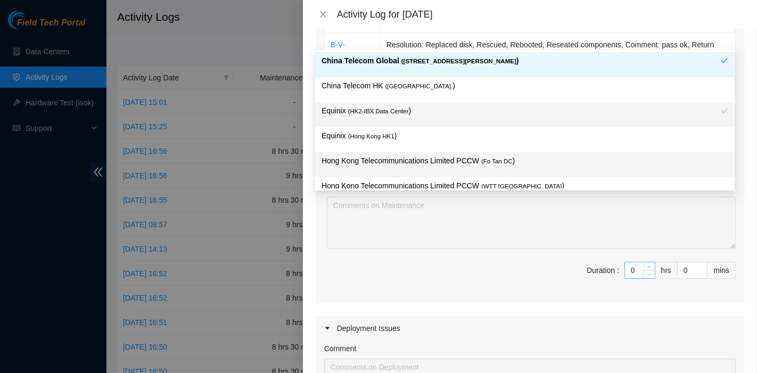
click at [629, 271] on input "0" at bounding box center [640, 271] width 30 height 16
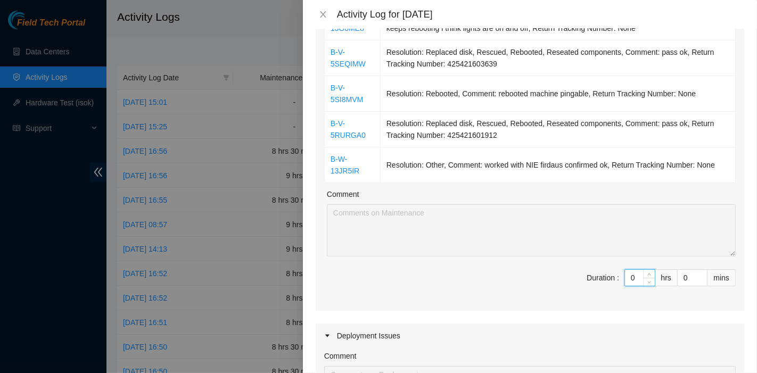
drag, startPoint x: 629, startPoint y: 271, endPoint x: 602, endPoint y: 274, distance: 26.2
click at [602, 274] on span "Duration : 0 hrs 0 mins" at bounding box center [530, 285] width 412 height 30
type input "8"
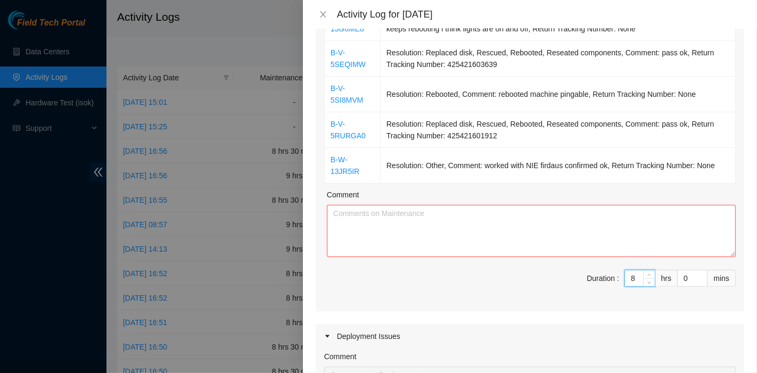
type input "8"
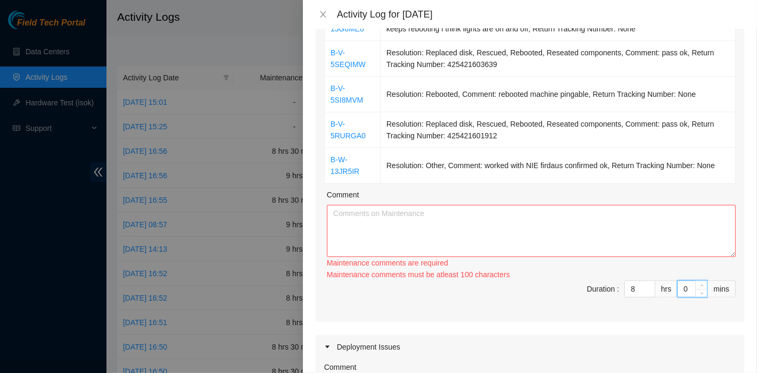
type input "3"
type input "30"
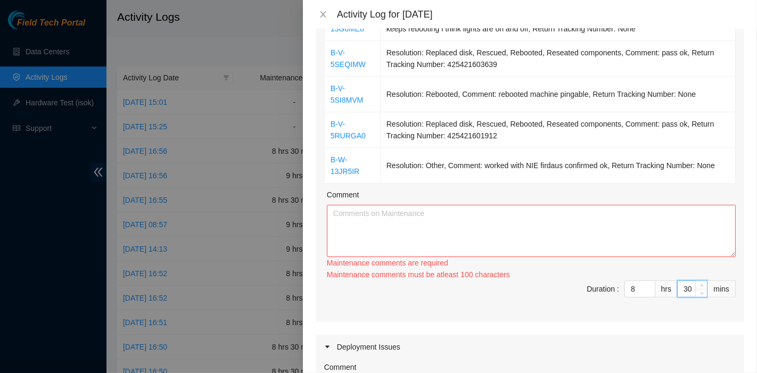
click at [466, 198] on div "Comment" at bounding box center [531, 197] width 409 height 16
click at [461, 233] on textarea "Comment" at bounding box center [531, 231] width 409 height 52
paste textarea "B-W-13G8ME8 Resolution: Reseated components, Rebooted, Rescued, Comment: Node 0…"
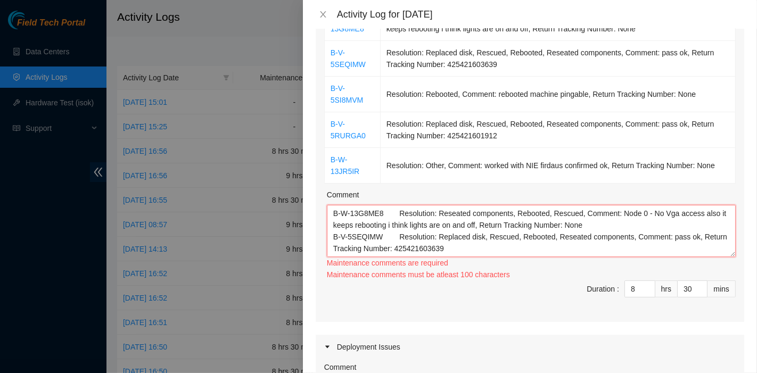
scroll to position [44, 0]
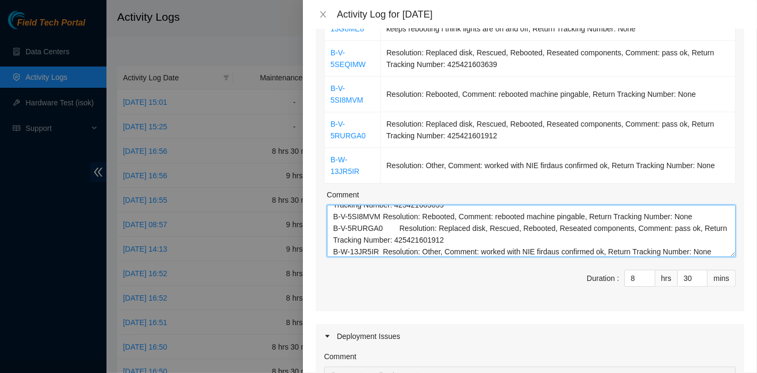
click at [648, 223] on textarea "B-W-13G8ME8 Resolution: Reseated components, Rebooted, Rescued, Comment: Node 0…" at bounding box center [531, 231] width 409 height 52
click at [709, 251] on textarea "B-W-13G8ME8 Resolution: Reseated components, Rebooted, Rescued, Comment: Node 0…" at bounding box center [531, 231] width 409 height 52
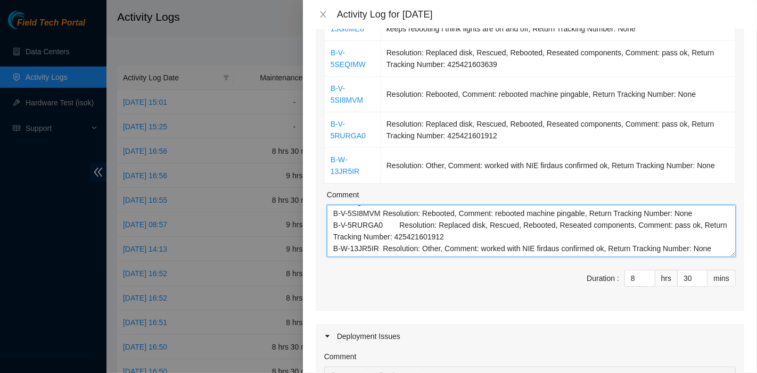
click at [537, 252] on textarea "B-W-13G8ME8 Resolution: Reseated components, Rebooted, Rescued, Comment: Node 0…" at bounding box center [531, 231] width 409 height 52
click at [516, 251] on textarea "B-W-13G8ME8 Resolution: Reseated components, Rebooted, Rescued, Comment: Node 0…" at bounding box center [531, 231] width 409 height 52
paste textarea "B-V-5Q83D8N B-V-5Q83D8W B-V-5RAAUJD B-V-5KV6UAC Tracking 417328413785 B-V-5M74X…"
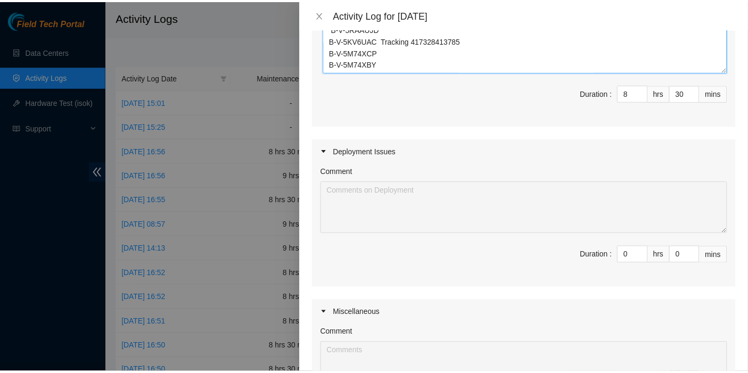
scroll to position [553, 0]
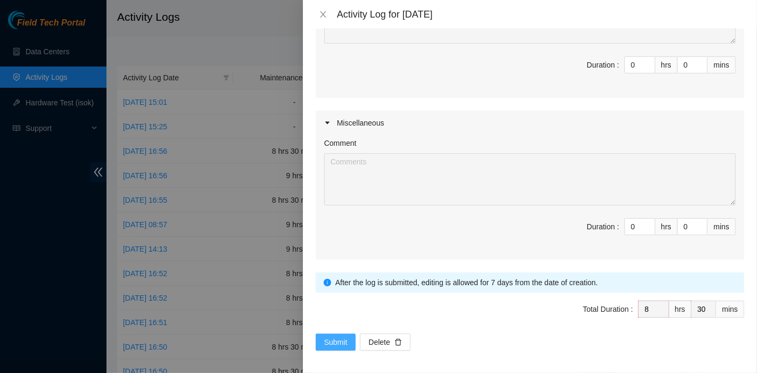
type textarea "B-W-13G8ME8 Resolution: Reseated components, Rebooted, Rescued, Comment: Node 0…"
click at [333, 337] on span "Submit" at bounding box center [335, 343] width 23 height 12
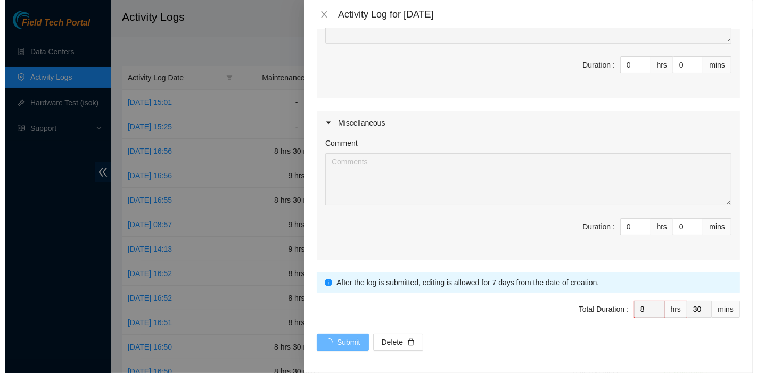
scroll to position [0, 0]
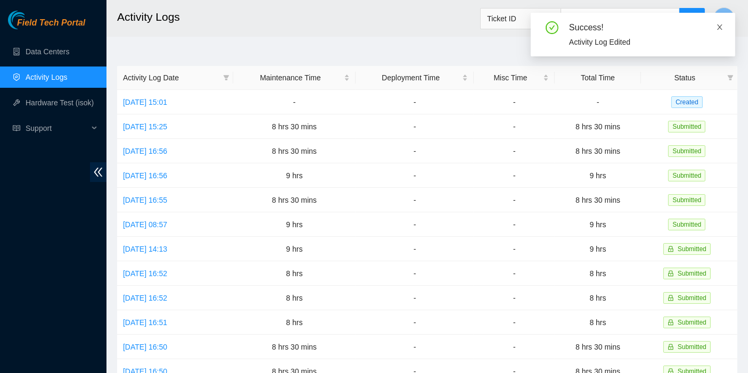
click at [719, 26] on icon "close" at bounding box center [719, 27] width 5 height 5
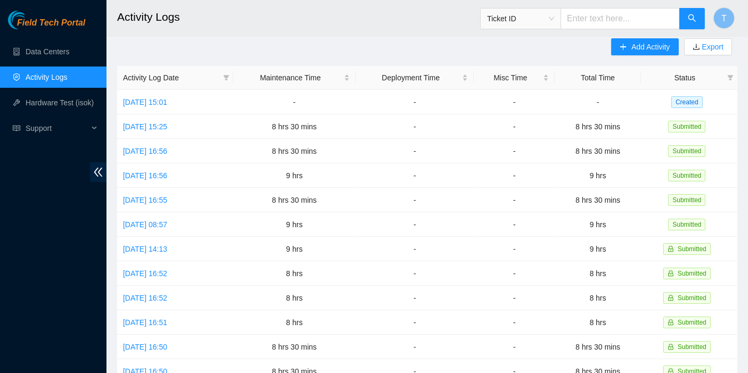
drag, startPoint x: 503, startPoint y: 49, endPoint x: 511, endPoint y: 50, distance: 8.6
click at [503, 49] on div "Add Activity Export Activity Log Date Maintenance Time Deployment Time Misc Tim…" at bounding box center [427, 326] width 621 height 576
click at [658, 42] on span "Add Activity" at bounding box center [651, 47] width 38 height 12
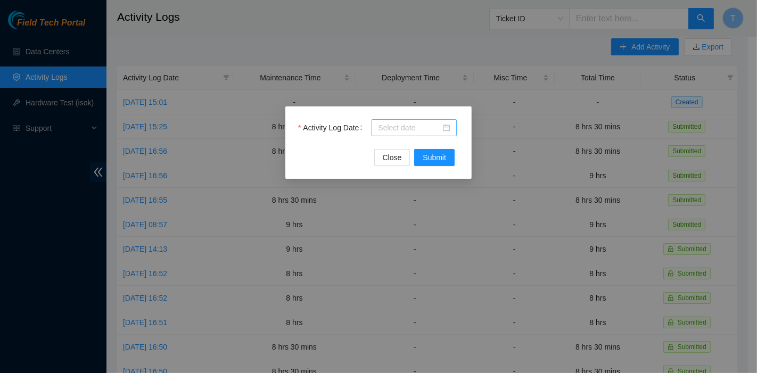
click at [409, 133] on input "Activity Log Date" at bounding box center [409, 128] width 63 height 12
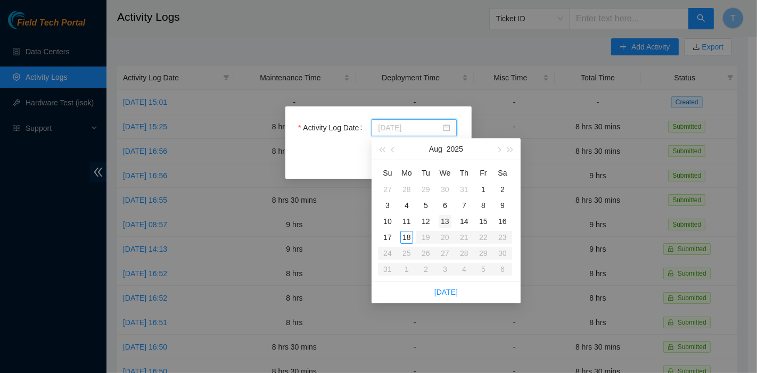
type input "[DATE]"
click at [382, 235] on div "17" at bounding box center [387, 237] width 13 height 13
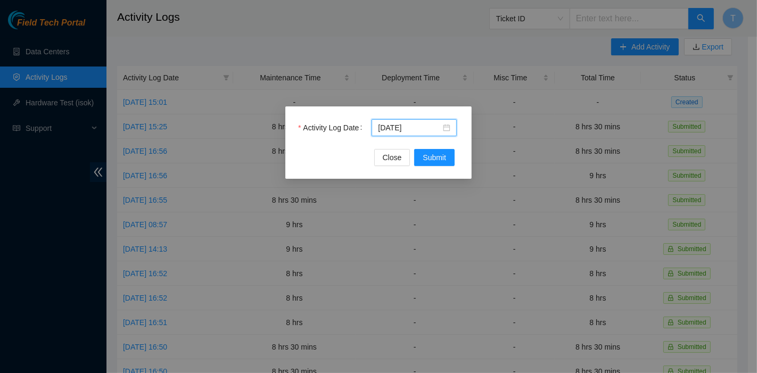
click at [432, 146] on div "Activity Log Date [DATE]" at bounding box center [378, 134] width 161 height 30
click at [434, 155] on span "Submit" at bounding box center [434, 158] width 23 height 12
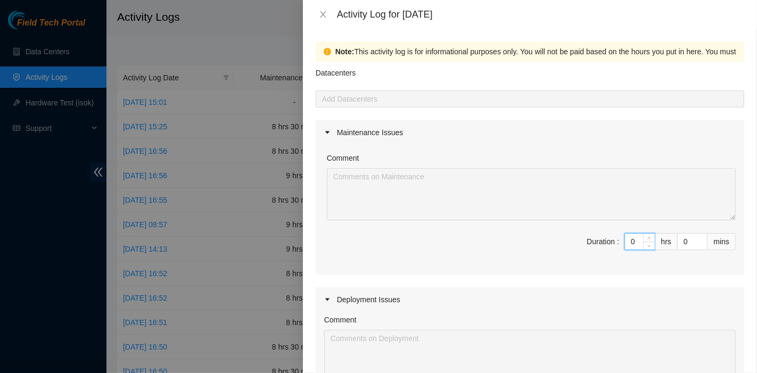
drag, startPoint x: 630, startPoint y: 242, endPoint x: 571, endPoint y: 241, distance: 58.6
click at [571, 241] on span "Duration : 0 hrs 0 mins" at bounding box center [530, 248] width 412 height 30
type input "8"
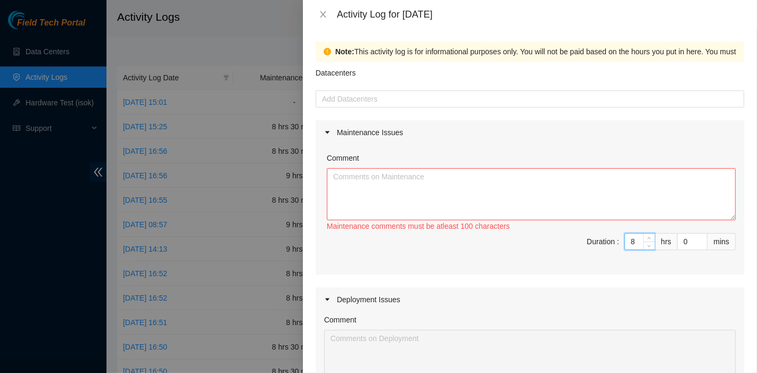
type input "8"
click at [494, 188] on textarea "Comment" at bounding box center [531, 194] width 409 height 52
paste textarea "B-V-5MX7WI9 Resolution: Replaced disk, Rescued, Reseated components, Rebooted, …"
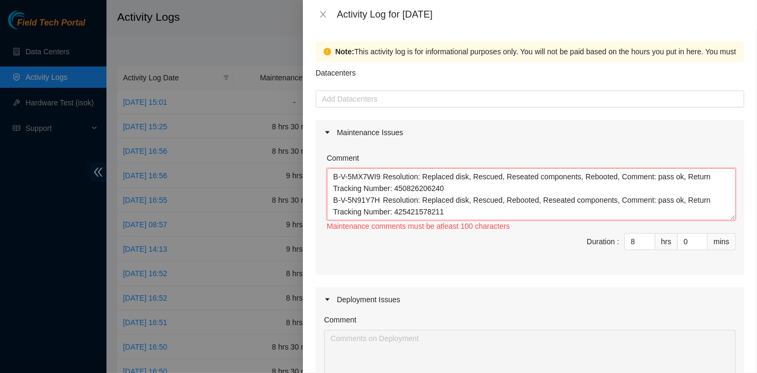
scroll to position [126, 0]
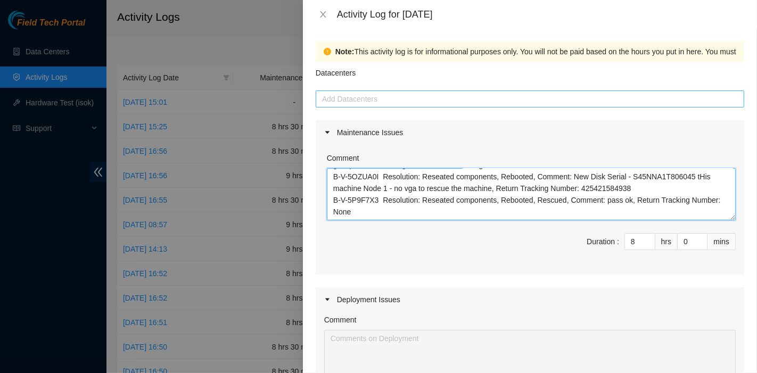
click at [419, 104] on div at bounding box center [530, 99] width 423 height 13
type textarea "B-V-5MX7WI9 Resolution: Replaced disk, Rescued, Reseated components, Rebooted, …"
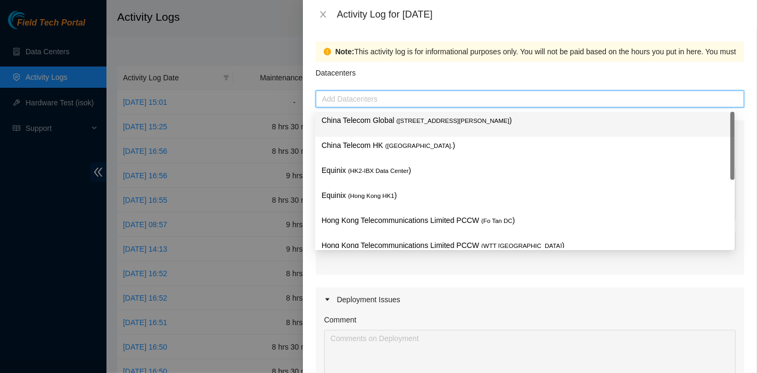
click at [413, 123] on span "( [STREET_ADDRESS][PERSON_NAME]" at bounding box center [453, 121] width 113 height 6
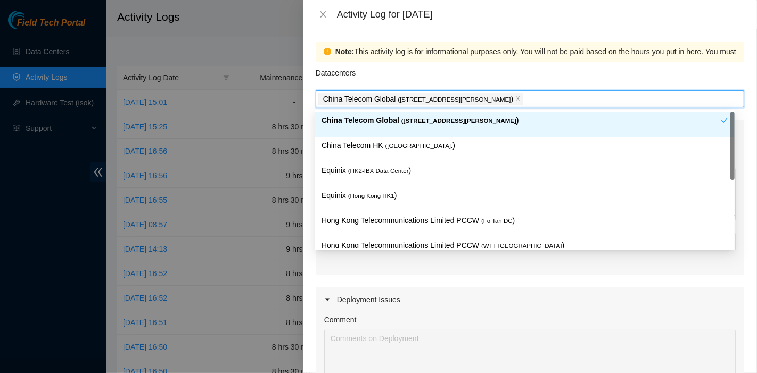
click at [413, 143] on span "( [GEOGRAPHIC_DATA]." at bounding box center [420, 146] width 68 height 6
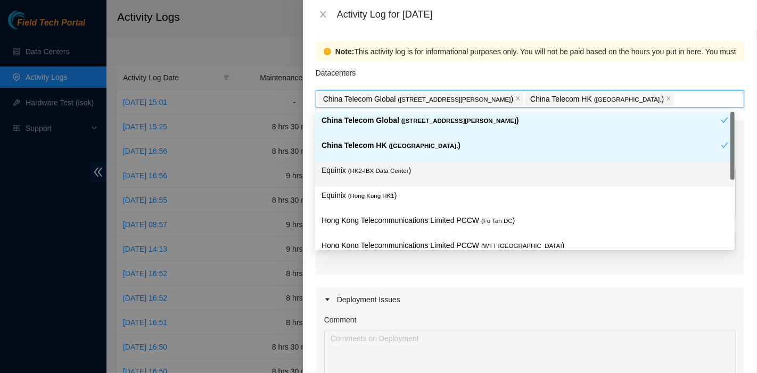
click at [398, 171] on span "( HK2-IBX Data Center" at bounding box center [378, 171] width 61 height 6
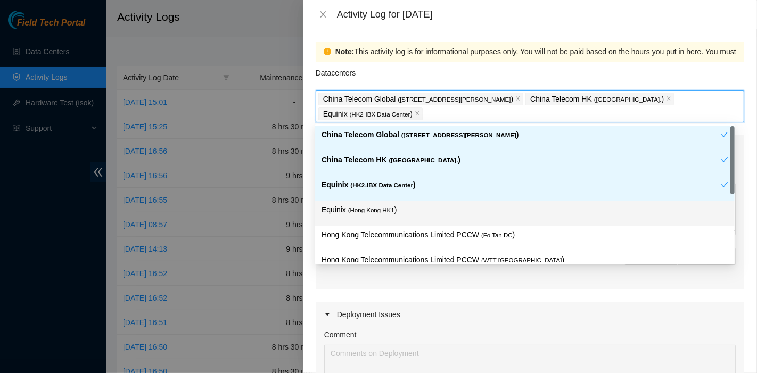
click at [388, 209] on span "( [GEOGRAPHIC_DATA] HK1" at bounding box center [371, 210] width 46 height 6
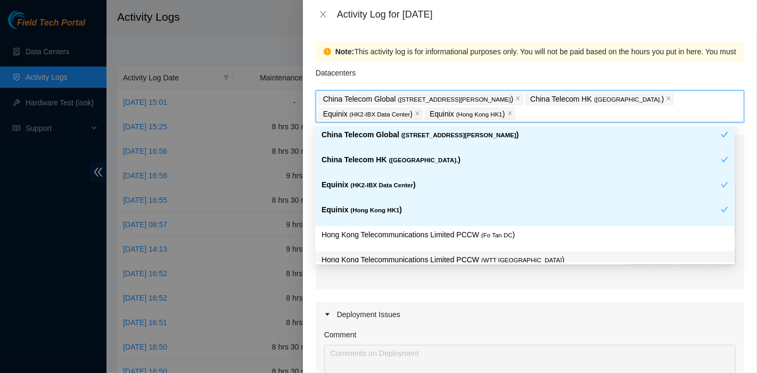
click at [517, 259] on p "Hong Kong Telecommunications Limited PCCW ( WTT [GEOGRAPHIC_DATA] )" at bounding box center [525, 260] width 407 height 12
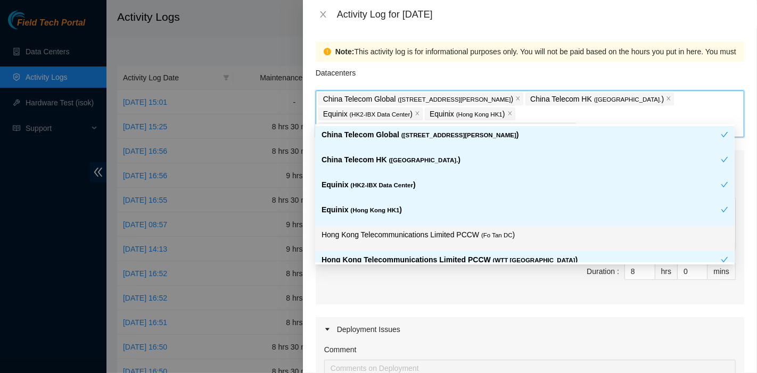
click at [522, 236] on p "Hong Kong Telecommunications Limited PCCW ( Fo Tan DC )" at bounding box center [525, 235] width 407 height 12
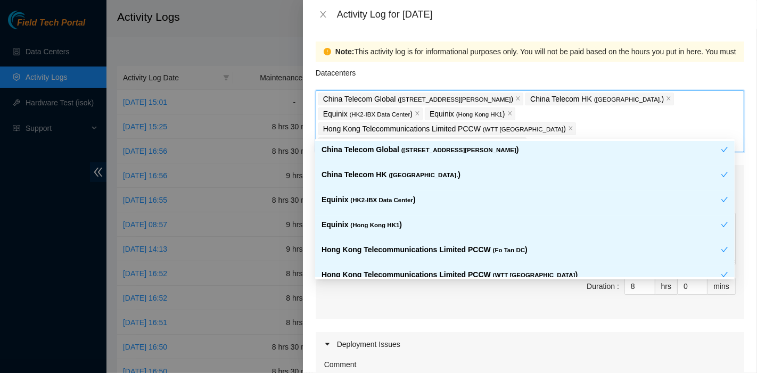
click at [521, 249] on p "Hong Kong Telecommunications Limited PCCW ( Fo Tan DC )" at bounding box center [521, 250] width 399 height 12
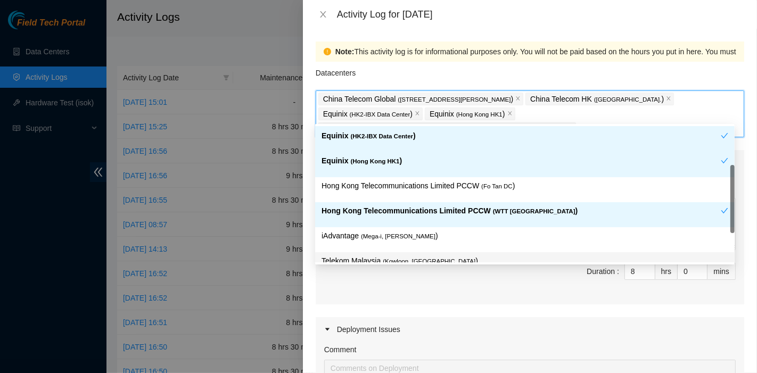
scroll to position [87, 0]
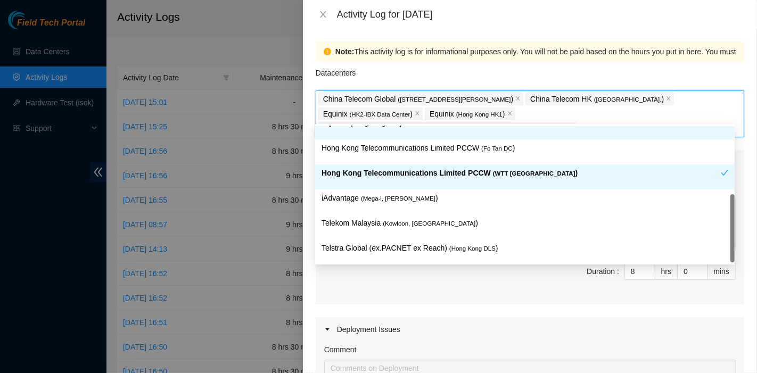
click at [511, 175] on p "Hong Kong Telecommunications Limited PCCW ( WTT [GEOGRAPHIC_DATA] )" at bounding box center [521, 173] width 399 height 12
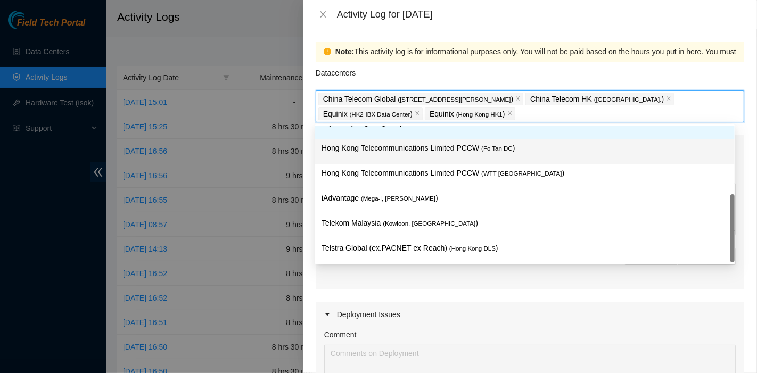
click at [509, 154] on div "Hong Kong Telecommunications Limited PCCW ( Fo Tan DC )" at bounding box center [525, 152] width 407 height 20
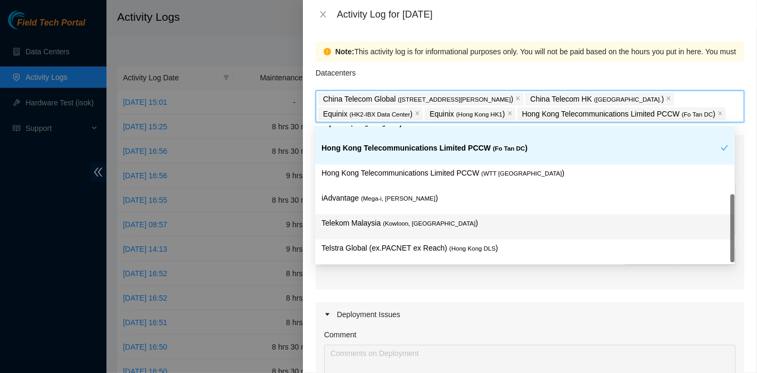
click at [452, 227] on p "Telekom Malaysia ( [GEOGRAPHIC_DATA], [GEOGRAPHIC_DATA] )" at bounding box center [525, 223] width 407 height 12
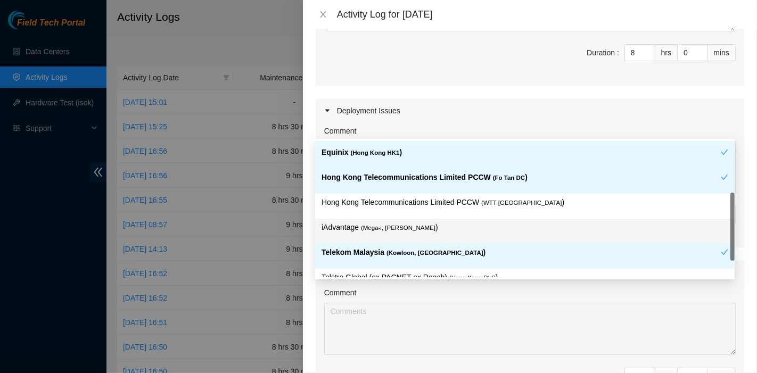
scroll to position [217, 0]
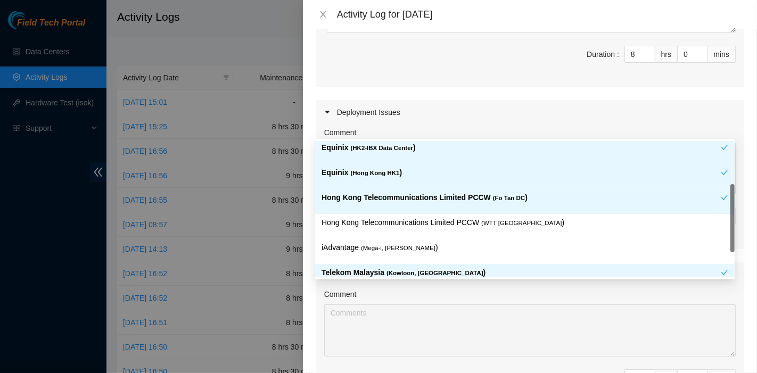
click at [398, 270] on span "( Kowloon, [GEOGRAPHIC_DATA]" at bounding box center [435, 273] width 97 height 6
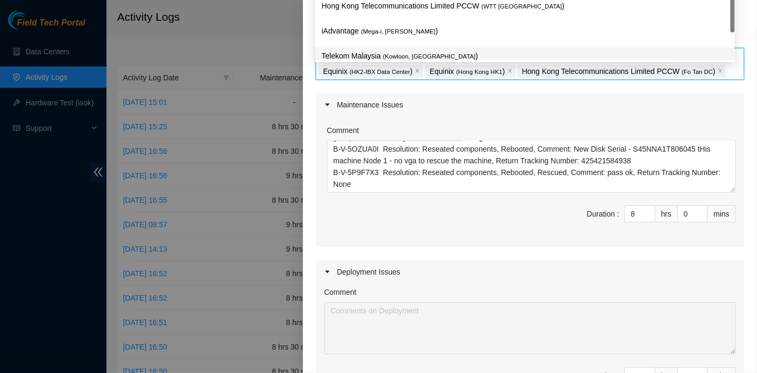
scroll to position [39, 0]
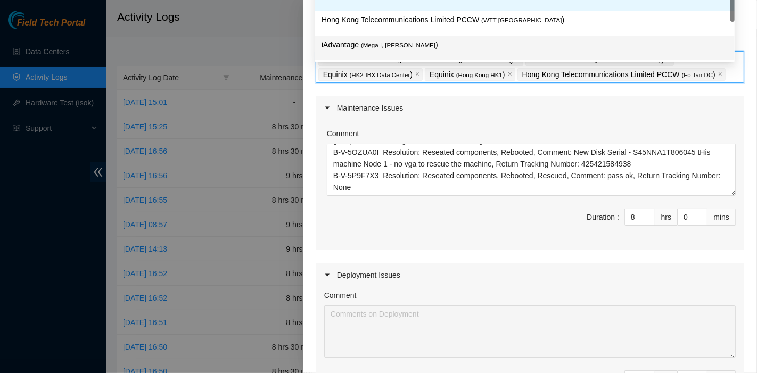
click at [356, 43] on p "iAdvantage ( Mega-i, Chai Wan )" at bounding box center [525, 45] width 407 height 12
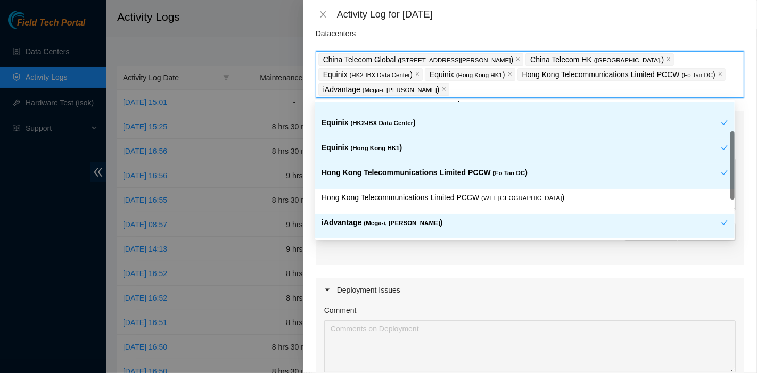
click at [404, 220] on span "( Mega-i, [PERSON_NAME]" at bounding box center [402, 223] width 76 height 6
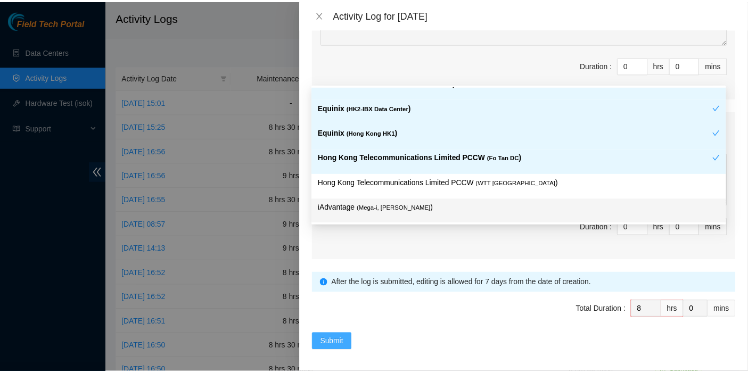
scroll to position [354, 0]
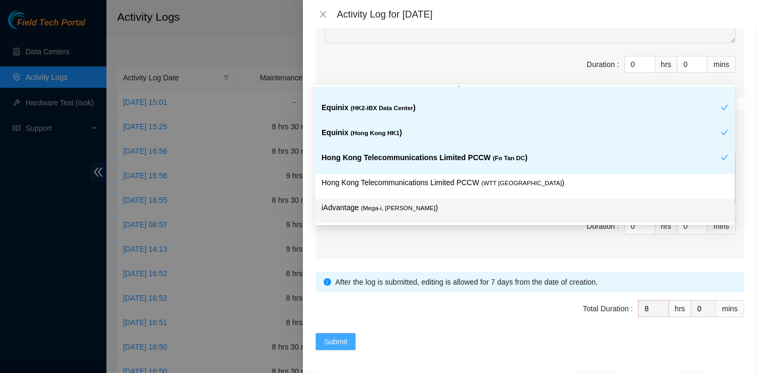
click at [339, 336] on span "Submit" at bounding box center [335, 342] width 23 height 12
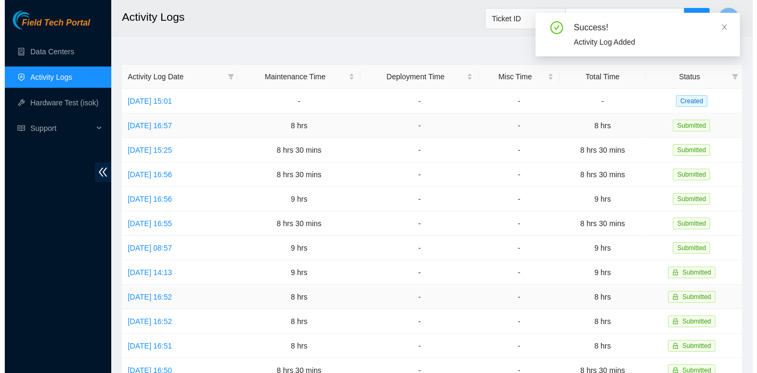
scroll to position [11, 0]
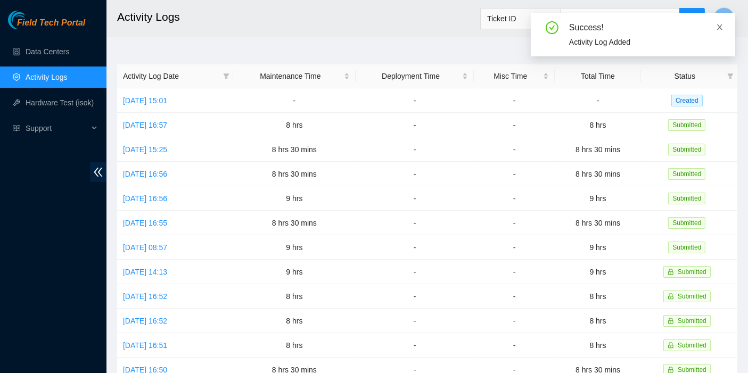
click at [721, 28] on icon "close" at bounding box center [719, 27] width 5 height 5
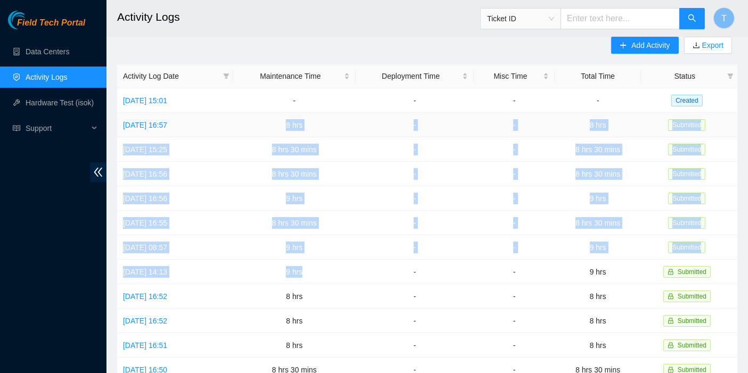
drag, startPoint x: 333, startPoint y: 270, endPoint x: 273, endPoint y: 127, distance: 154.4
click at [273, 127] on tbody "[DATE] 15:01 - - - - Created [DATE] 16:57 8 hrs - - 8 hrs Submitted [DATE] 15:2…" at bounding box center [427, 333] width 621 height 490
click at [158, 268] on link "[DATE] 14:13" at bounding box center [145, 272] width 44 height 9
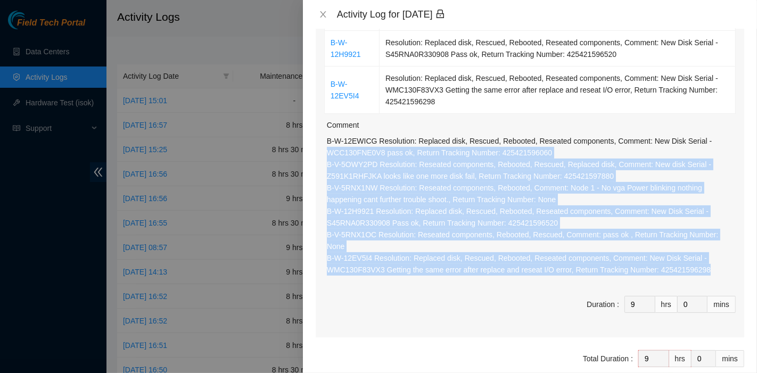
scroll to position [296, 0]
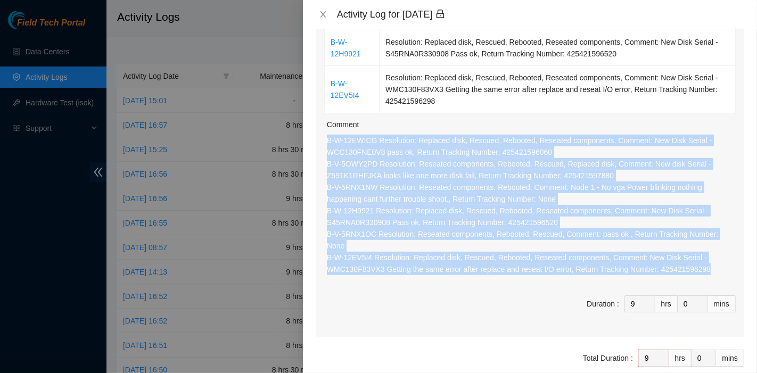
drag, startPoint x: 711, startPoint y: 262, endPoint x: 316, endPoint y: 140, distance: 412.6
click at [316, 140] on div "Ticket Number Resolution B-W-12EWICG Resolution: Replaced disk, Rescued, Reboot…" at bounding box center [530, 93] width 429 height 488
click at [323, 12] on icon "close" at bounding box center [323, 14] width 9 height 9
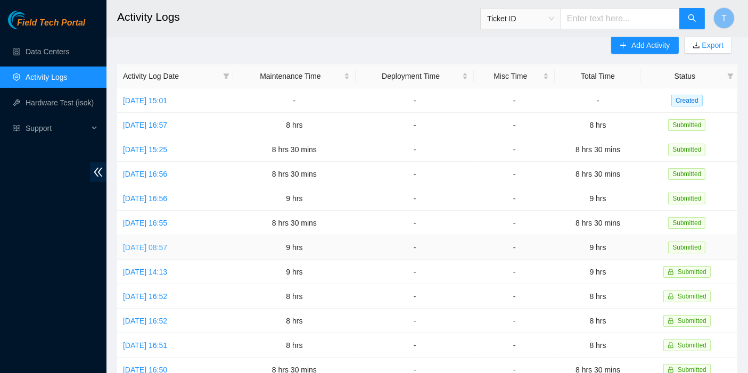
click at [167, 243] on link "[DATE] 08:57" at bounding box center [145, 247] width 44 height 9
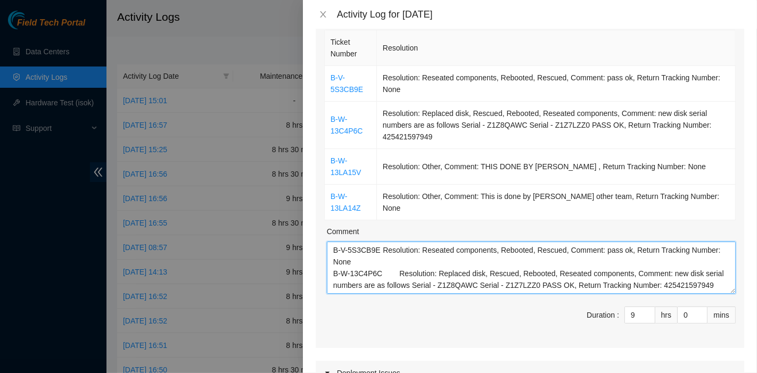
scroll to position [117, 0]
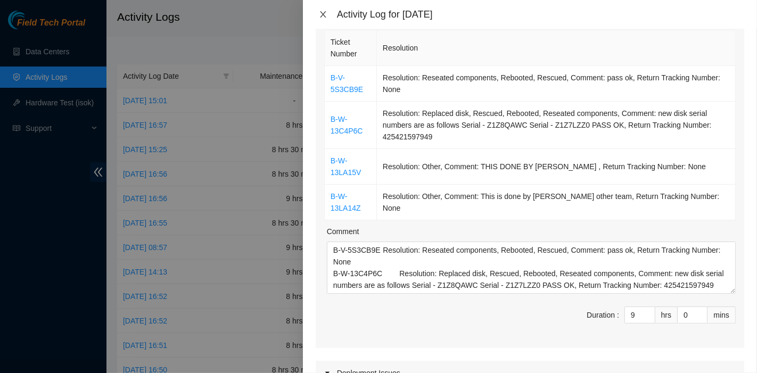
click at [323, 14] on icon "close" at bounding box center [323, 14] width 6 height 6
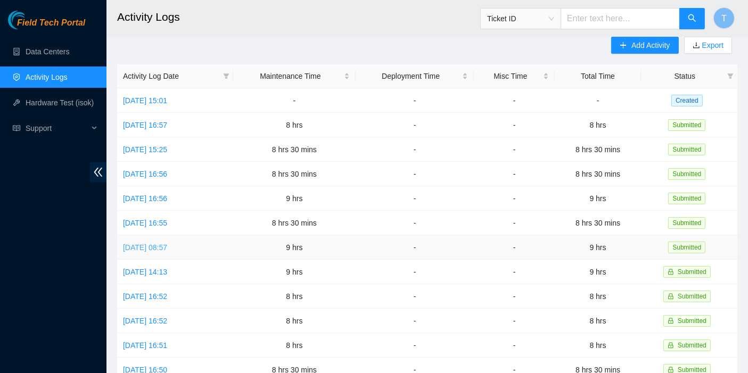
click at [167, 244] on link "[DATE] 08:57" at bounding box center [145, 247] width 44 height 9
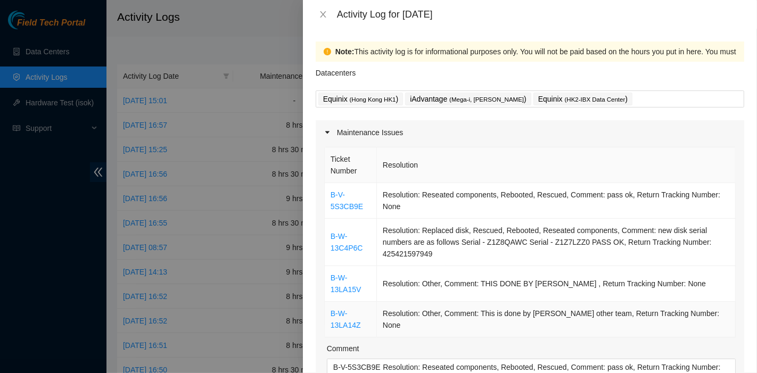
click at [689, 316] on td "Resolution: Other, Comment: This is done by [PERSON_NAME] other team, Return Tr…" at bounding box center [556, 320] width 359 height 36
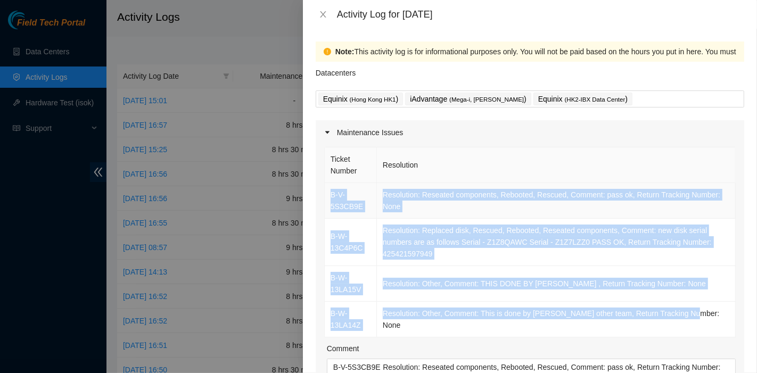
drag, startPoint x: 694, startPoint y: 321, endPoint x: 325, endPoint y: 193, distance: 389.5
click at [325, 193] on tbody "B-V-5S3CB9E Resolution: Reseated components, Rebooted, Rescued, Comment: pass o…" at bounding box center [530, 260] width 411 height 154
click at [321, 10] on icon "close" at bounding box center [323, 14] width 9 height 9
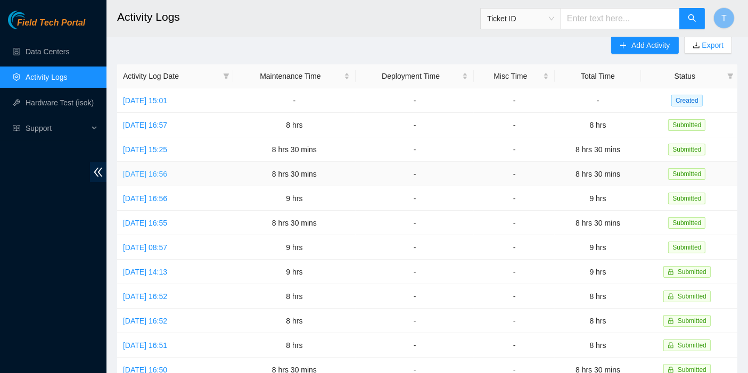
click at [143, 171] on link "[DATE] 16:56" at bounding box center [145, 174] width 44 height 9
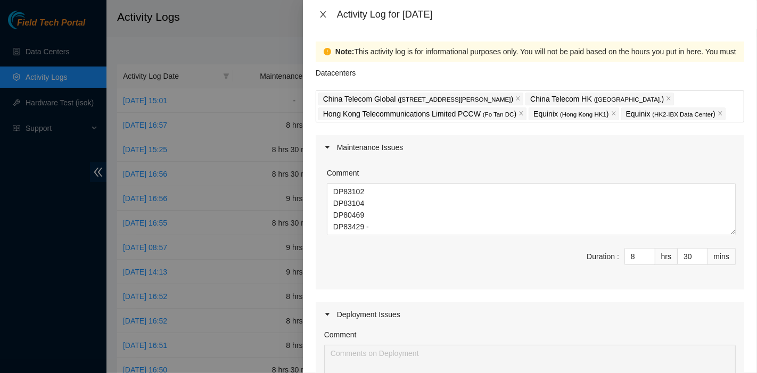
click at [319, 16] on button "Close" at bounding box center [323, 15] width 15 height 10
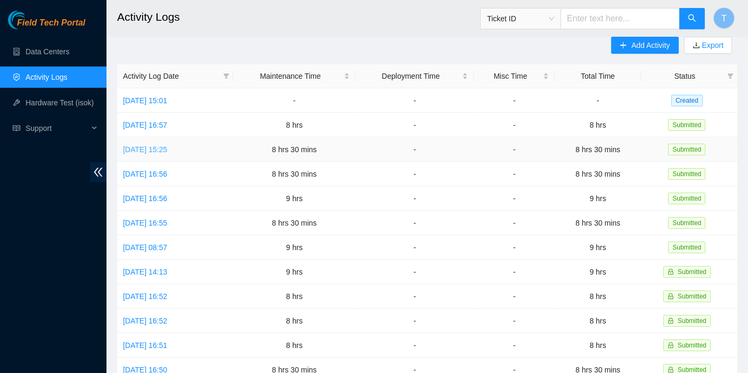
click at [162, 152] on td "[DATE] 15:25" at bounding box center [175, 149] width 116 height 25
click at [162, 147] on link "[DATE] 15:25" at bounding box center [145, 149] width 44 height 9
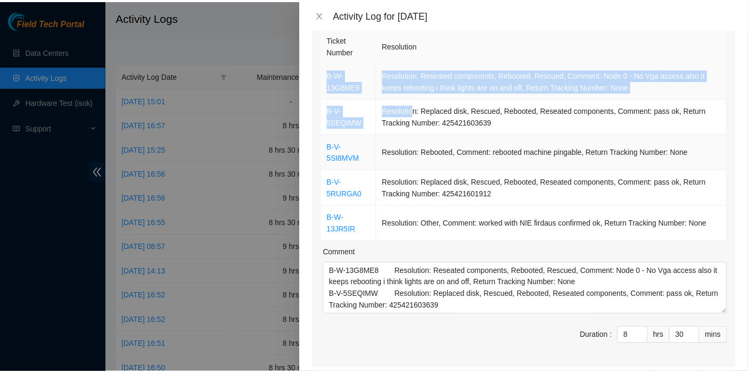
scroll to position [119, 0]
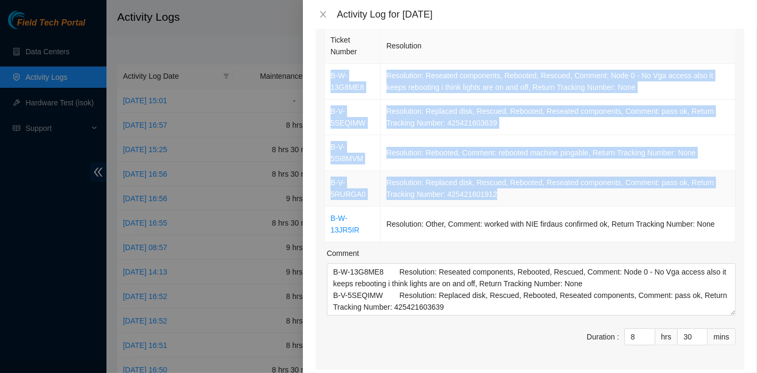
drag, startPoint x: 326, startPoint y: 72, endPoint x: 497, endPoint y: 196, distance: 211.3
click at [497, 196] on tbody "B-W-13G8ME8 Resolution: Reseated components, Rebooted, Rescued, Comment: Node 0…" at bounding box center [530, 153] width 411 height 178
click at [324, 17] on icon "close" at bounding box center [323, 14] width 9 height 9
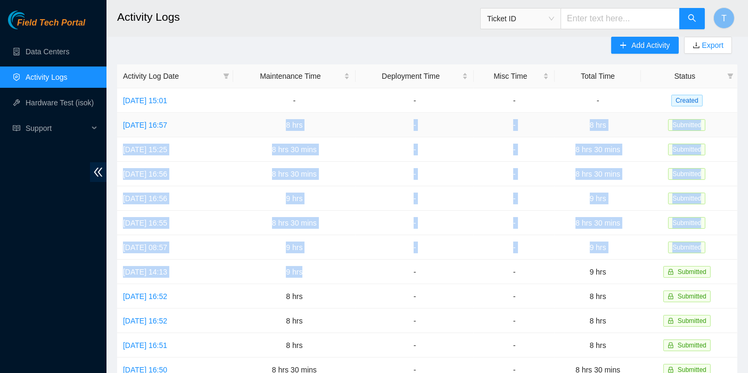
drag, startPoint x: 328, startPoint y: 264, endPoint x: 283, endPoint y: 123, distance: 148.1
click at [283, 123] on tbody "[DATE] 15:01 - - - - Created [DATE] 16:57 8 hrs - - 8 hrs Submitted [DATE] 15:2…" at bounding box center [427, 333] width 621 height 490
click at [727, 13] on button "T" at bounding box center [724, 17] width 21 height 21
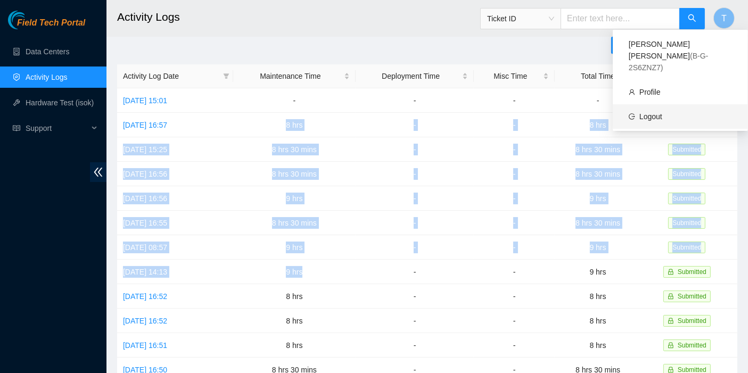
click at [651, 112] on link "Logout" at bounding box center [651, 116] width 23 height 9
